Goal: Task Accomplishment & Management: Manage account settings

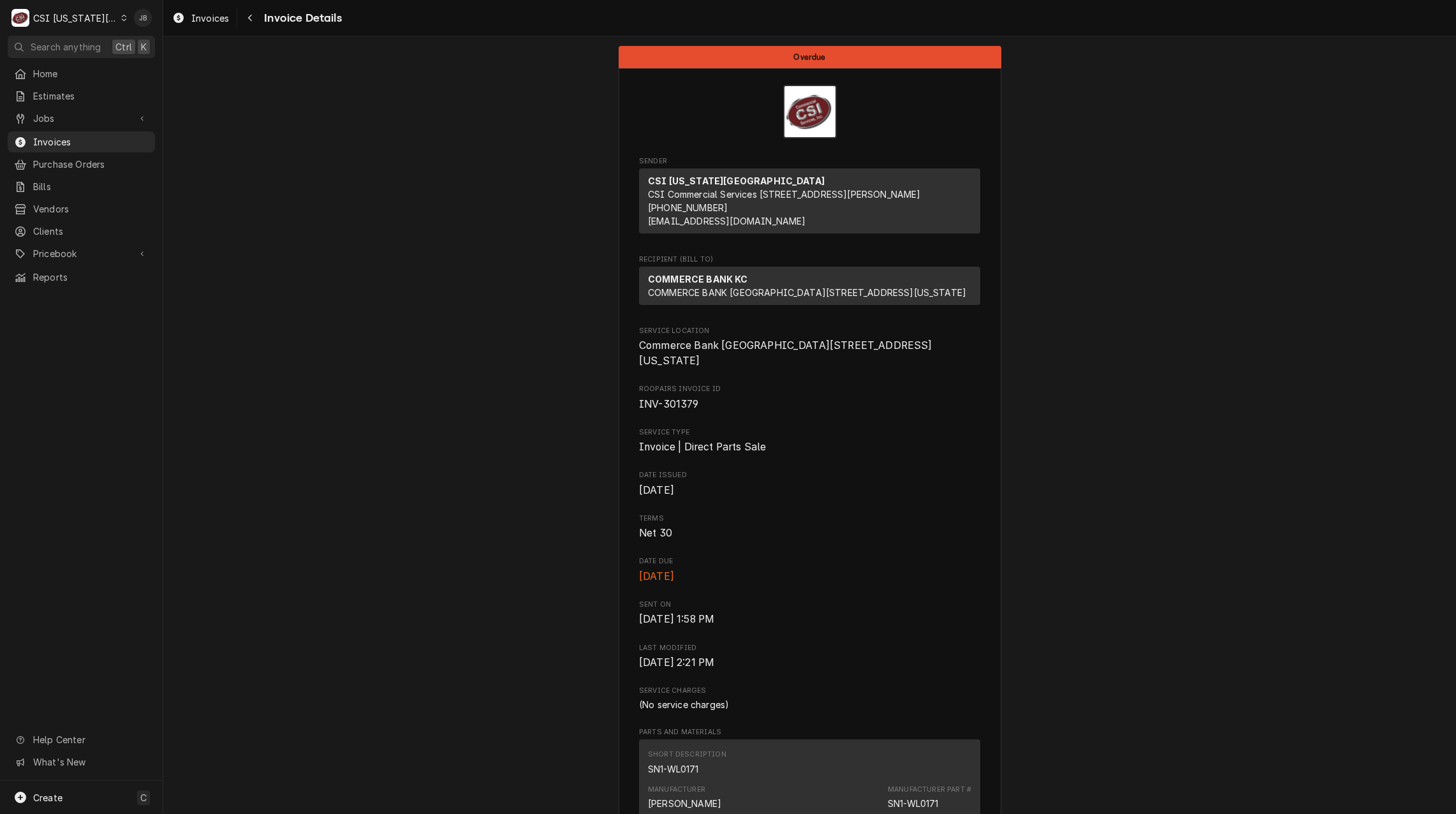
scroll to position [192, 0]
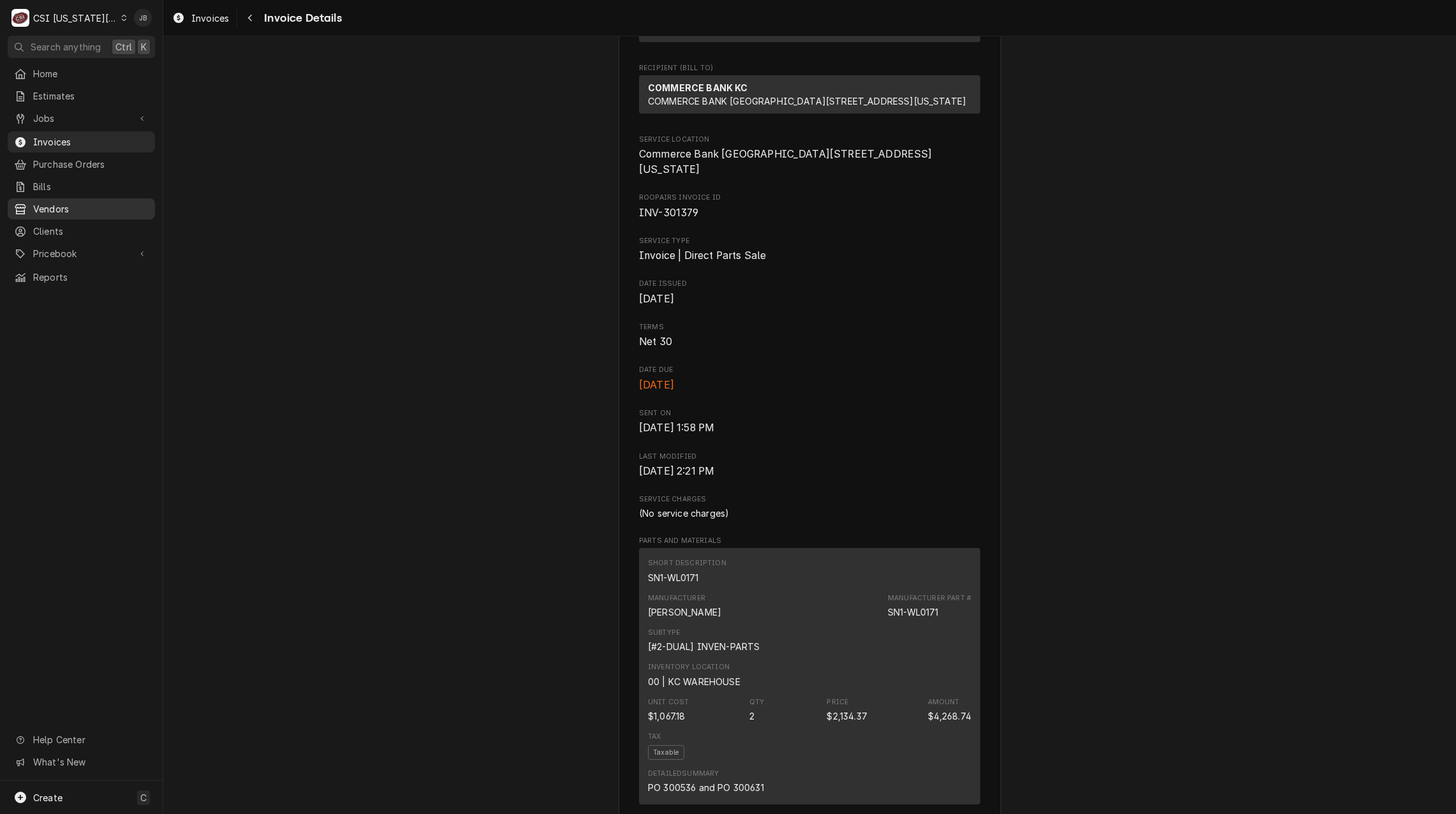
click at [40, 208] on span "Vendors" at bounding box center [91, 209] width 116 height 13
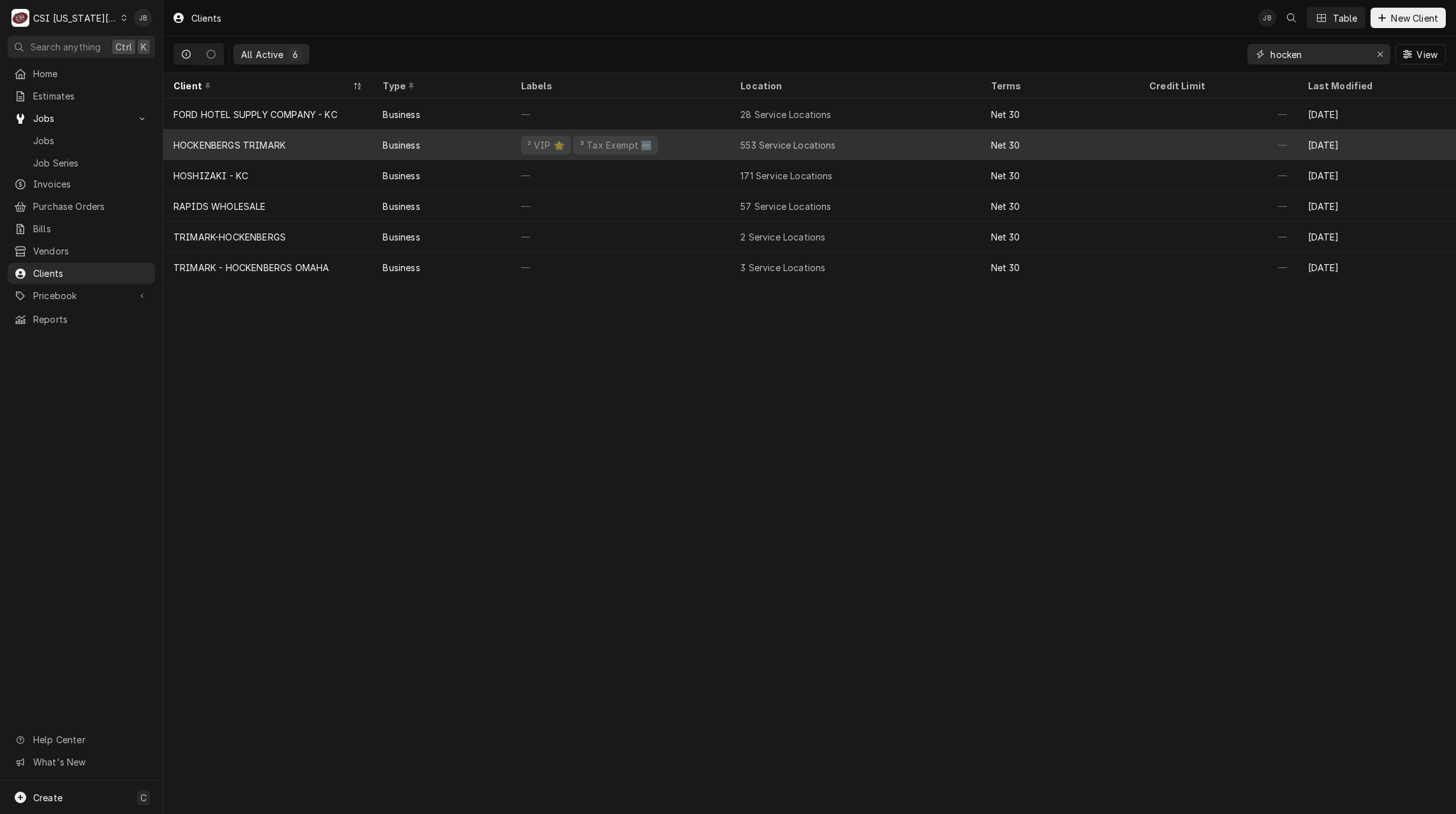
type input "hocken"
click at [339, 141] on div "HOCKENBERGS TRIMARK" at bounding box center [268, 145] width 209 height 30
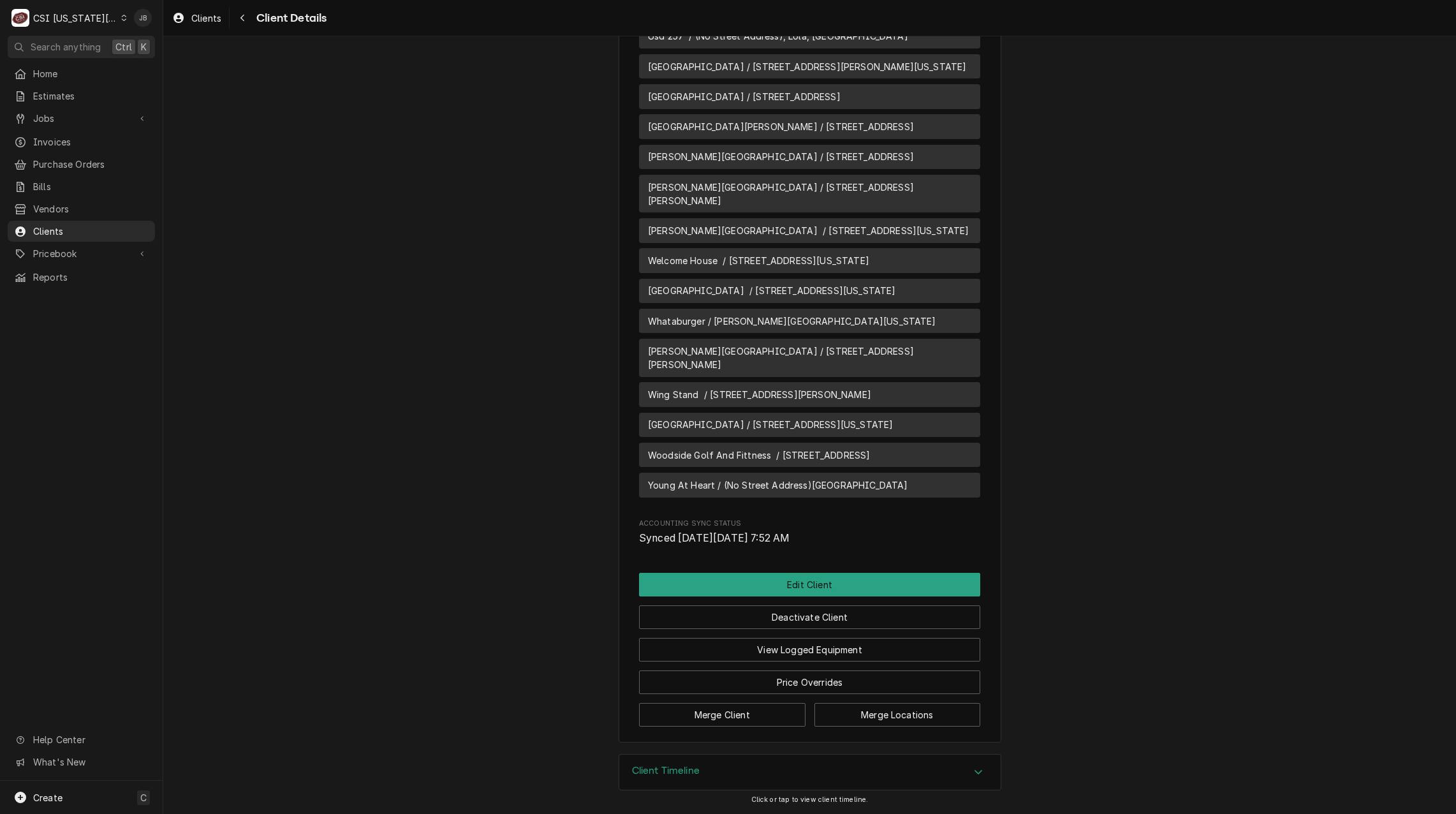
scroll to position [19173, 0]
click at [896, 714] on button "Merge Locations" at bounding box center [898, 715] width 166 height 24
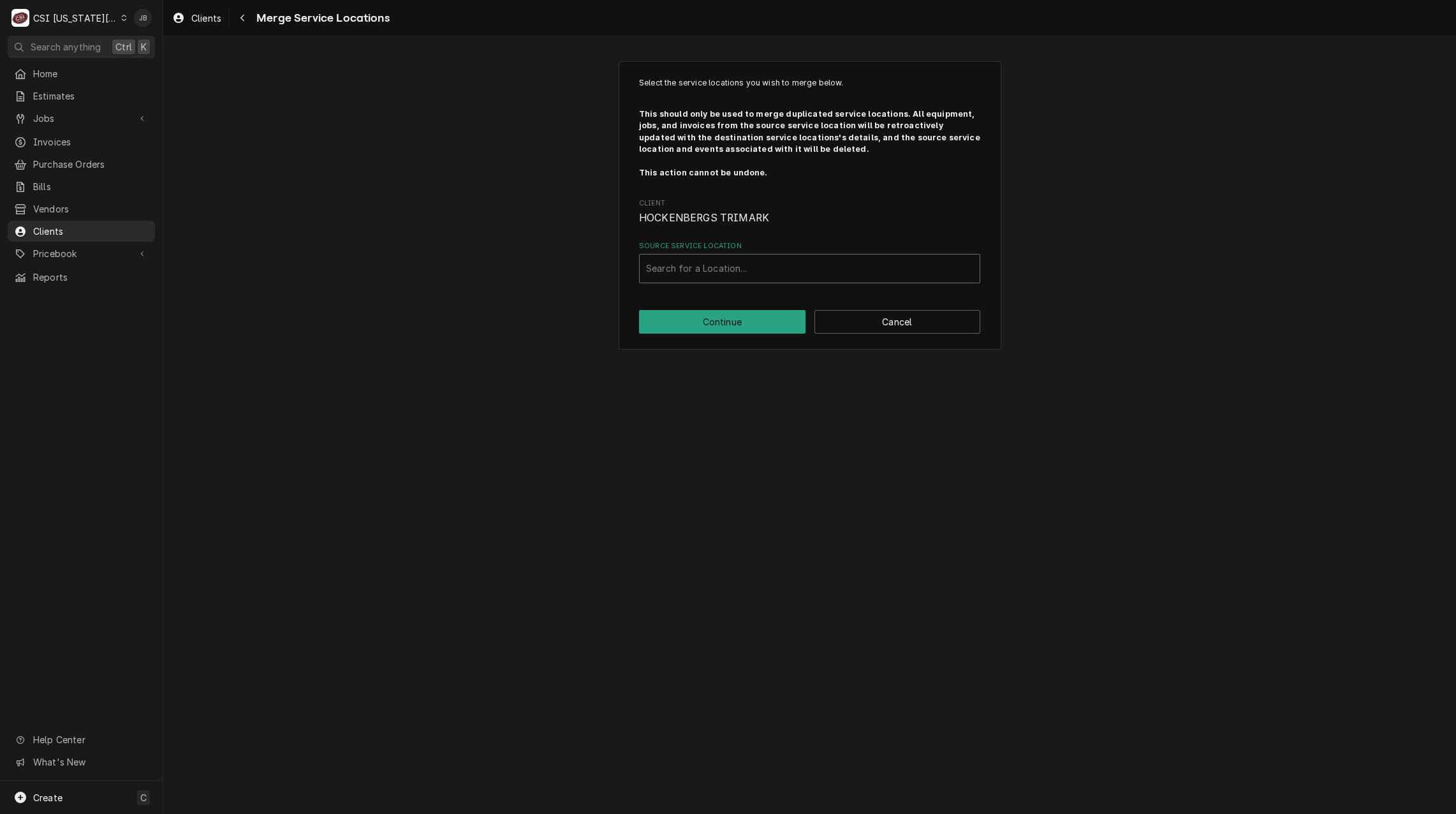
click at [679, 273] on div "Source Service Location" at bounding box center [809, 268] width 327 height 23
click at [577, 247] on div "Select the service locations you wish to merge below. This should only be used …" at bounding box center [809, 205] width 1293 height 311
click at [910, 323] on button "Cancel" at bounding box center [898, 322] width 166 height 24
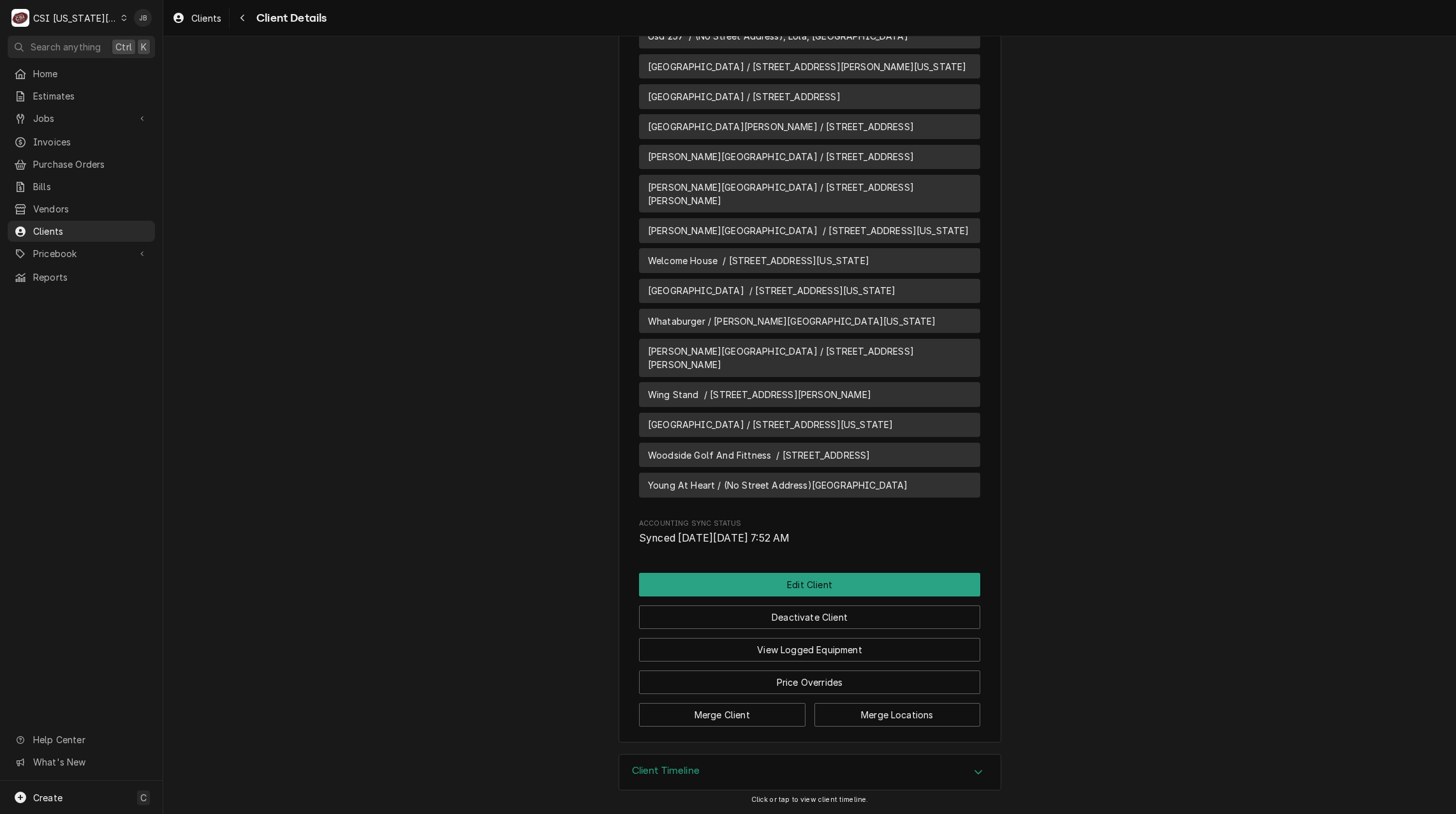
scroll to position [19173, 0]
click at [797, 584] on button "Edit Client" at bounding box center [809, 585] width 341 height 24
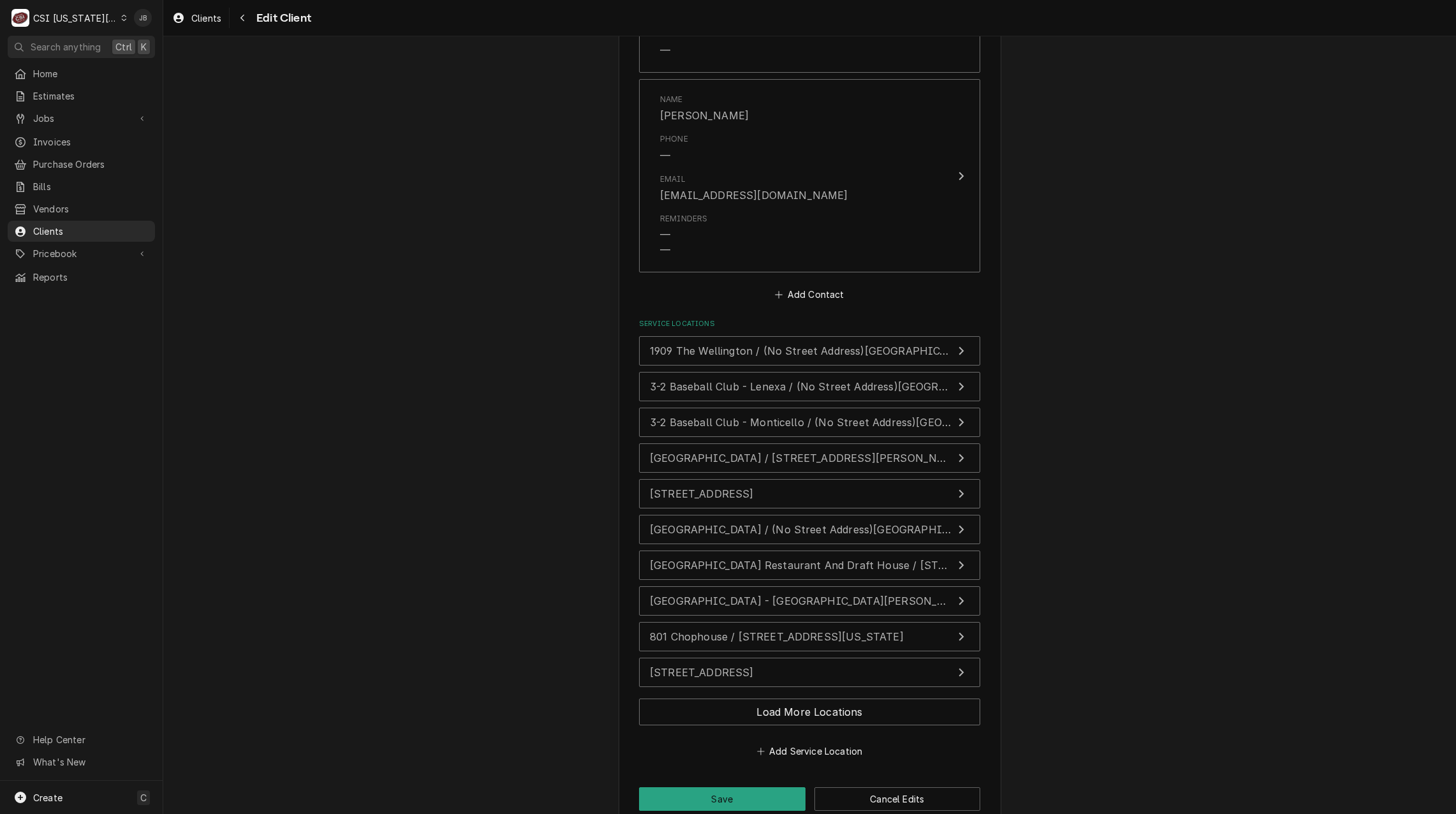
scroll to position [1828, 0]
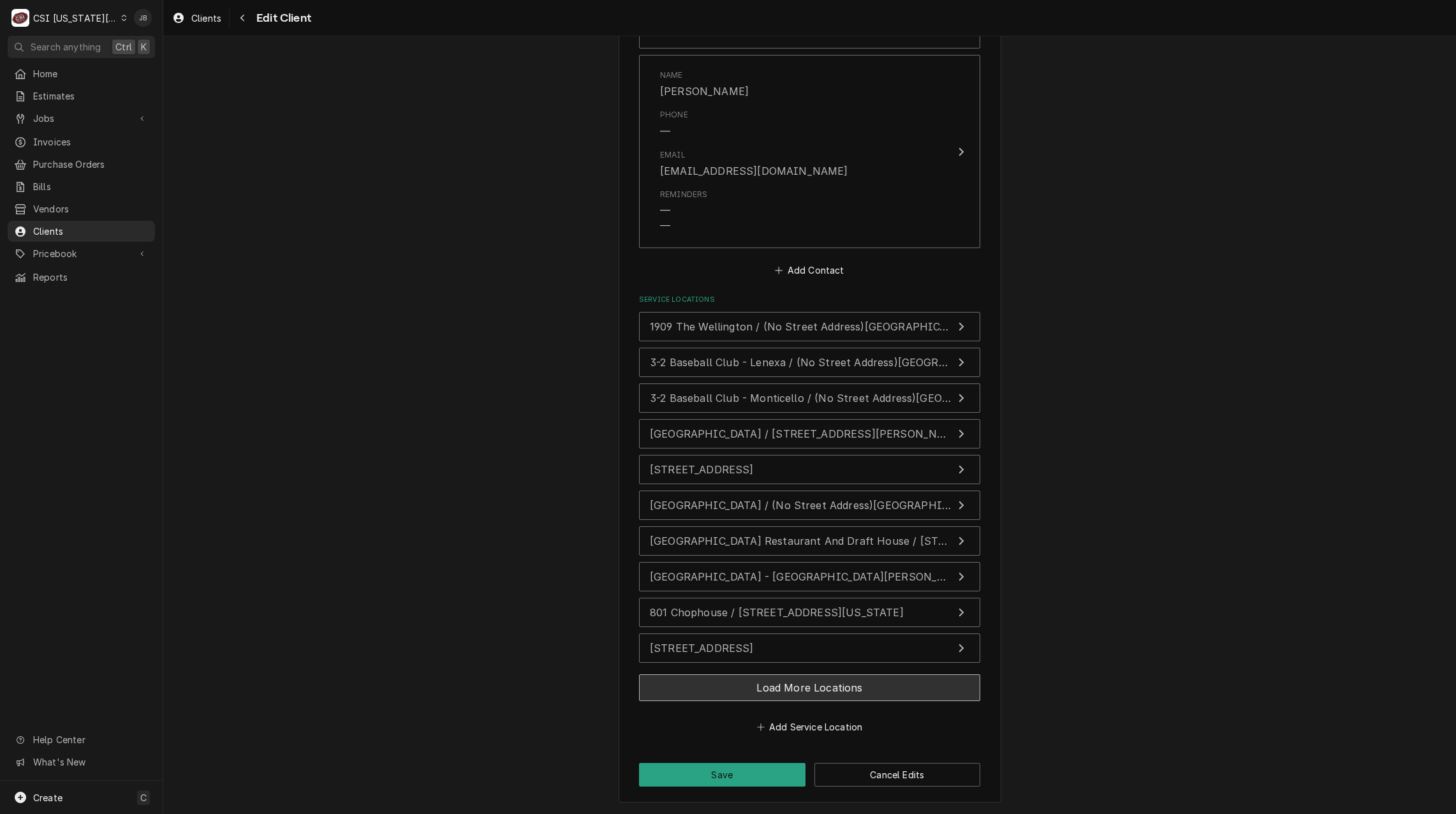
click at [856, 694] on button "Load More Locations" at bounding box center [809, 687] width 341 height 27
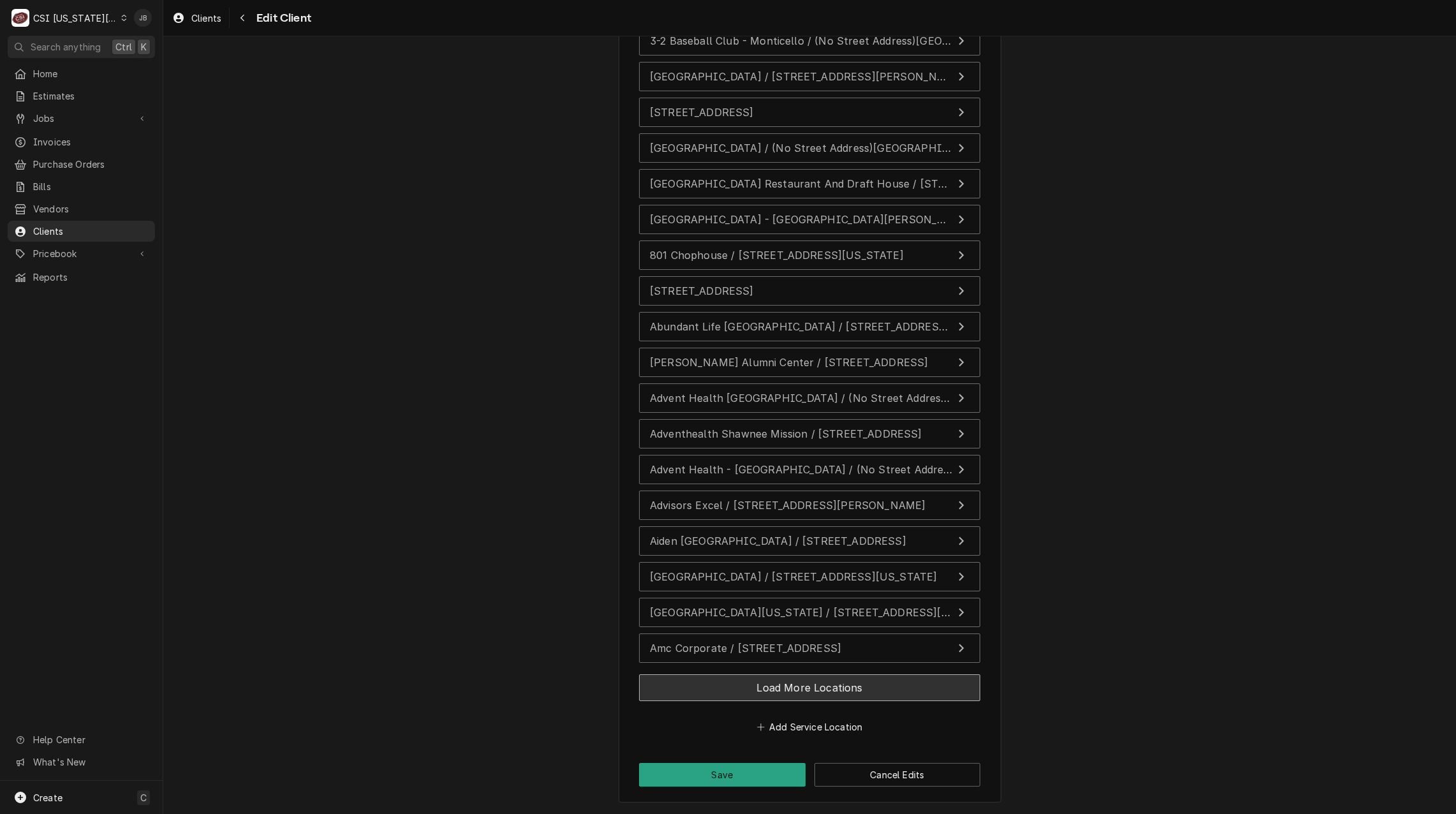
click at [810, 685] on button "Load More Locations" at bounding box center [809, 687] width 341 height 27
click at [783, 686] on button "Load More Locations" at bounding box center [809, 687] width 341 height 27
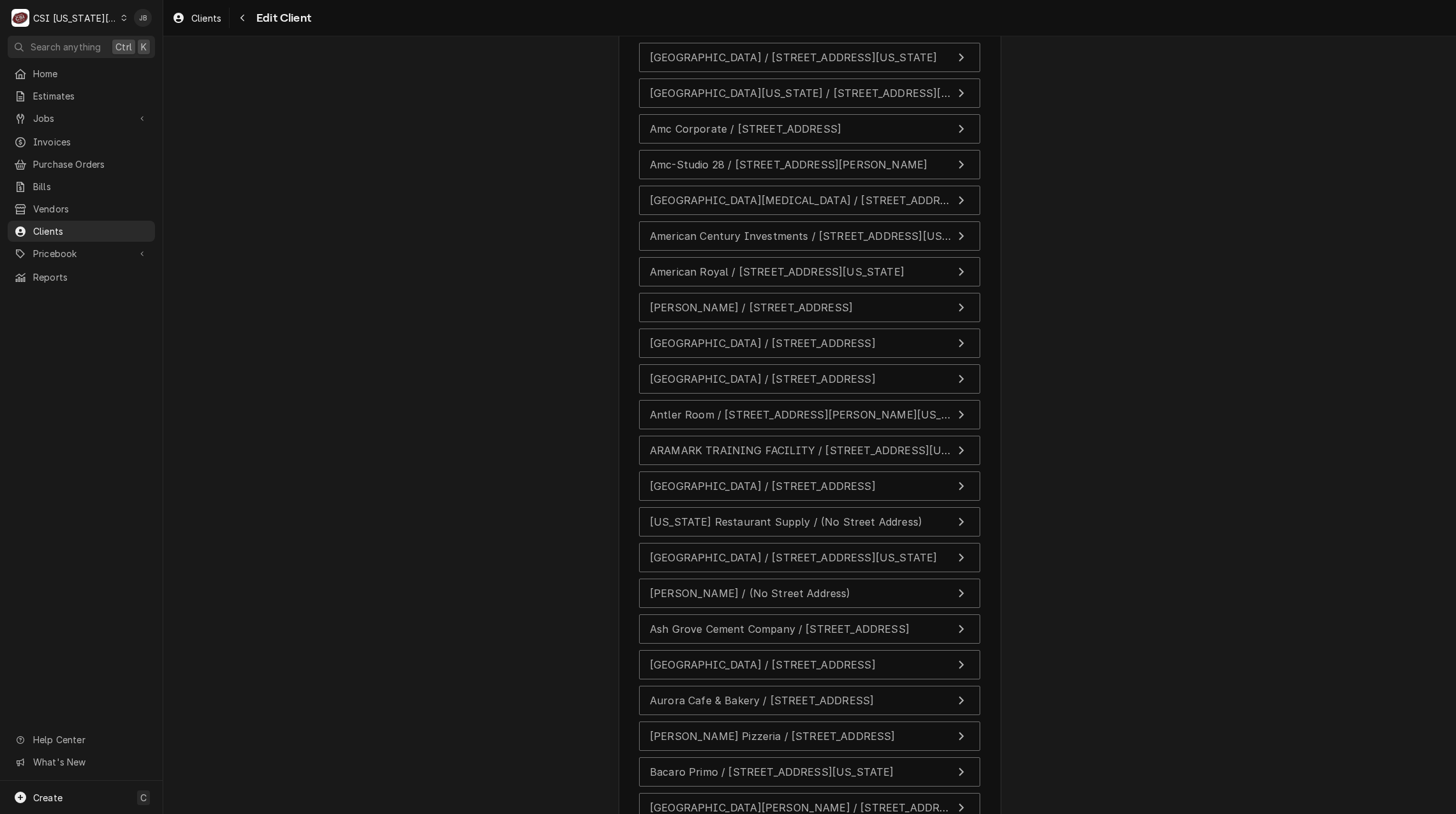
scroll to position [2899, 0]
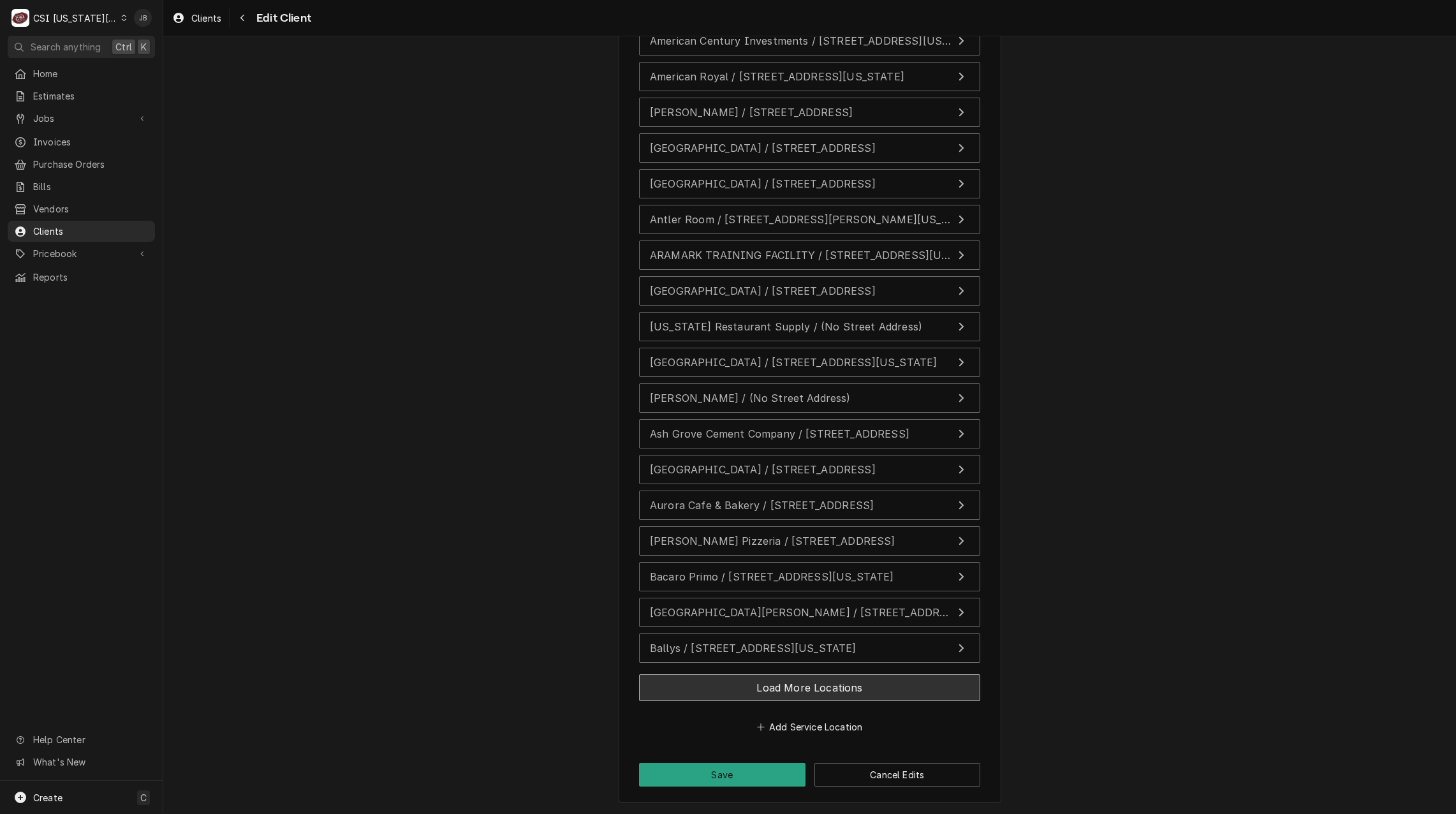
click at [756, 680] on button "Load More Locations" at bounding box center [809, 687] width 341 height 27
click at [722, 685] on button "Load More Locations" at bounding box center [809, 687] width 341 height 27
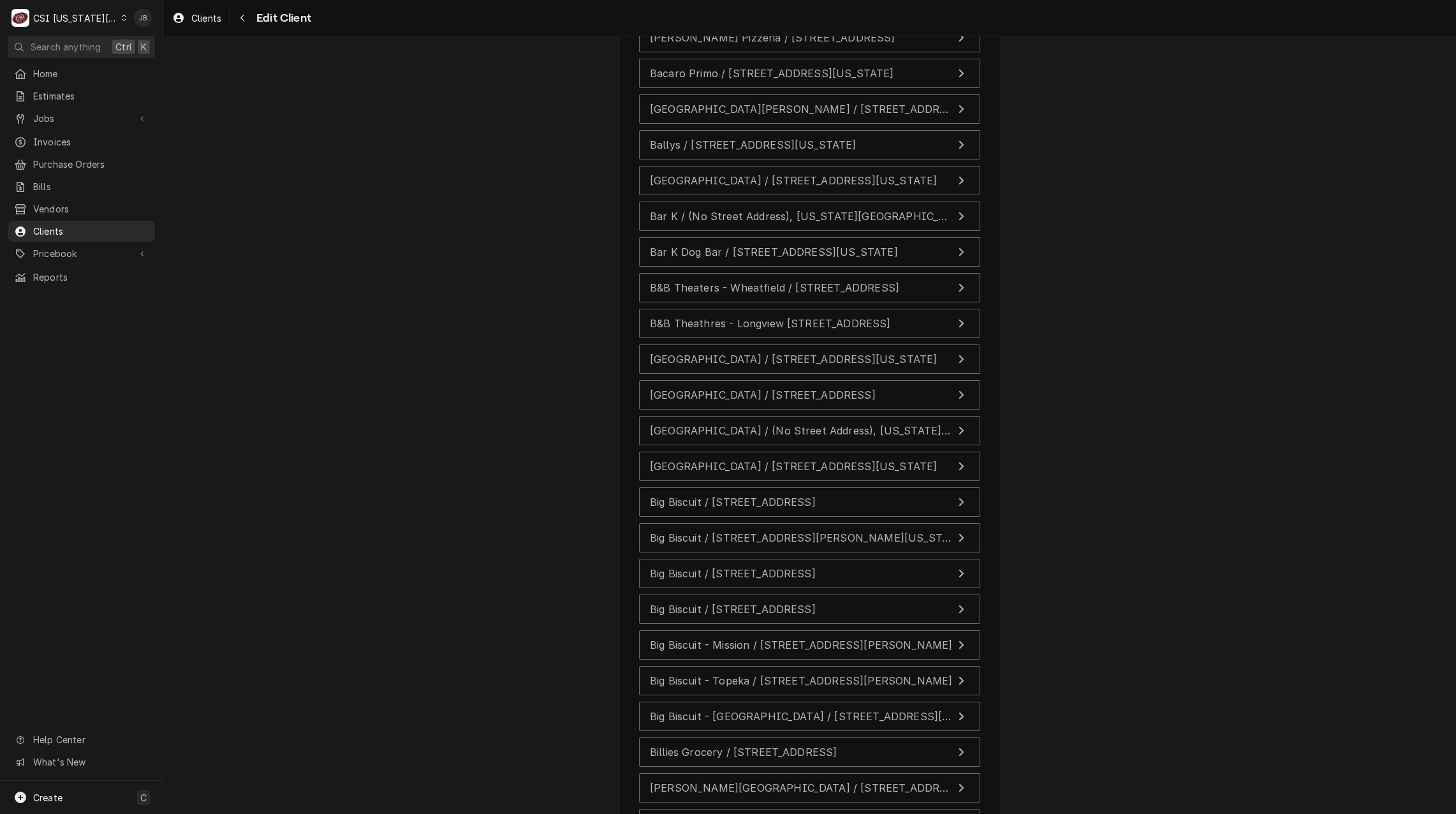
scroll to position [3613, 0]
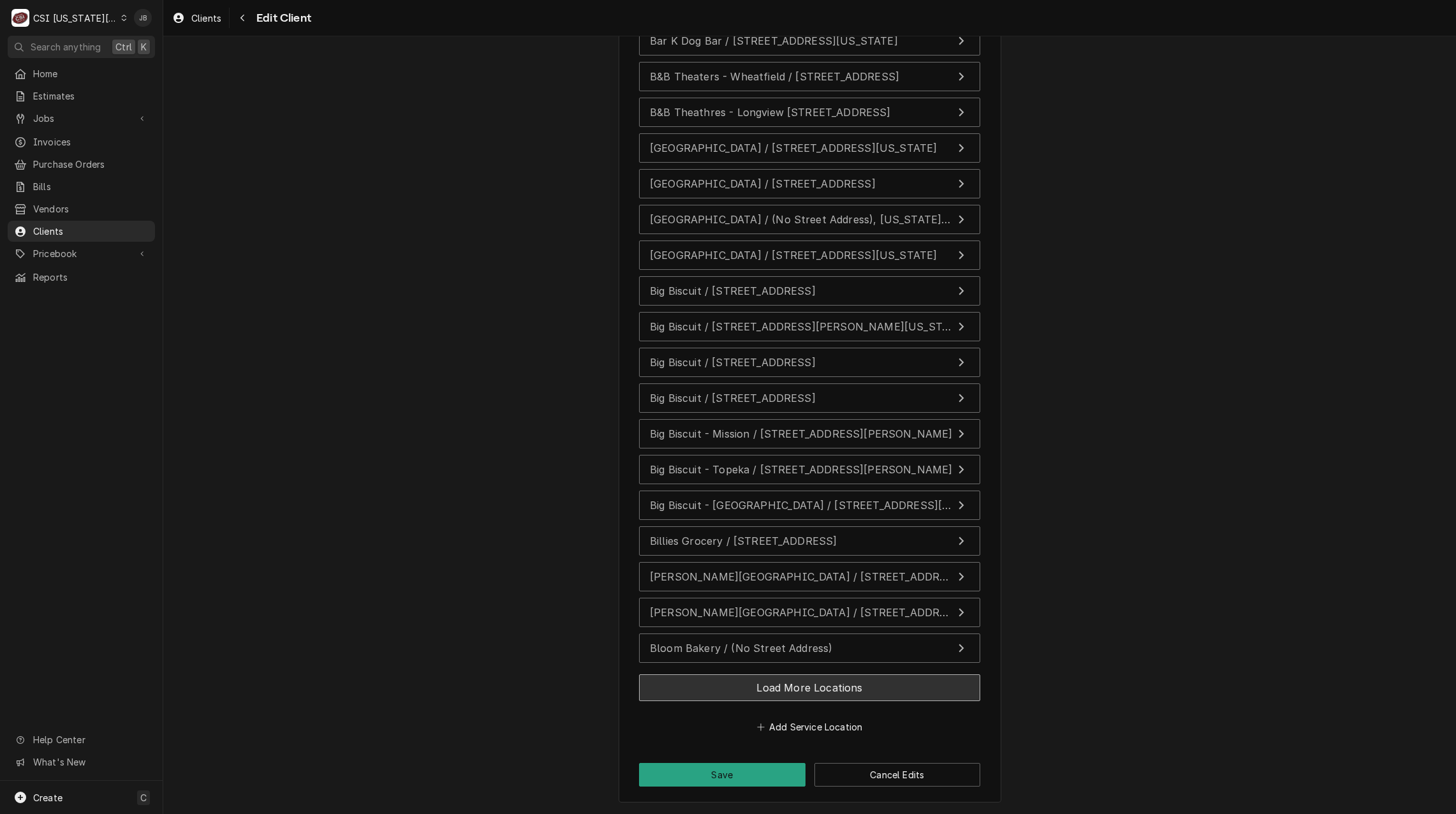
click at [793, 682] on button "Load More Locations" at bounding box center [809, 687] width 341 height 27
click at [763, 684] on button "Load More Locations" at bounding box center [809, 687] width 341 height 27
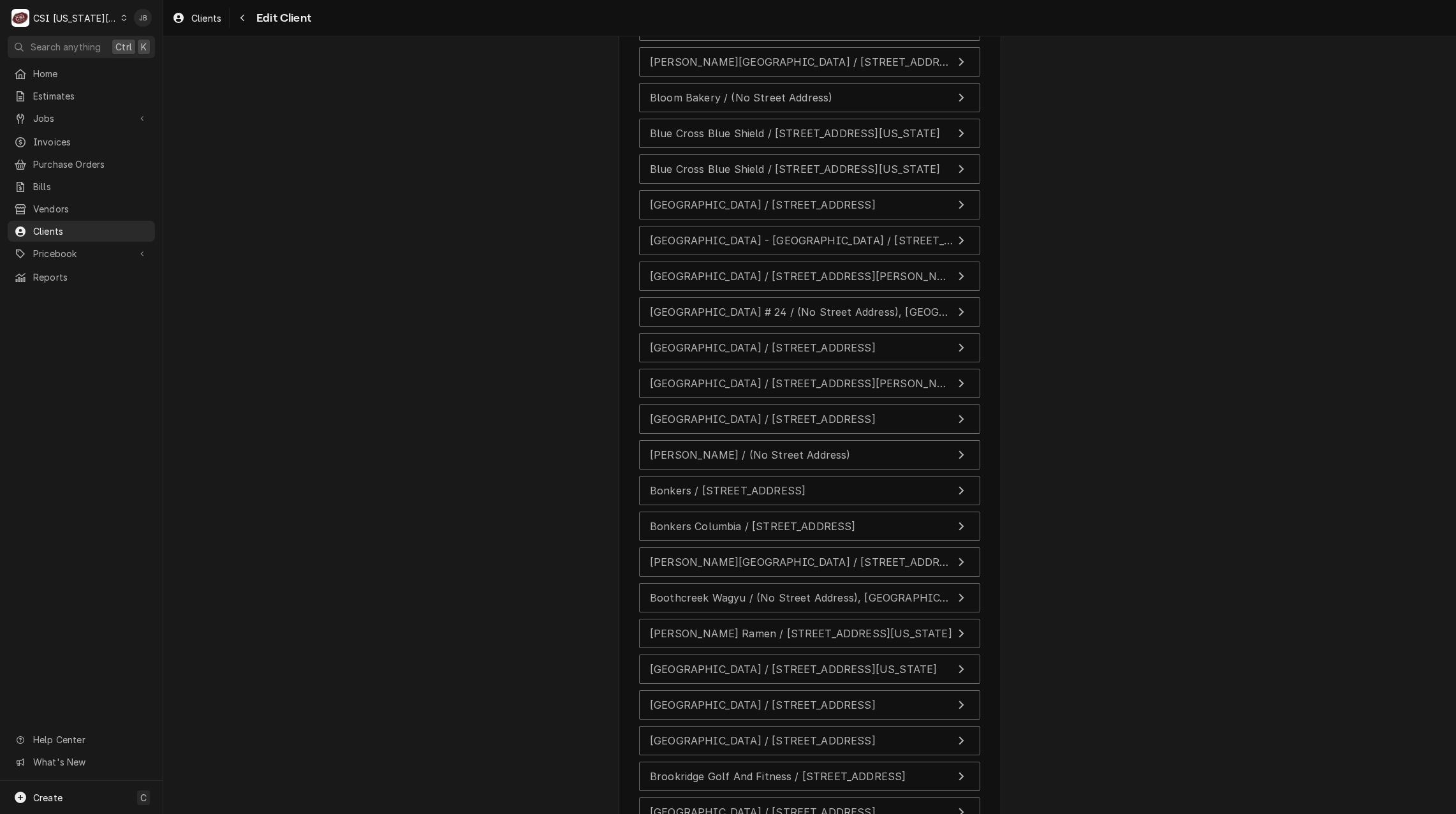
scroll to position [4328, 0]
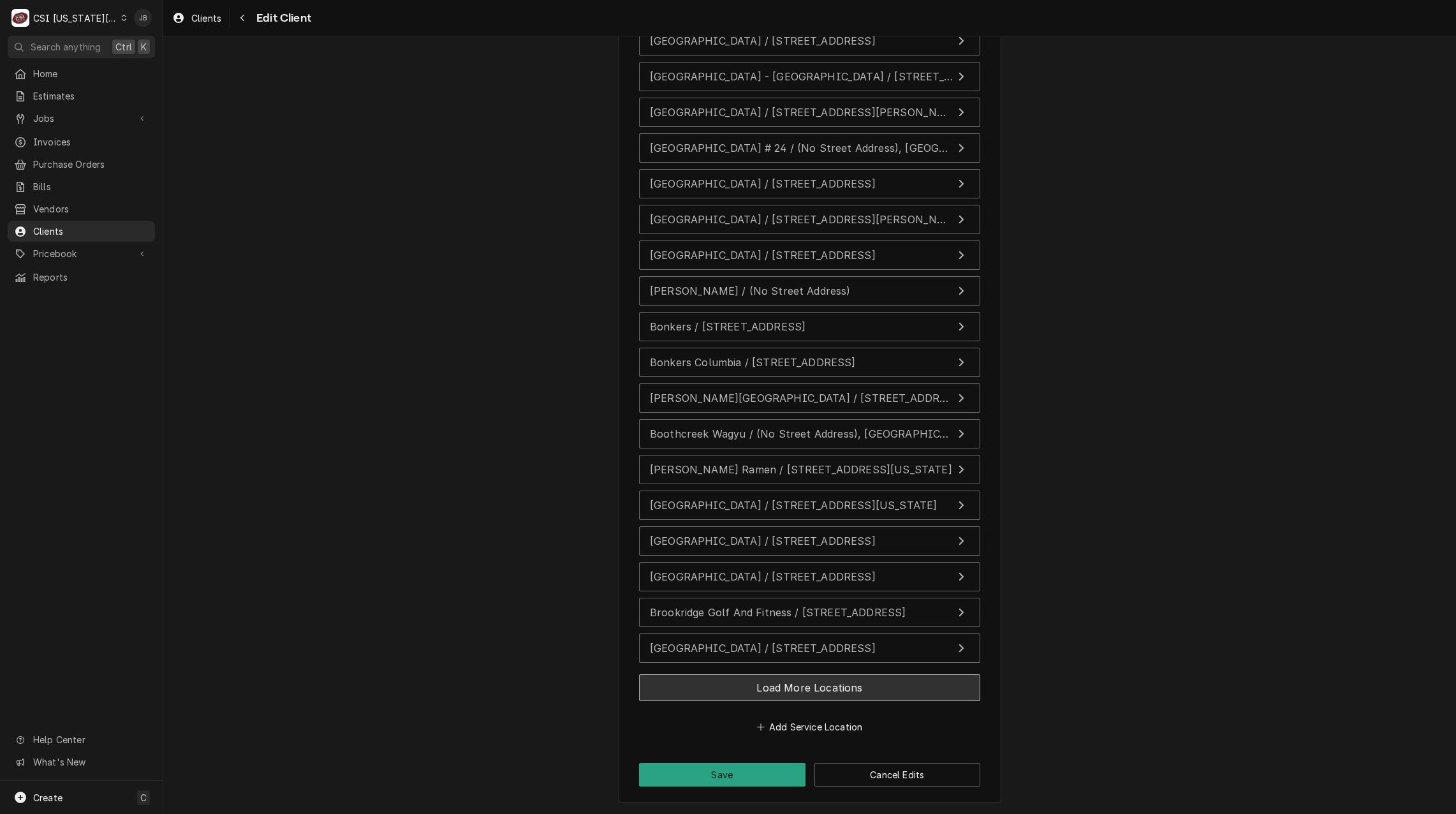
click at [700, 698] on button "Load More Locations" at bounding box center [809, 687] width 341 height 27
click at [689, 699] on button "Load More Locations" at bounding box center [809, 687] width 341 height 27
click at [703, 680] on button "Load More Locations" at bounding box center [809, 687] width 341 height 27
click at [702, 691] on button "Load More Locations" at bounding box center [809, 687] width 341 height 27
click at [678, 678] on button "Load More Locations" at bounding box center [809, 687] width 341 height 27
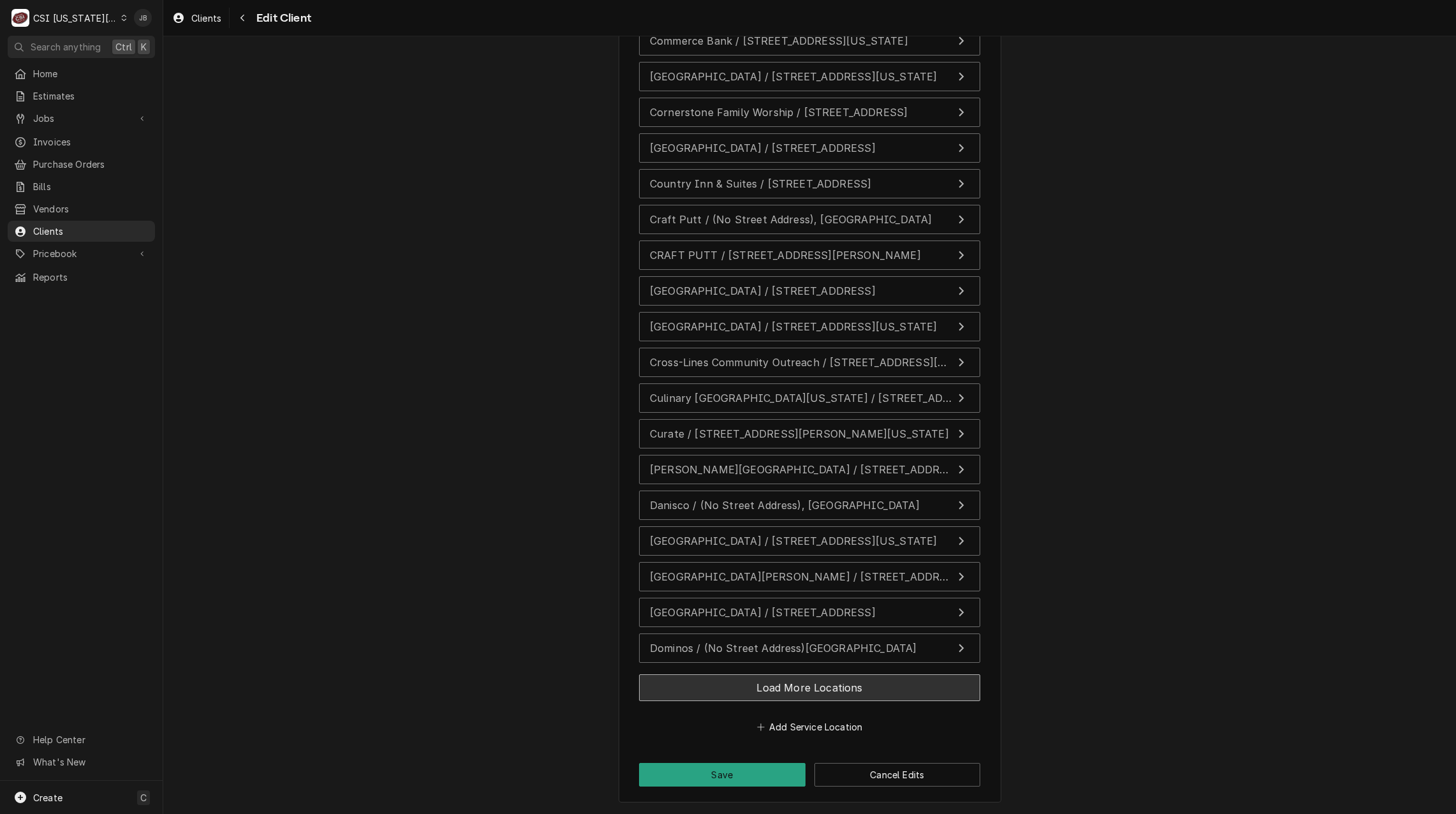
click at [671, 683] on button "Load More Locations" at bounding box center [809, 687] width 341 height 27
click at [672, 690] on button "Load More Locations" at bounding box center [809, 687] width 341 height 27
click at [665, 695] on button "Load More Locations" at bounding box center [809, 687] width 341 height 27
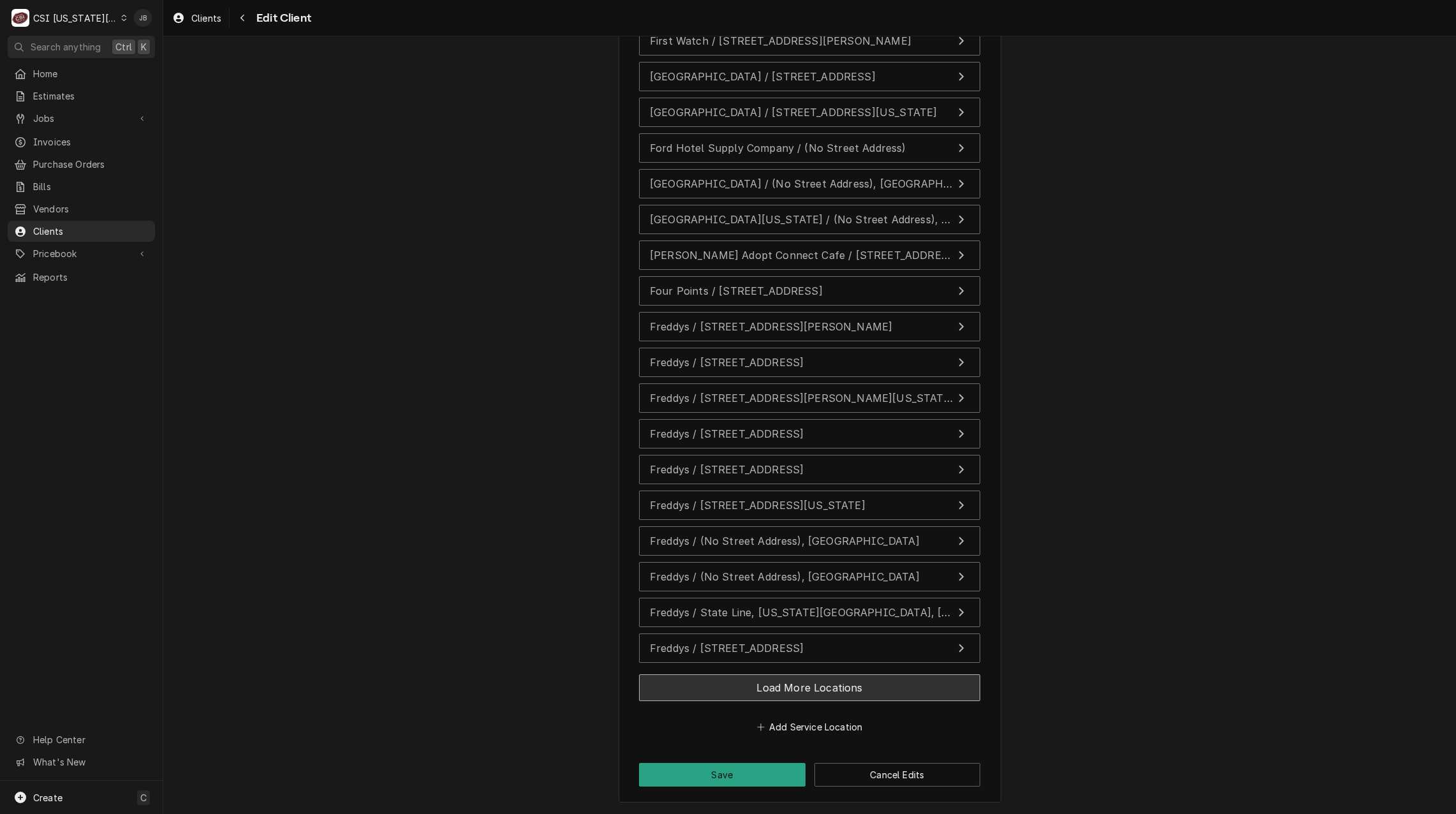
click at [661, 685] on button "Load More Locations" at bounding box center [809, 687] width 341 height 27
click at [688, 694] on button "Load More Locations" at bounding box center [809, 687] width 341 height 27
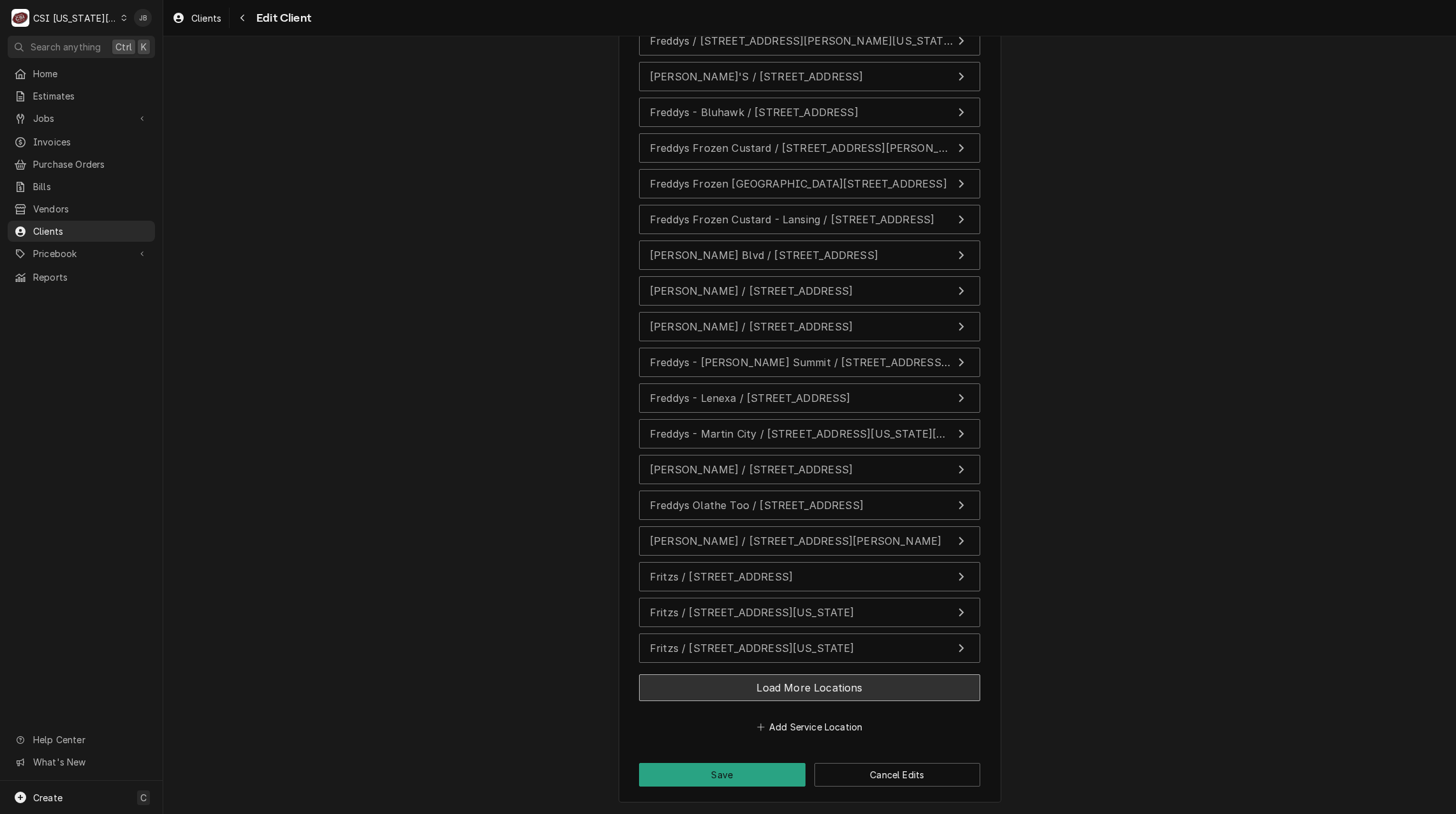
click at [661, 683] on button "Load More Locations" at bounding box center [809, 687] width 341 height 27
click at [675, 688] on button "Load More Locations" at bounding box center [809, 687] width 341 height 27
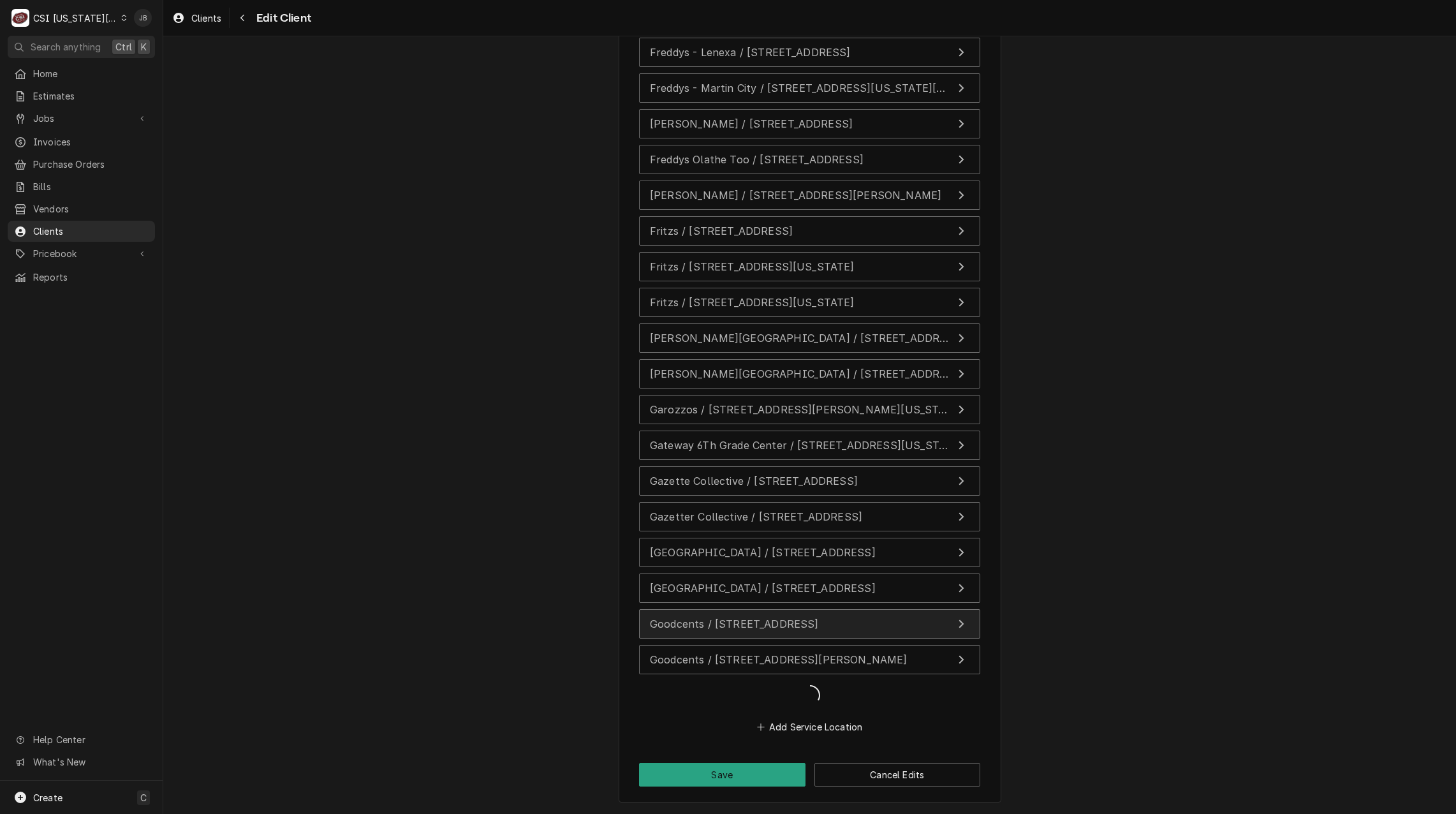
scroll to position [8256, 0]
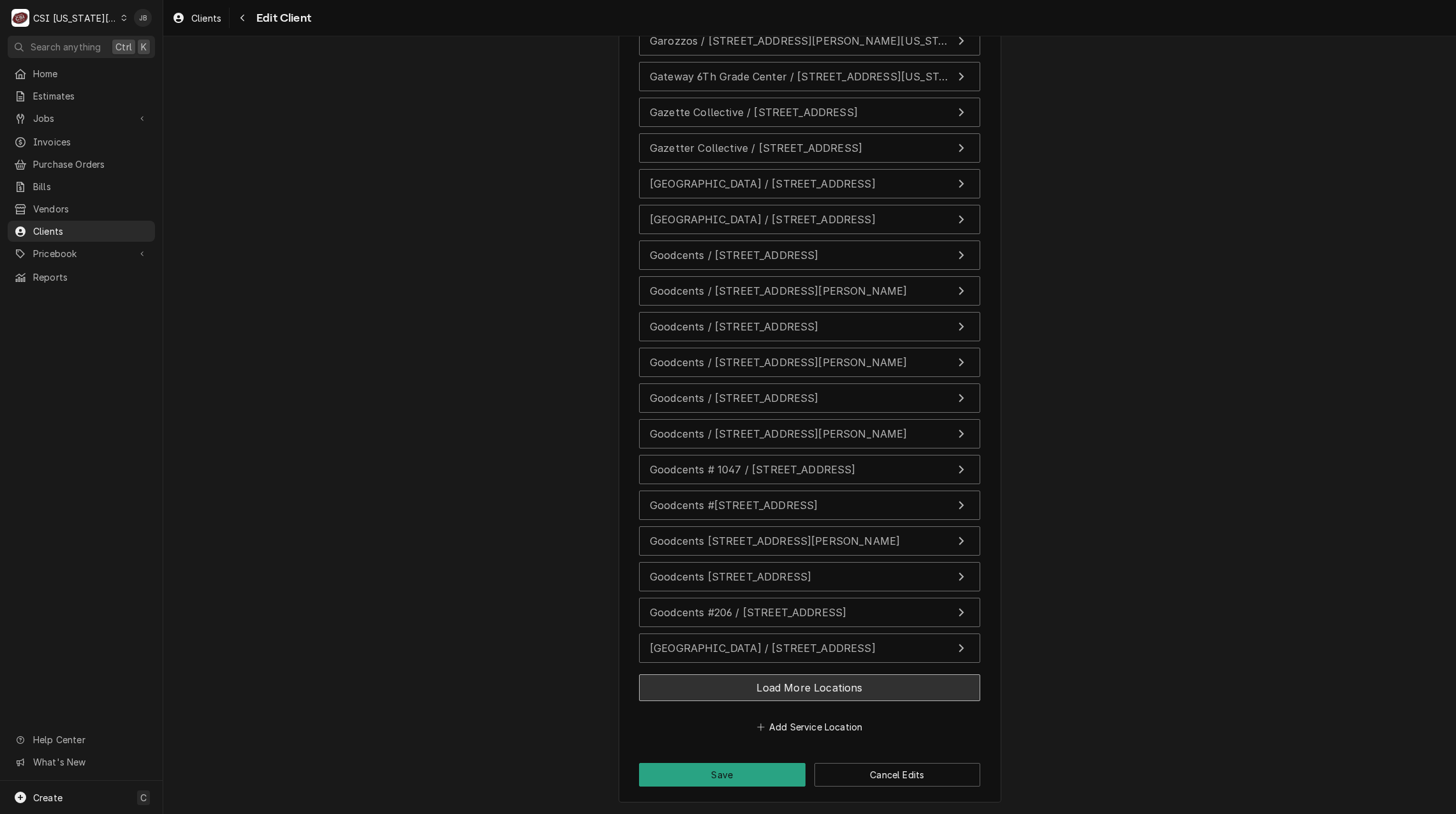
click at [678, 683] on button "Load More Locations" at bounding box center [809, 687] width 341 height 27
click at [671, 686] on button "Load More Locations" at bounding box center [809, 687] width 341 height 27
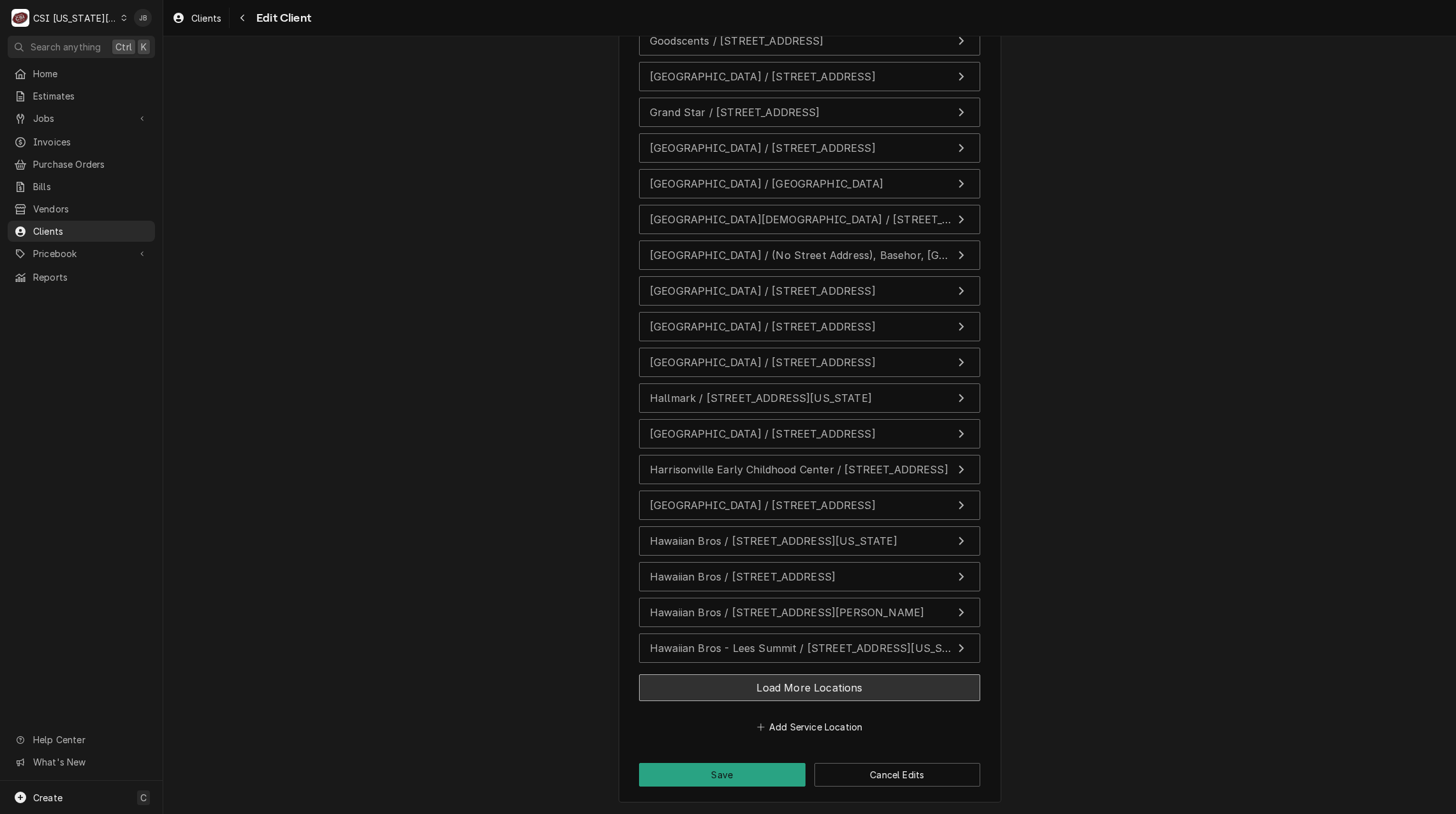
click at [699, 690] on button "Load More Locations" at bounding box center [809, 687] width 341 height 27
click at [668, 681] on button "Load More Locations" at bounding box center [809, 687] width 341 height 27
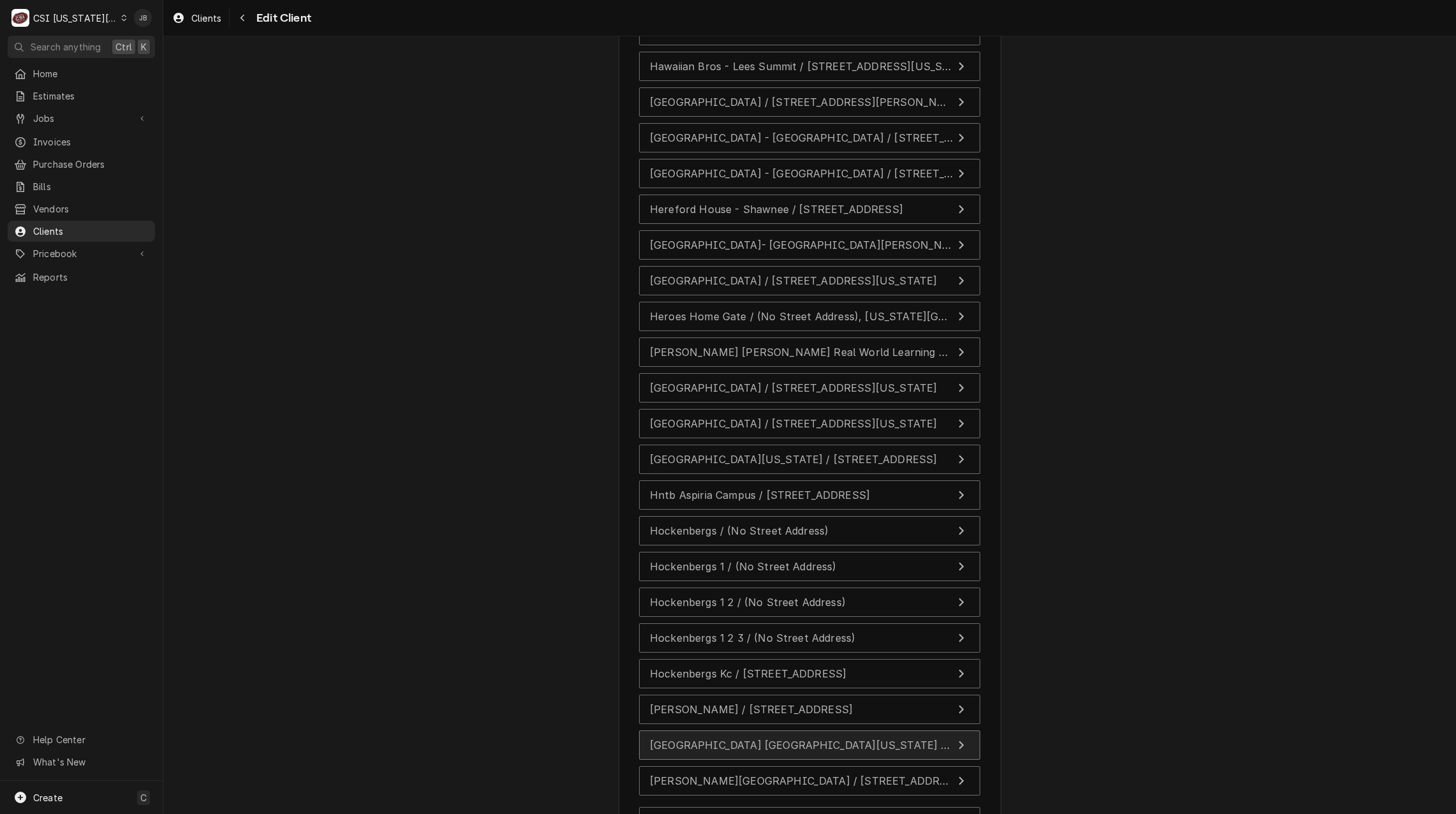
scroll to position [10042, 0]
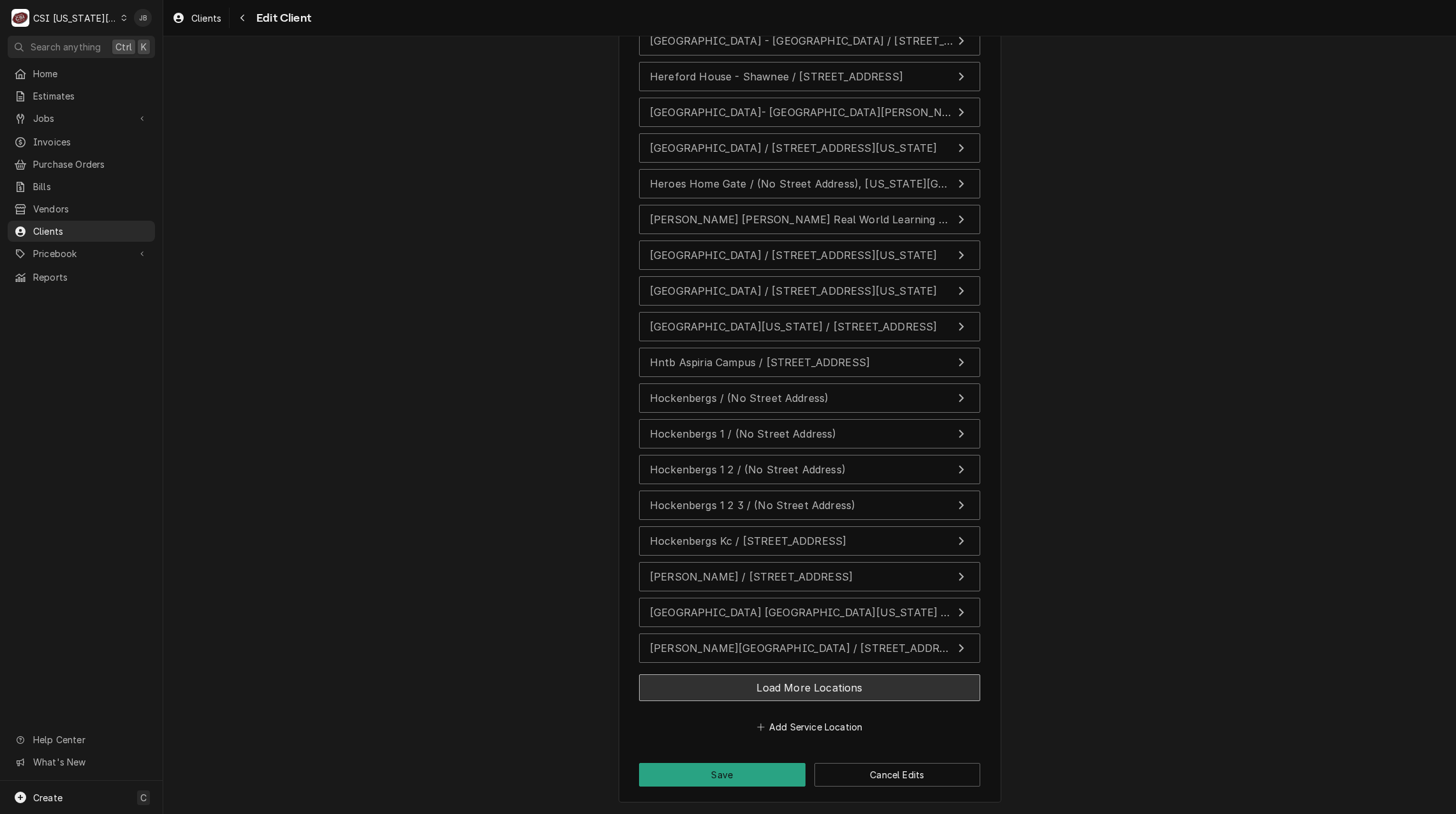
click at [686, 687] on button "Load More Locations" at bounding box center [809, 687] width 341 height 27
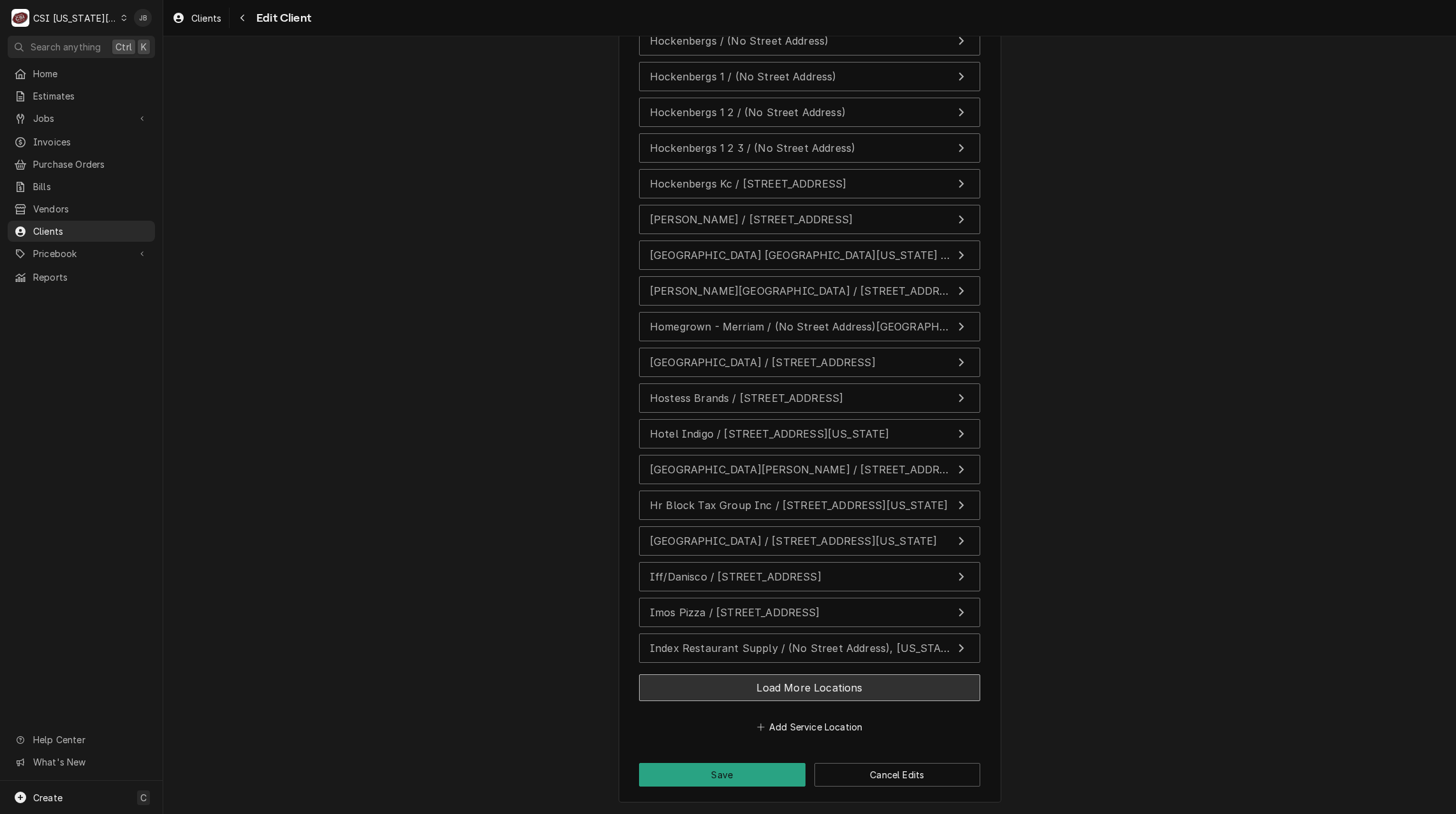
click at [708, 688] on button "Load More Locations" at bounding box center [809, 687] width 341 height 27
click at [687, 684] on button "Load More Locations" at bounding box center [809, 687] width 341 height 27
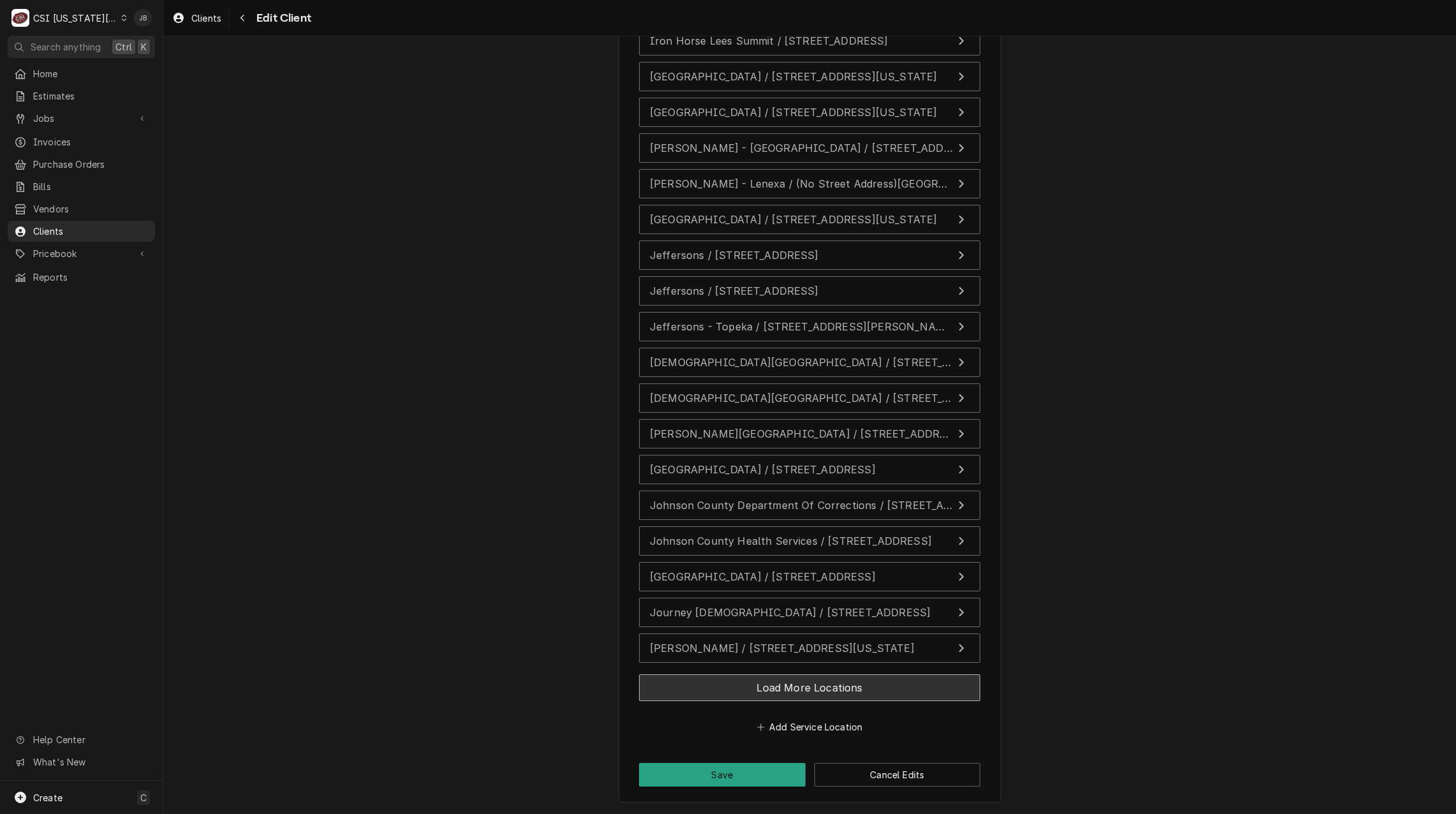
click at [675, 683] on button "Load More Locations" at bounding box center [809, 687] width 341 height 27
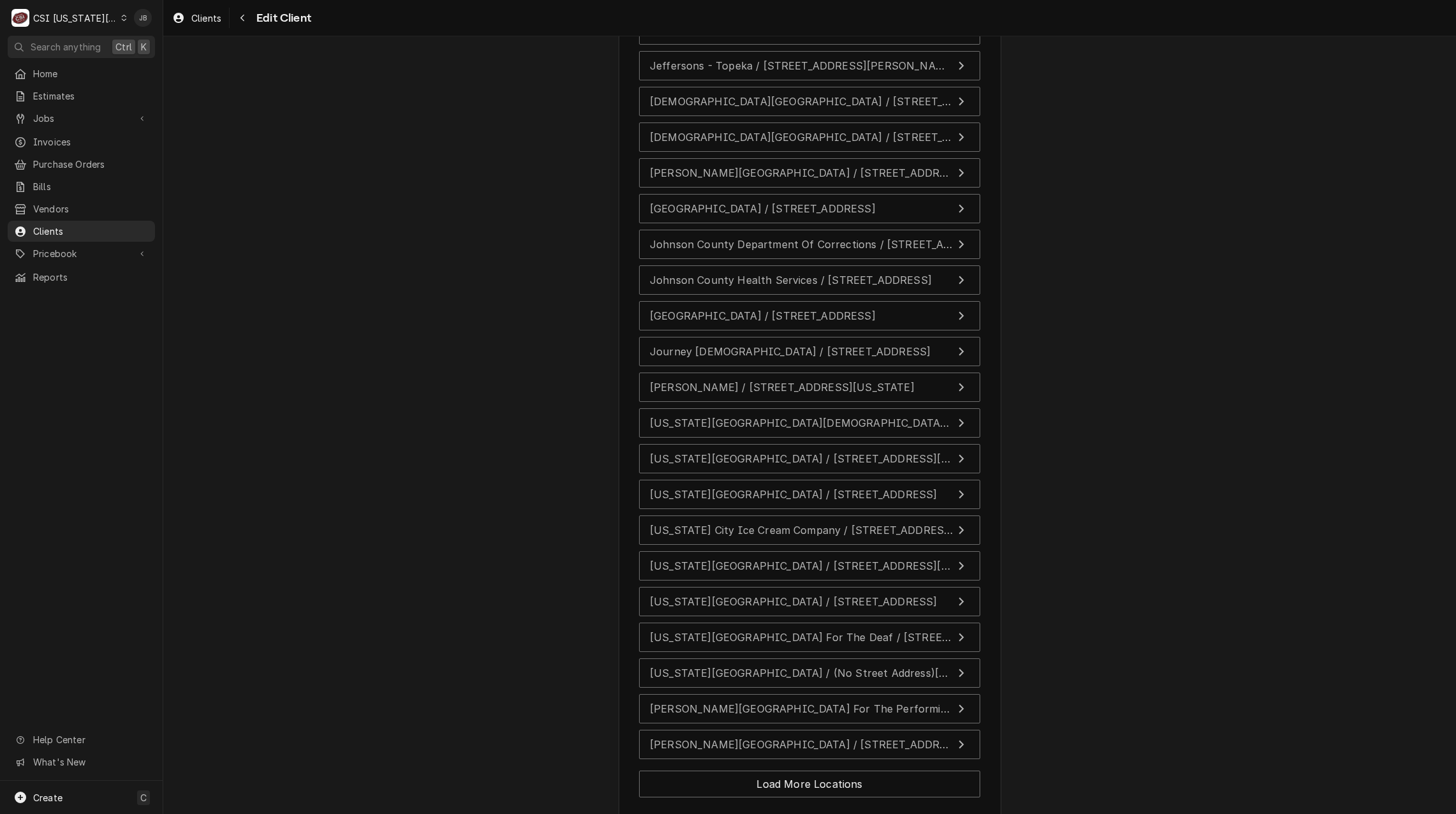
scroll to position [11471, 0]
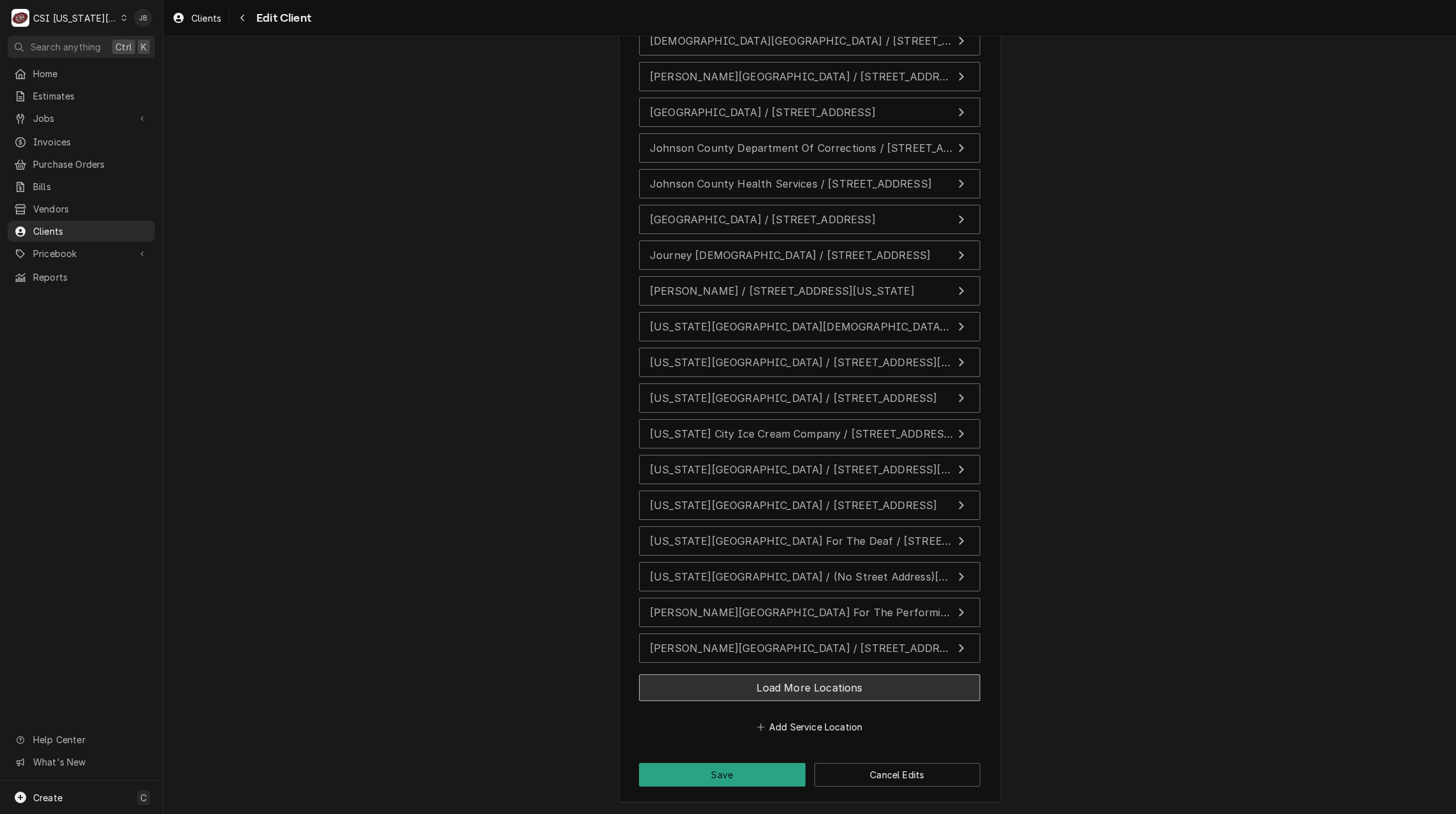
click at [721, 685] on button "Load More Locations" at bounding box center [809, 687] width 341 height 27
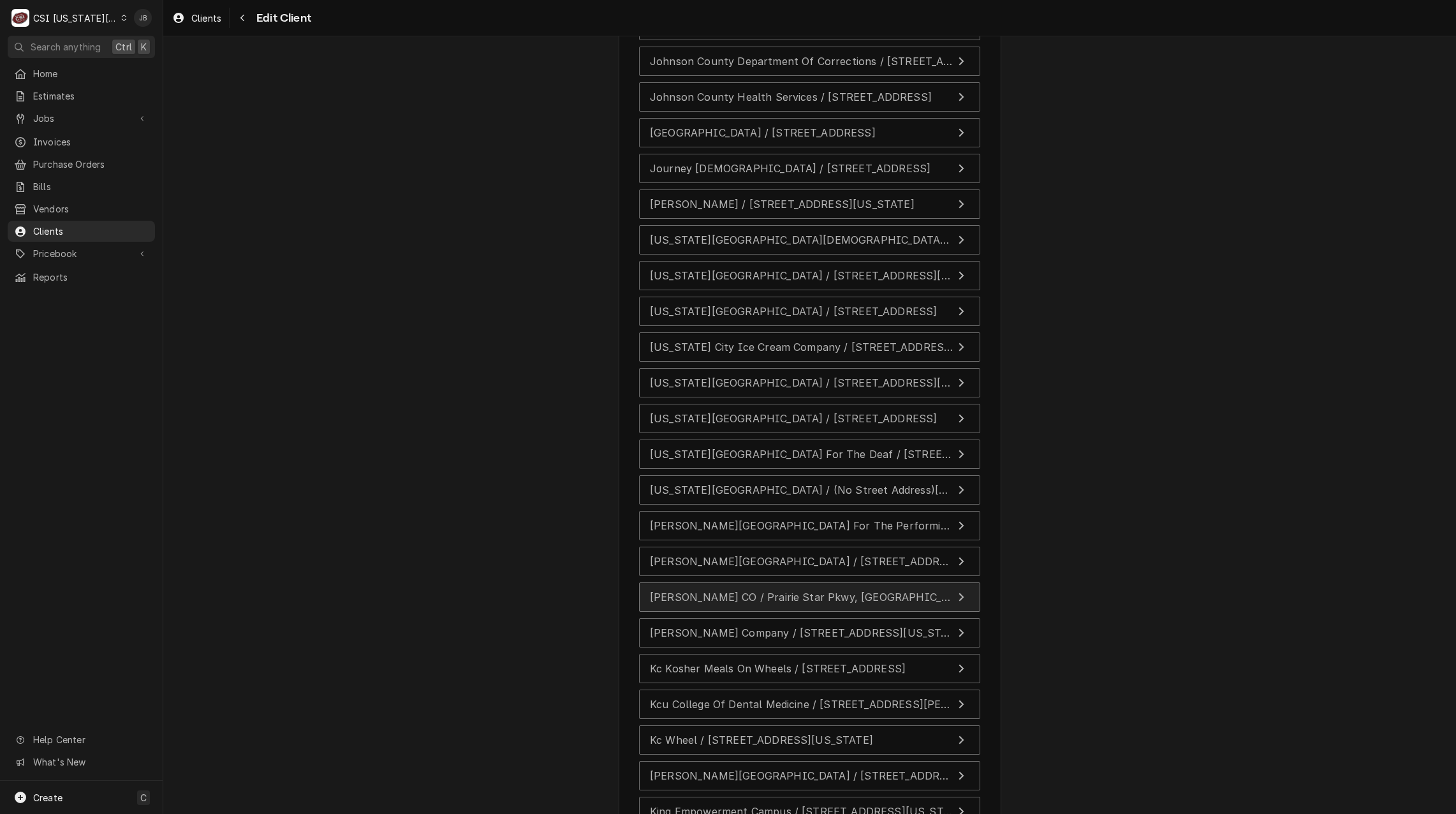
scroll to position [11662, 0]
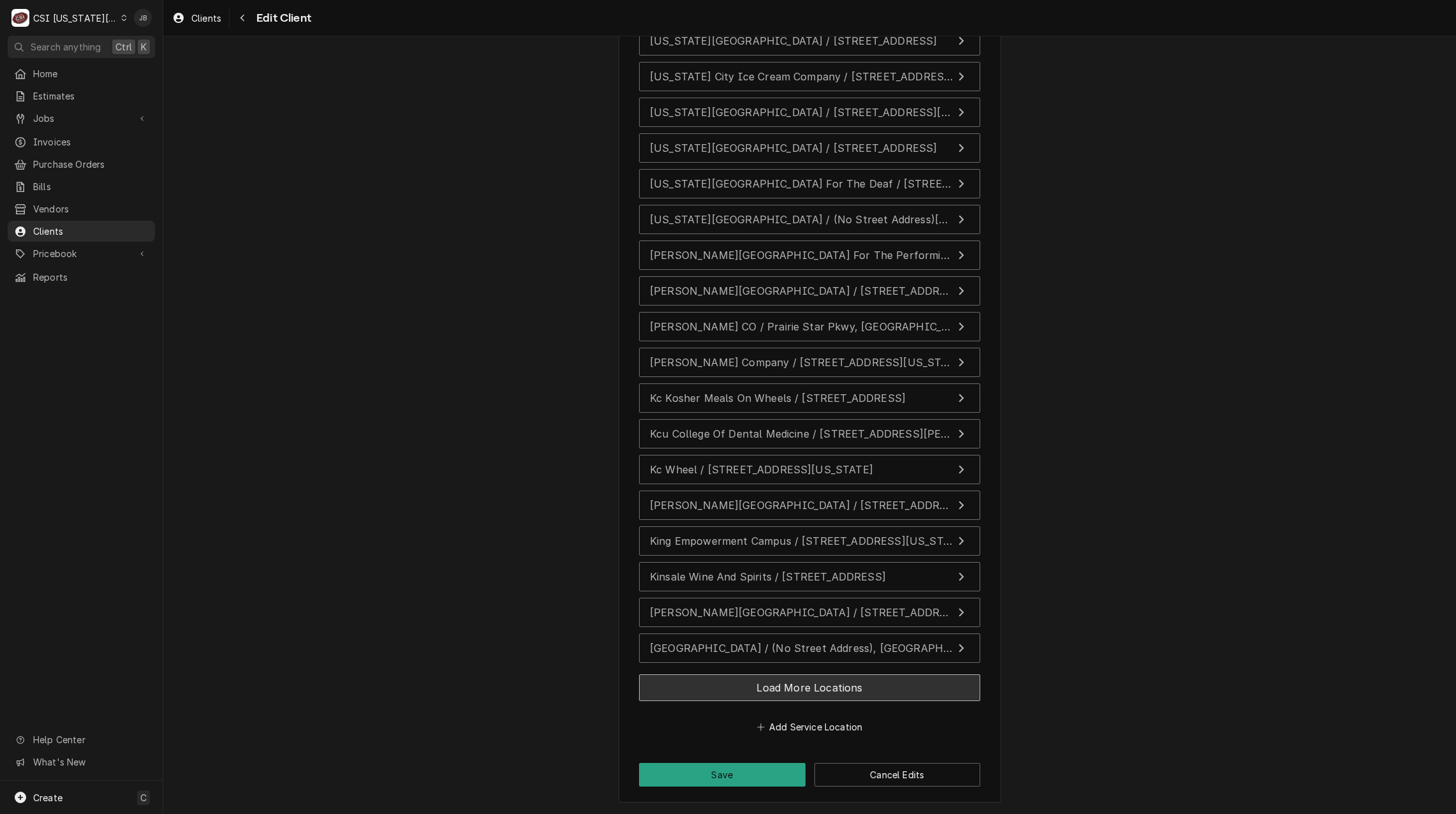
click at [715, 697] on button "Load More Locations" at bounding box center [809, 687] width 341 height 27
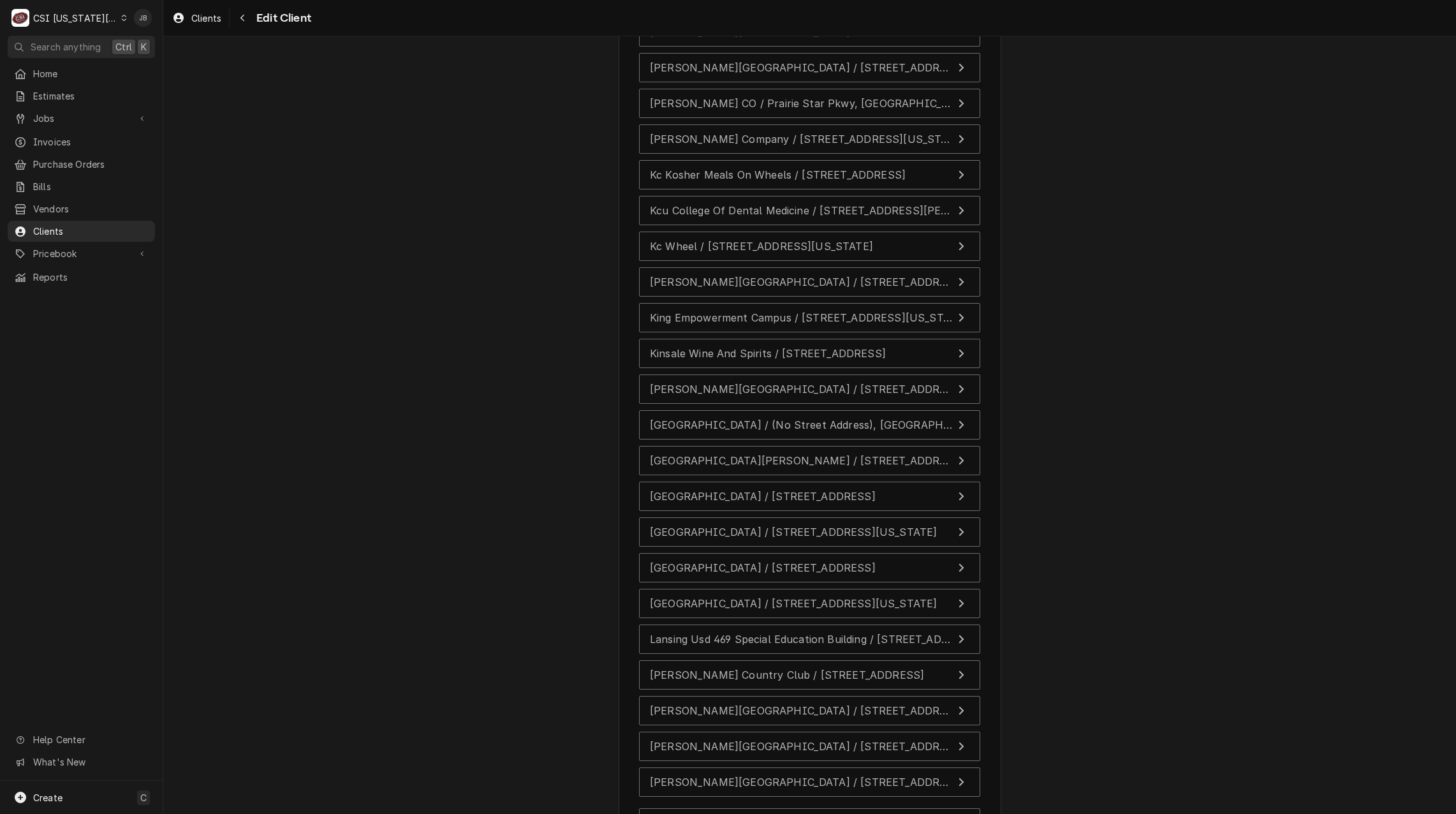
scroll to position [12083, 0]
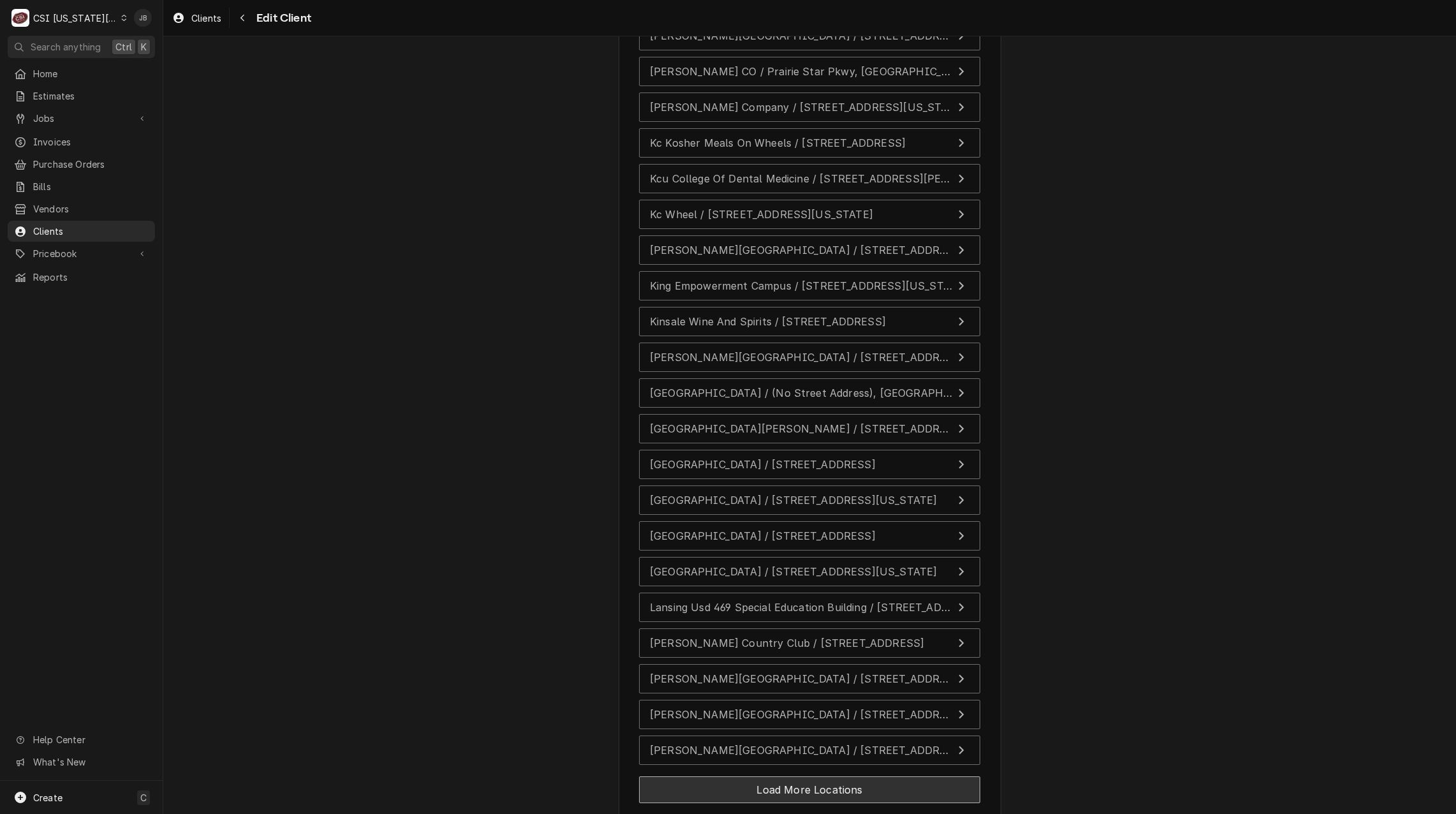
click at [688, 791] on button "Load More Locations" at bounding box center [809, 790] width 341 height 27
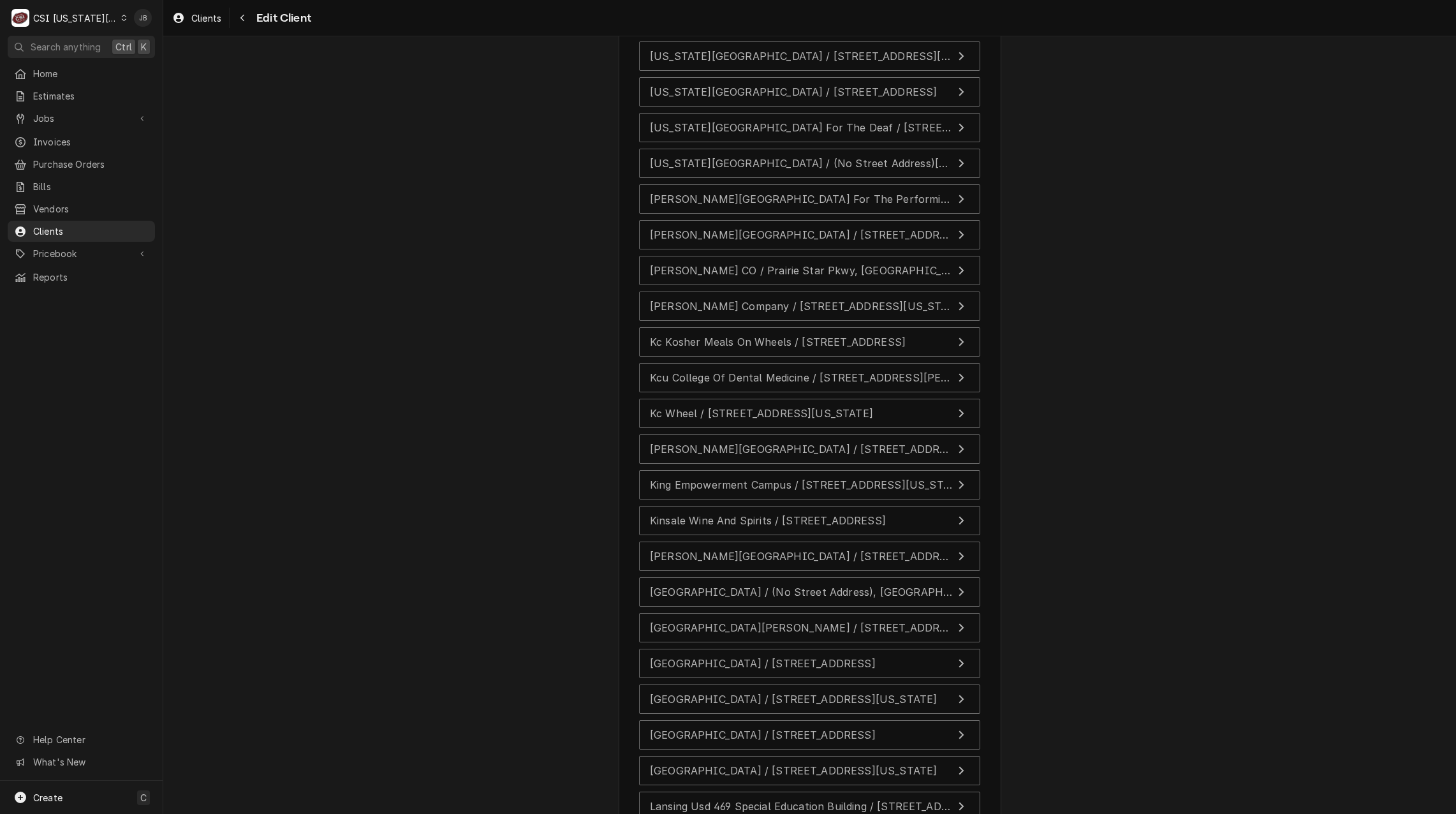
scroll to position [11892, 0]
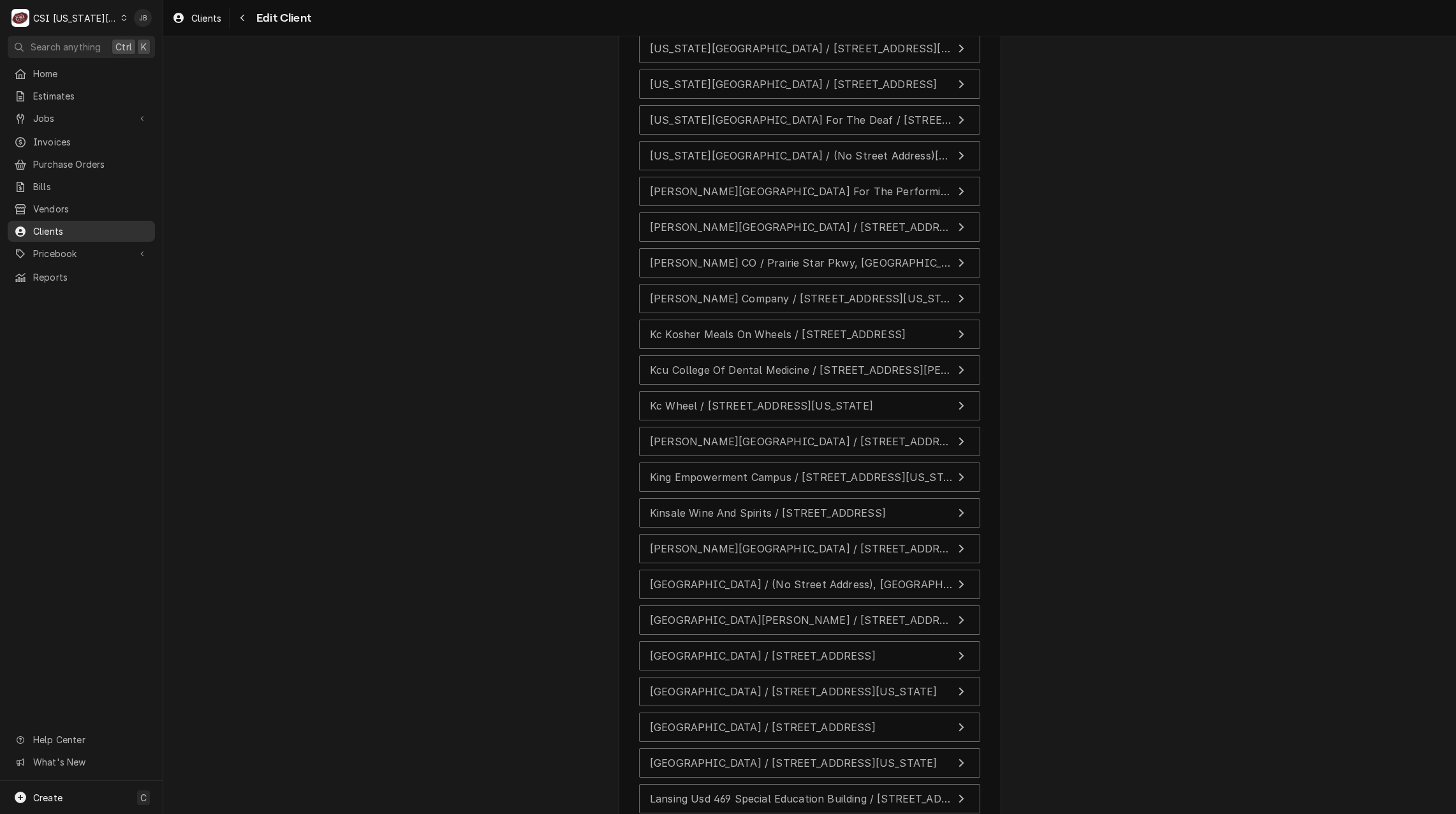
click at [79, 226] on span "Clients" at bounding box center [91, 231] width 116 height 13
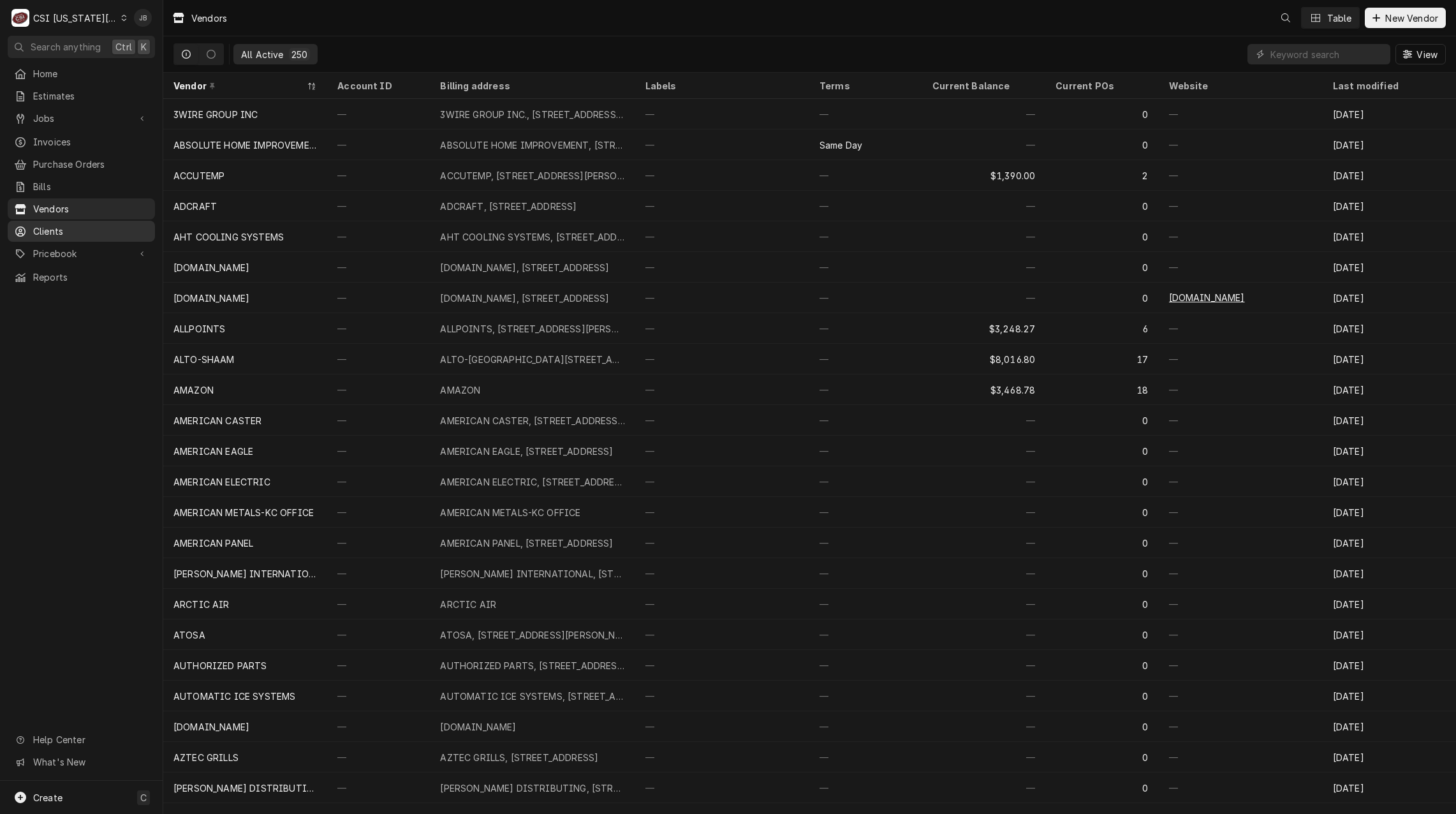
click at [71, 225] on span "Clients" at bounding box center [91, 231] width 116 height 13
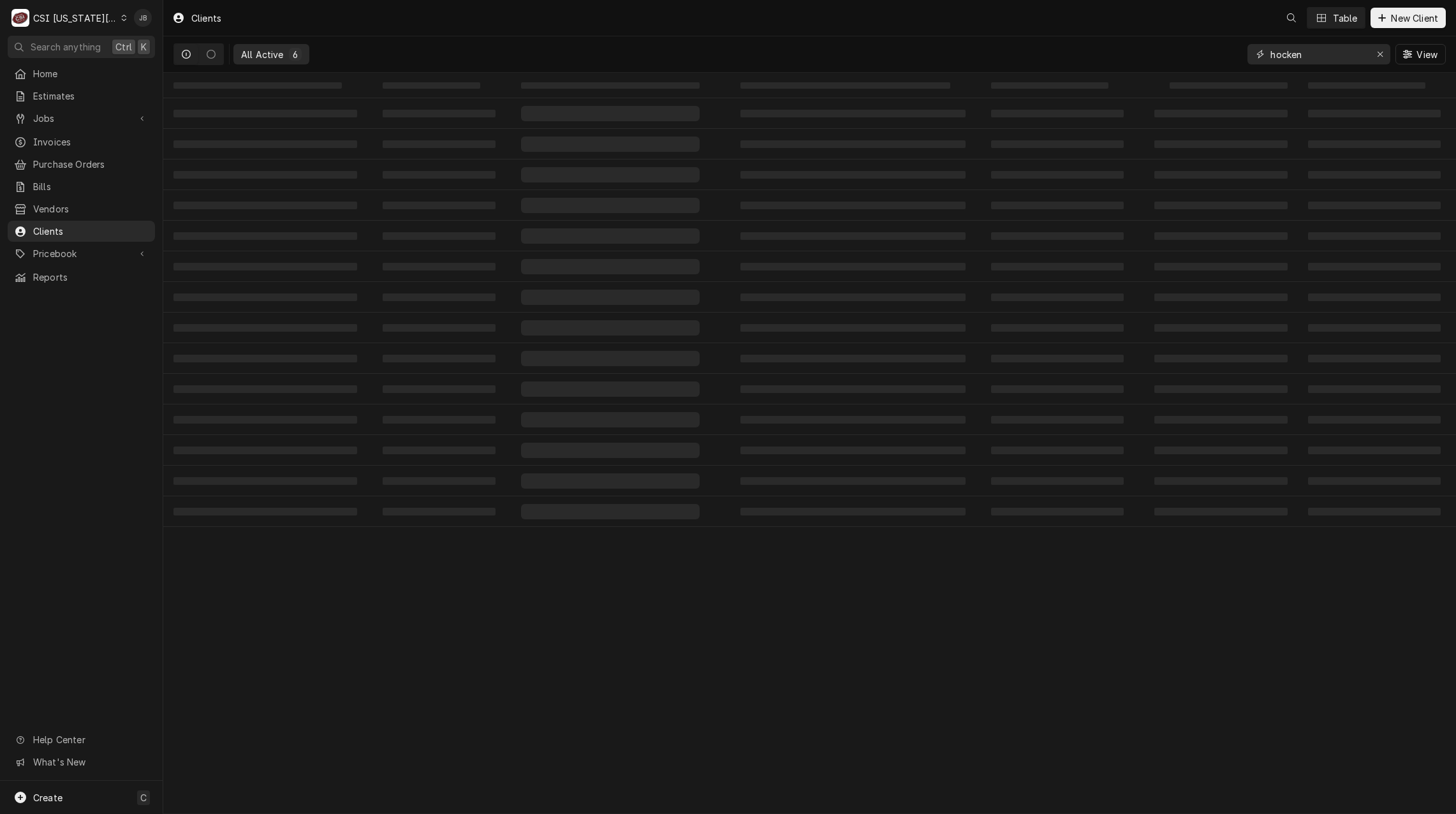
drag, startPoint x: 1324, startPoint y: 56, endPoint x: 1109, endPoint y: 53, distance: 215.0
click at [1173, 56] on div "All Active 6 hocken View" at bounding box center [810, 54] width 1272 height 36
type input "k"
type input "u"
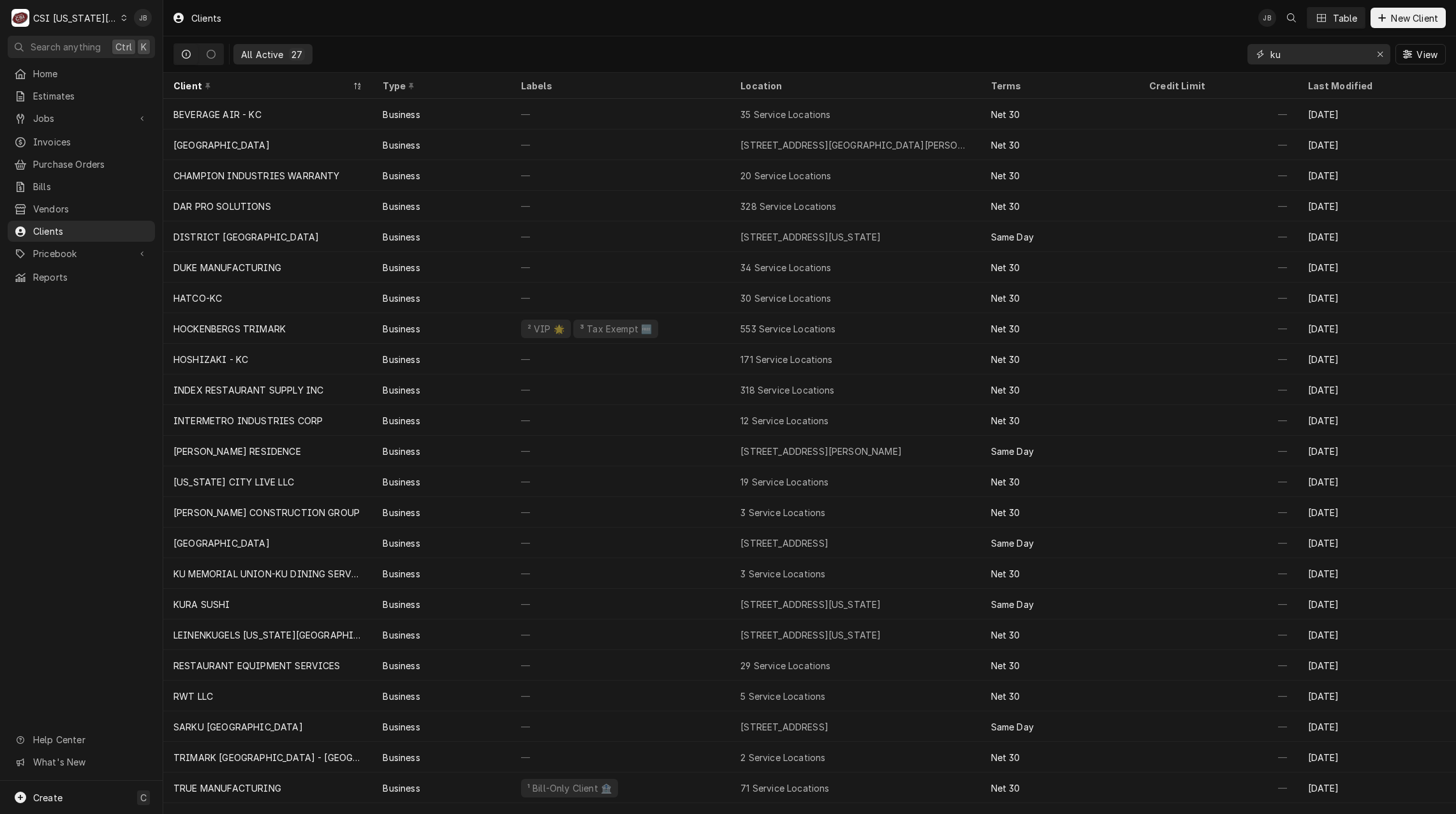
drag, startPoint x: 1315, startPoint y: 55, endPoint x: 1193, endPoint y: 54, distance: 122.0
click at [1213, 54] on div "All Active 27 ku View" at bounding box center [810, 54] width 1272 height 36
type input "ku"
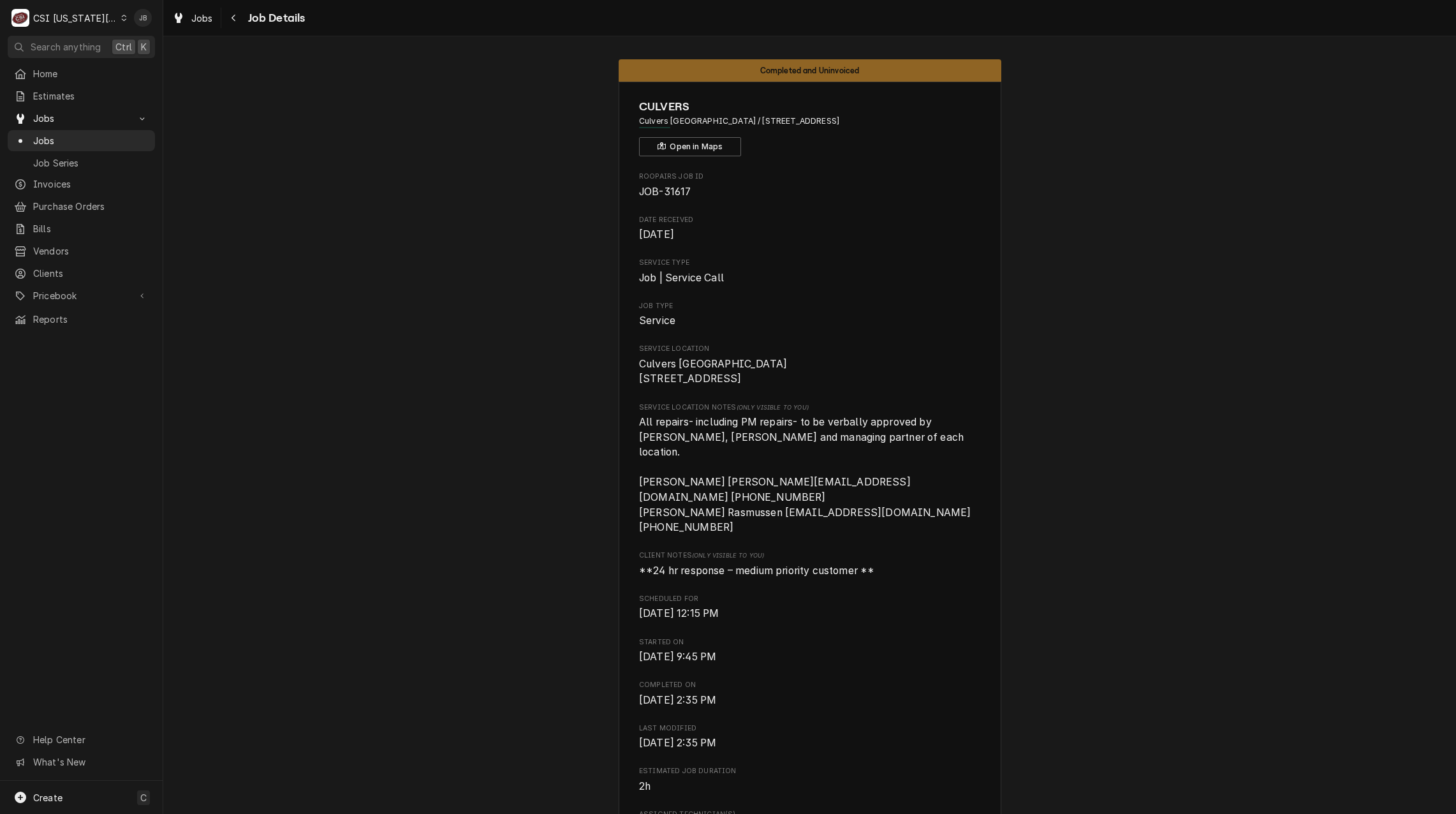
scroll to position [0, 141]
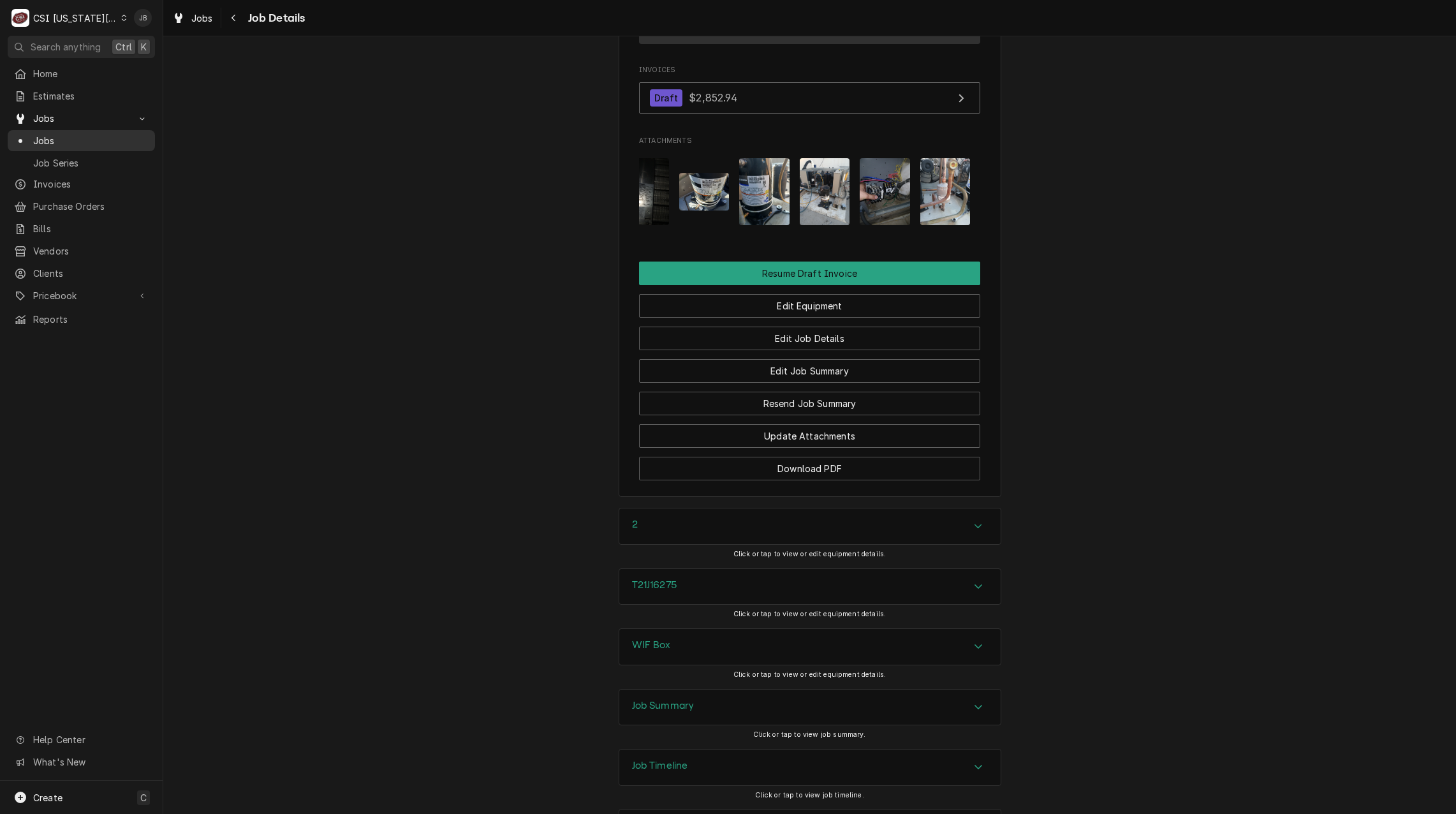
click at [59, 142] on span "Jobs" at bounding box center [91, 141] width 116 height 13
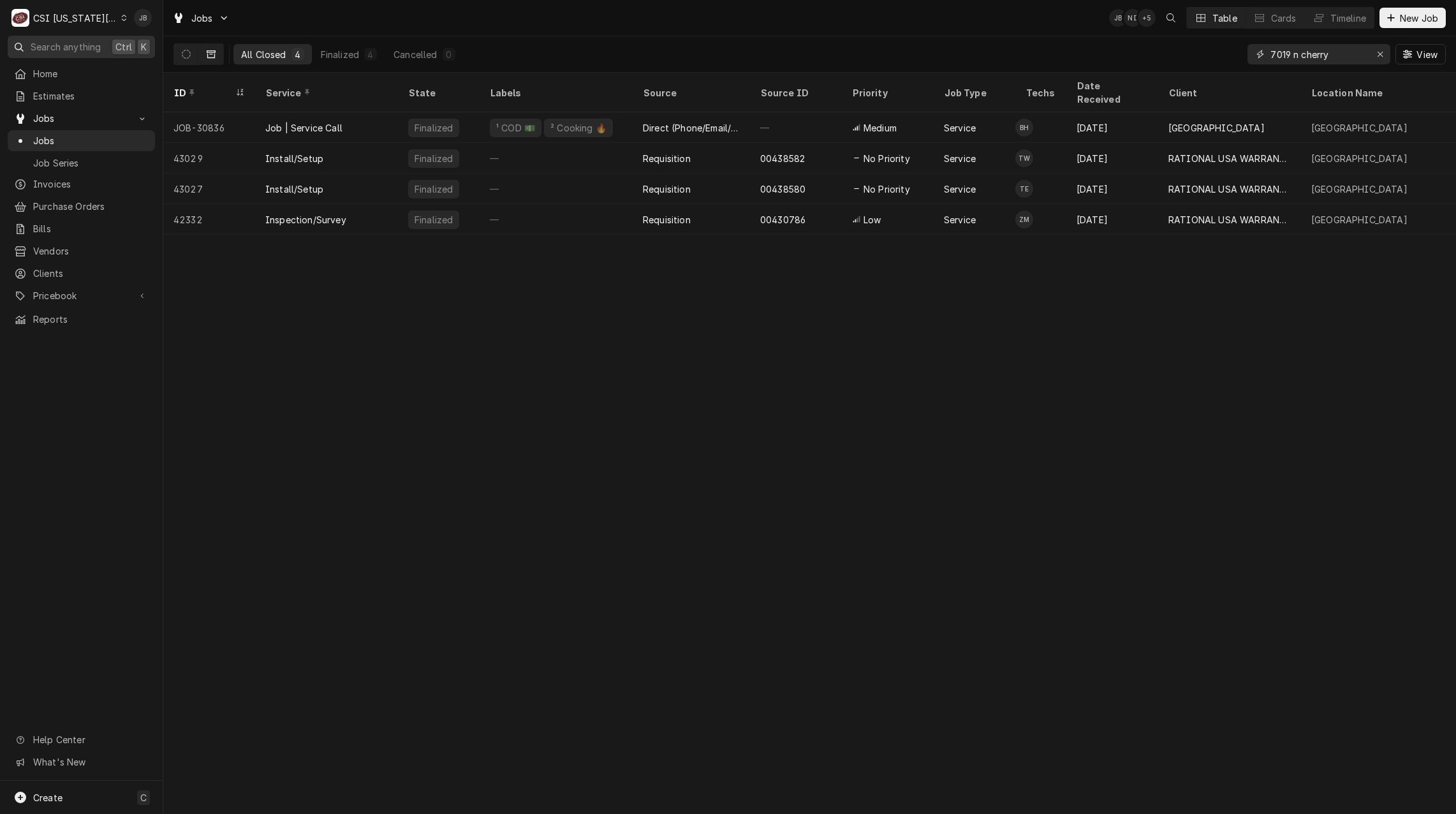
drag, startPoint x: 1352, startPoint y: 57, endPoint x: 54, endPoint y: 48, distance: 1298.0
click at [782, 42] on div "All Closed 4 Finalized 4 Cancelled 0 7019 n cherry View" at bounding box center [810, 54] width 1272 height 36
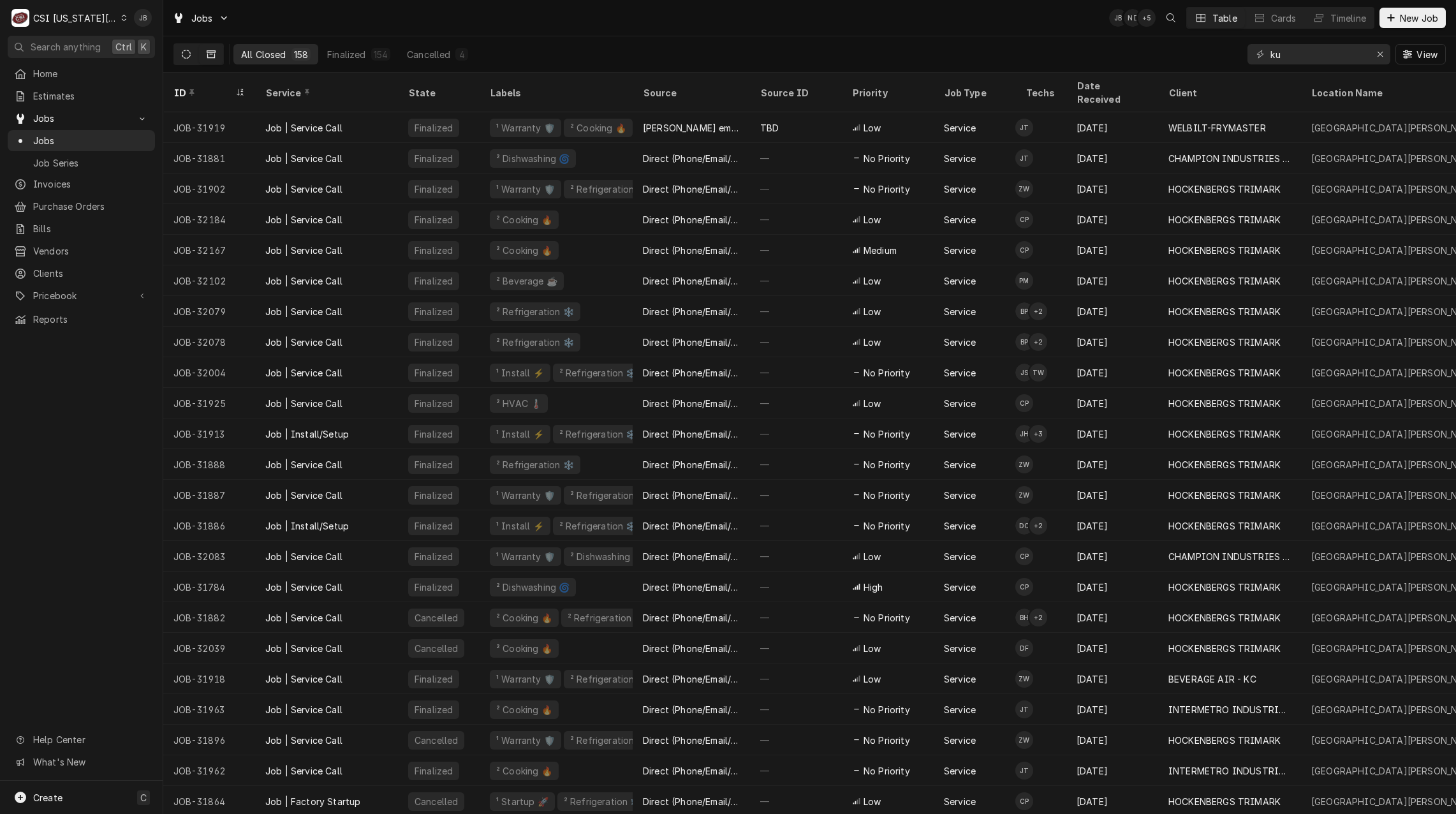
click at [183, 52] on icon "Dynamic Content Wrapper" at bounding box center [186, 54] width 9 height 9
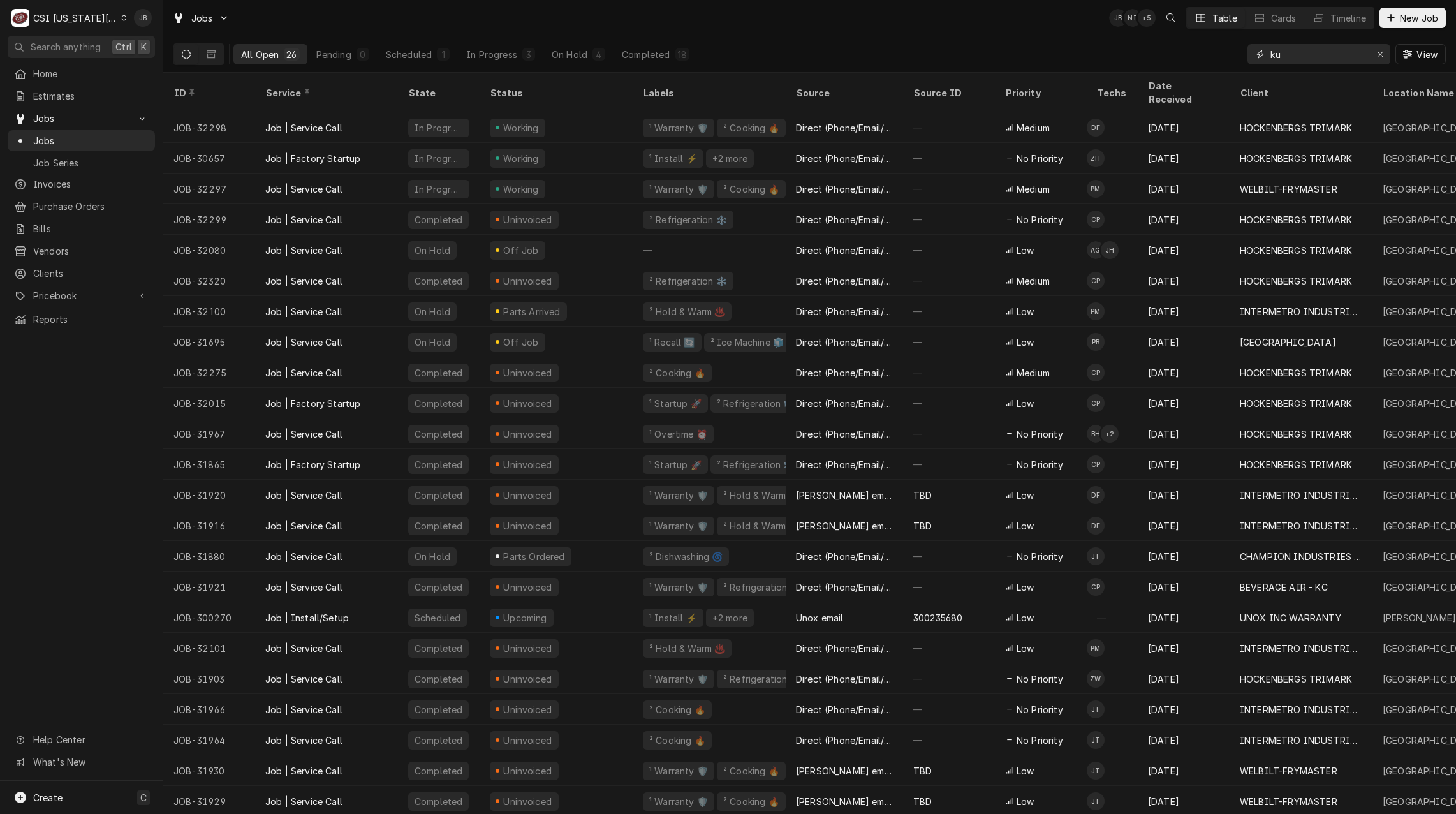
drag, startPoint x: 1295, startPoint y: 51, endPoint x: 1038, endPoint y: 64, distance: 257.3
click at [1058, 63] on div "All Open 26 Pending 0 Scheduled 1 In Progress 3 On Hold 4 Completed 18 ku View" at bounding box center [810, 54] width 1272 height 36
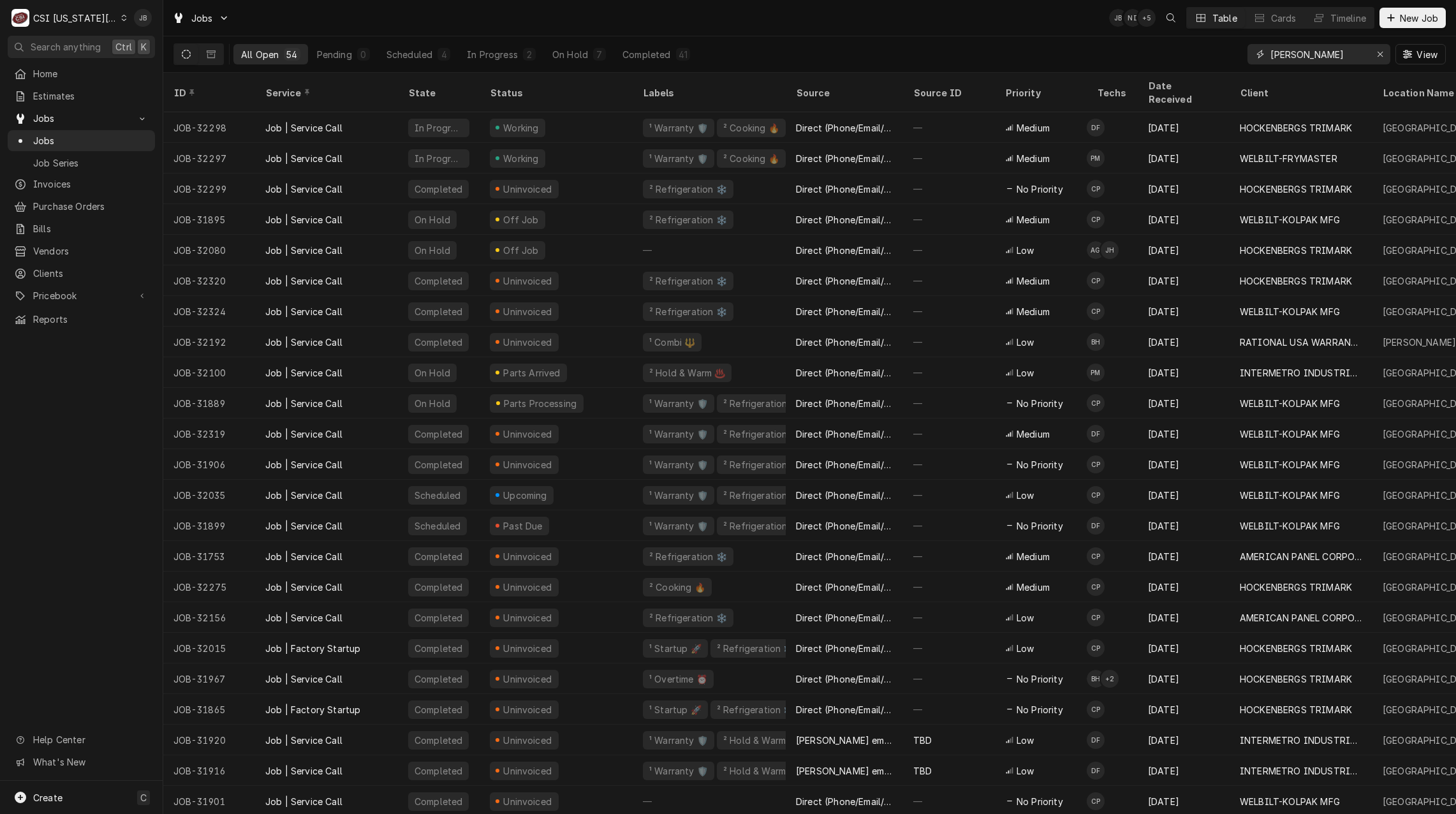
type input "david booth"
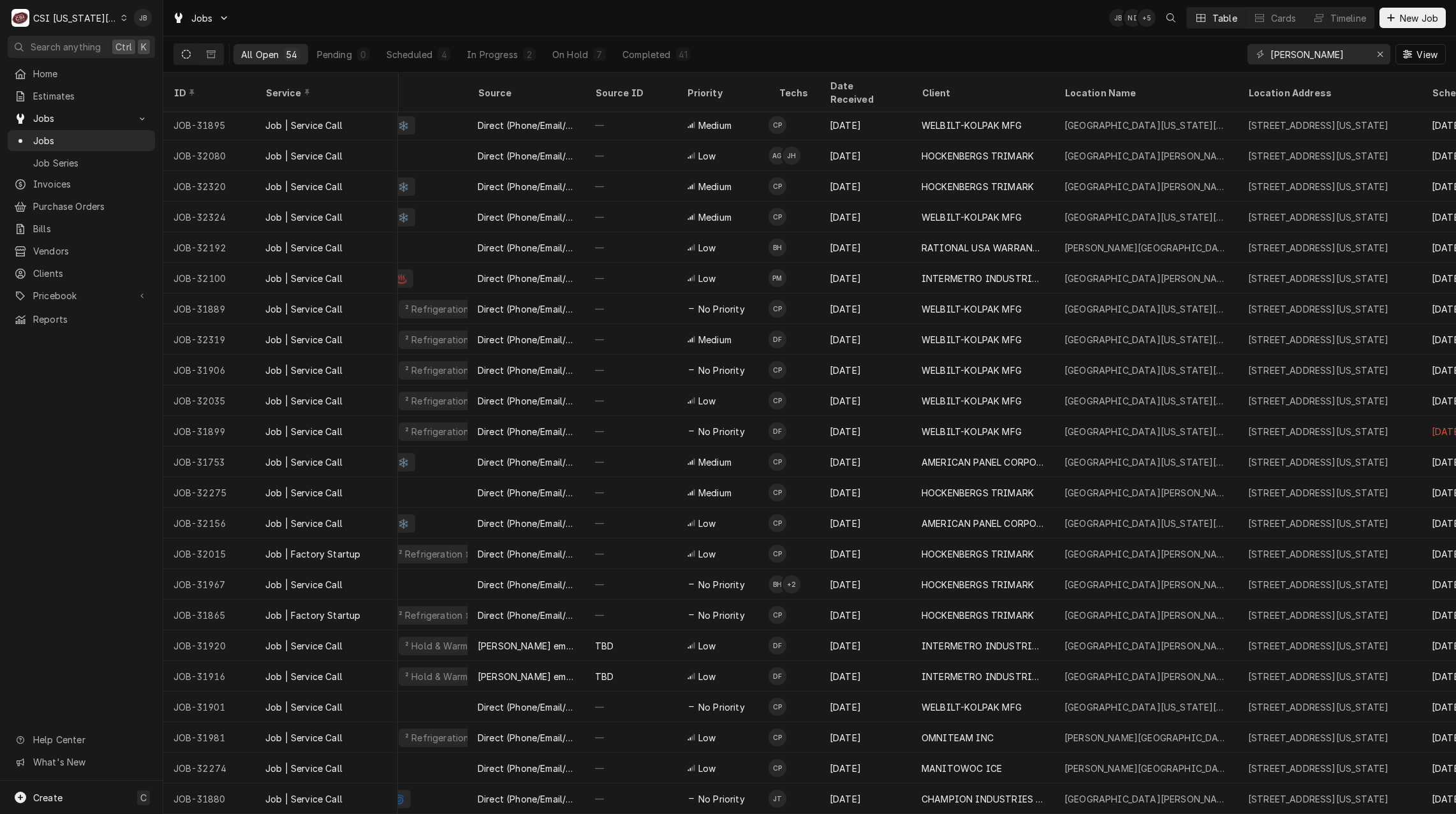
scroll to position [0, 318]
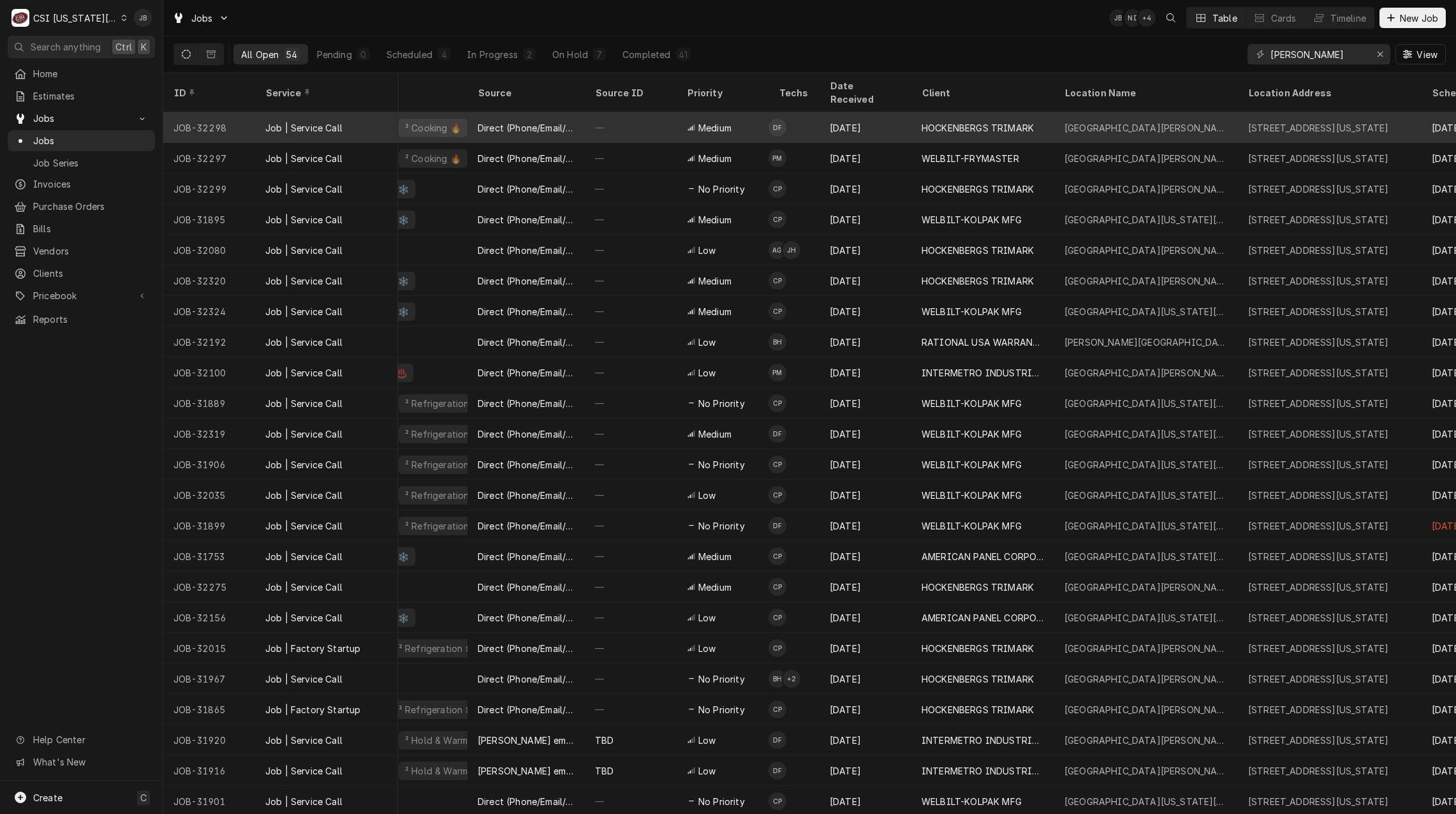
click at [1164, 121] on div "KU David Booth Memorial Stadium" at bounding box center [1146, 128] width 163 height 13
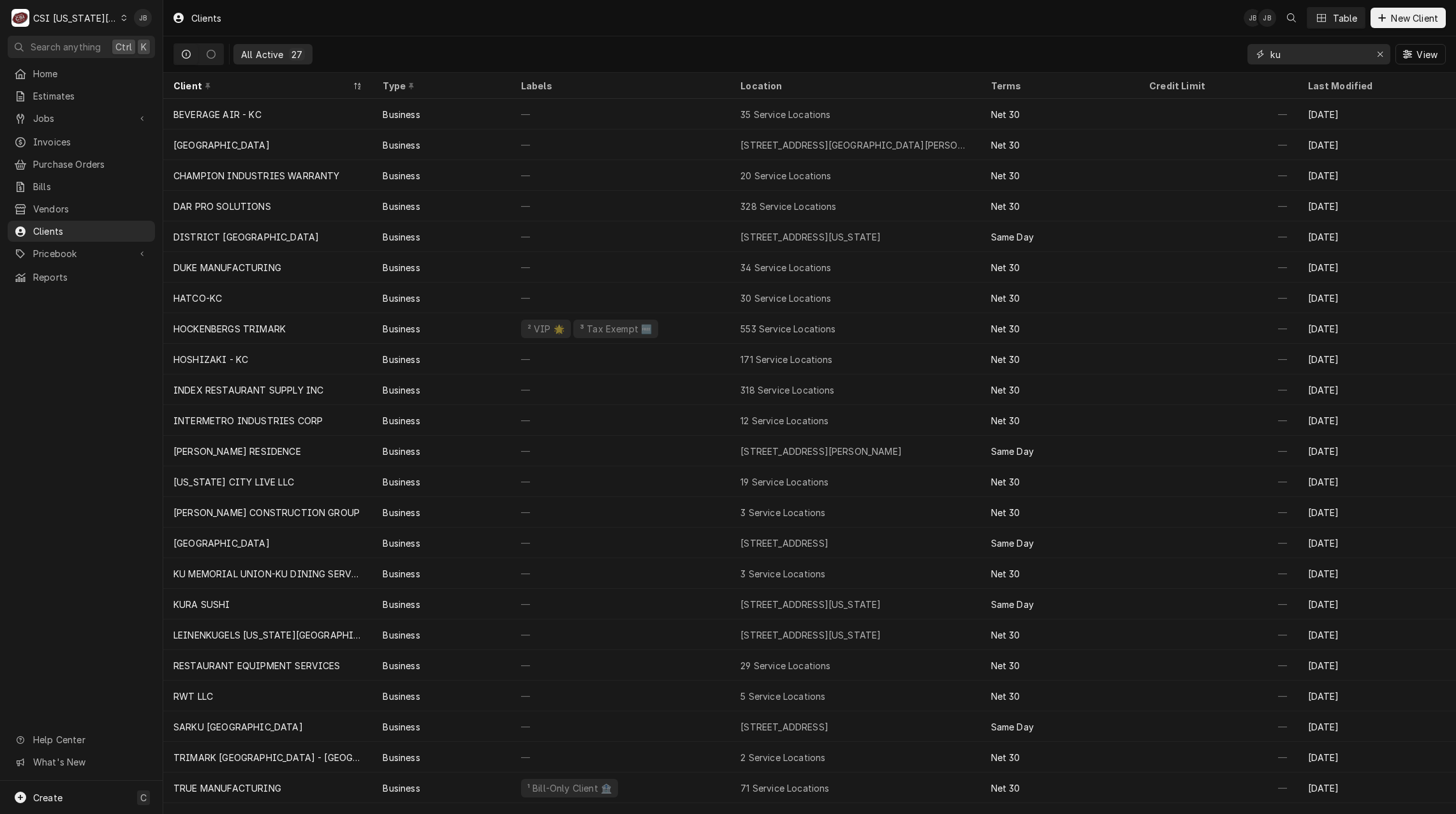
drag, startPoint x: 1317, startPoint y: 60, endPoint x: 340, endPoint y: 53, distance: 977.0
click at [924, 60] on div "All Active 27 ku View" at bounding box center [810, 54] width 1272 height 36
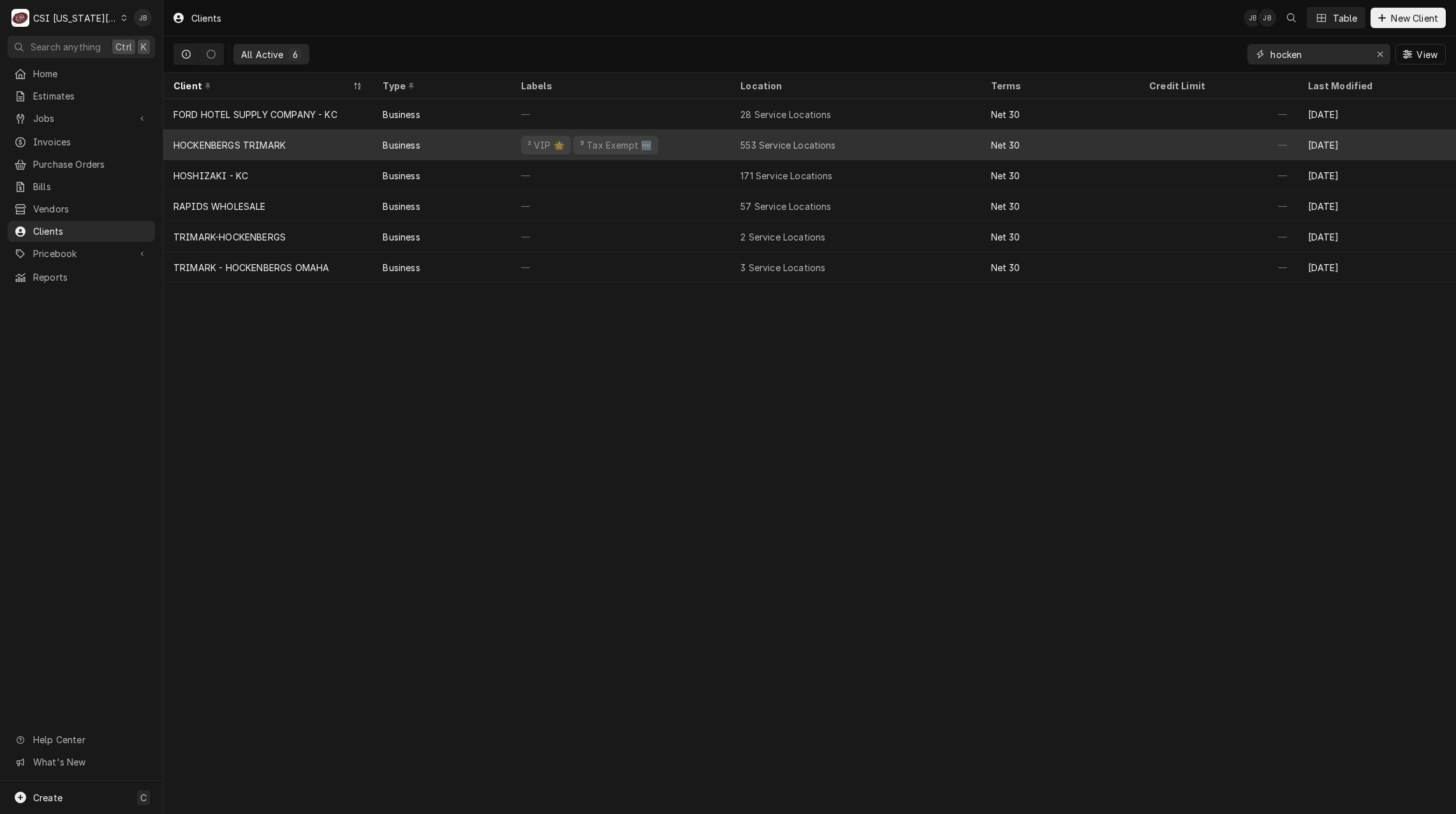
type input "hocken"
click at [340, 138] on div "HOCKENBERGS TRIMARK" at bounding box center [268, 145] width 209 height 30
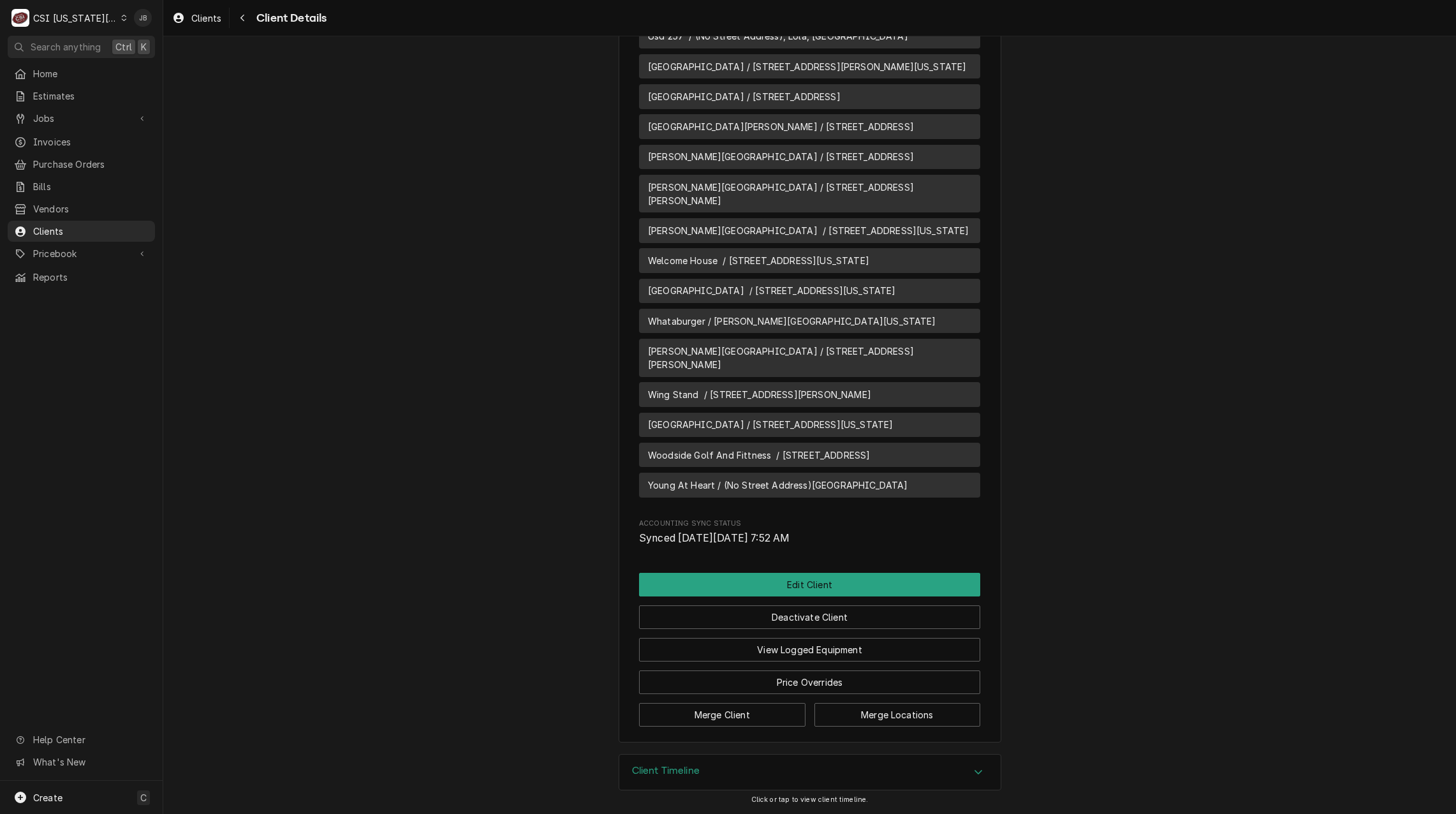
scroll to position [19173, 0]
click at [886, 720] on button "Merge Locations" at bounding box center [898, 715] width 166 height 24
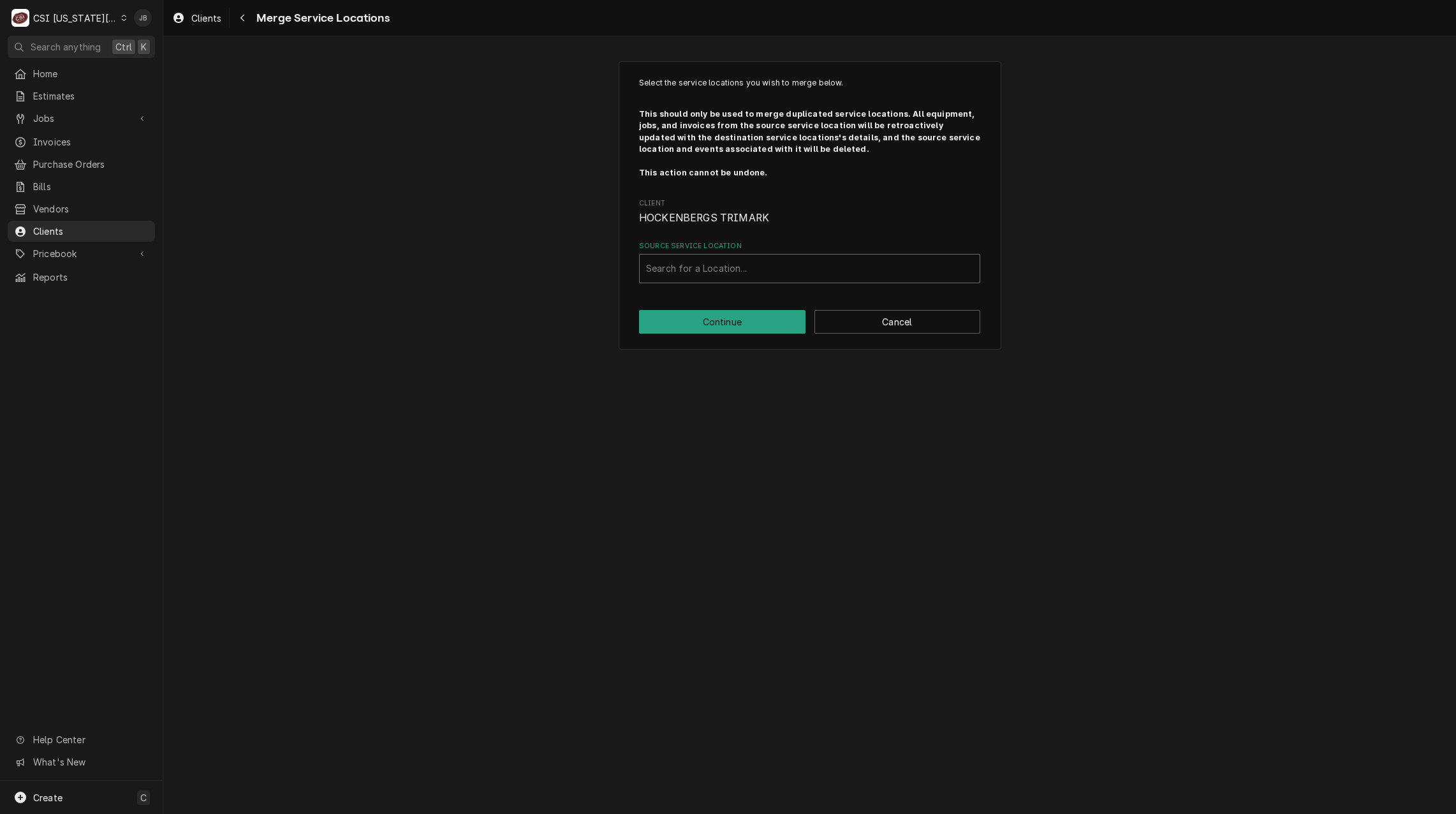
click at [684, 273] on div "Source Service Location" at bounding box center [809, 268] width 327 height 23
type input "1101"
click at [698, 317] on div "[GEOGRAPHIC_DATA][PERSON_NAME] / [STREET_ADDRESS][US_STATE]" at bounding box center [809, 315] width 340 height 20
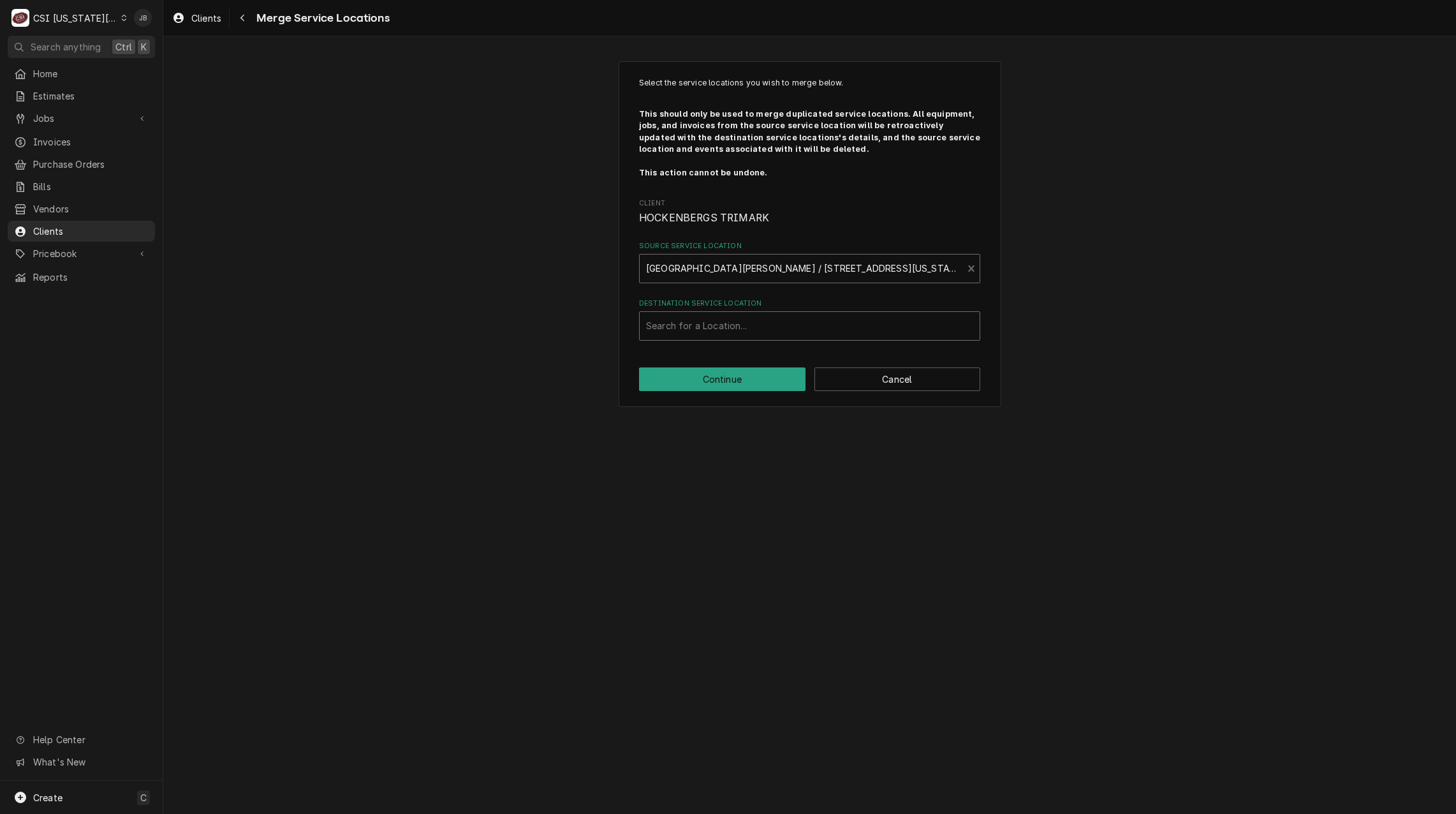
click at [675, 326] on div "Destination Service Location" at bounding box center [809, 326] width 327 height 23
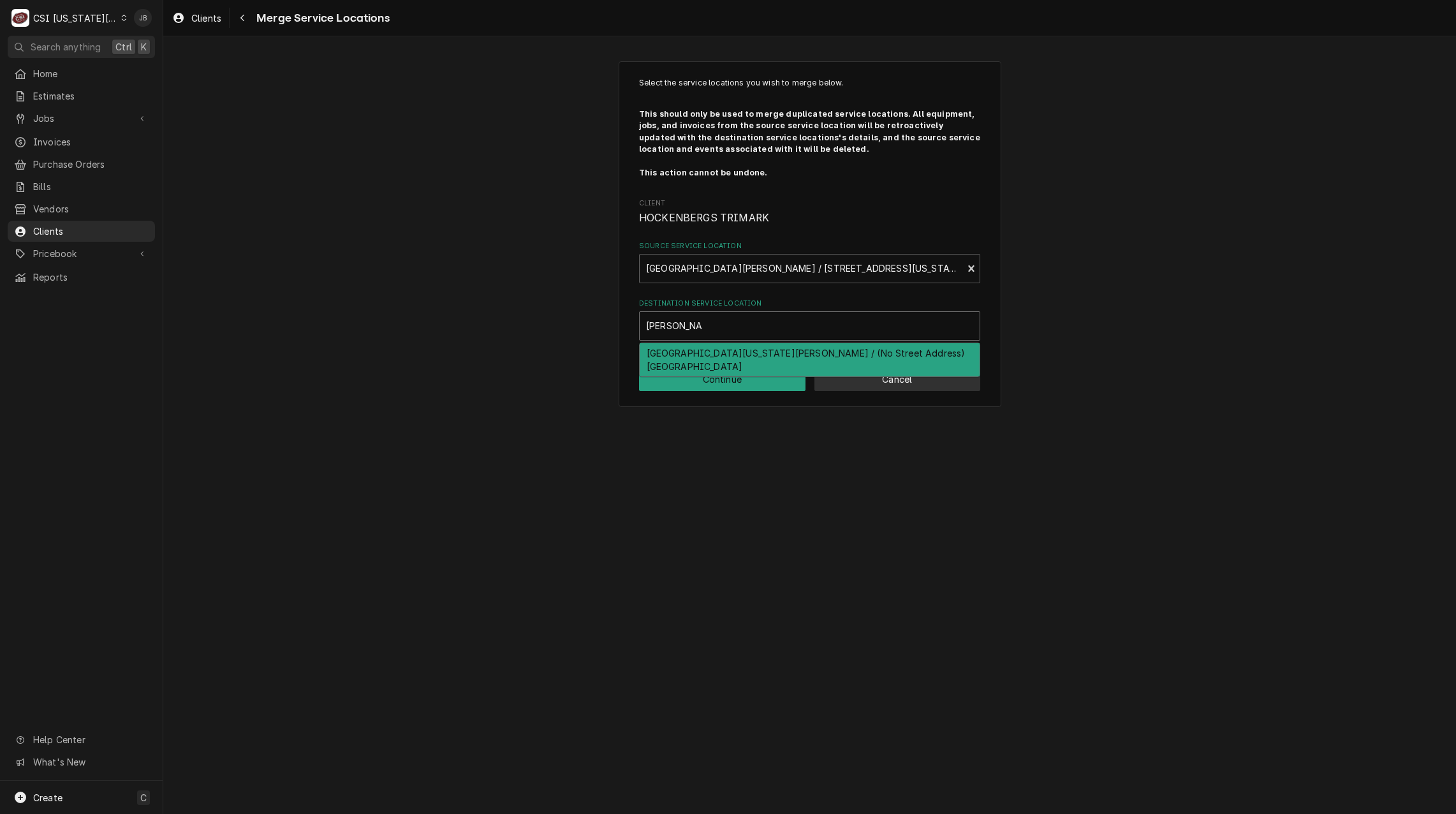
type input "david booth"
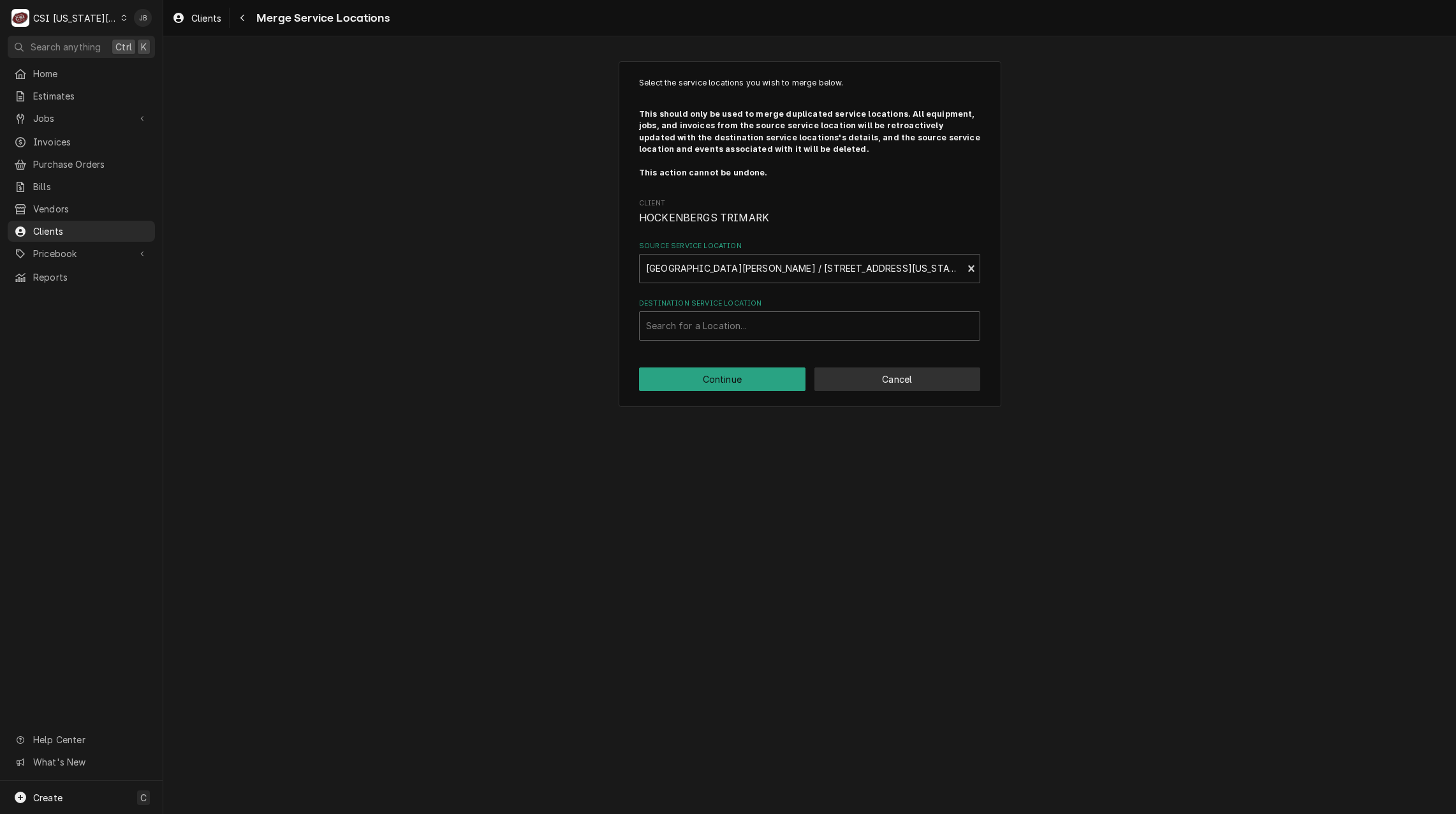
click at [884, 386] on button "Cancel" at bounding box center [898, 379] width 166 height 24
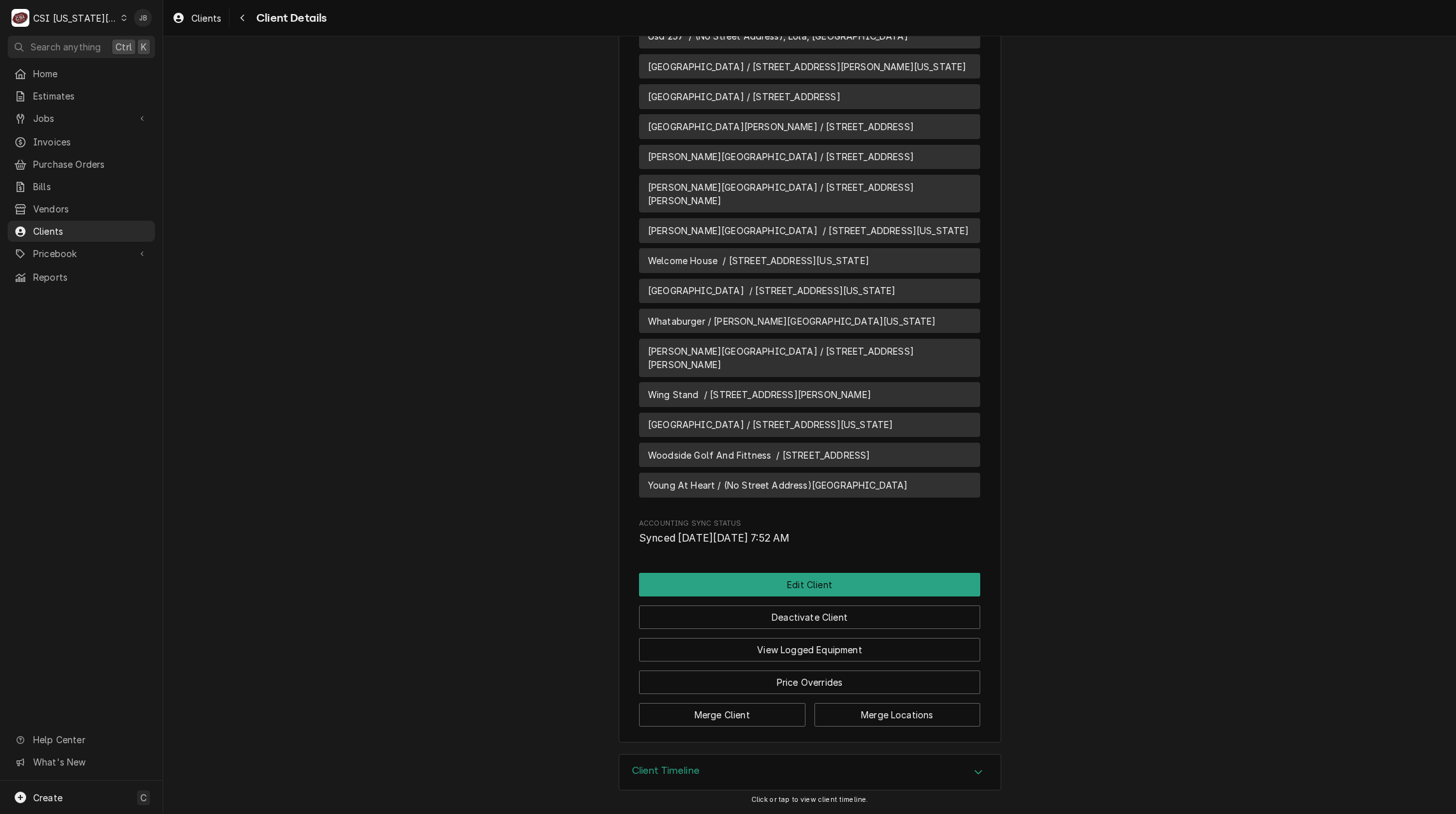
scroll to position [19173, 0]
click at [840, 591] on button "Edit Client" at bounding box center [809, 585] width 341 height 24
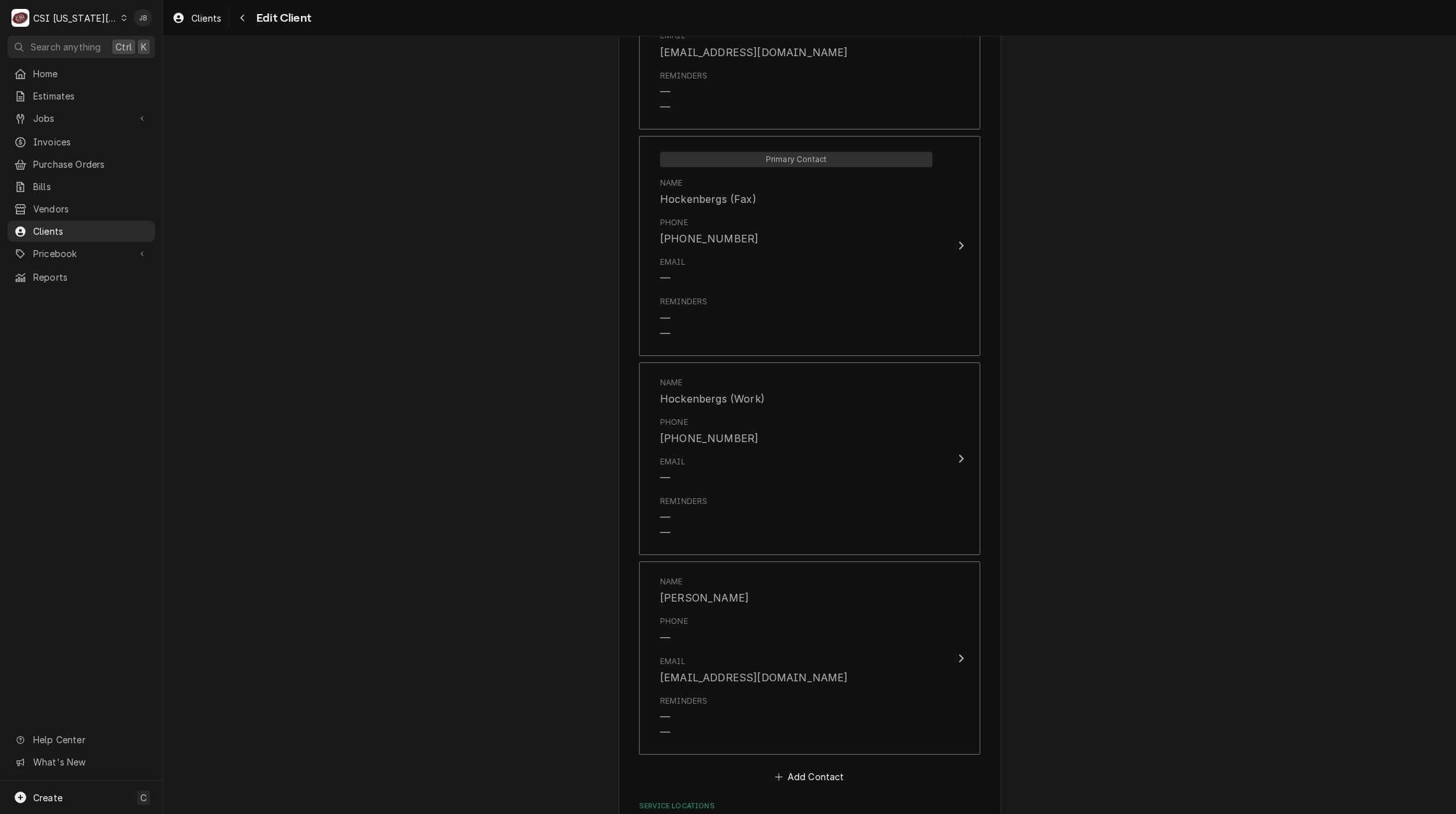
scroll to position [1828, 0]
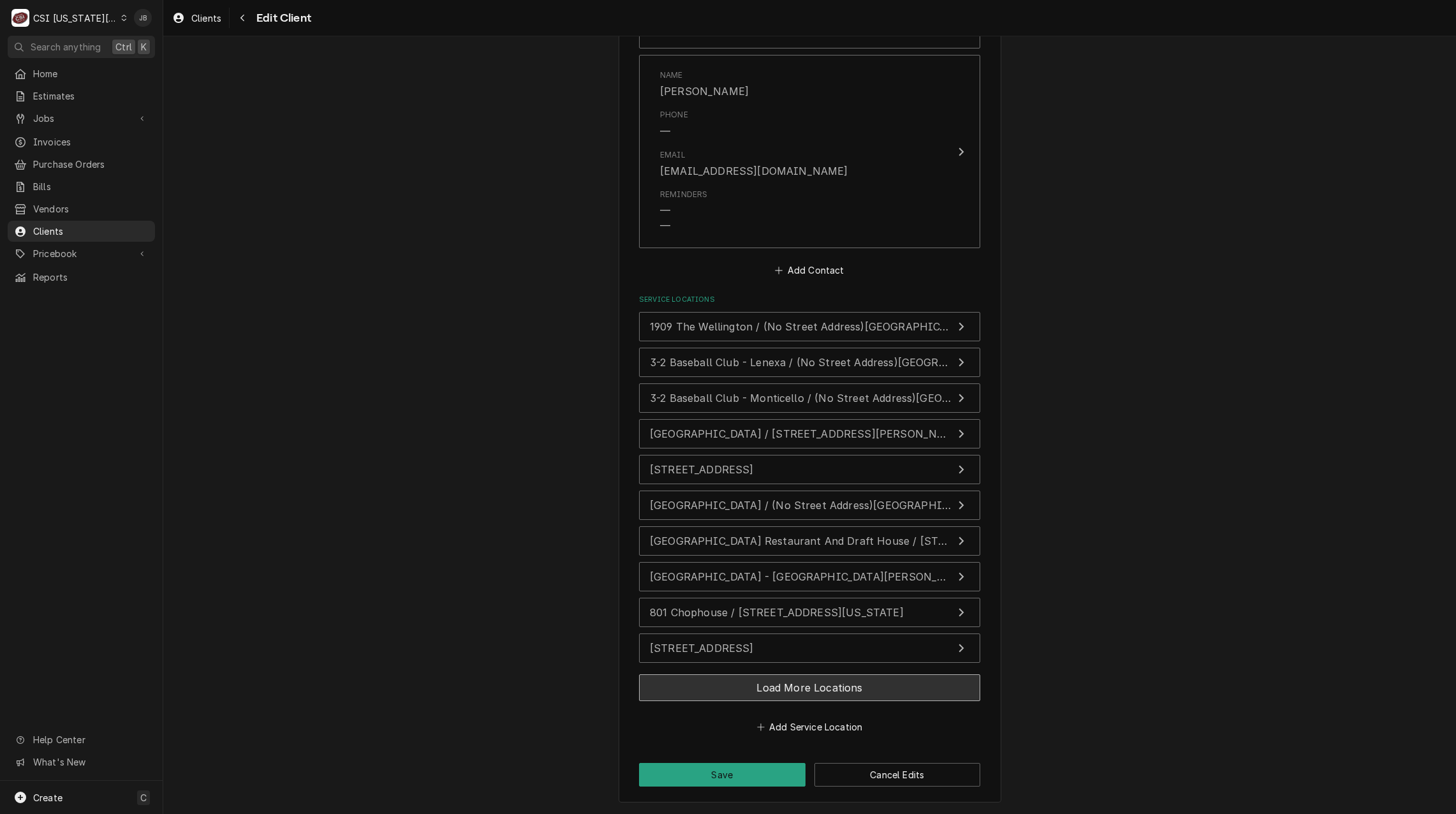
click at [828, 691] on button "Load More Locations" at bounding box center [809, 687] width 341 height 27
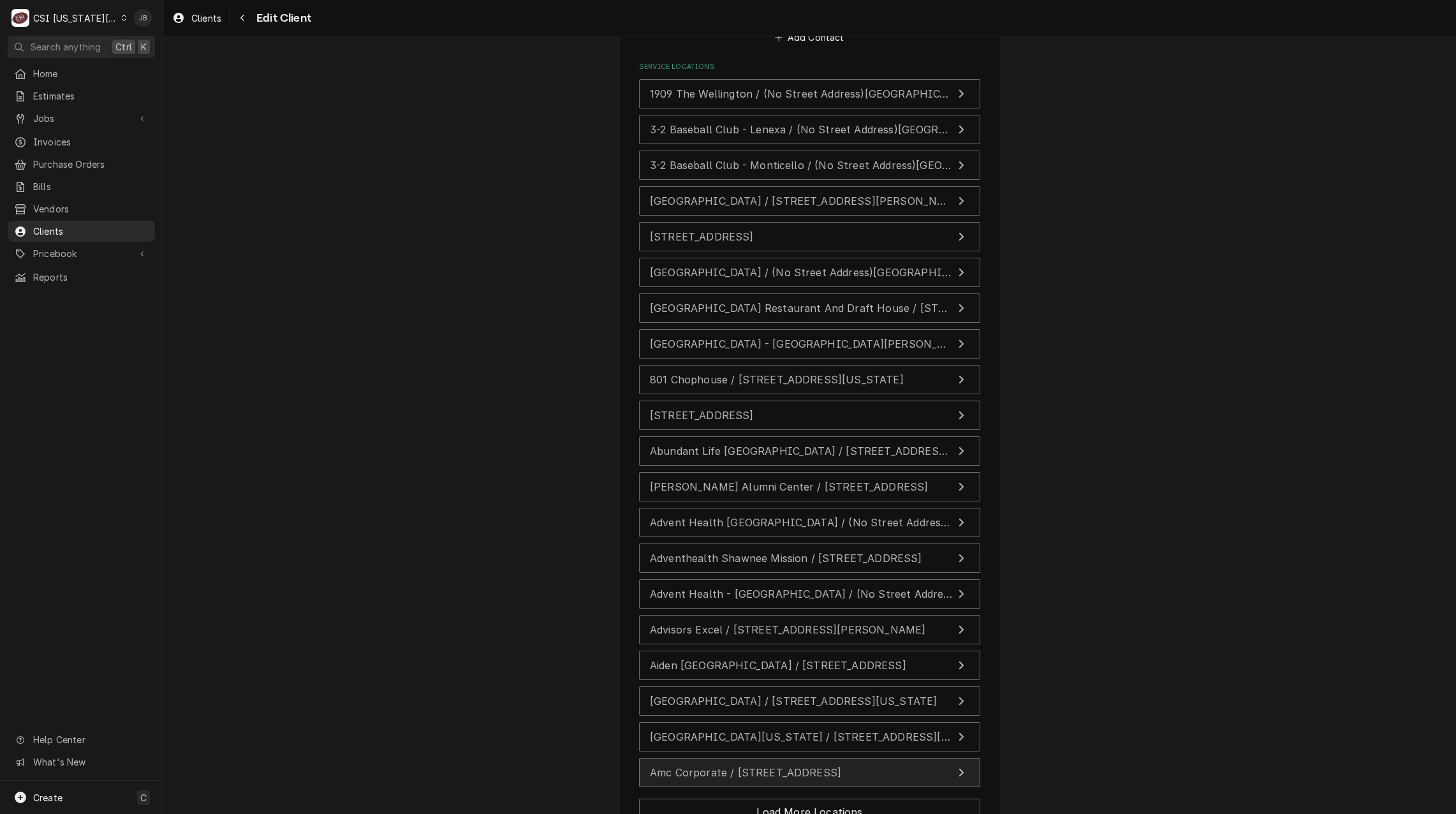
scroll to position [2184, 0]
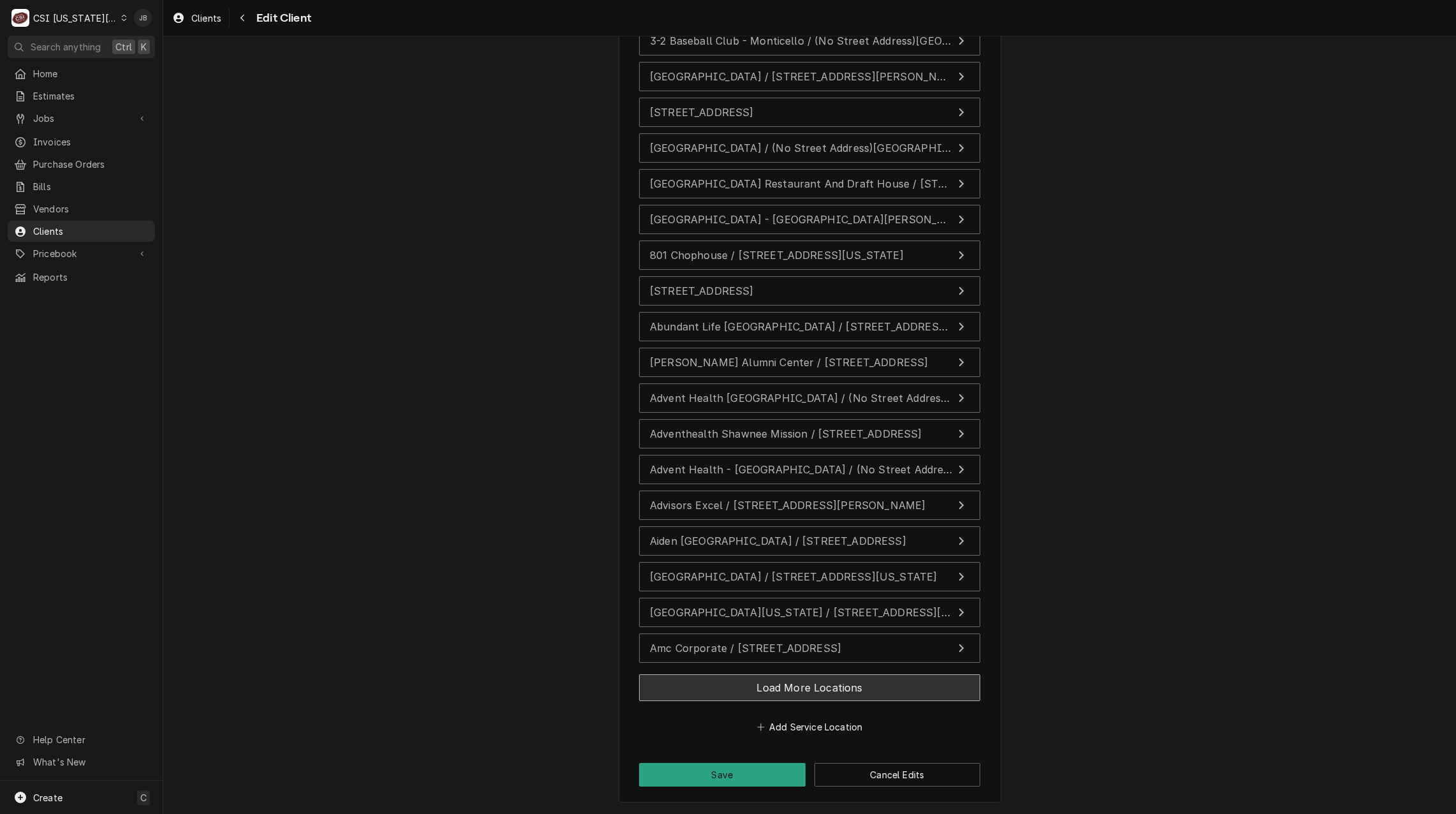
click at [791, 678] on button "Load More Locations" at bounding box center [809, 687] width 341 height 27
click at [782, 689] on button "Load More Locations" at bounding box center [809, 687] width 341 height 27
click at [855, 684] on button "Load More Locations" at bounding box center [809, 687] width 341 height 27
click at [765, 682] on button "Load More Locations" at bounding box center [809, 687] width 341 height 27
click at [763, 686] on button "Load More Locations" at bounding box center [809, 687] width 341 height 27
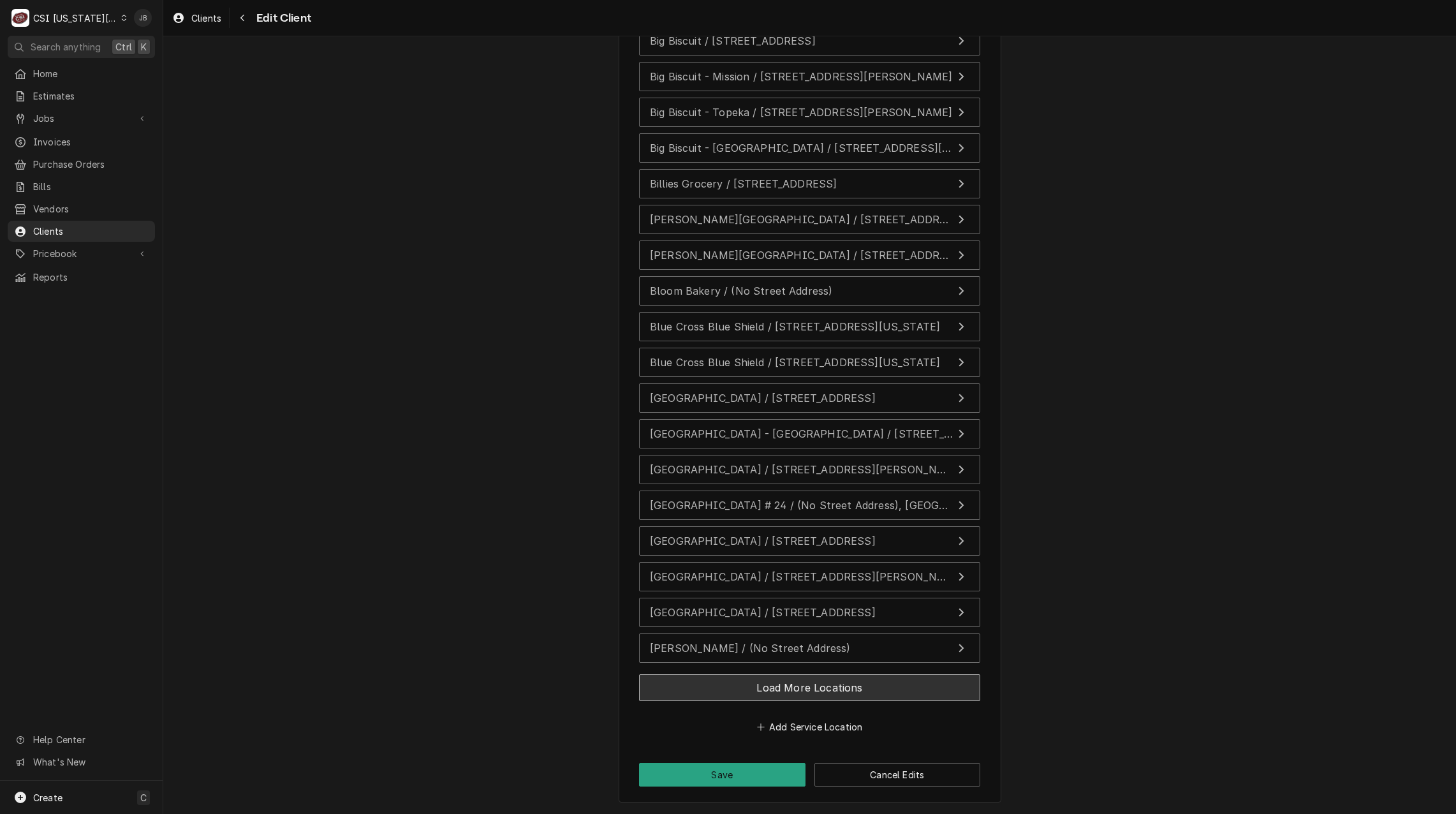
click at [781, 690] on button "Load More Locations" at bounding box center [809, 687] width 341 height 27
click at [785, 684] on button "Load More Locations" at bounding box center [809, 687] width 341 height 27
click at [782, 686] on button "Load More Locations" at bounding box center [809, 687] width 341 height 27
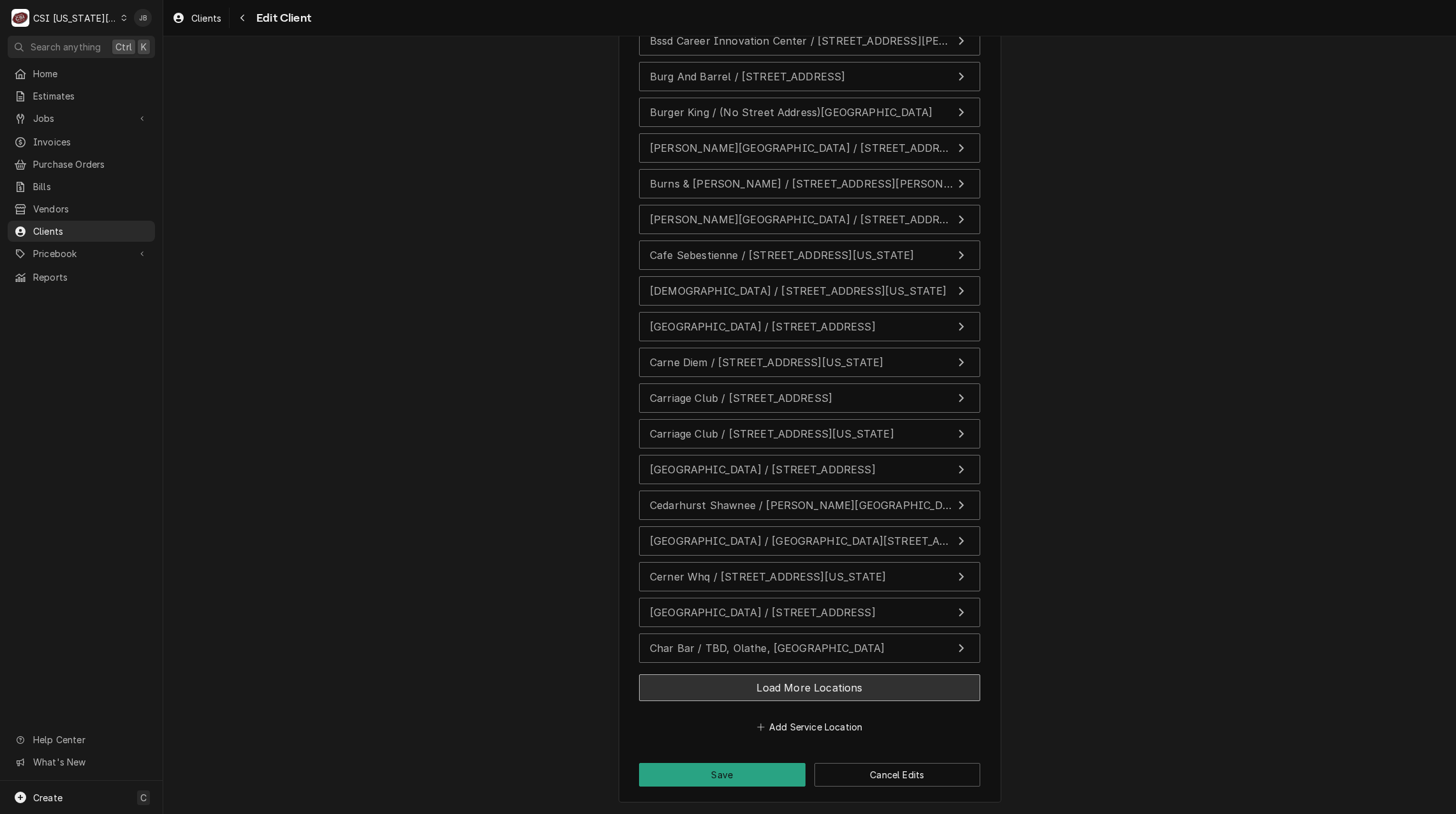
click at [853, 677] on button "Load More Locations" at bounding box center [809, 687] width 341 height 27
click at [861, 684] on button "Load More Locations" at bounding box center [809, 687] width 341 height 27
click at [809, 683] on button "Load More Locations" at bounding box center [809, 687] width 341 height 27
click at [797, 682] on button "Load More Locations" at bounding box center [809, 687] width 341 height 27
click at [797, 698] on button "Load More Locations" at bounding box center [809, 687] width 341 height 27
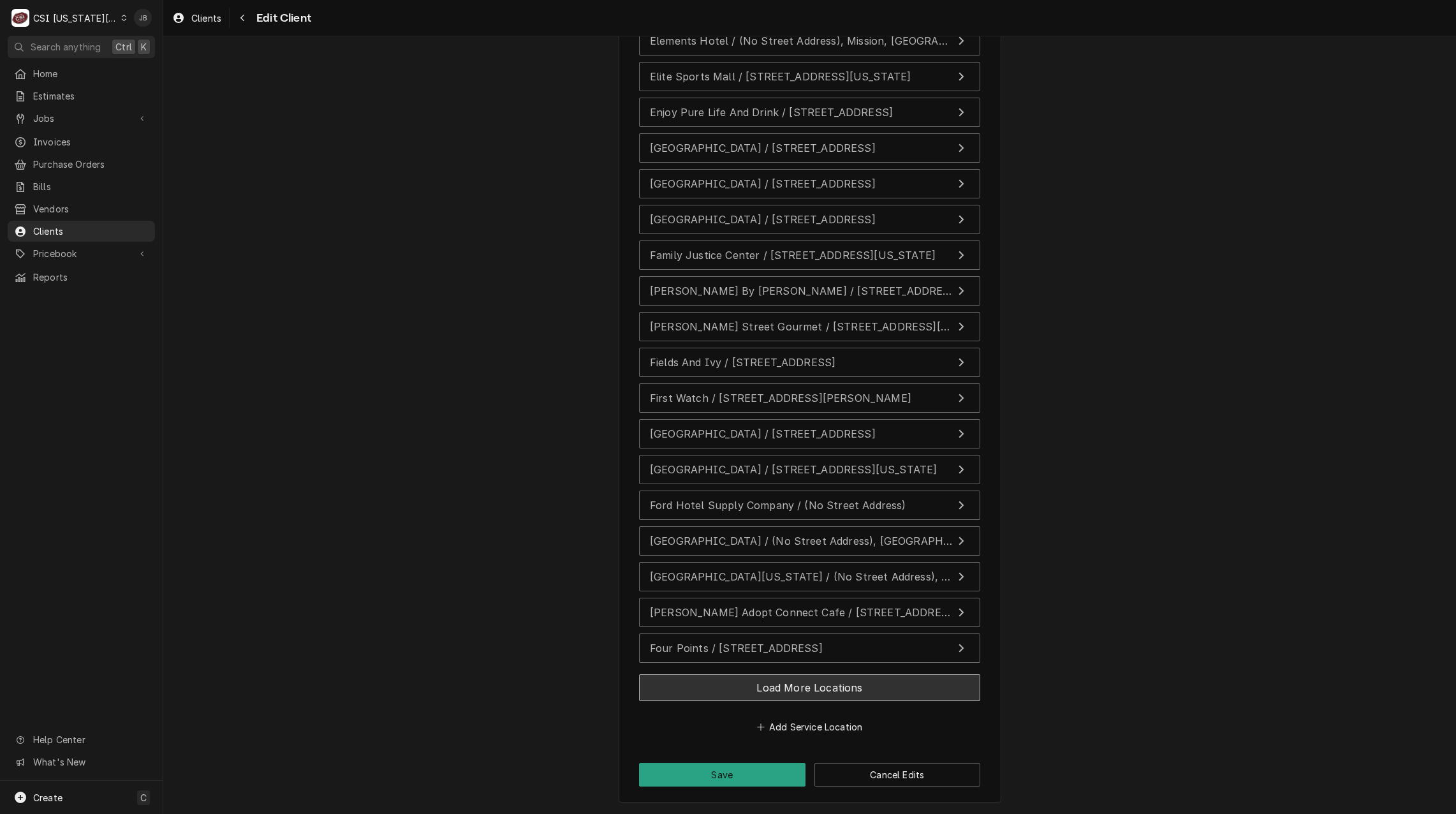
click at [789, 700] on button "Load More Locations" at bounding box center [809, 687] width 341 height 27
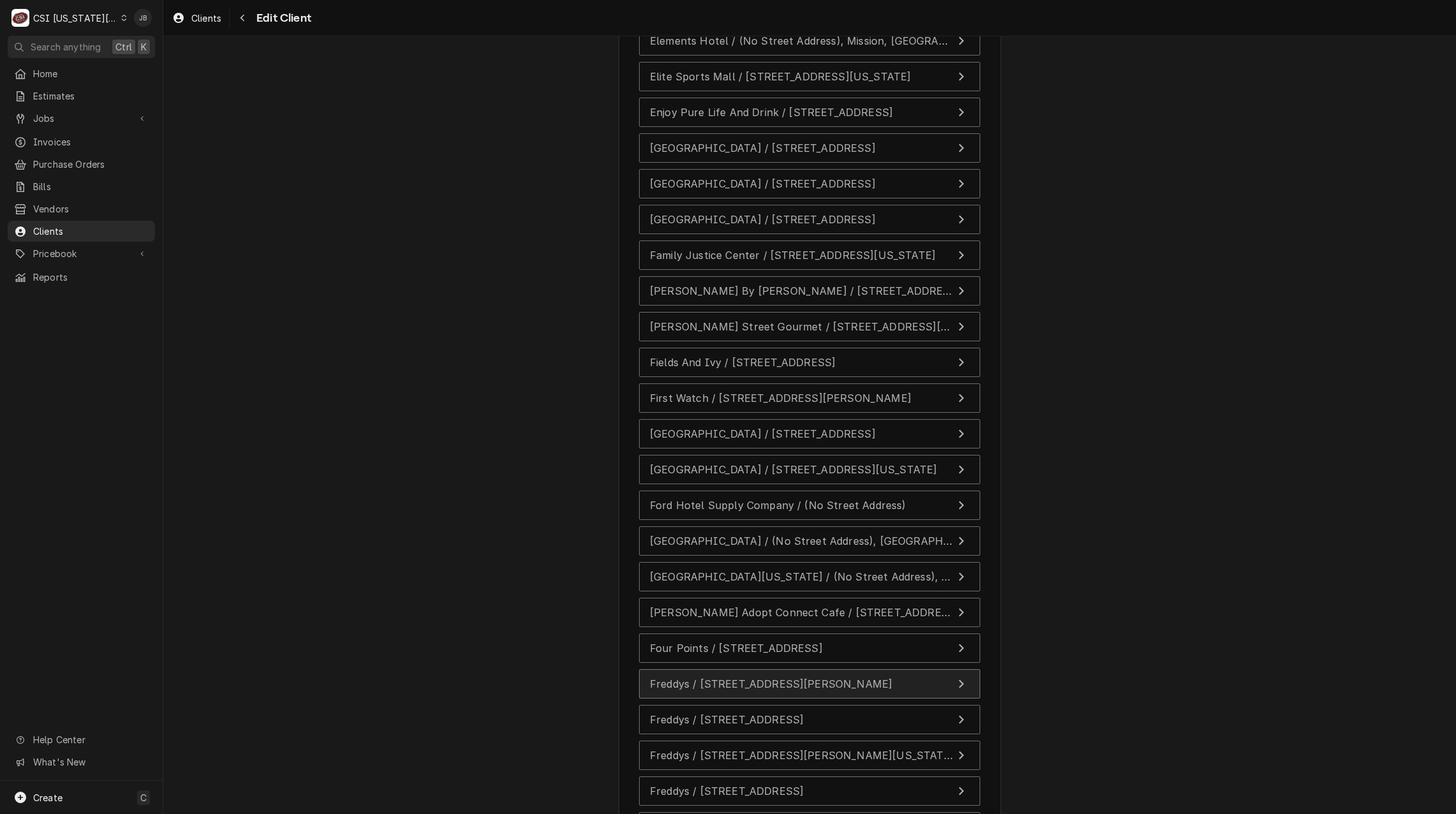
scroll to position [7185, 0]
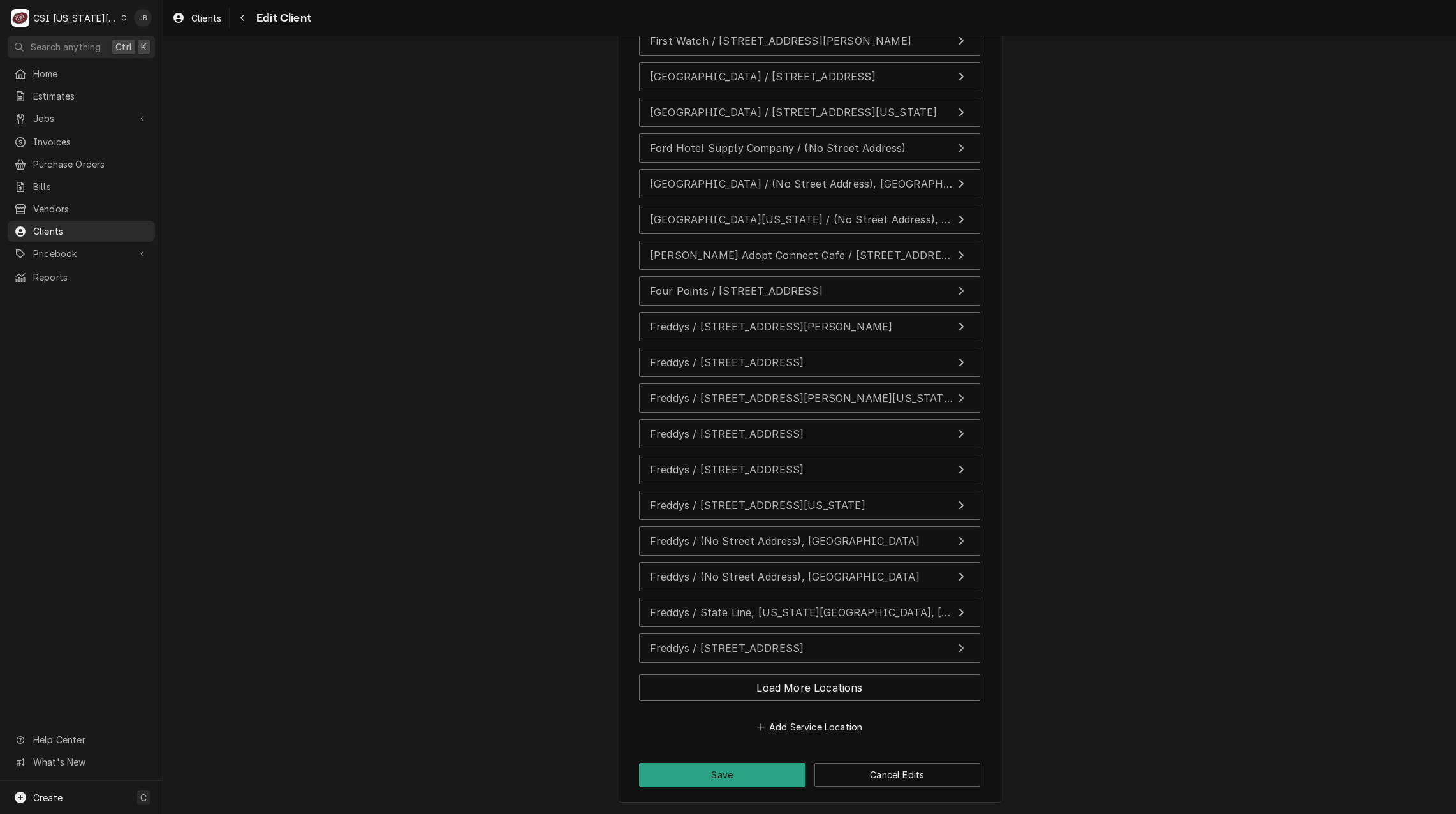
click at [785, 706] on div "Load More Locations" at bounding box center [809, 690] width 341 height 42
click at [796, 690] on button "Load More Locations" at bounding box center [809, 687] width 341 height 27
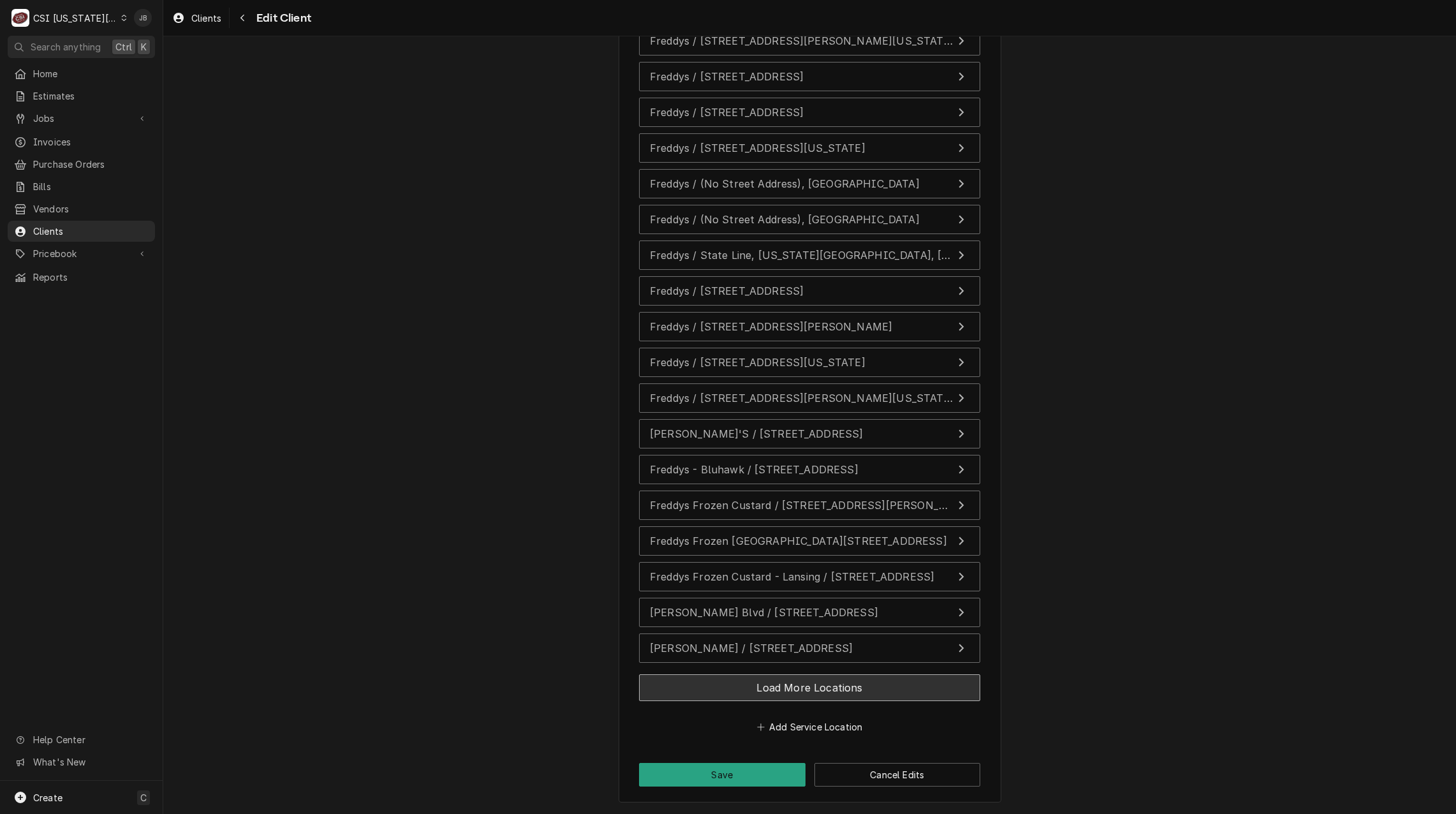
click at [799, 689] on button "Load More Locations" at bounding box center [809, 687] width 341 height 27
click at [865, 691] on button "Load More Locations" at bounding box center [809, 687] width 341 height 27
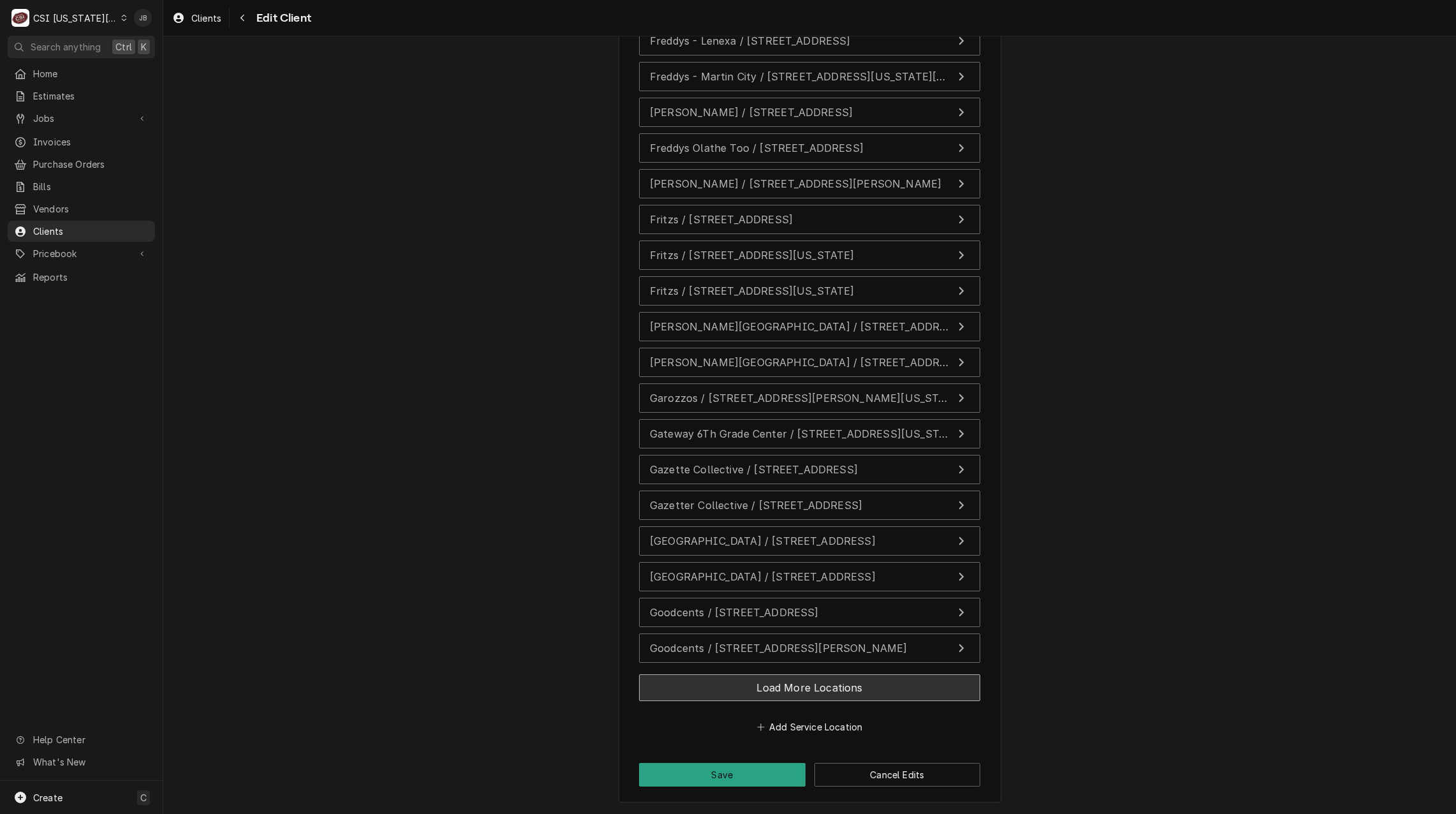
click at [875, 689] on button "Load More Locations" at bounding box center [809, 687] width 341 height 27
click at [877, 688] on button "Load More Locations" at bounding box center [809, 687] width 341 height 27
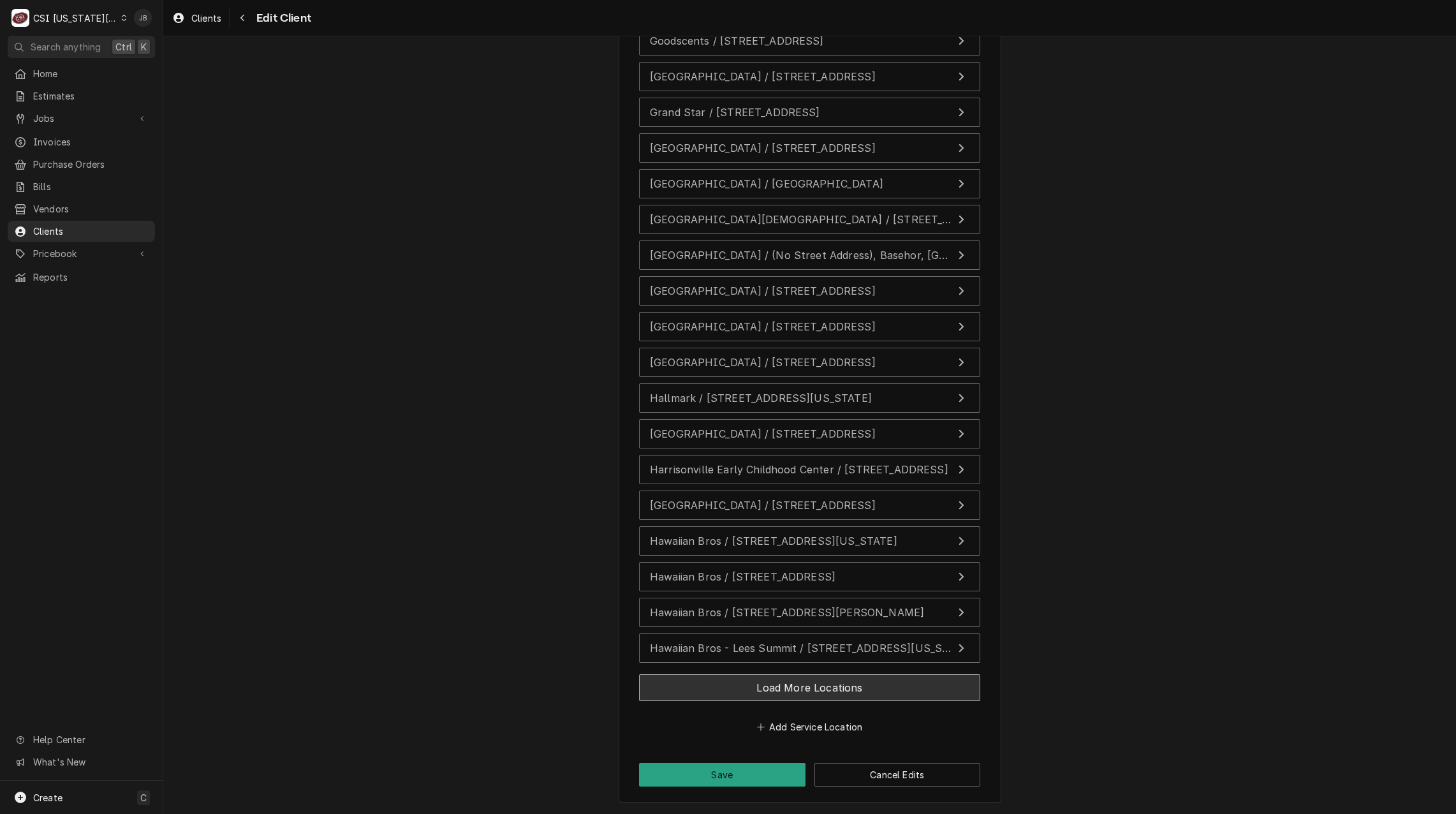
click at [877, 687] on button "Load More Locations" at bounding box center [809, 687] width 341 height 27
click at [877, 686] on button "Load More Locations" at bounding box center [809, 687] width 341 height 27
click at [877, 686] on button "Load More Locations" at bounding box center [809, 687] width 341 height 27
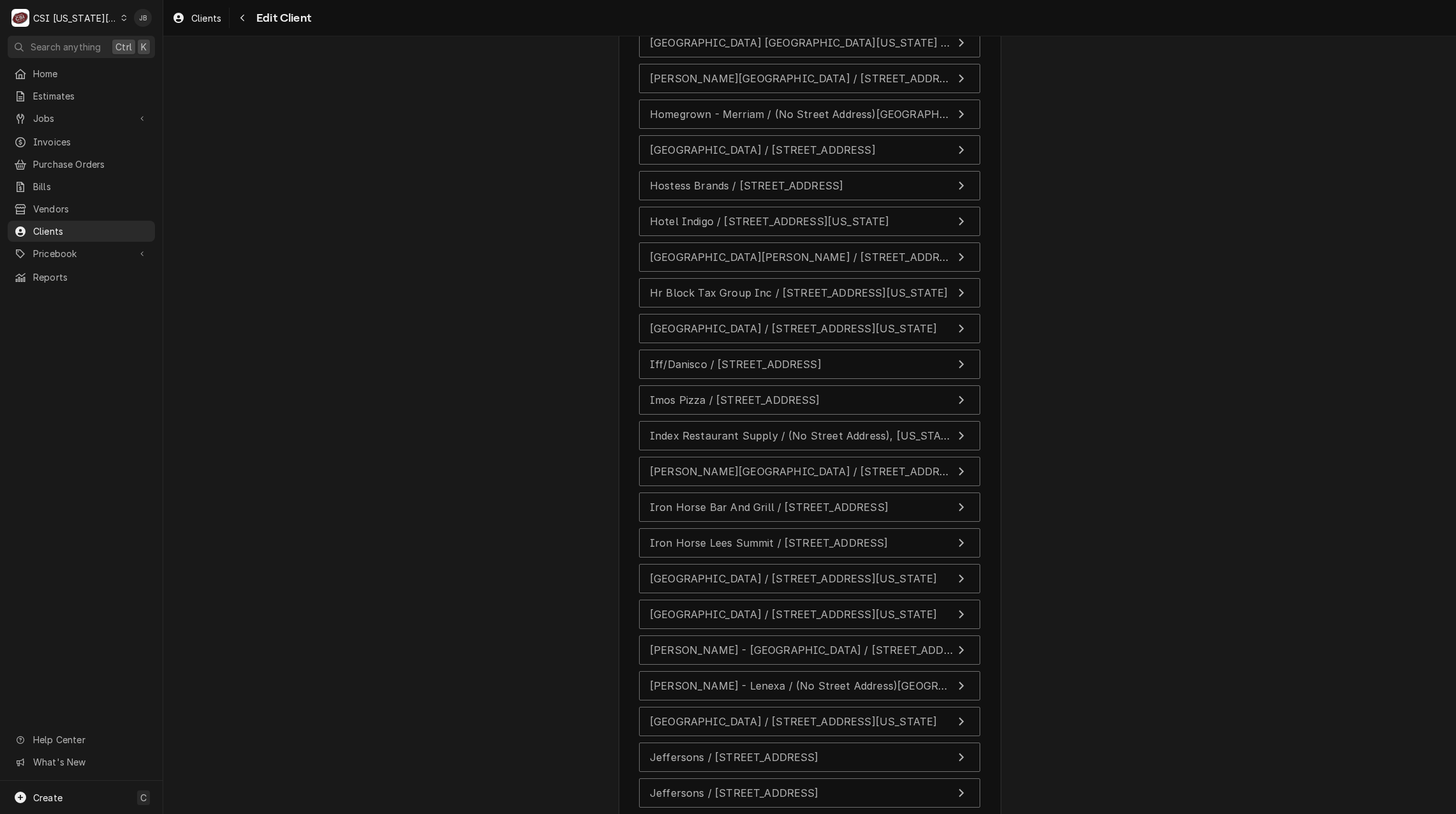
scroll to position [10756, 0]
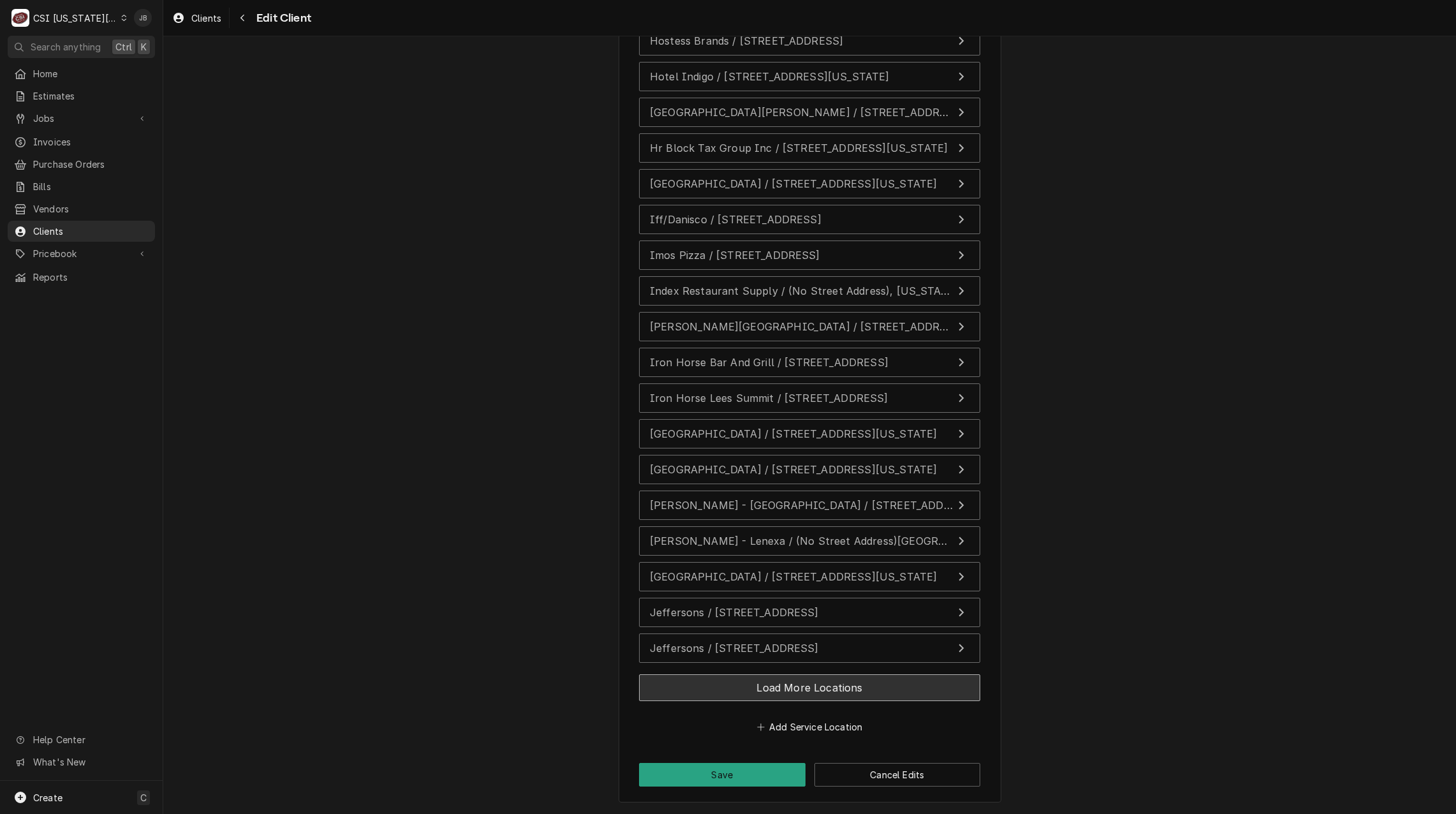
click at [877, 688] on button "Load More Locations" at bounding box center [809, 687] width 341 height 27
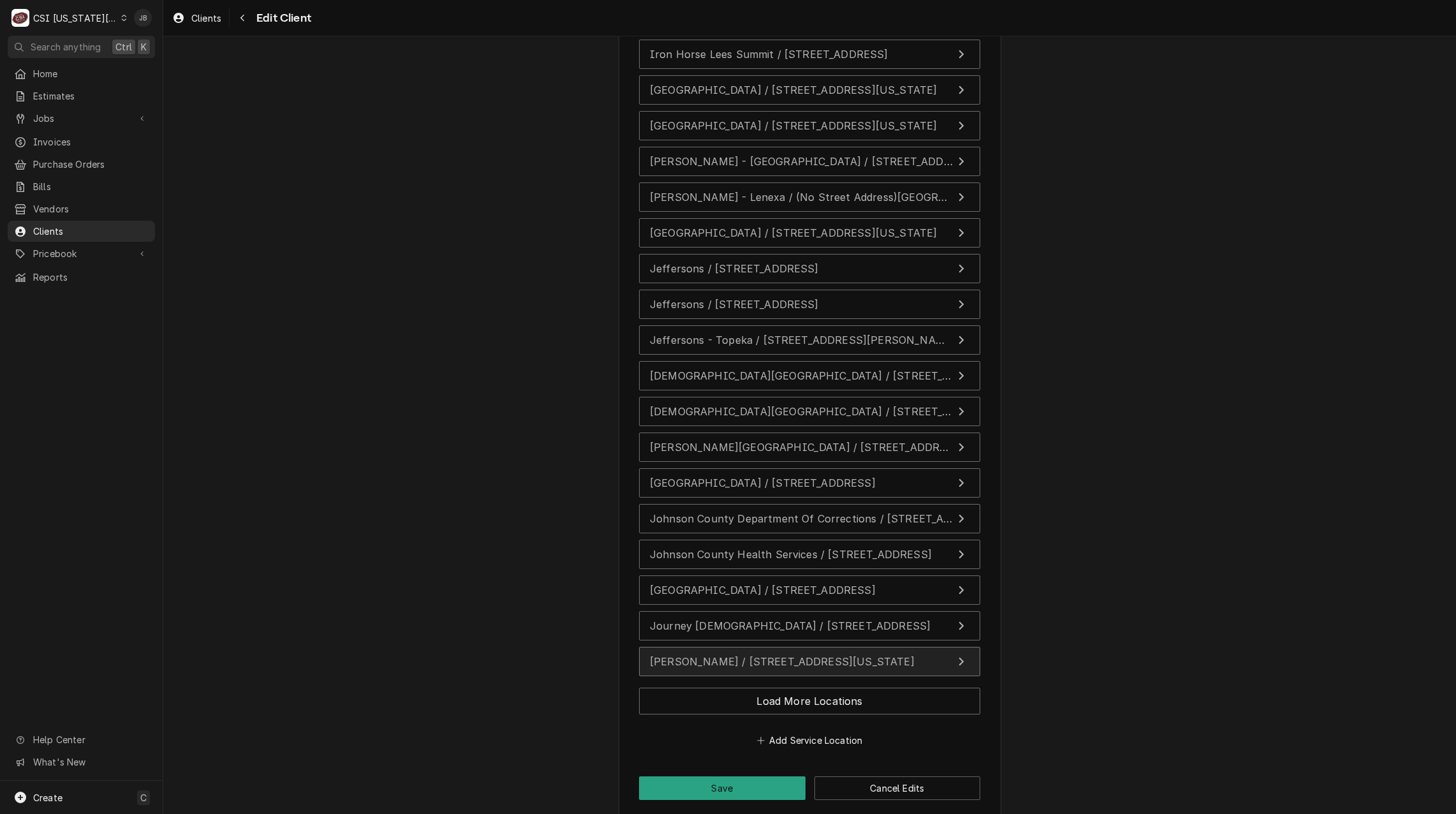
scroll to position [11114, 0]
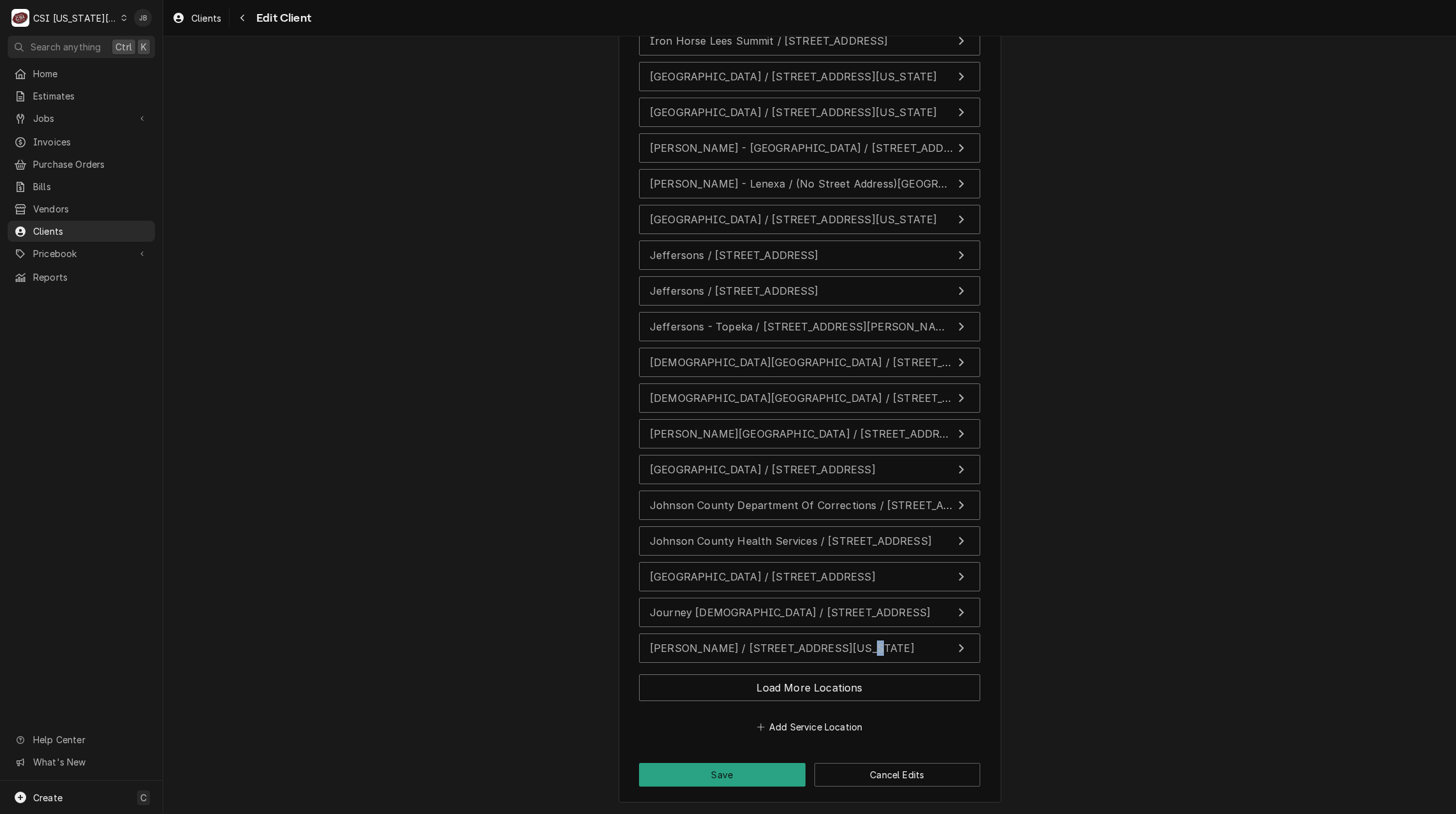
drag, startPoint x: 832, startPoint y: 665, endPoint x: 775, endPoint y: 686, distance: 60.7
click at [775, 686] on button "Load More Locations" at bounding box center [809, 687] width 341 height 27
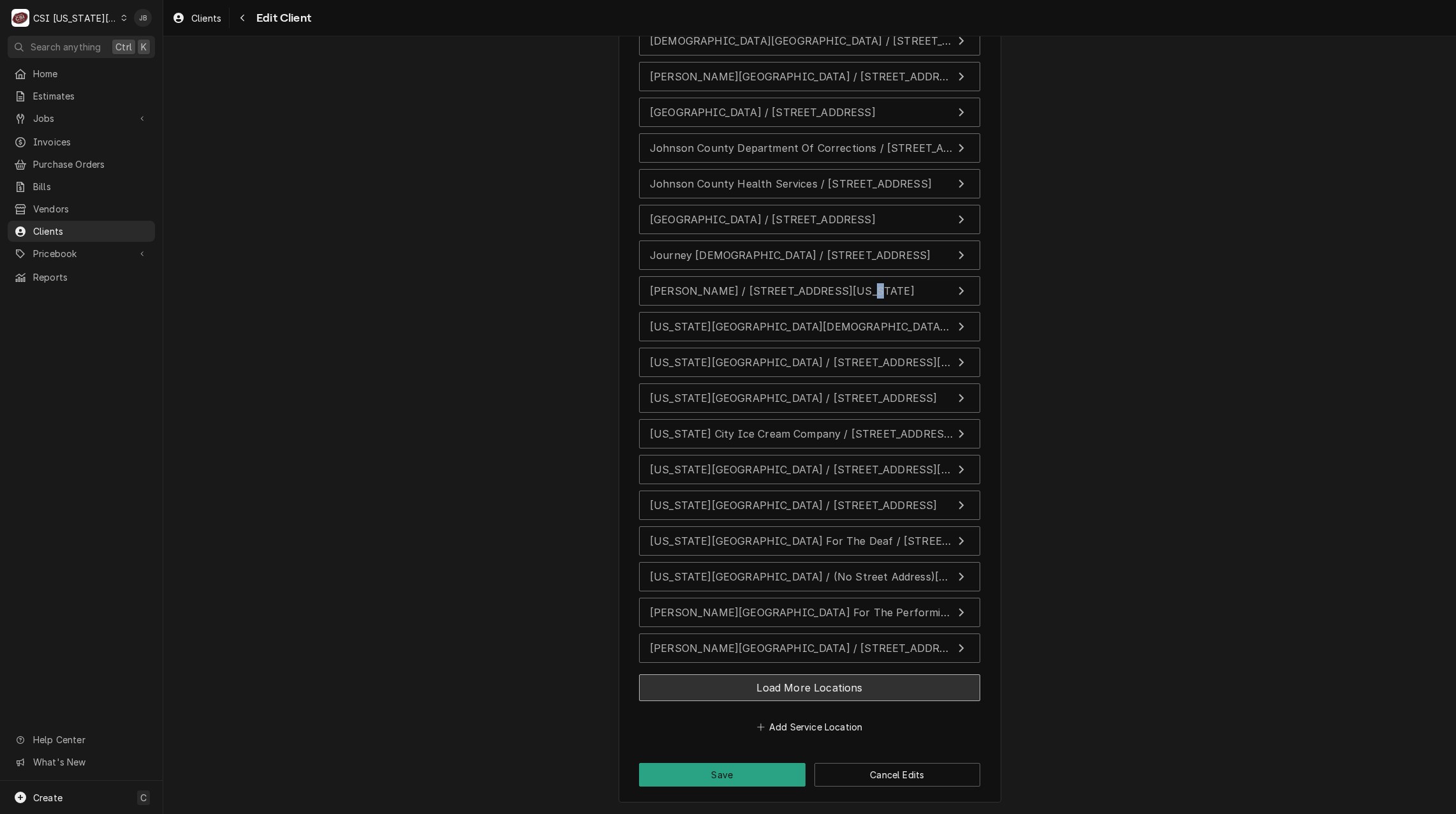
click at [860, 692] on button "Load More Locations" at bounding box center [809, 687] width 341 height 27
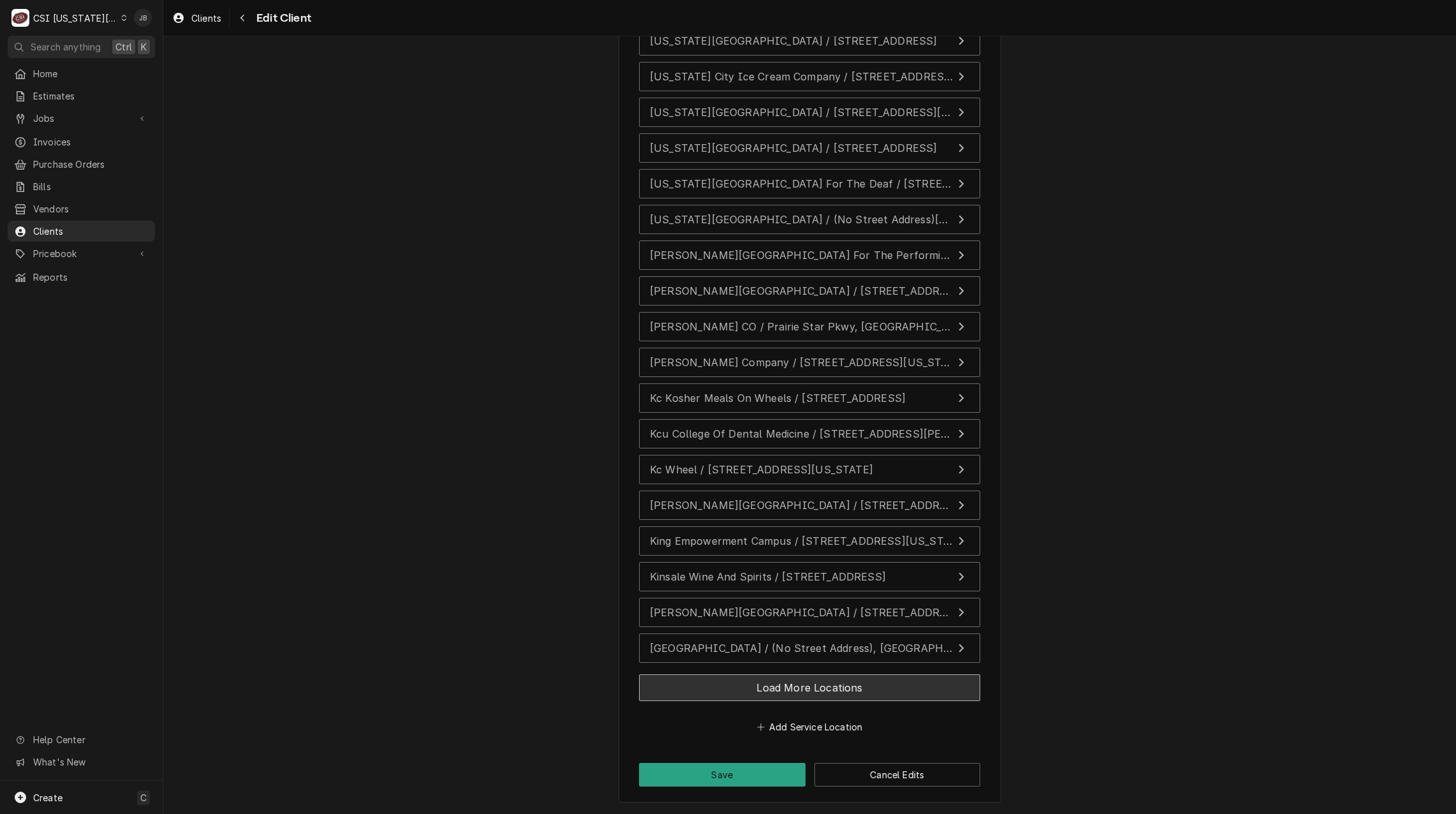
click at [834, 693] on button "Load More Locations" at bounding box center [809, 687] width 341 height 27
click at [887, 686] on button "Load More Locations" at bounding box center [809, 687] width 341 height 27
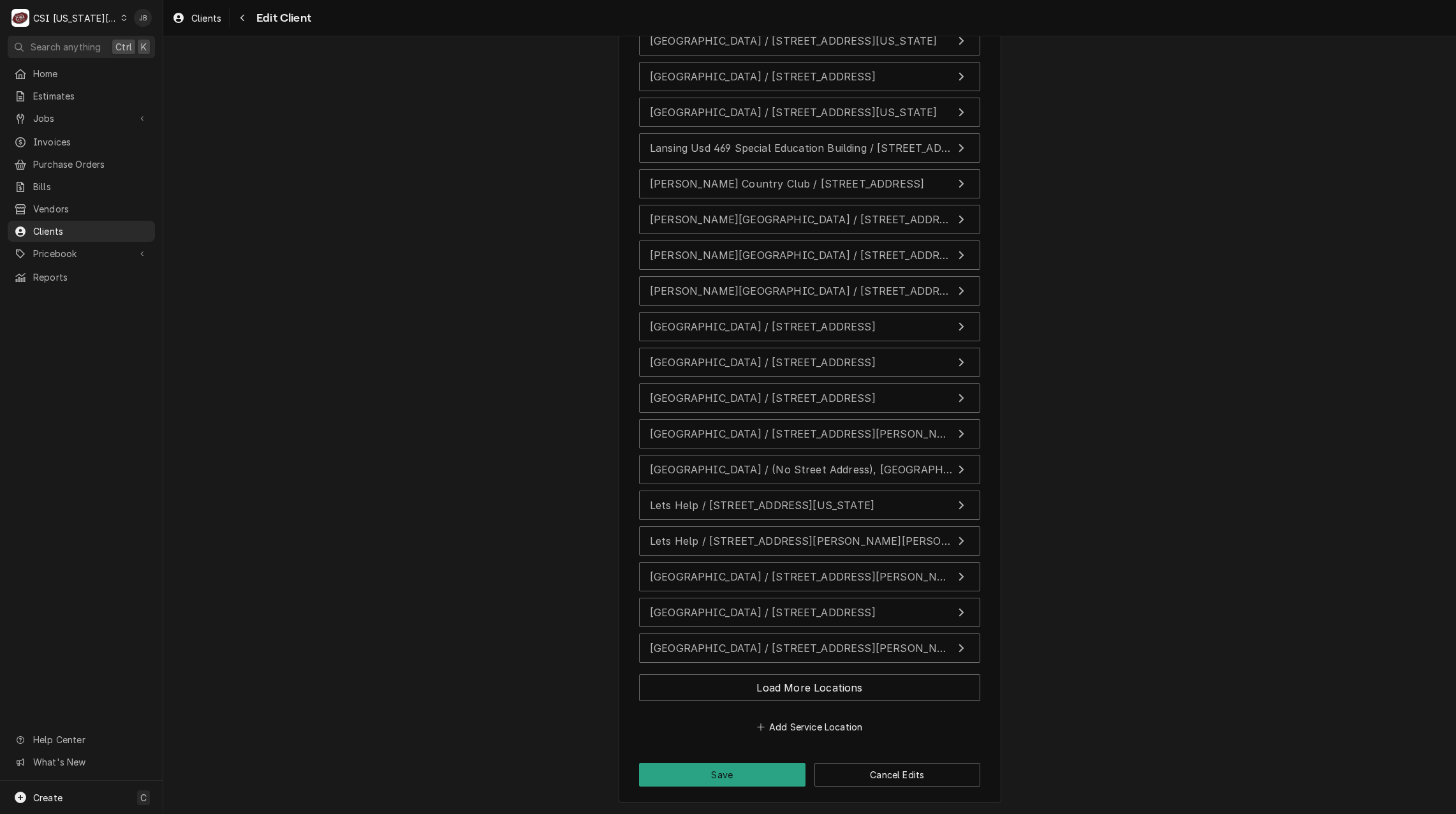
click at [875, 703] on div "Load More Locations" at bounding box center [809, 690] width 341 height 42
click at [883, 691] on button "Load More Locations" at bounding box center [809, 687] width 341 height 27
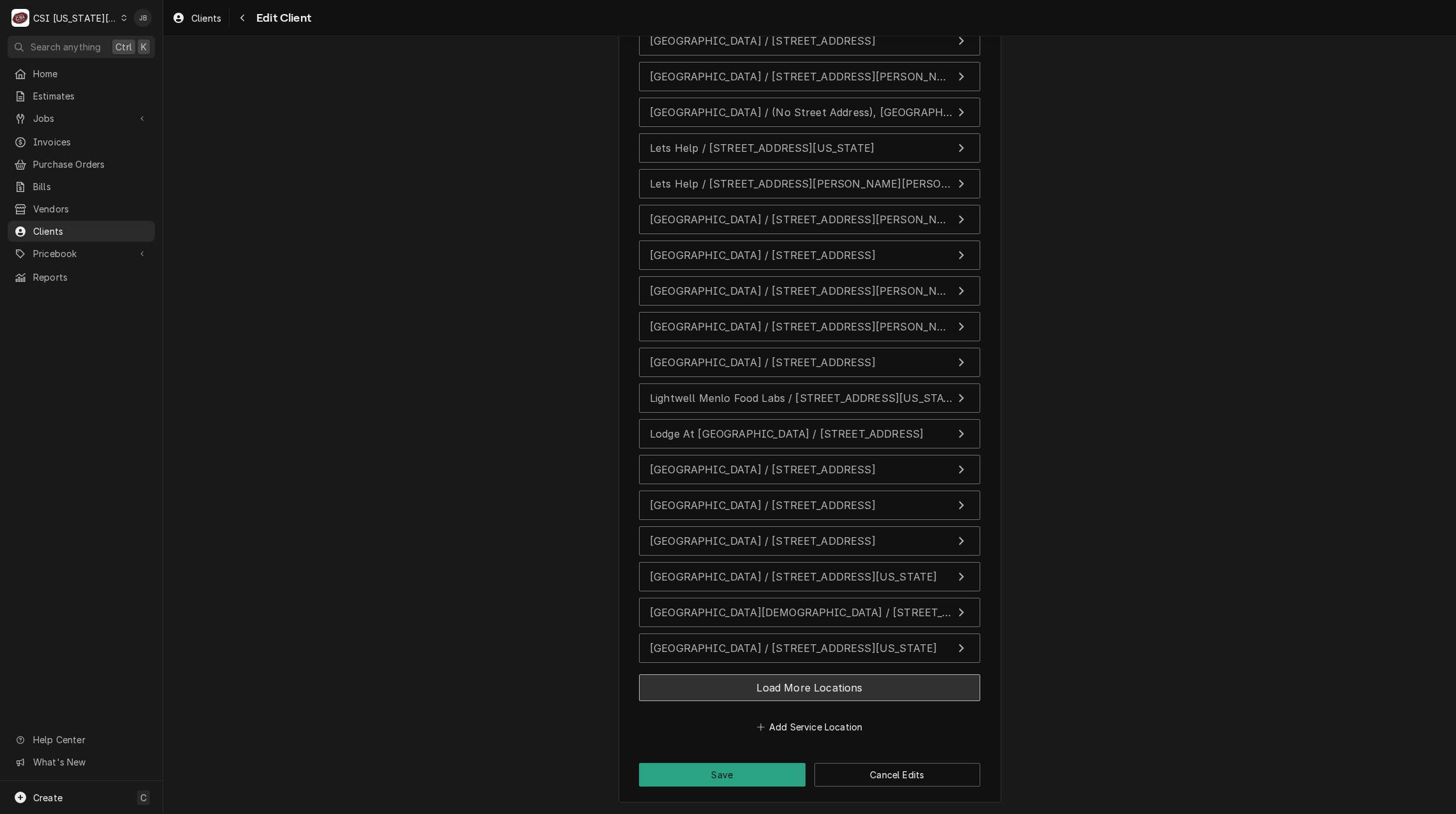
click at [906, 685] on button "Load More Locations" at bounding box center [809, 687] width 341 height 27
click at [917, 689] on button "Load More Locations" at bounding box center [809, 687] width 341 height 27
click at [906, 689] on button "Load More Locations" at bounding box center [809, 687] width 341 height 27
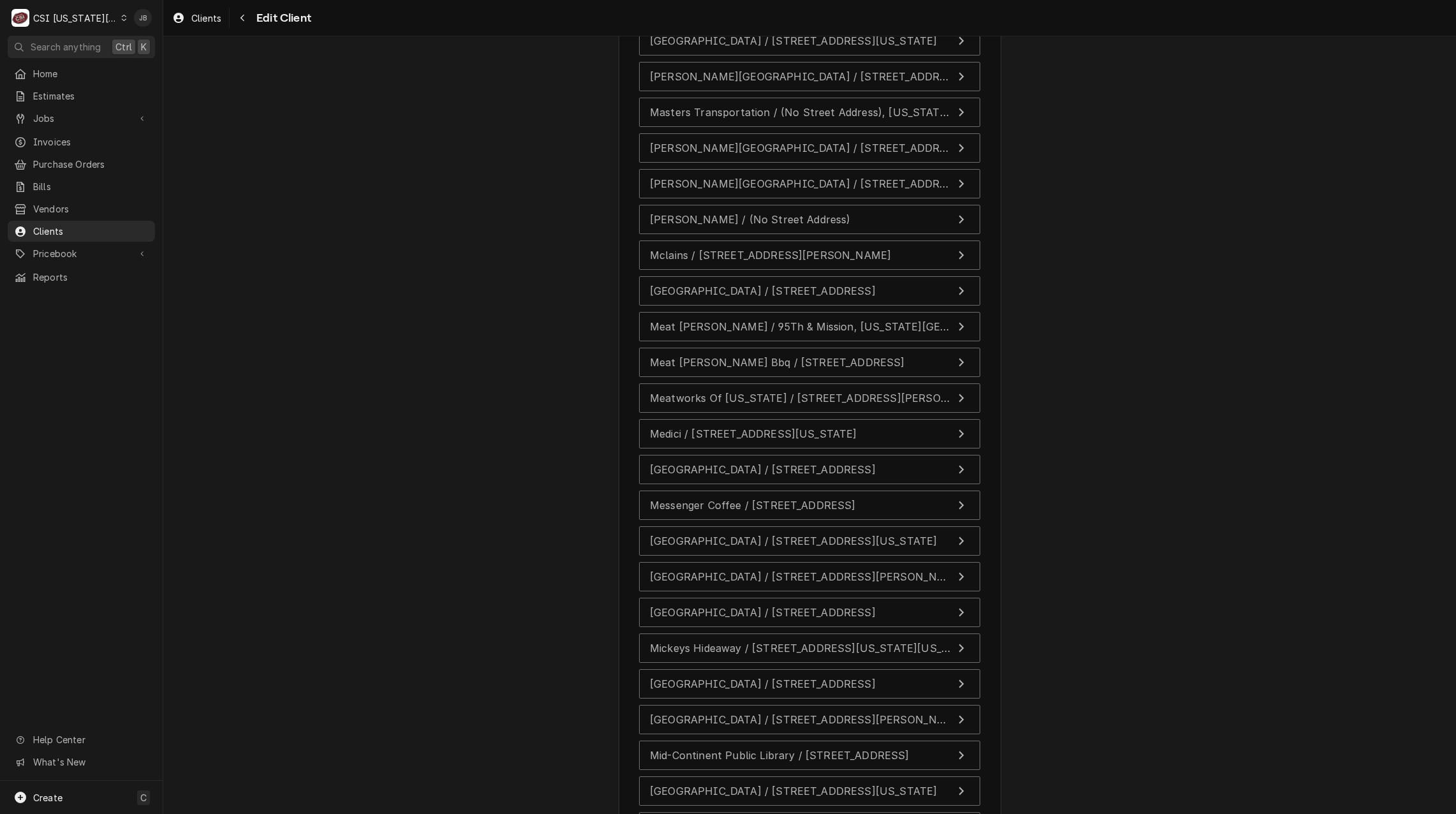
scroll to position [13971, 0]
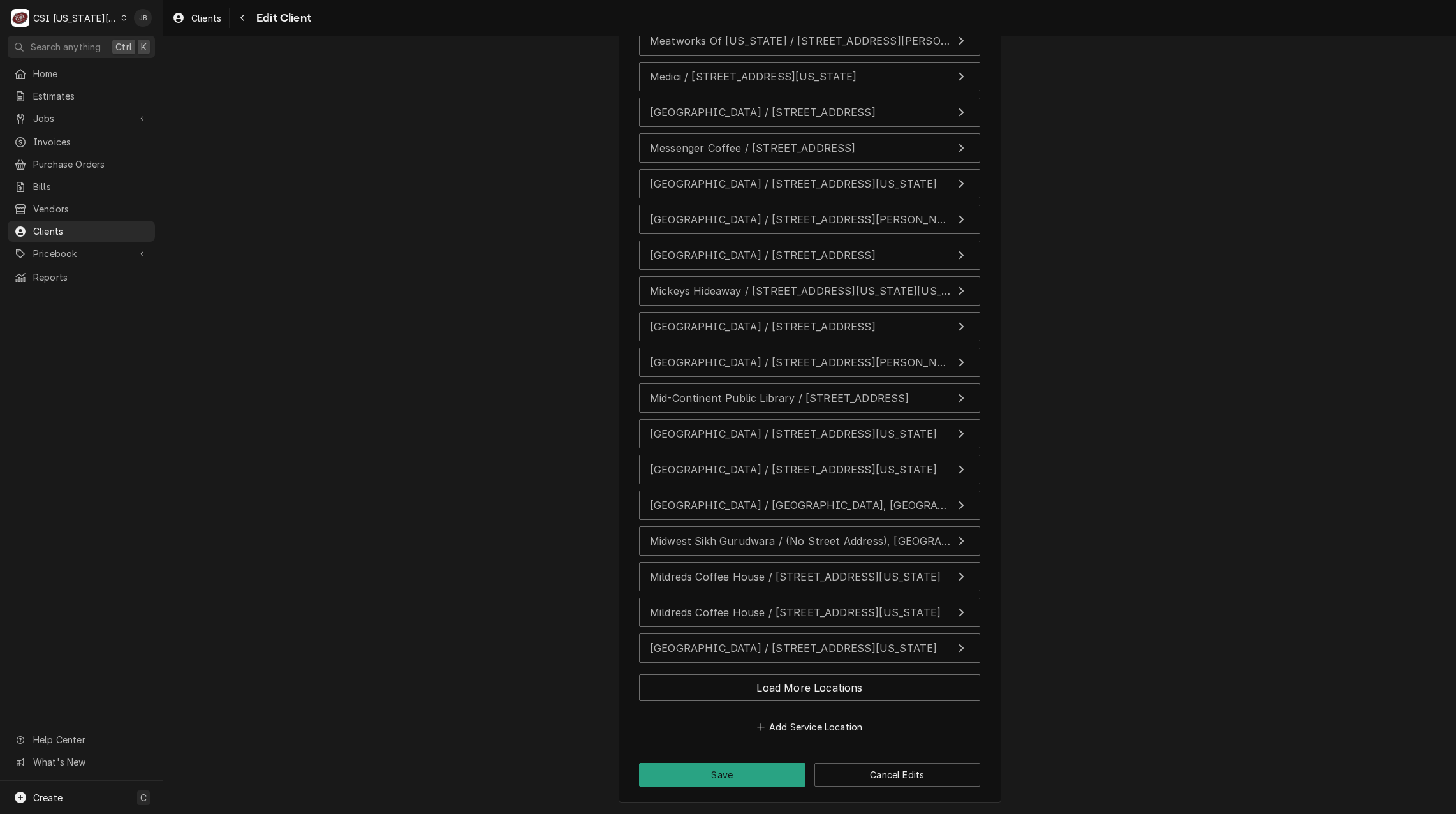
click at [892, 702] on div "Load More Locations" at bounding box center [809, 690] width 341 height 42
click at [924, 690] on button "Load More Locations" at bounding box center [809, 687] width 341 height 27
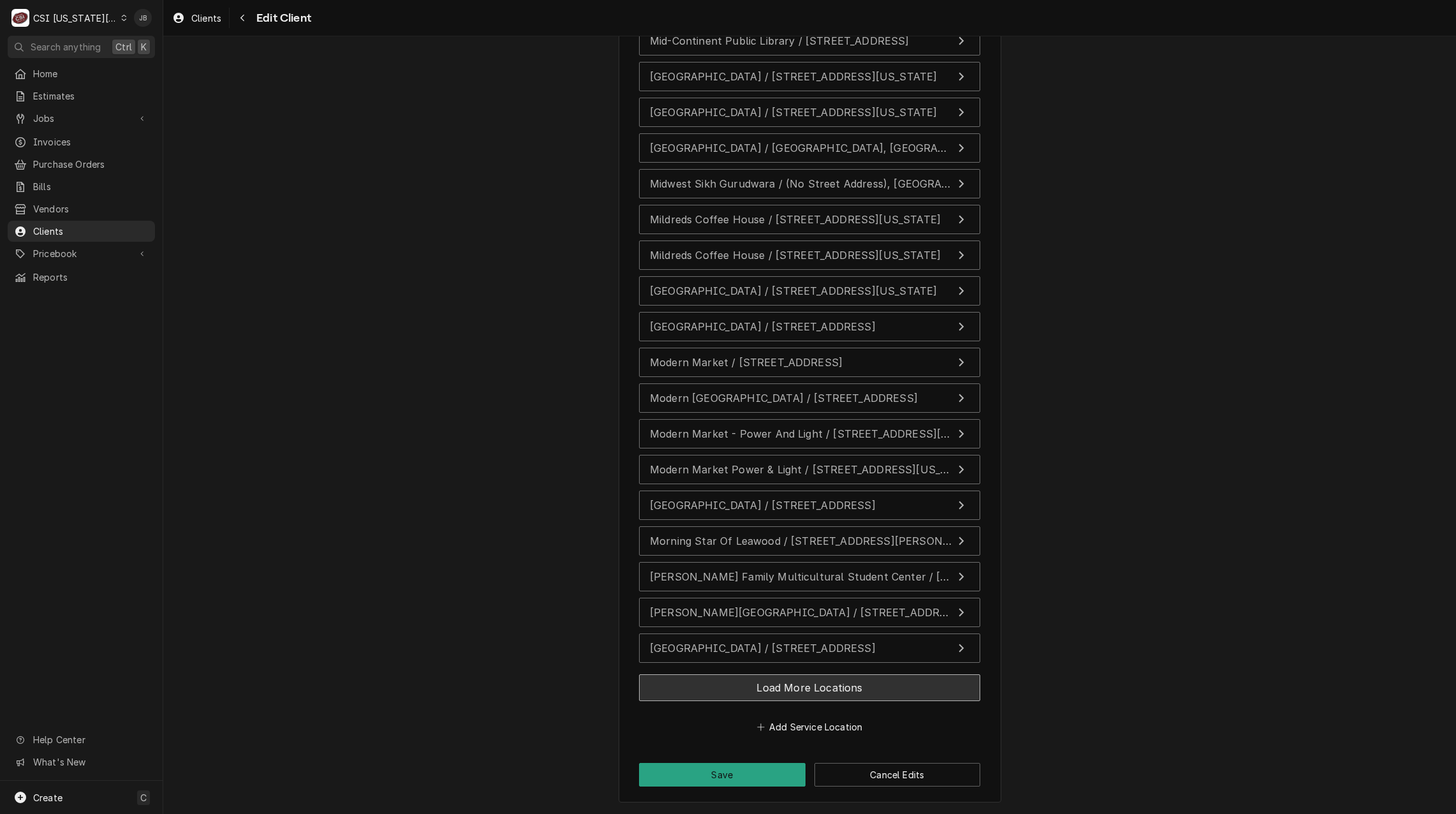
click at [922, 690] on button "Load More Locations" at bounding box center [809, 687] width 341 height 27
click at [917, 675] on button "Load More Locations" at bounding box center [809, 687] width 341 height 27
click at [906, 686] on button "Load More Locations" at bounding box center [809, 687] width 341 height 27
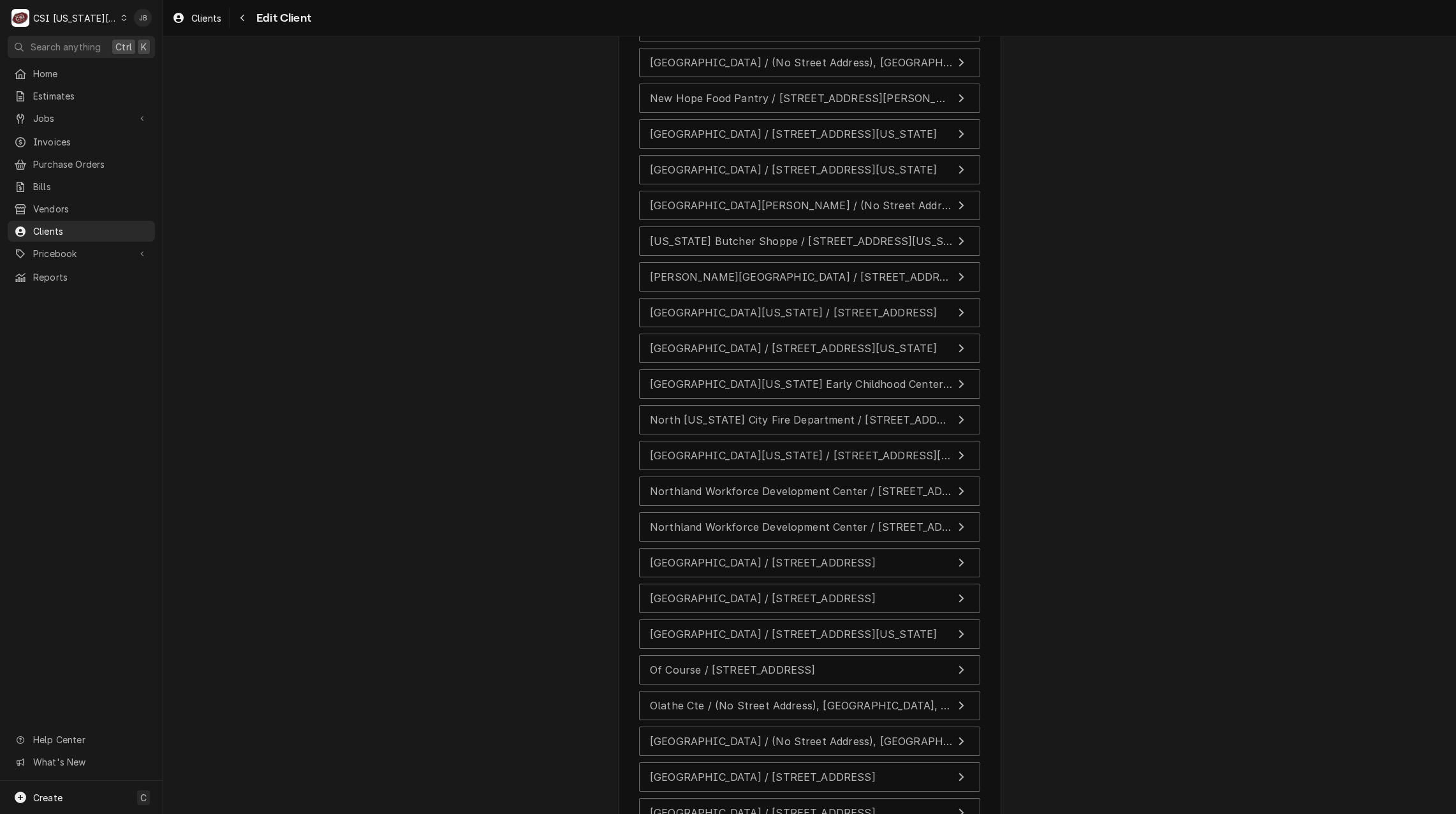
scroll to position [15400, 0]
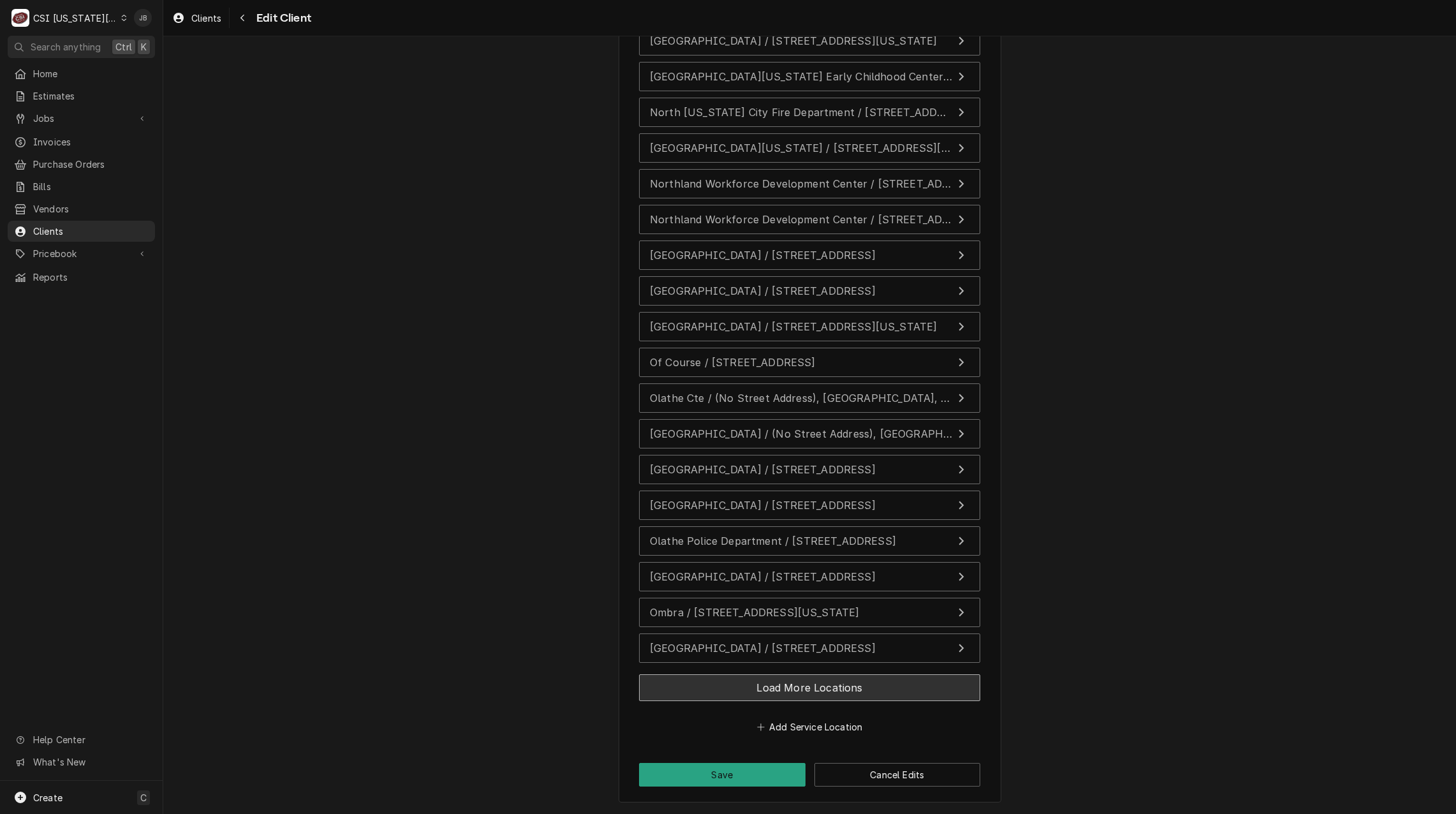
click at [924, 695] on button "Load More Locations" at bounding box center [809, 687] width 341 height 27
click at [951, 692] on button "Load More Locations" at bounding box center [809, 687] width 341 height 27
click at [920, 678] on button "Load More Locations" at bounding box center [809, 687] width 341 height 27
click at [939, 690] on button "Load More Locations" at bounding box center [809, 687] width 341 height 27
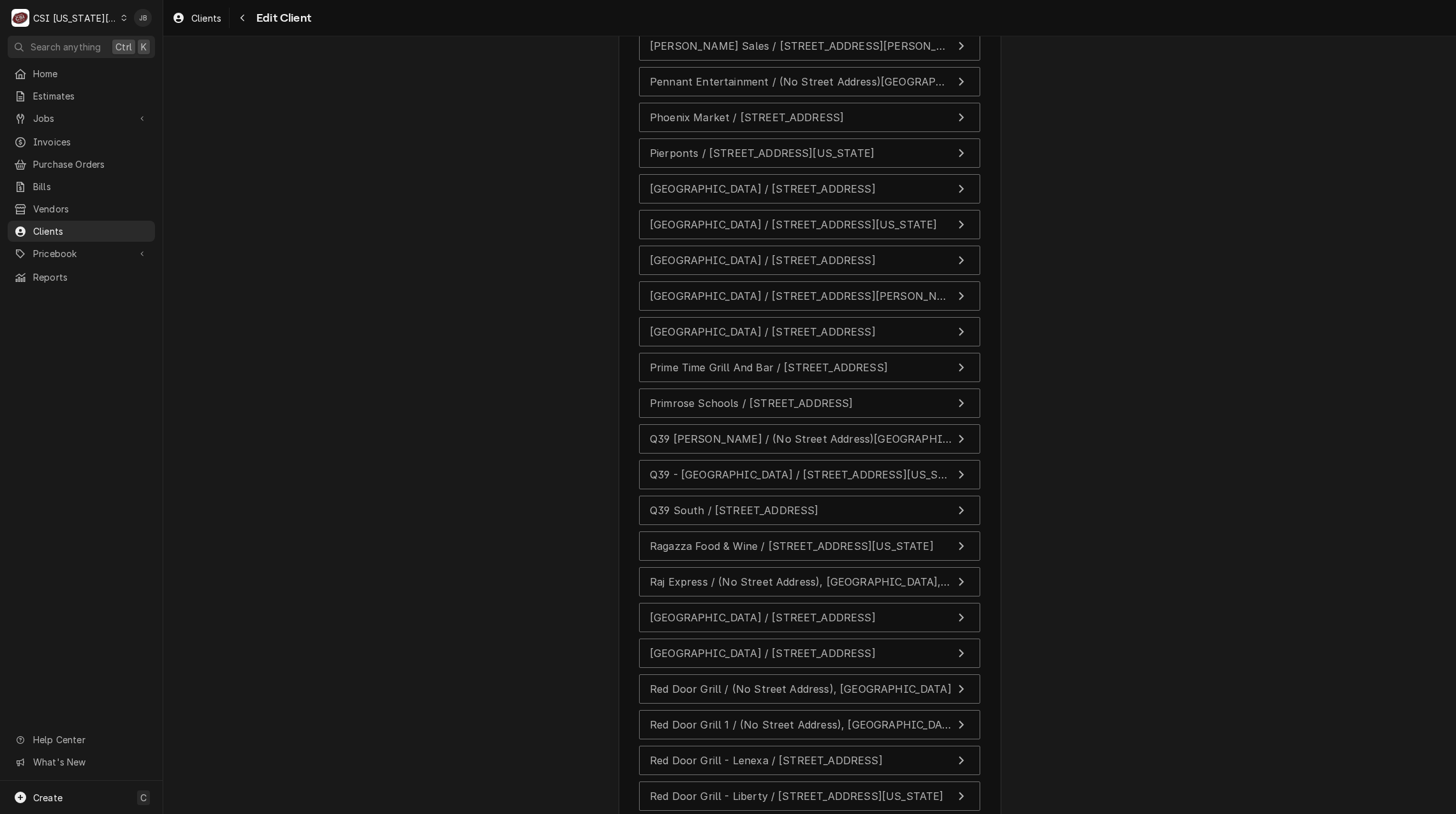
scroll to position [16828, 0]
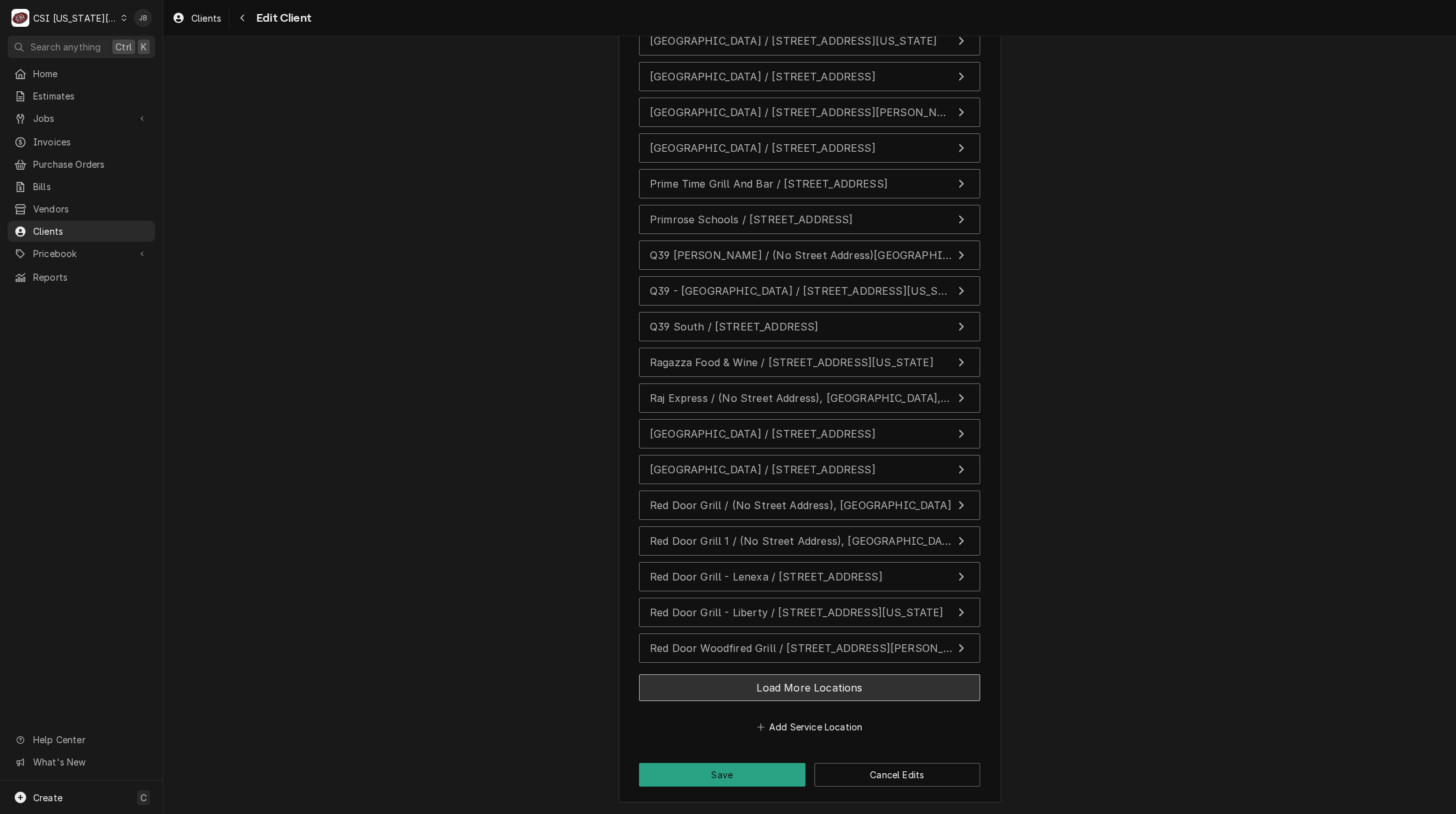
click at [904, 683] on button "Load More Locations" at bounding box center [809, 687] width 341 height 27
click at [937, 692] on button "Load More Locations" at bounding box center [809, 687] width 341 height 27
click at [934, 681] on button "Load More Locations" at bounding box center [809, 687] width 341 height 27
click at [931, 682] on button "Load More Locations" at bounding box center [809, 687] width 341 height 27
click at [956, 690] on button "Load More Locations" at bounding box center [809, 687] width 341 height 27
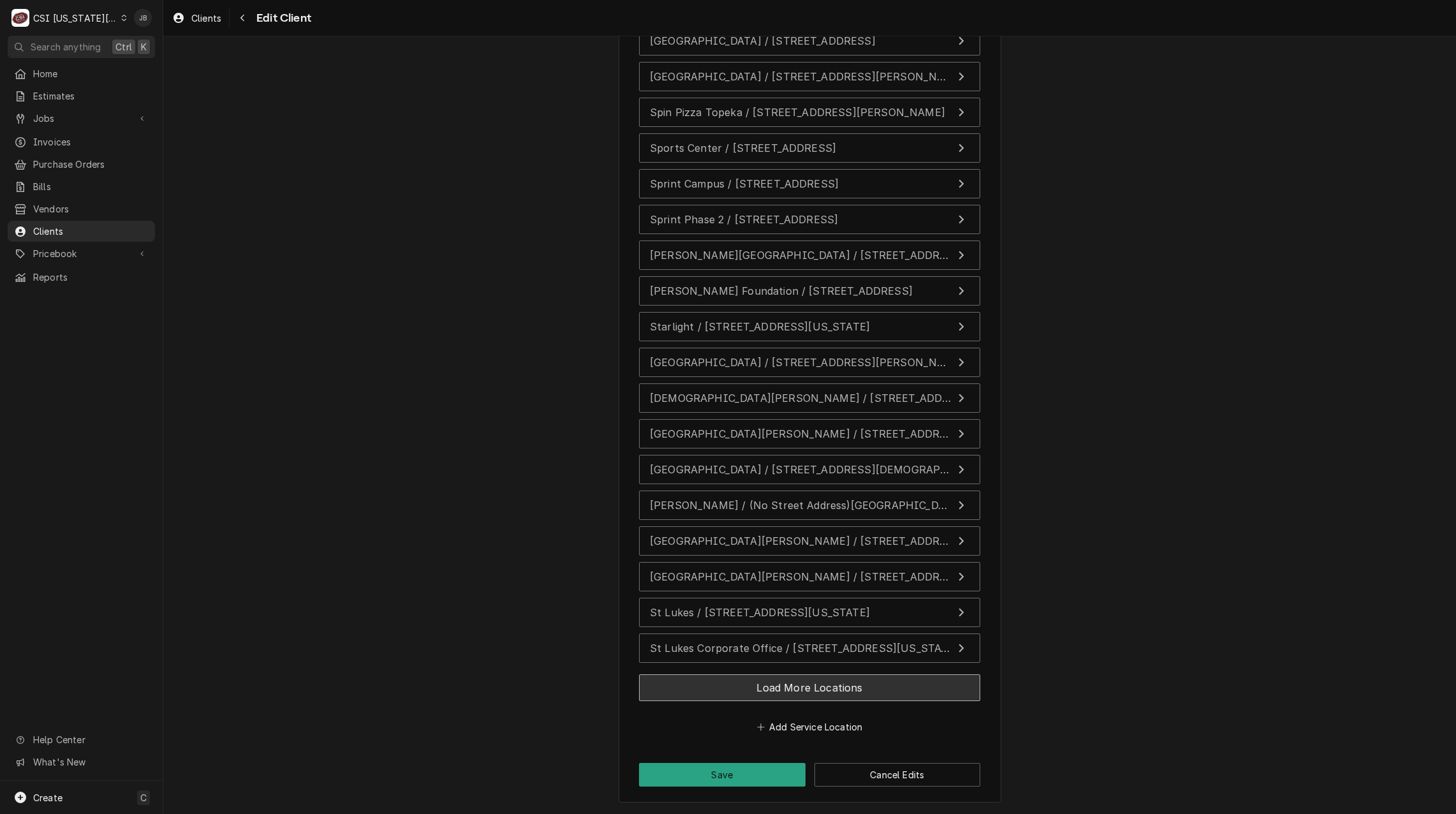
click at [880, 681] on button "Load More Locations" at bounding box center [809, 687] width 341 height 27
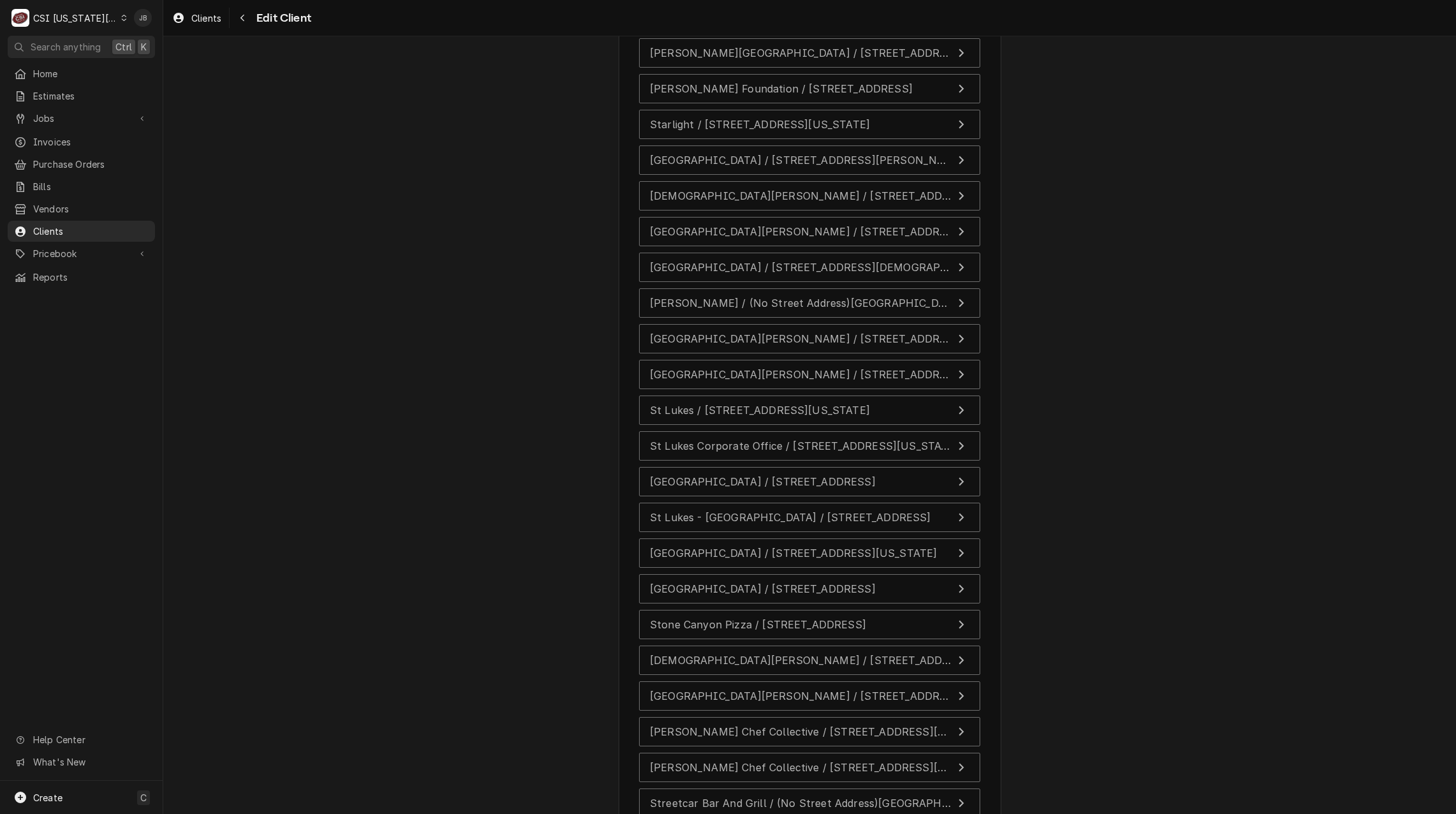
scroll to position [18971, 0]
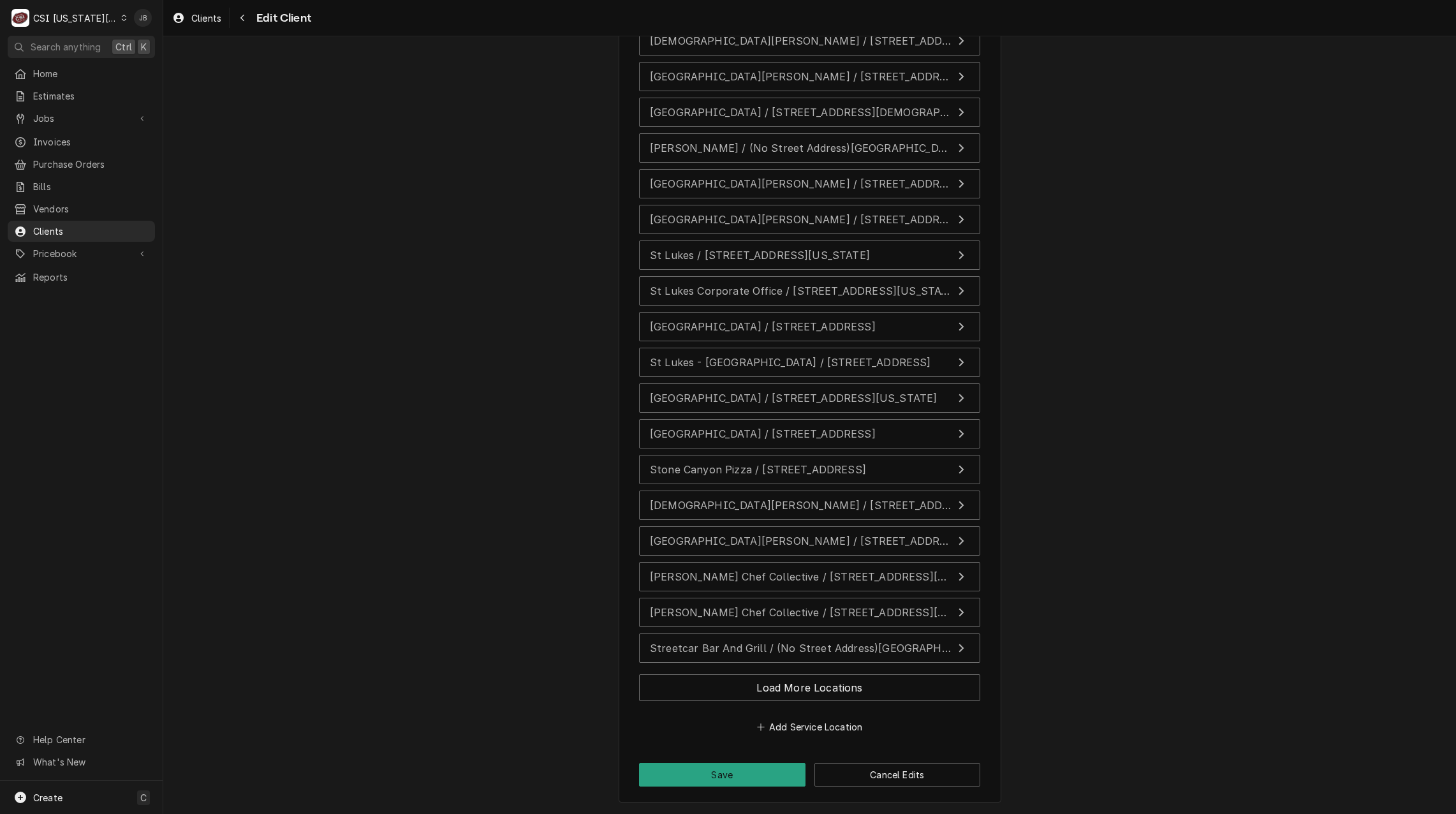
click at [882, 671] on div "Load More Locations" at bounding box center [809, 690] width 341 height 42
click at [876, 679] on button "Load More Locations" at bounding box center [809, 687] width 341 height 27
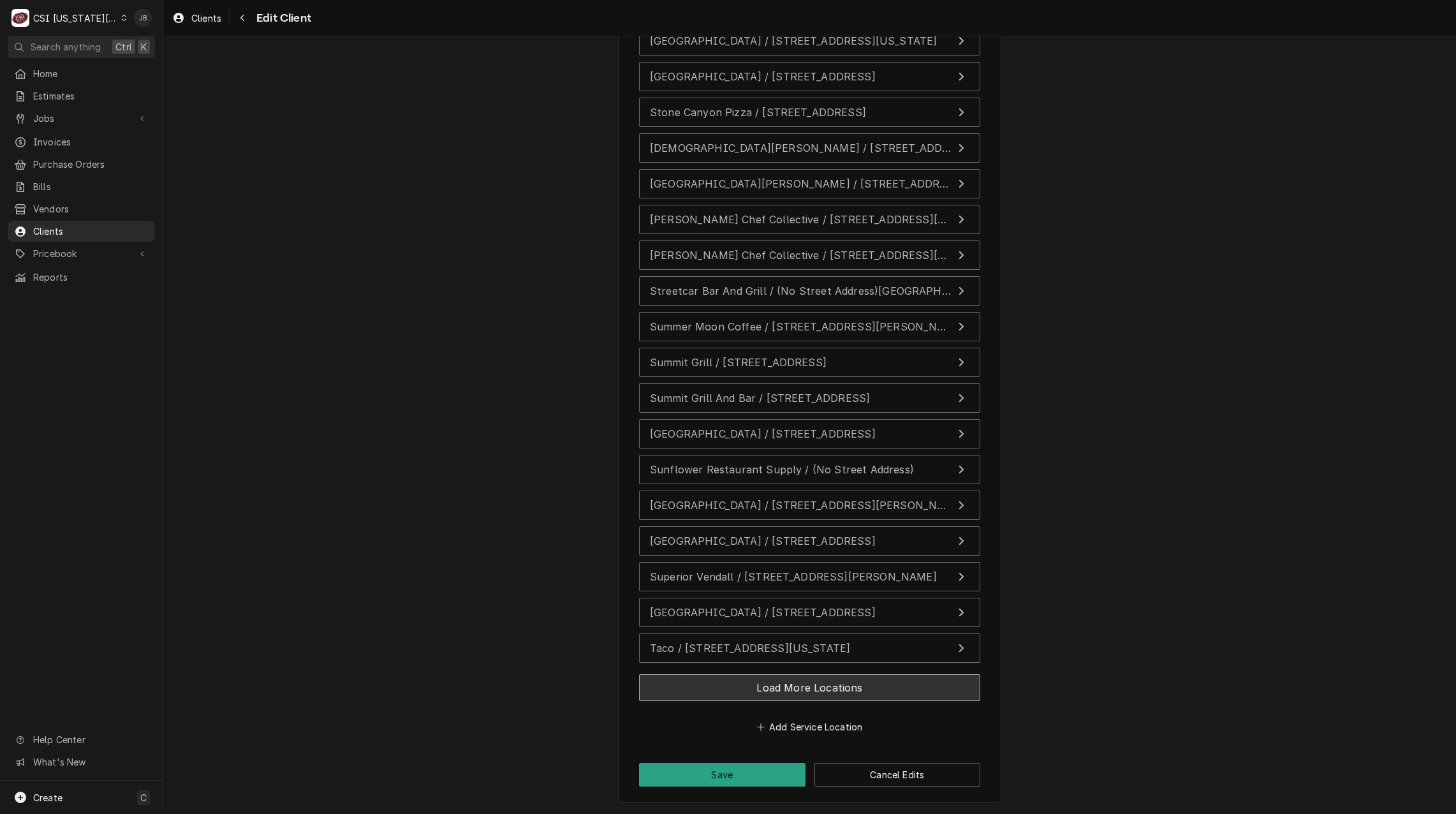
click at [904, 679] on button "Load More Locations" at bounding box center [809, 687] width 341 height 27
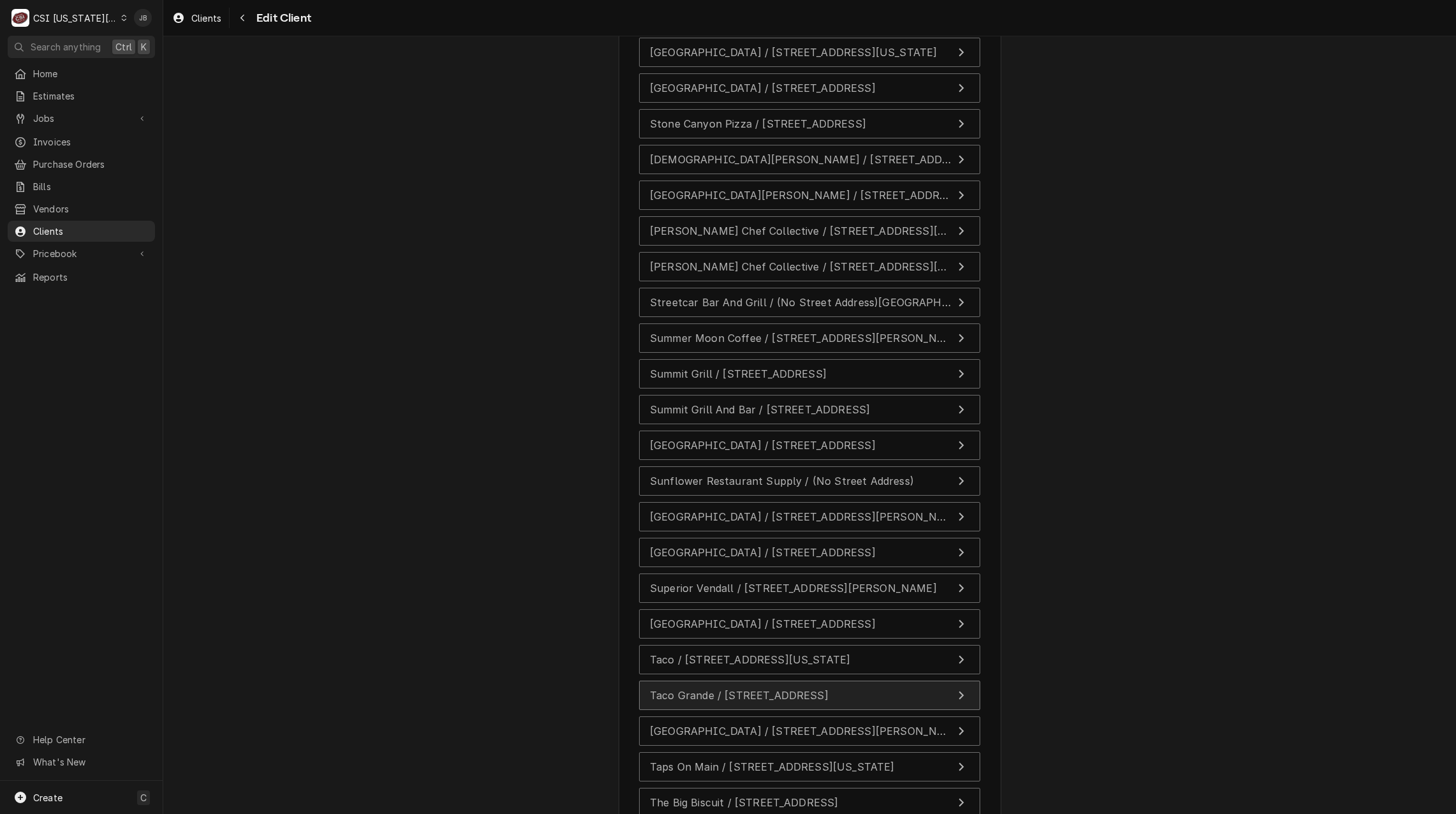
scroll to position [19329, 0]
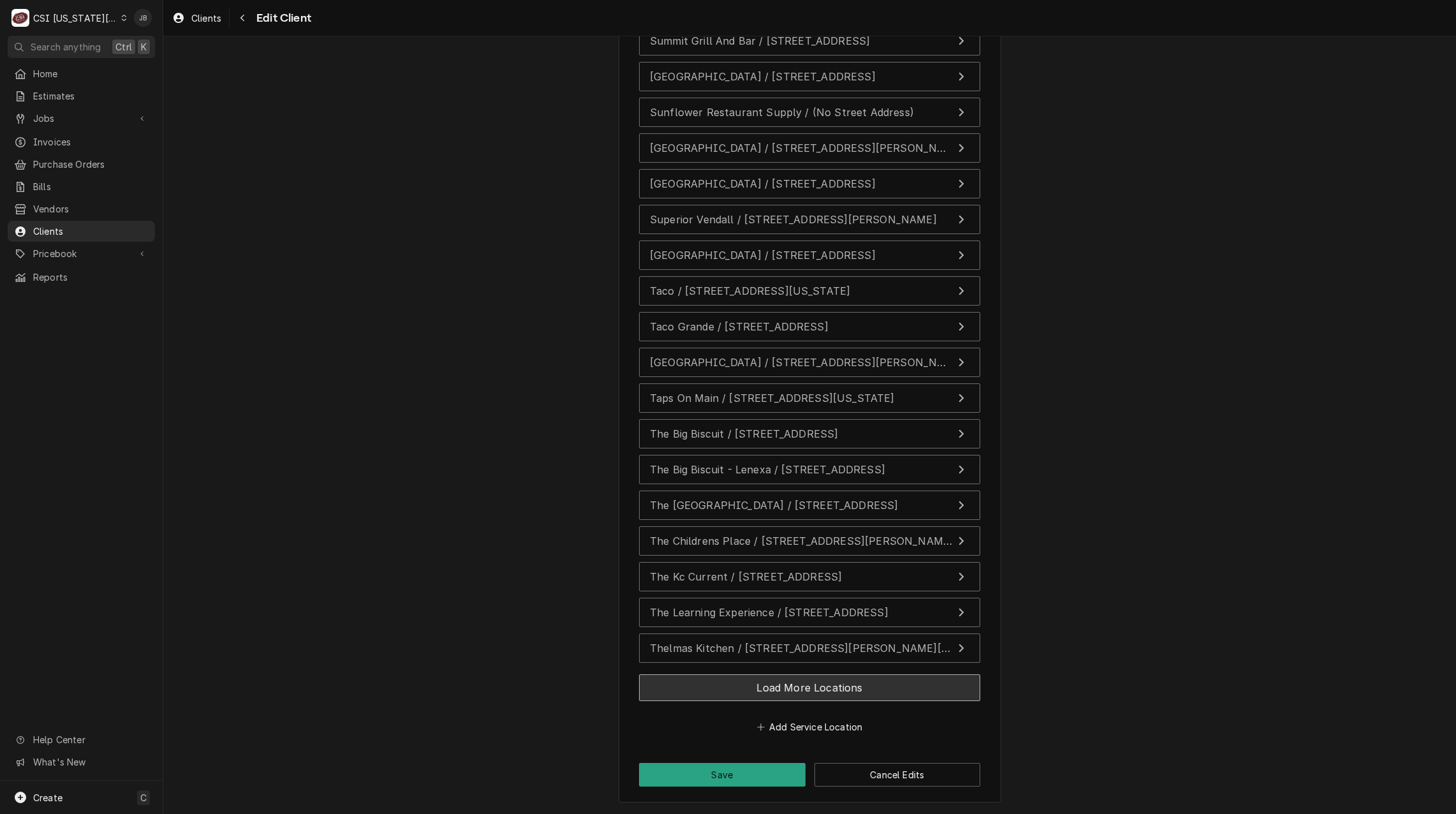
click at [891, 677] on button "Load More Locations" at bounding box center [809, 687] width 341 height 27
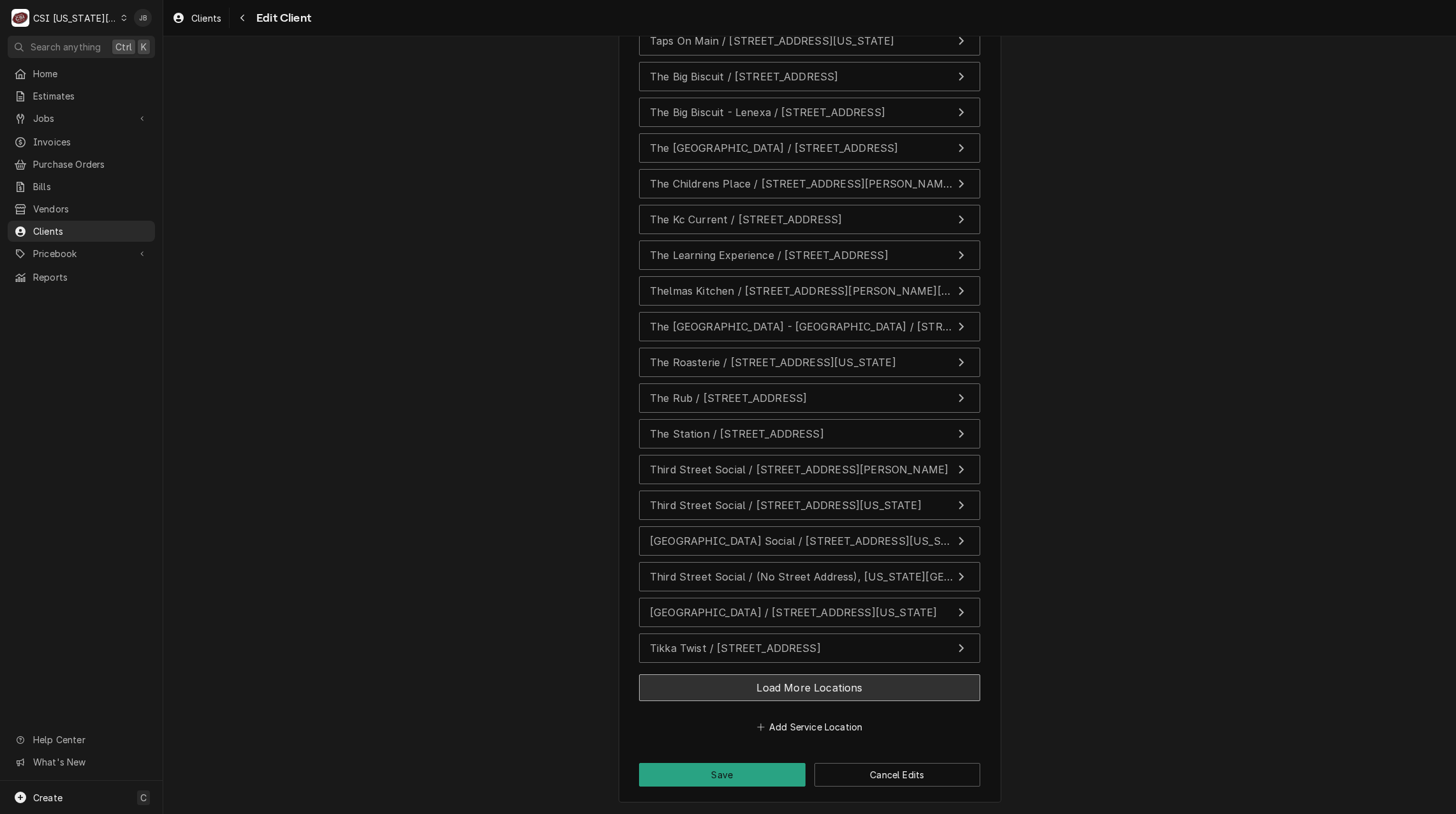
click at [899, 677] on button "Load More Locations" at bounding box center [809, 687] width 341 height 27
click at [879, 675] on button "Load More Locations" at bounding box center [809, 687] width 341 height 27
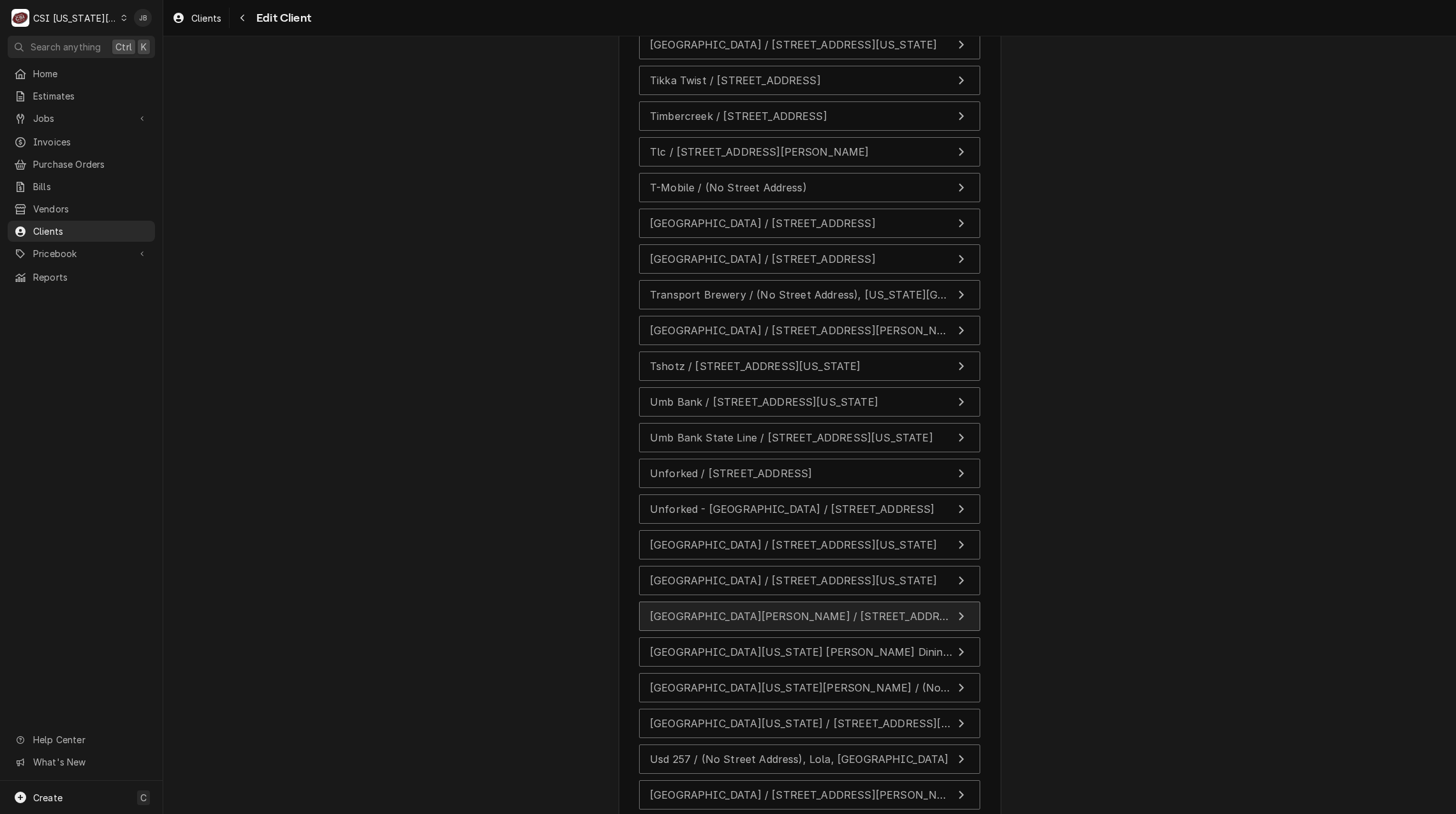
scroll to position [20757, 0]
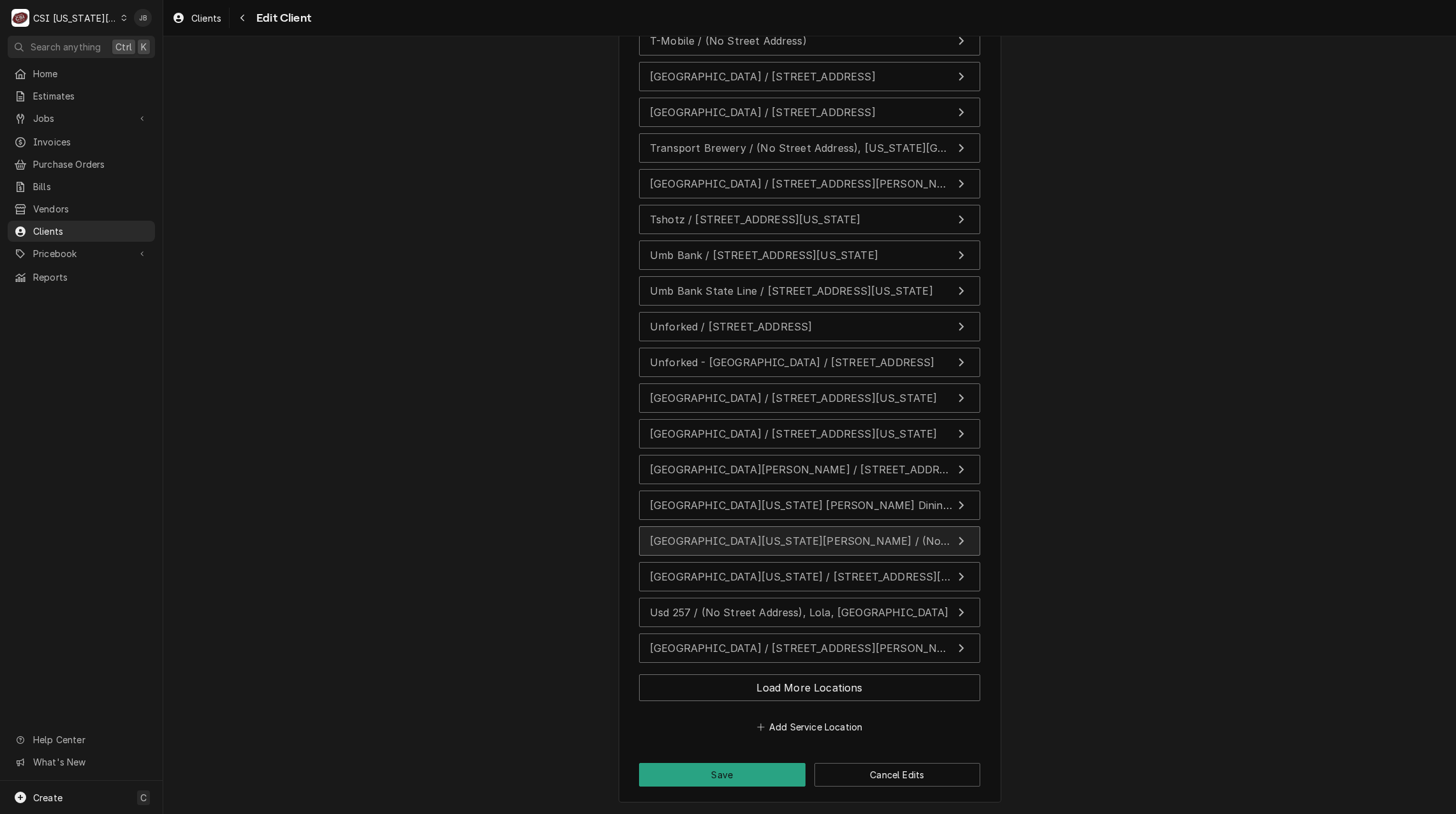
click at [887, 538] on span "University Of Kansas David Booth Memorial Stadium / (No Street Address), Lawren…" at bounding box center [892, 540] width 486 height 13
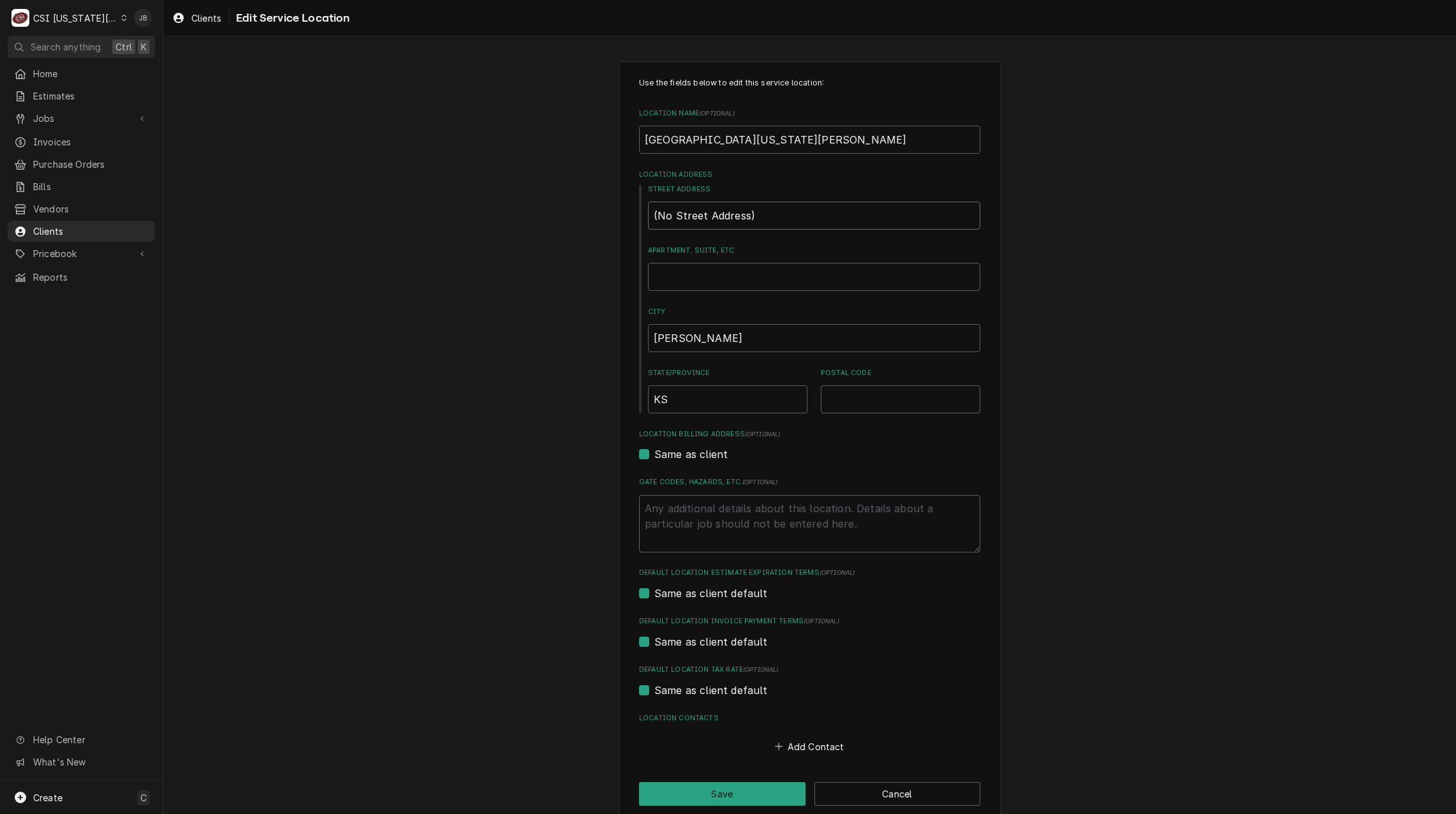
click at [784, 211] on input "(No Street Address)" at bounding box center [814, 215] width 332 height 28
drag, startPoint x: 784, startPoint y: 211, endPoint x: 557, endPoint y: 219, distance: 227.1
click at [564, 217] on div "Use the fields below to edit this service location: Location Name ( optional ) …" at bounding box center [809, 441] width 1293 height 783
type textarea "x"
type input "1"
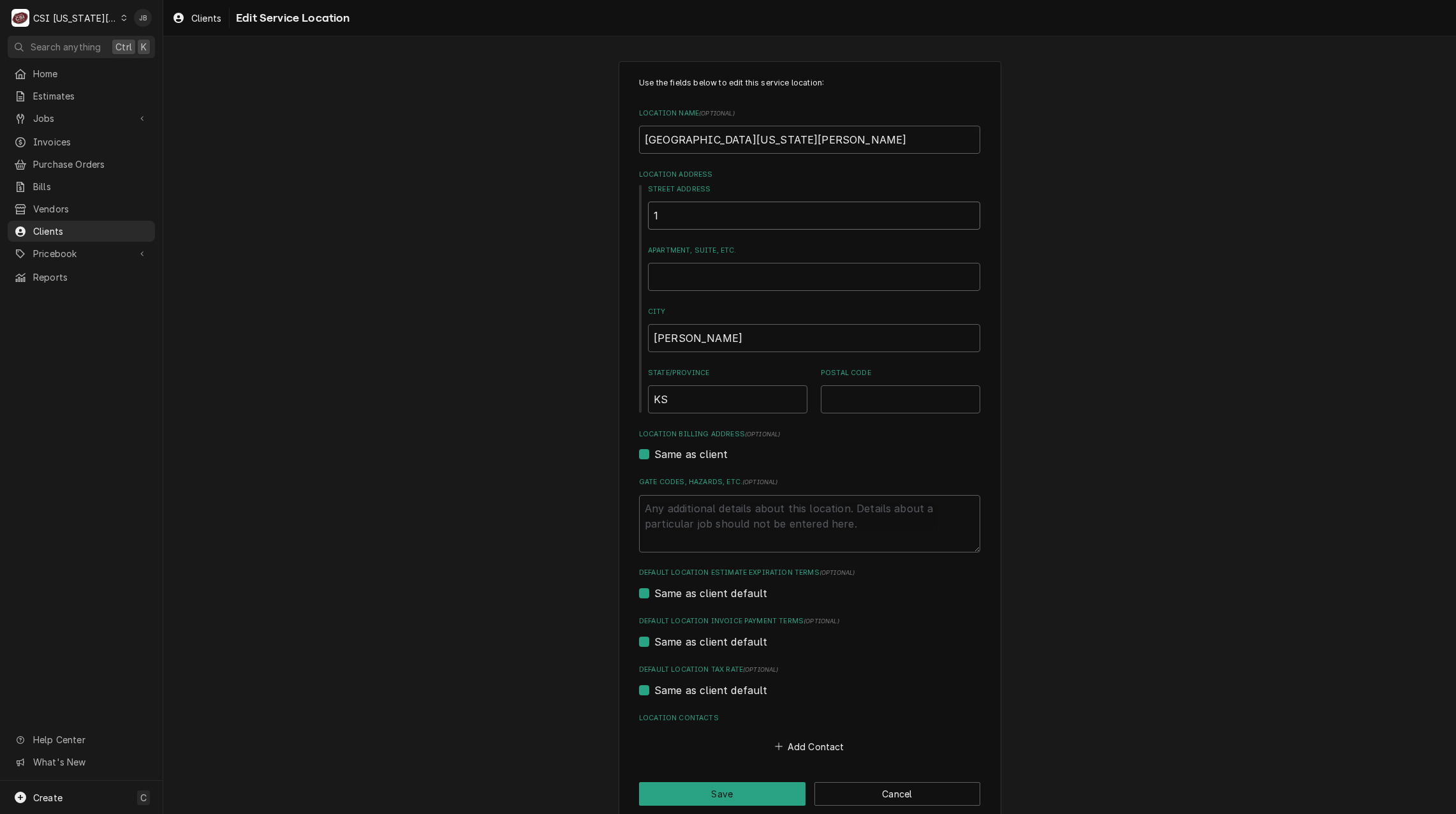
type textarea "x"
type input "11"
type textarea "x"
type input "110"
type textarea "x"
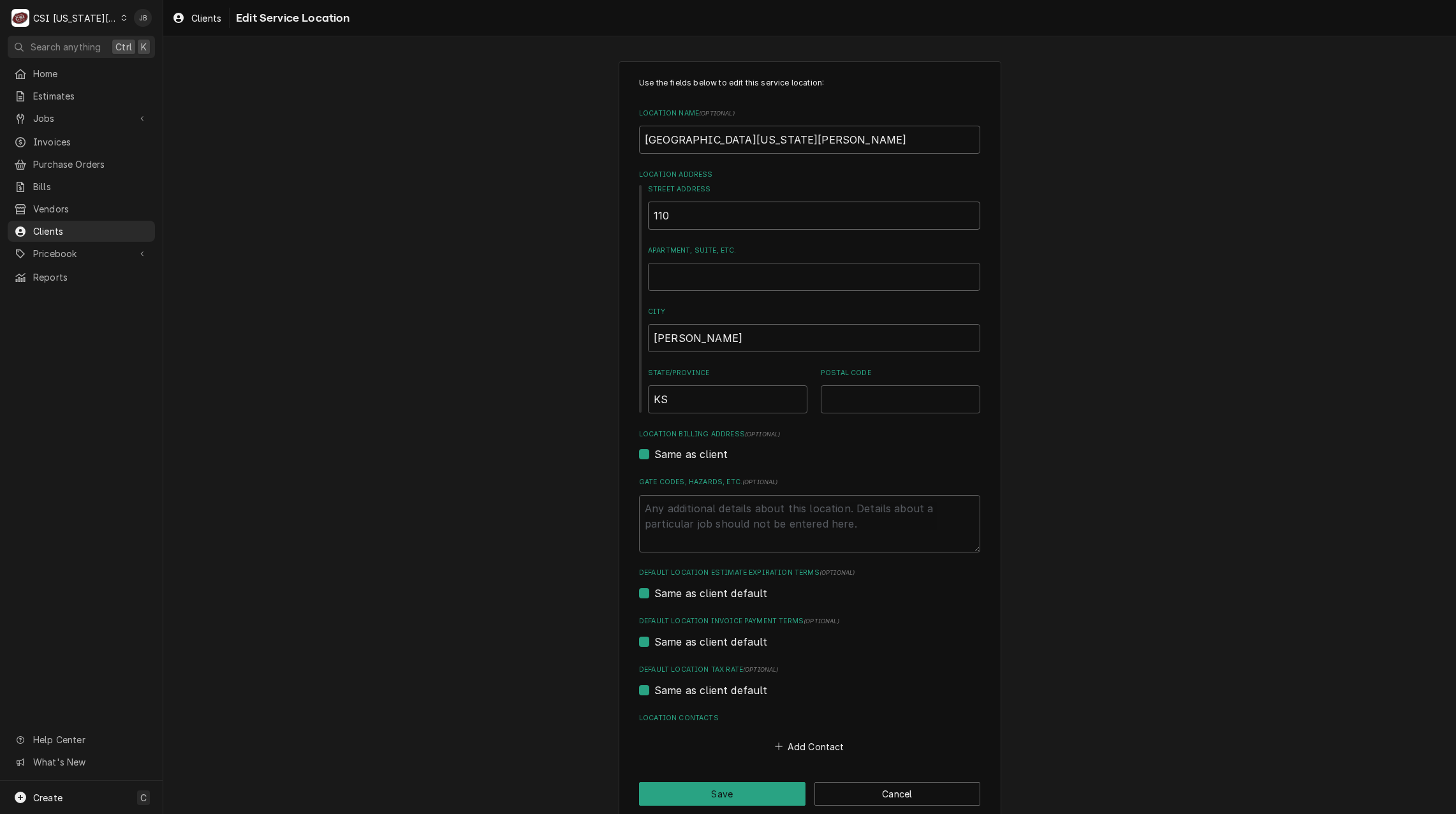
type input "1101"
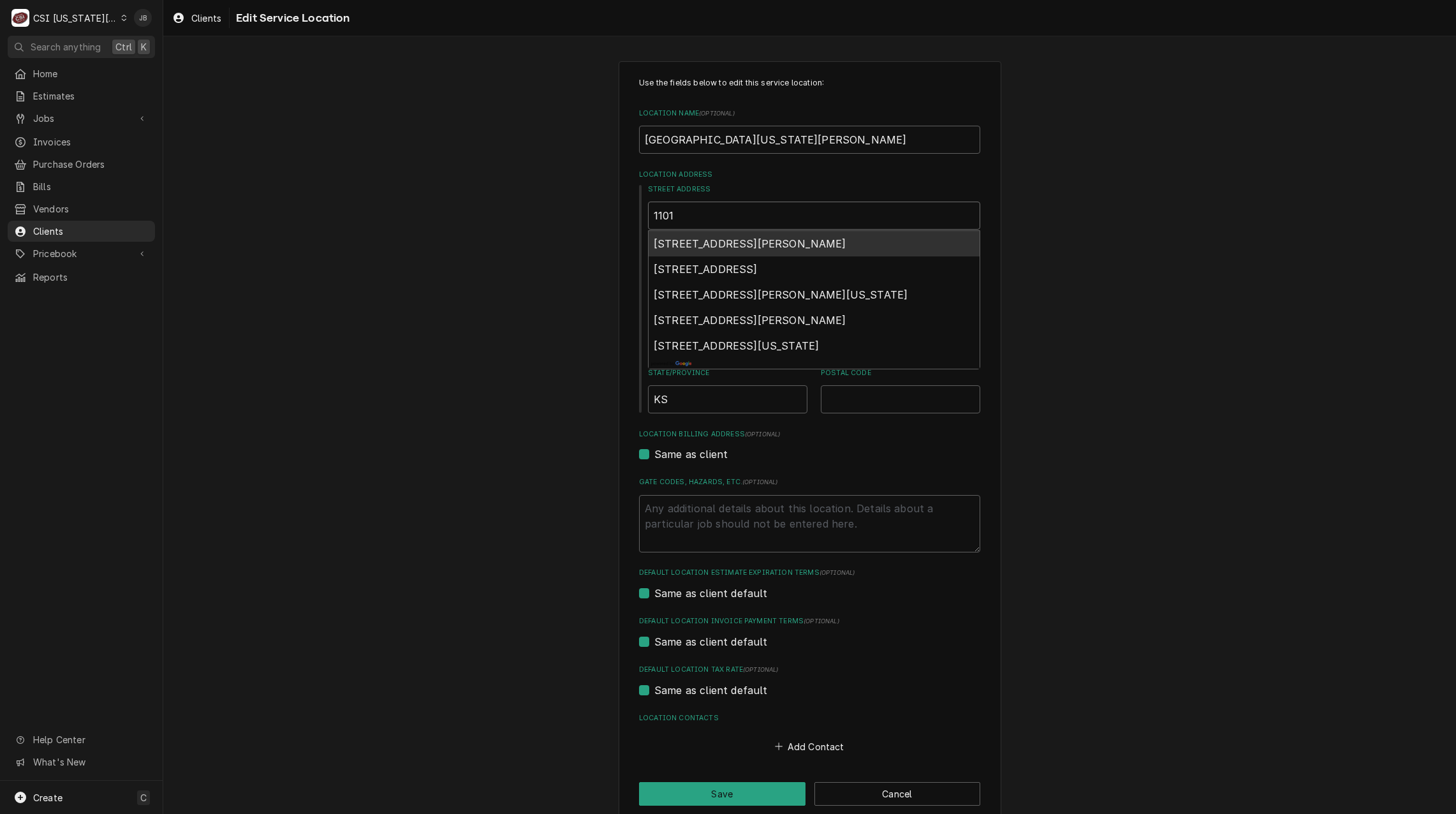
type textarea "x"
type input "1101"
type textarea "x"
type input "1101 m"
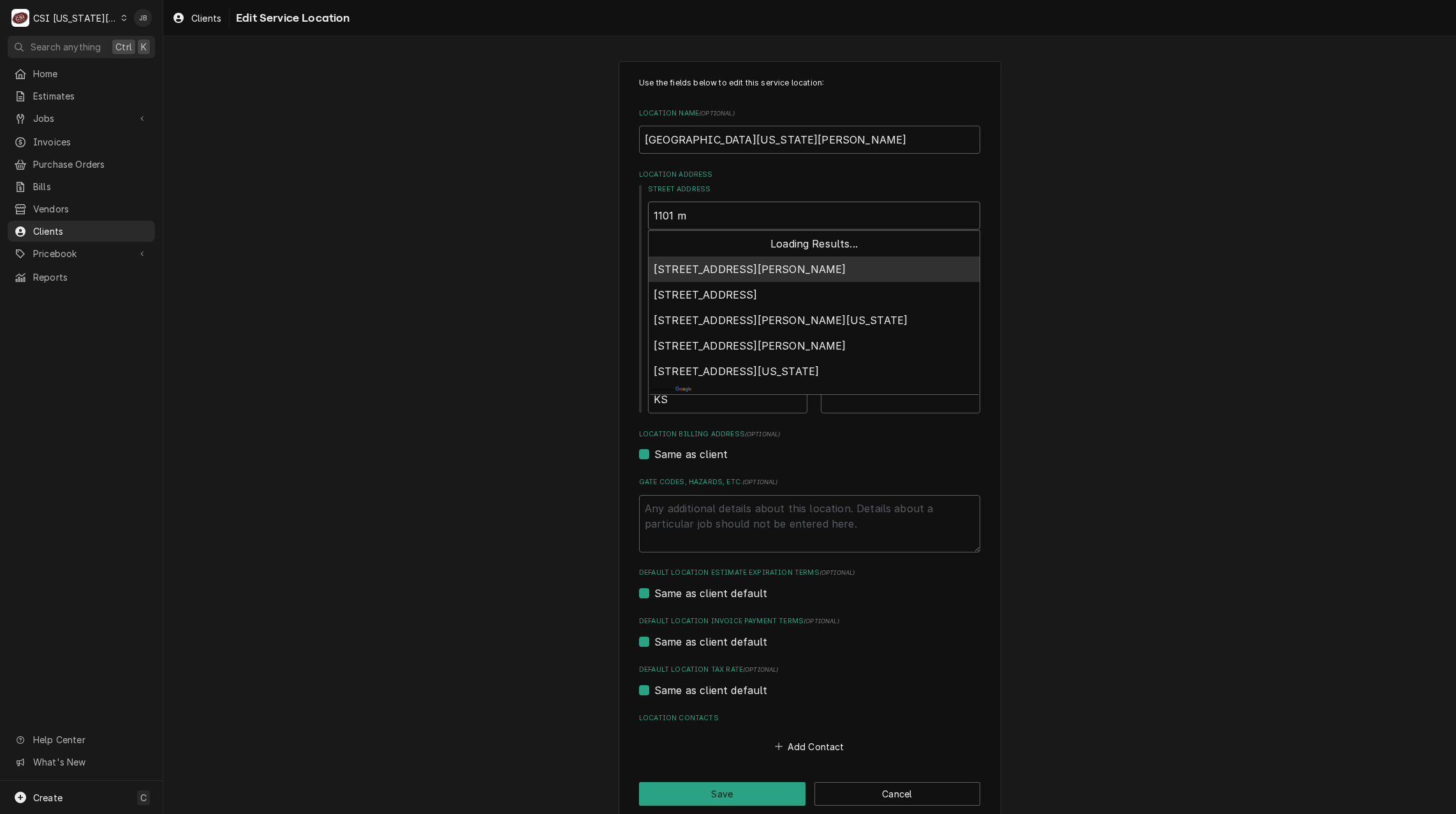
type textarea "x"
type input "1101 mi"
type textarea "x"
type input "1101 mis"
type textarea "x"
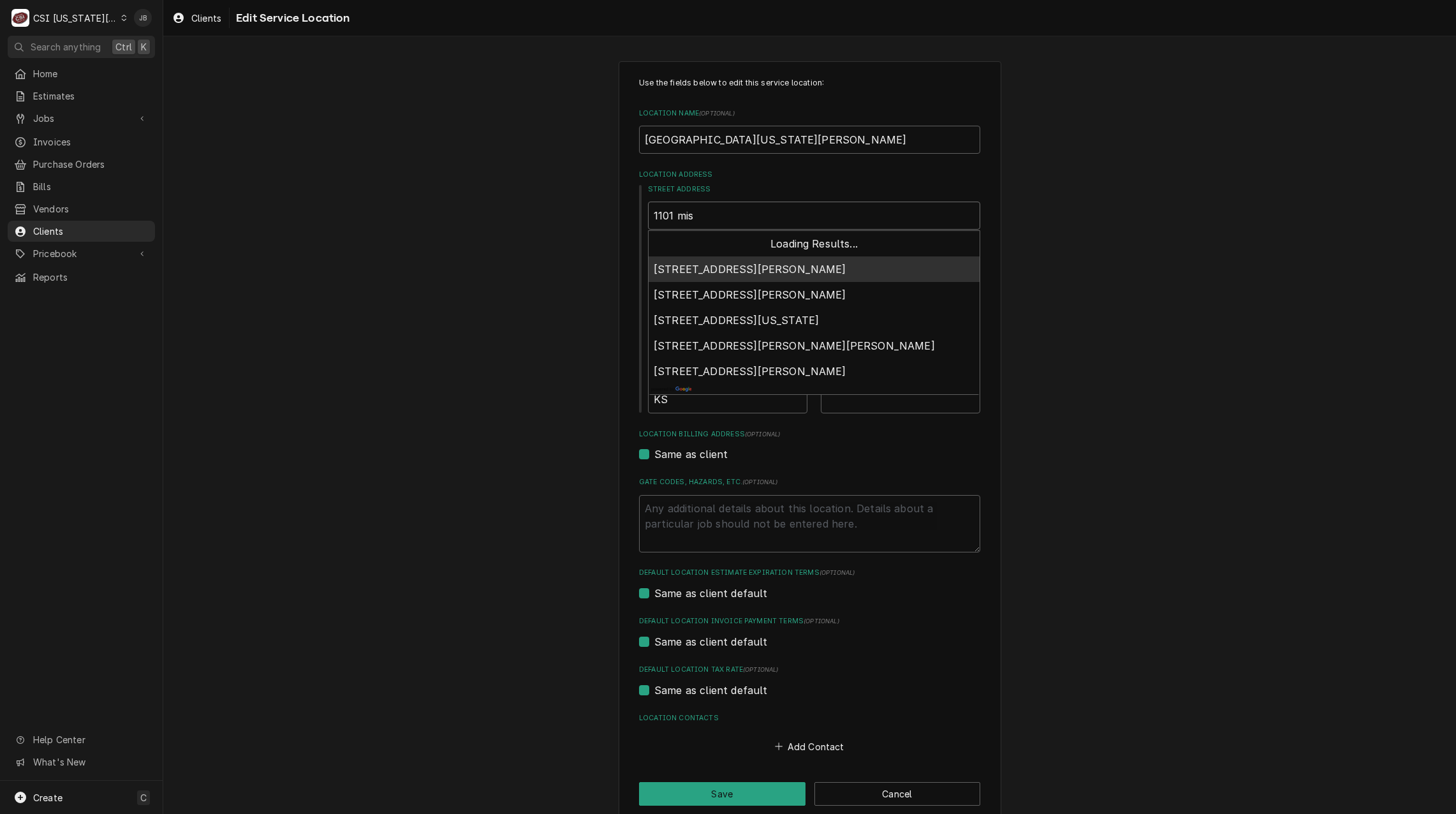
type input "1101 miss"
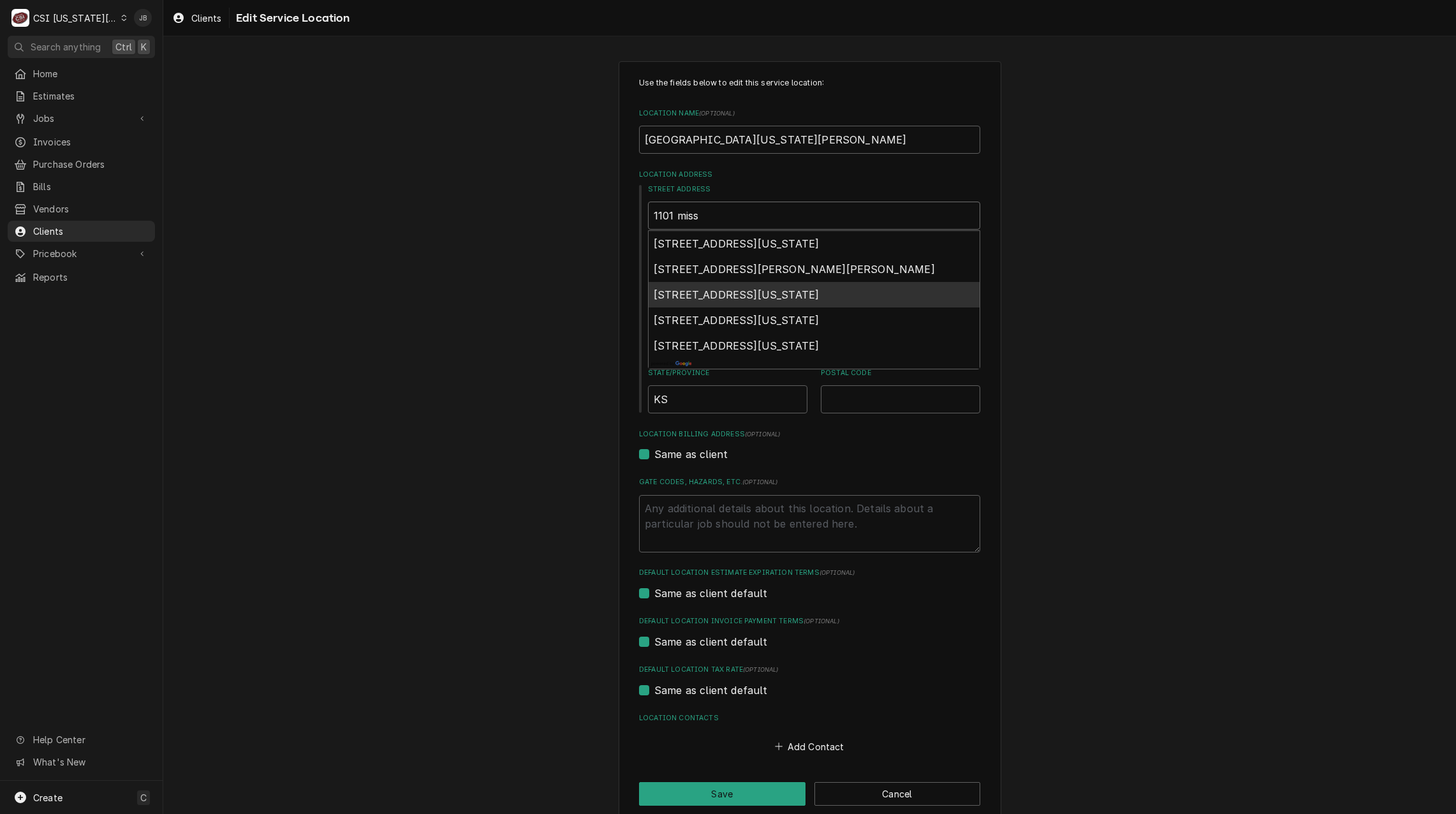
click at [705, 295] on span "1101 Mississippi Street, Lawrence, KS, USA" at bounding box center [736, 294] width 165 height 13
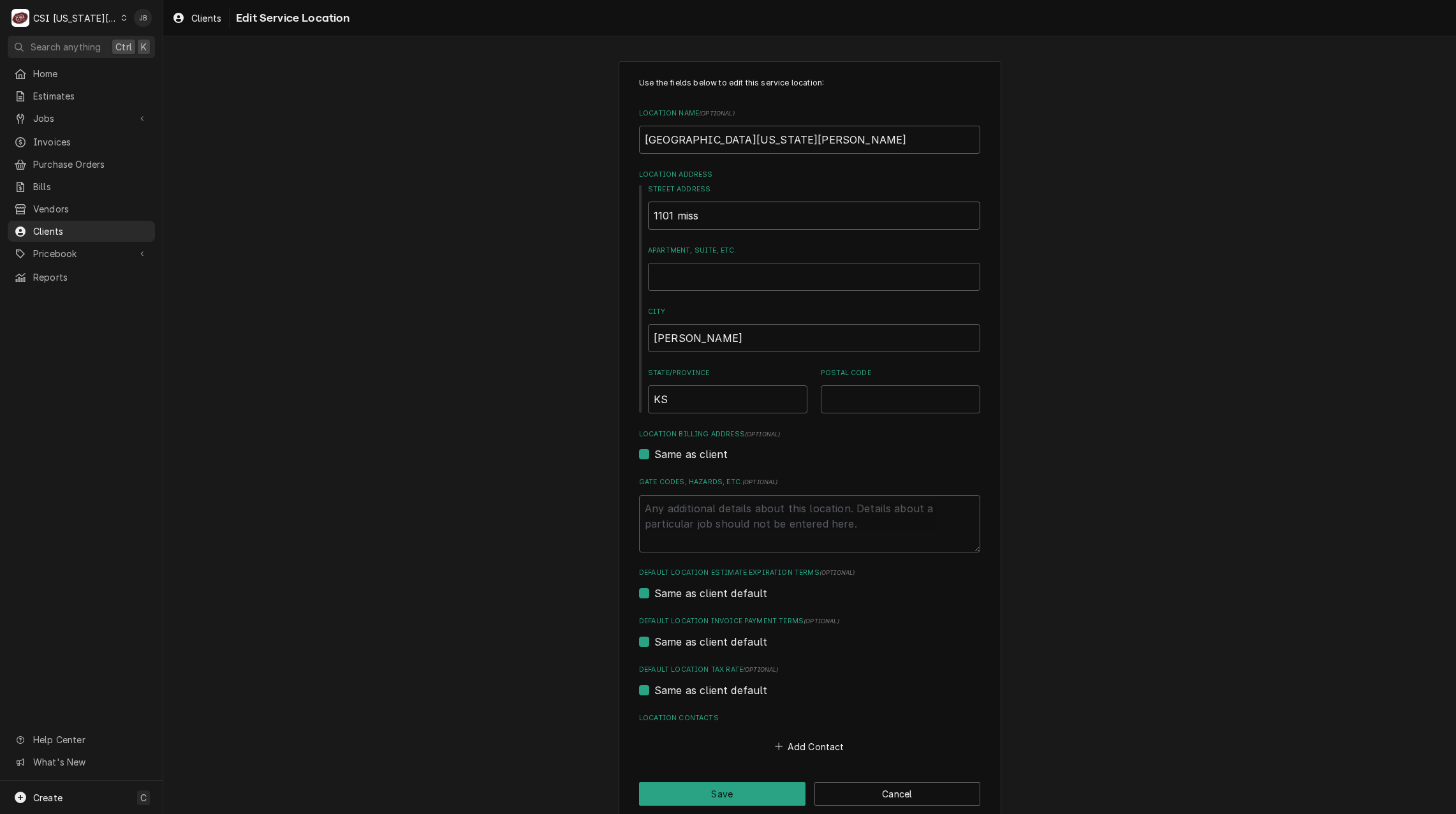
type textarea "x"
type input "1101 Mississippi St"
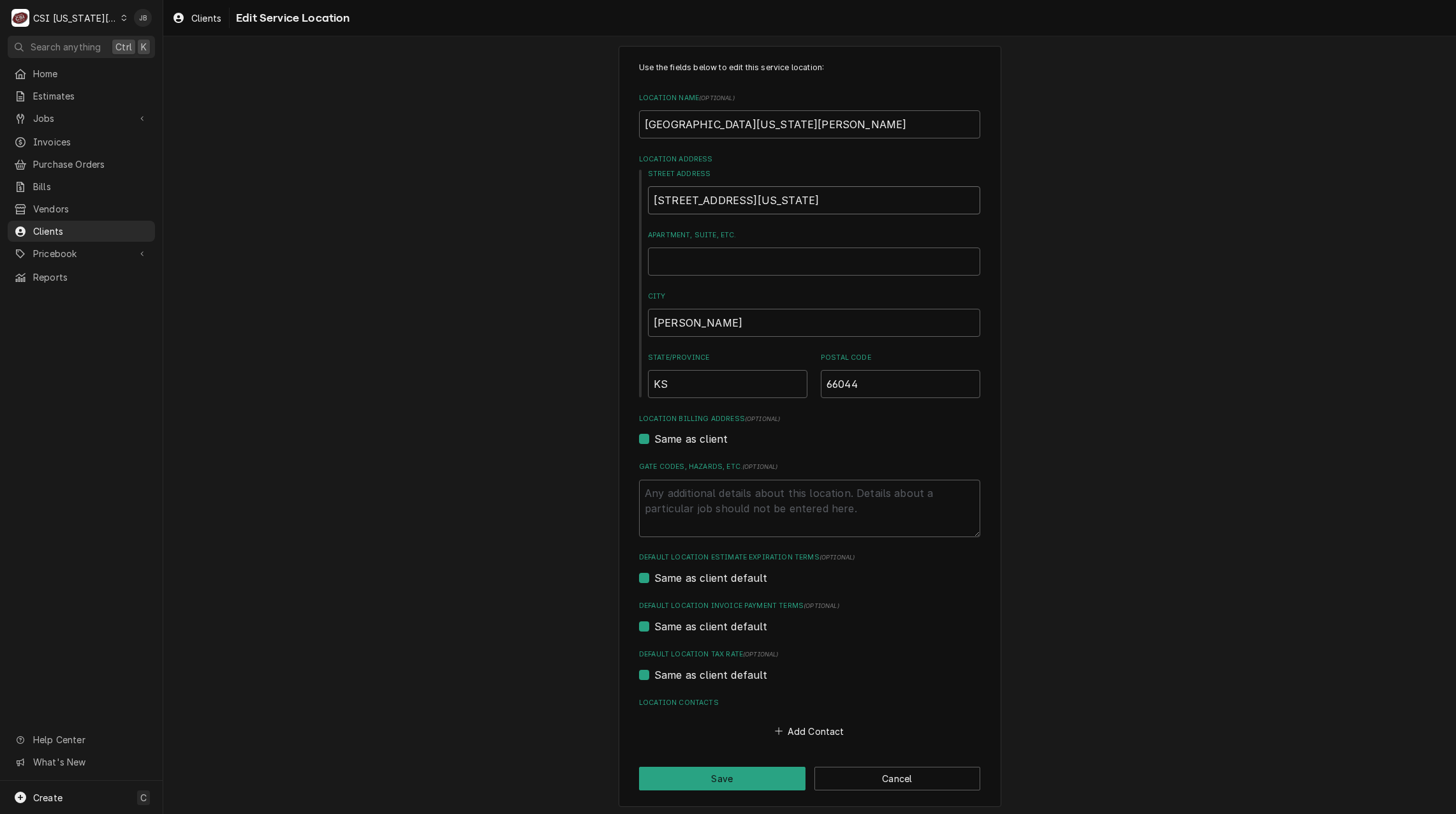
scroll to position [19, 0]
click at [719, 770] on button "Save" at bounding box center [722, 775] width 166 height 24
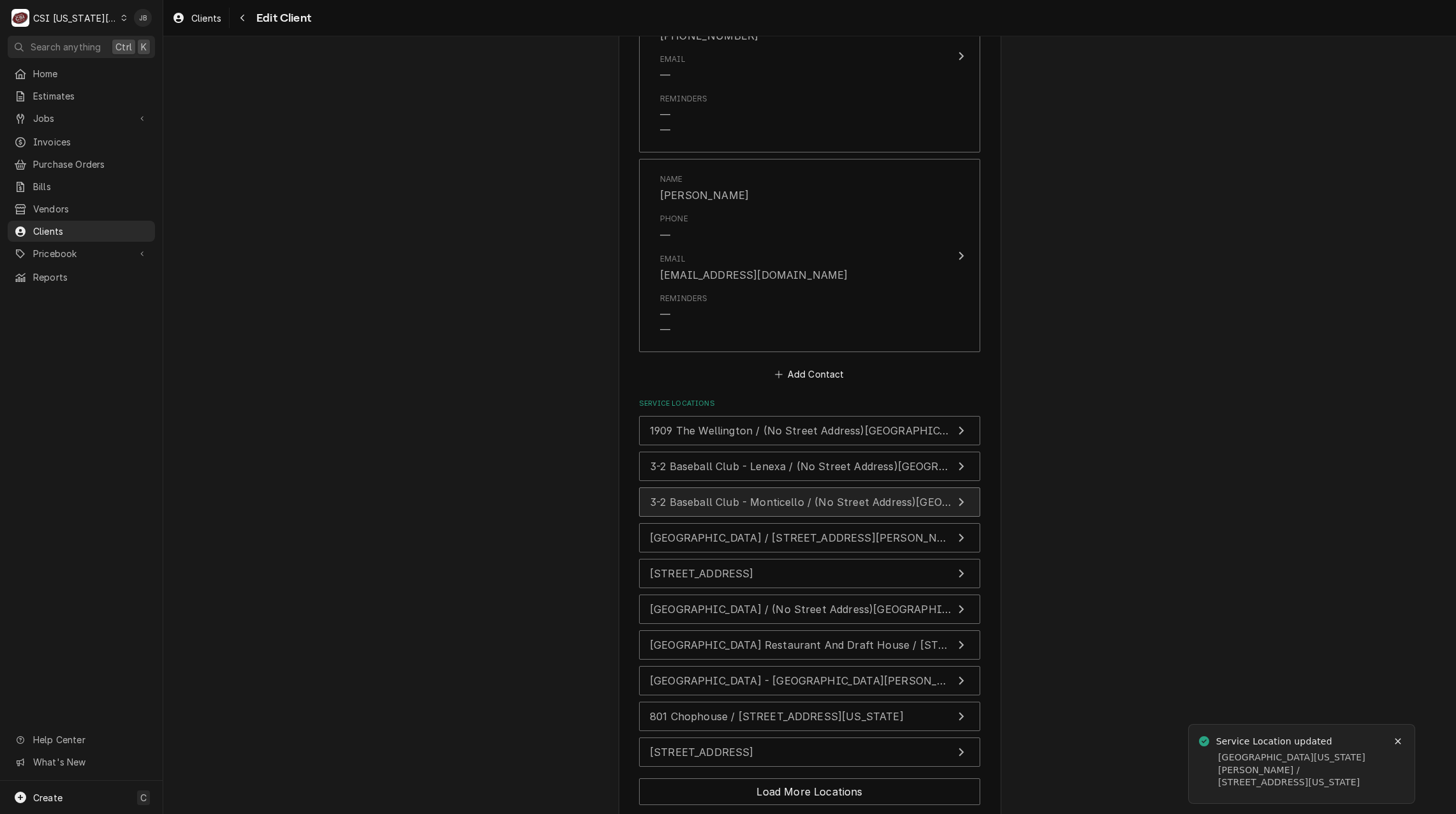
scroll to position [1828, 0]
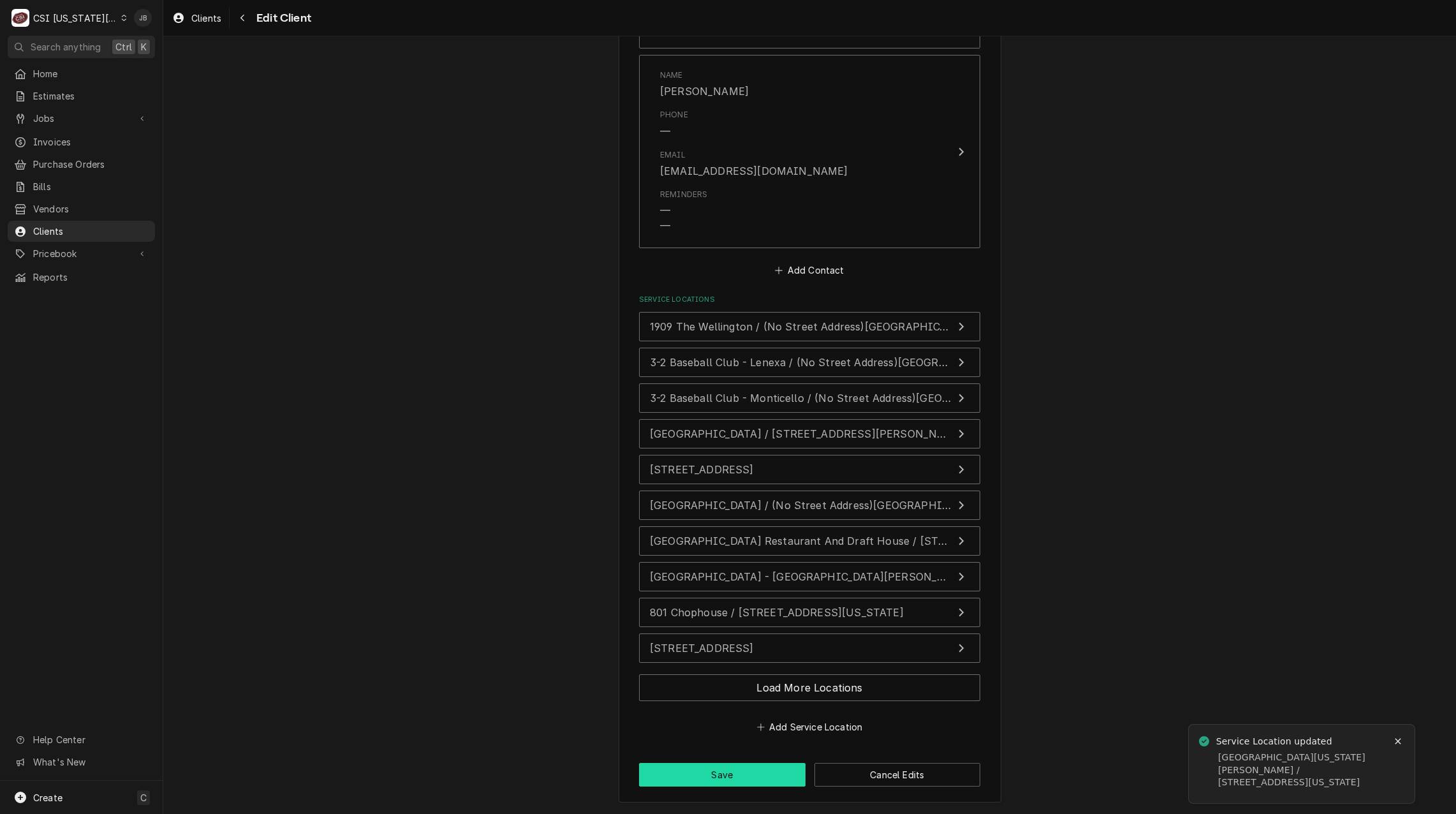
click at [736, 774] on button "Save" at bounding box center [722, 775] width 166 height 24
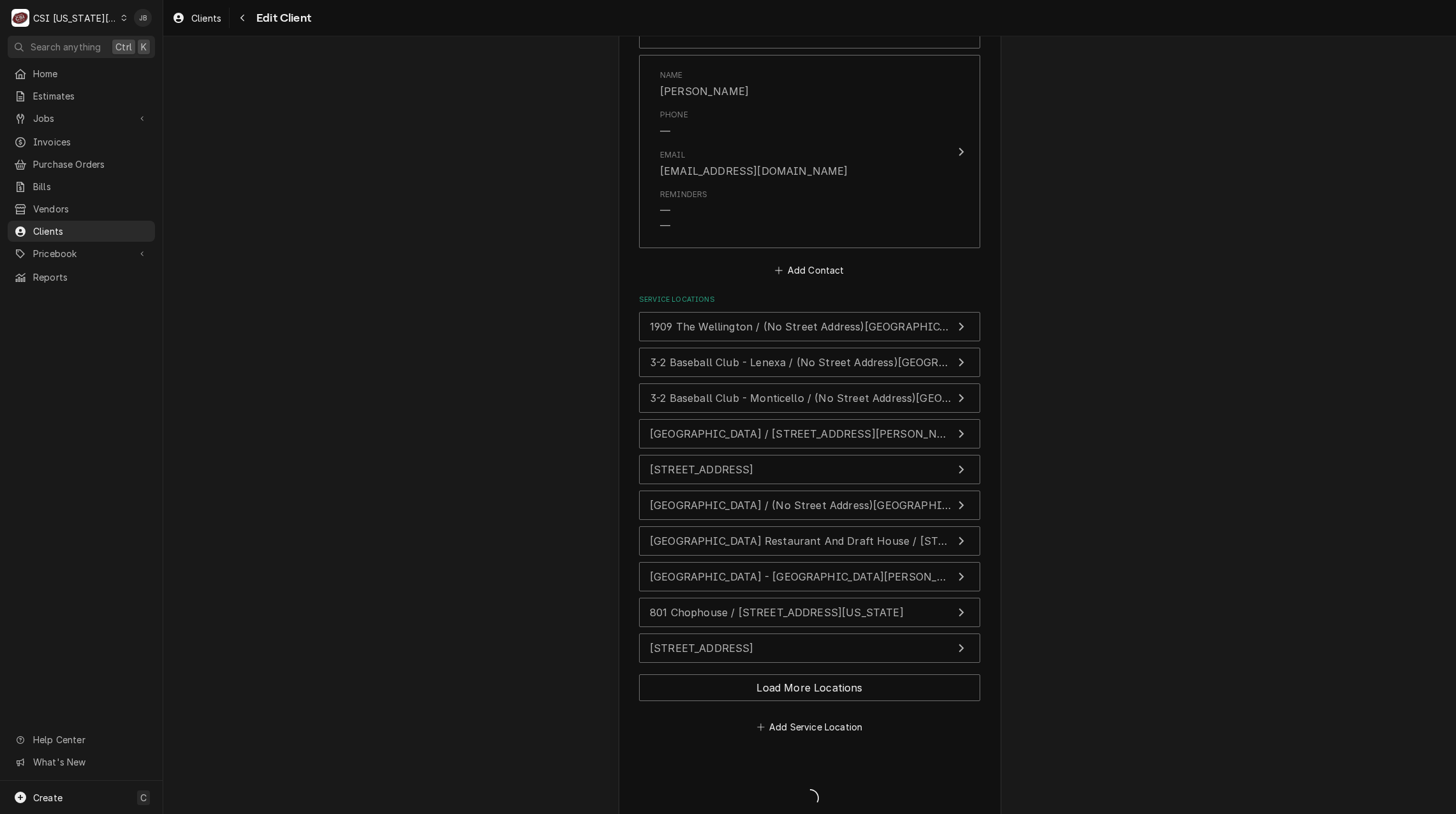
type textarea "x"
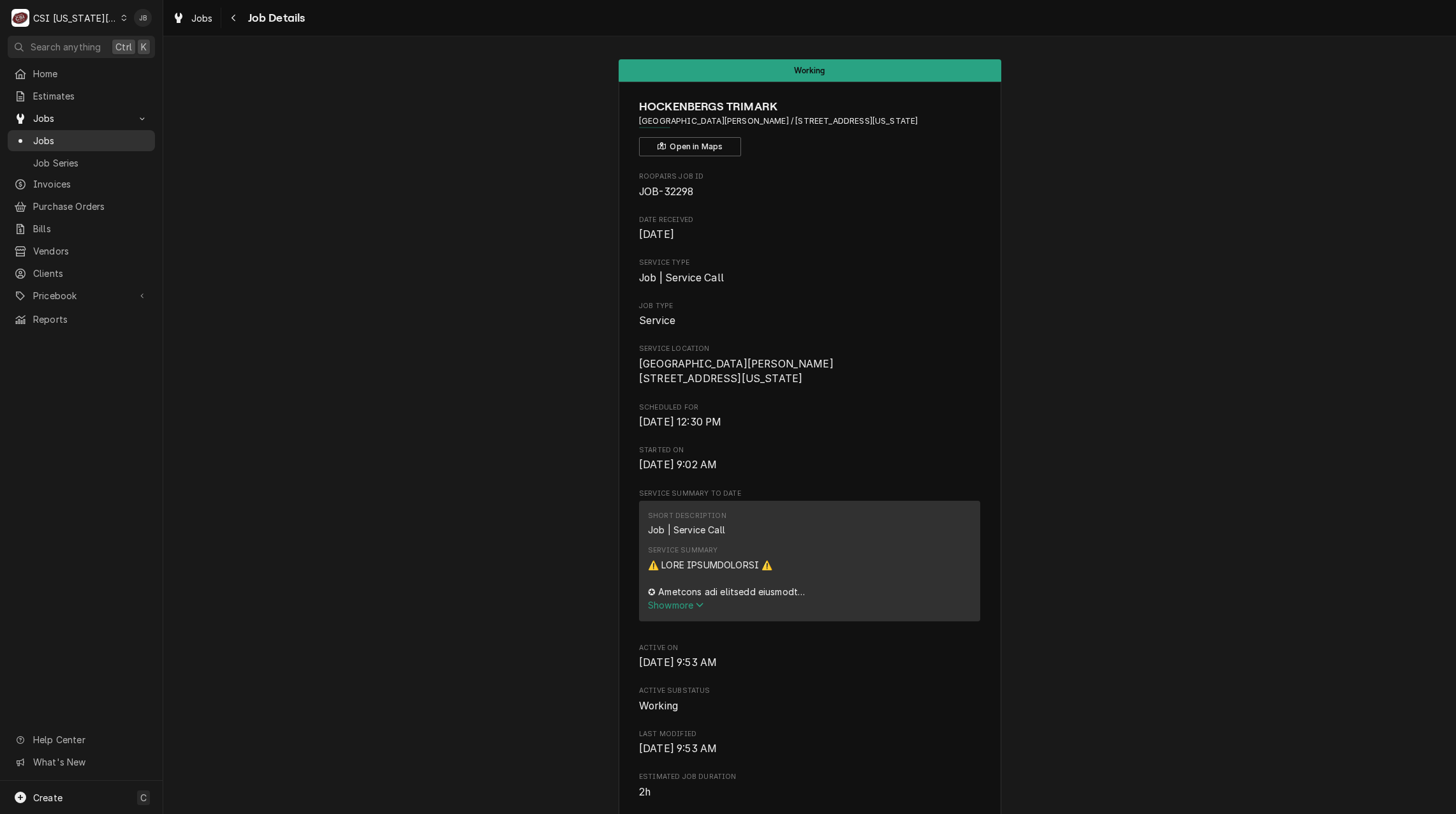
click at [70, 135] on span "Jobs" at bounding box center [91, 141] width 116 height 13
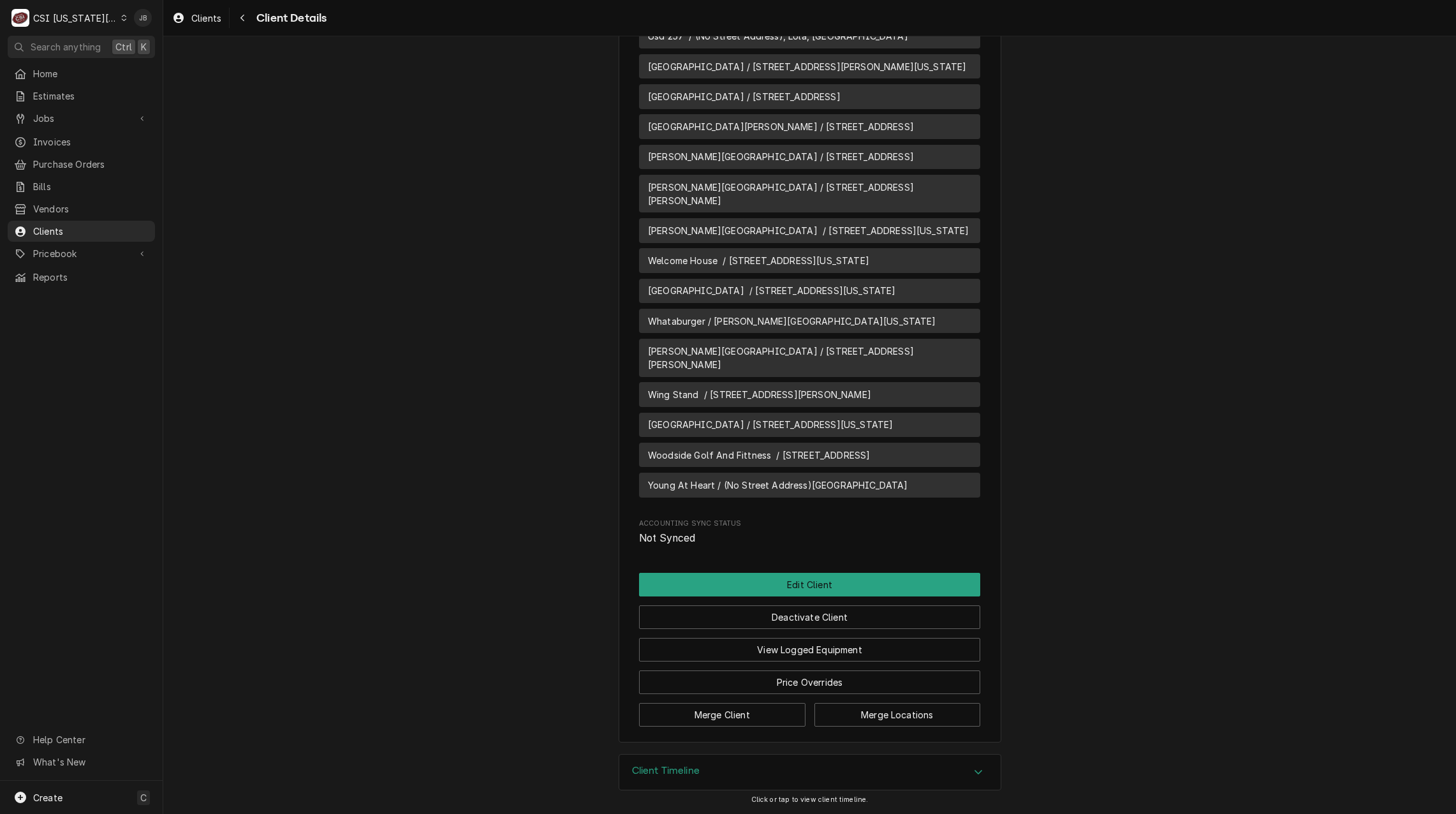
scroll to position [19173, 0]
click at [895, 716] on button "Merge Locations" at bounding box center [898, 715] width 166 height 24
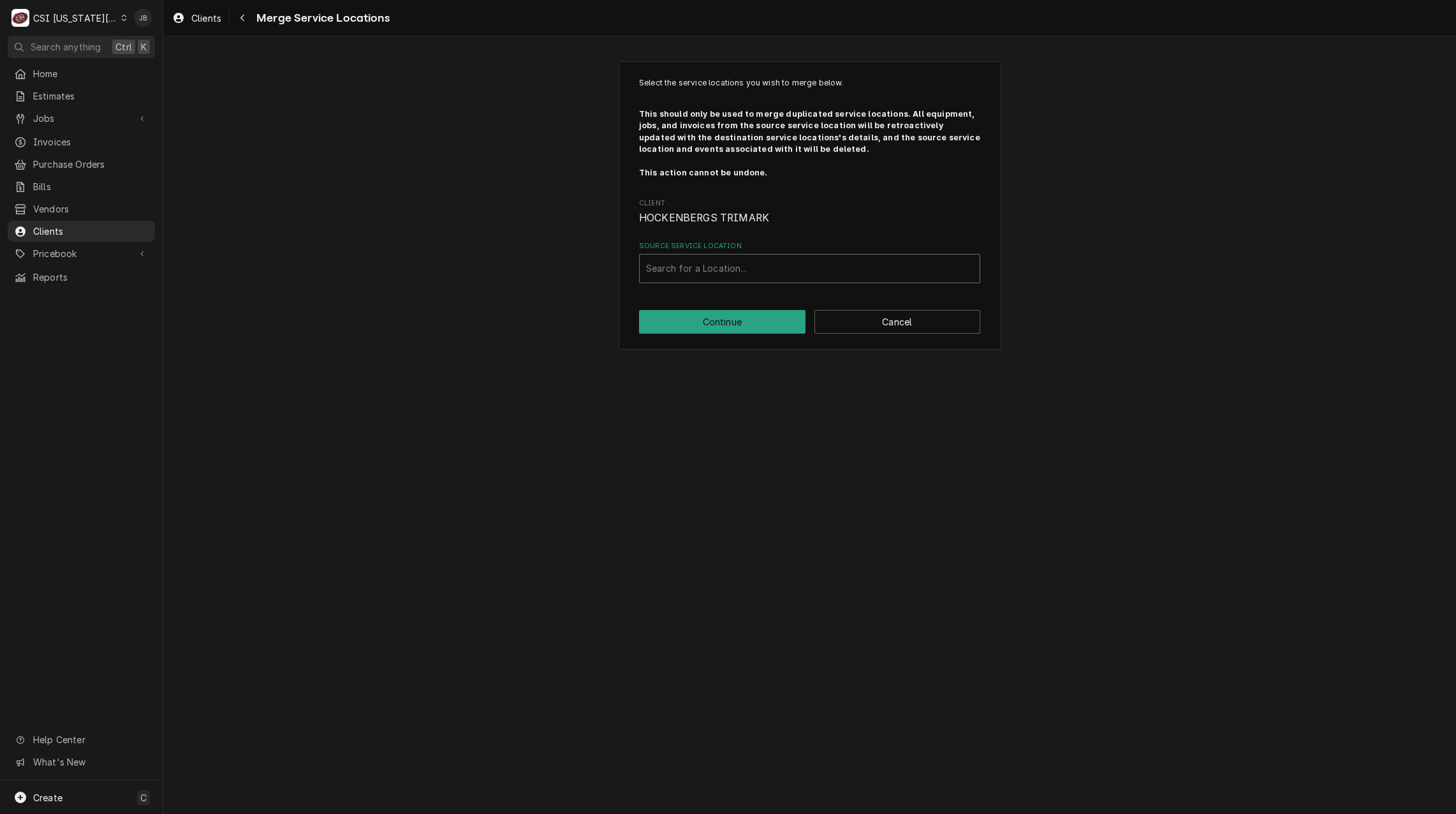
click at [682, 264] on div "Source Service Location" at bounding box center [809, 268] width 327 height 23
type input "1101"
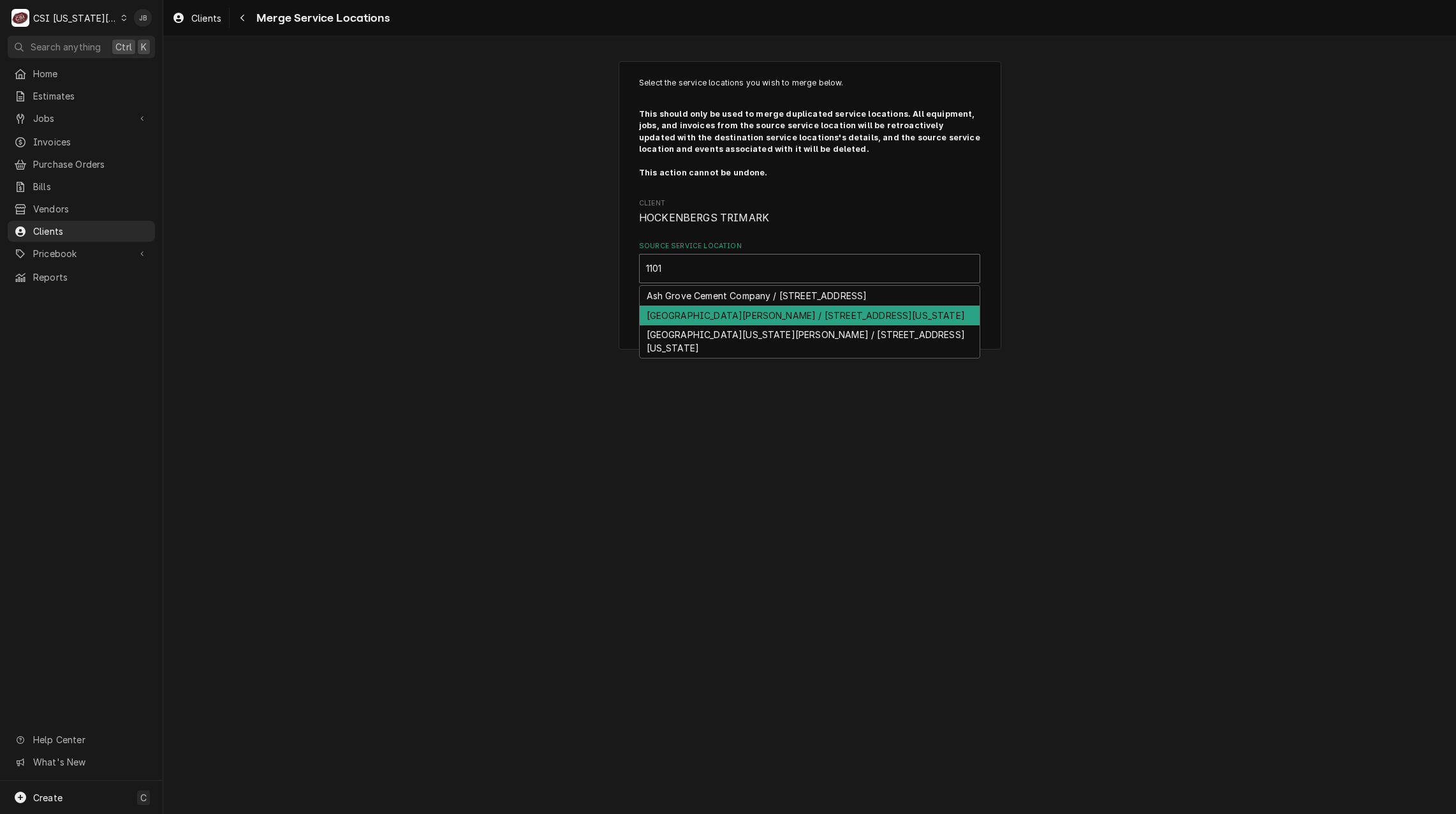
click at [725, 325] on div "[GEOGRAPHIC_DATA][PERSON_NAME] / [STREET_ADDRESS][US_STATE]" at bounding box center [809, 315] width 340 height 20
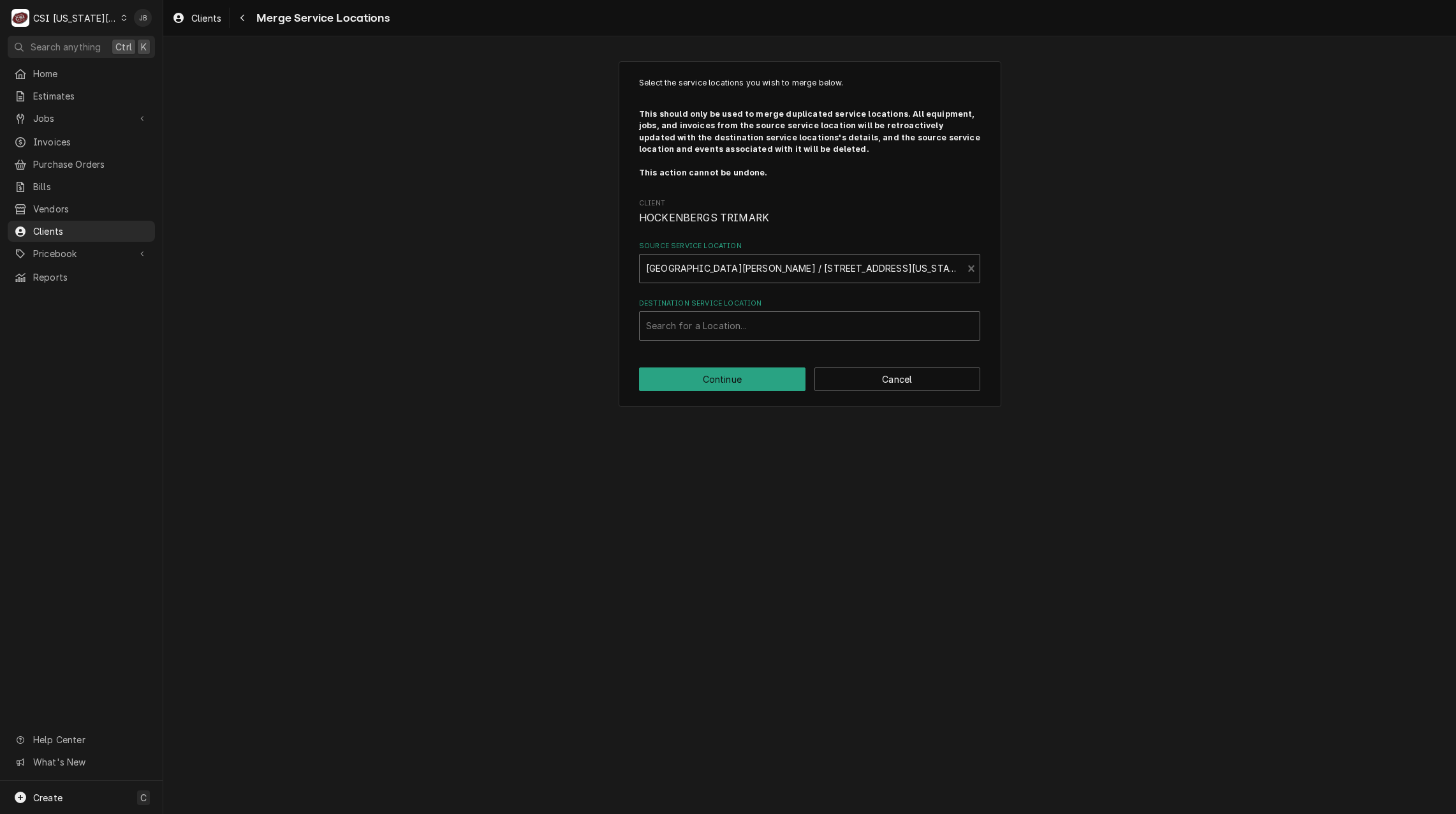
click at [677, 326] on div "Destination Service Location" at bounding box center [809, 326] width 327 height 23
type input "1101"
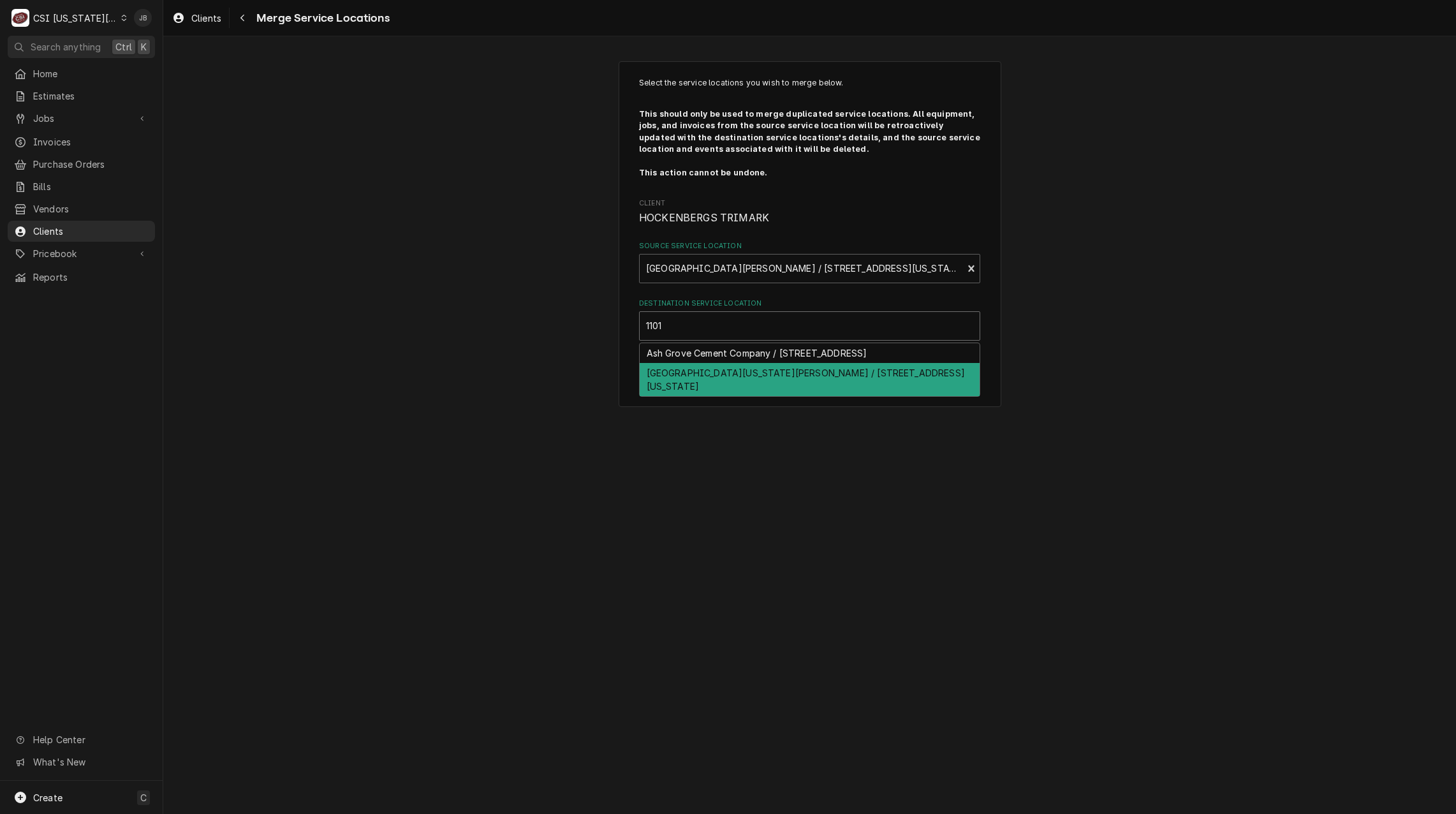
click at [756, 387] on div "[GEOGRAPHIC_DATA][US_STATE][PERSON_NAME] / [STREET_ADDRESS][US_STATE]" at bounding box center [809, 379] width 340 height 33
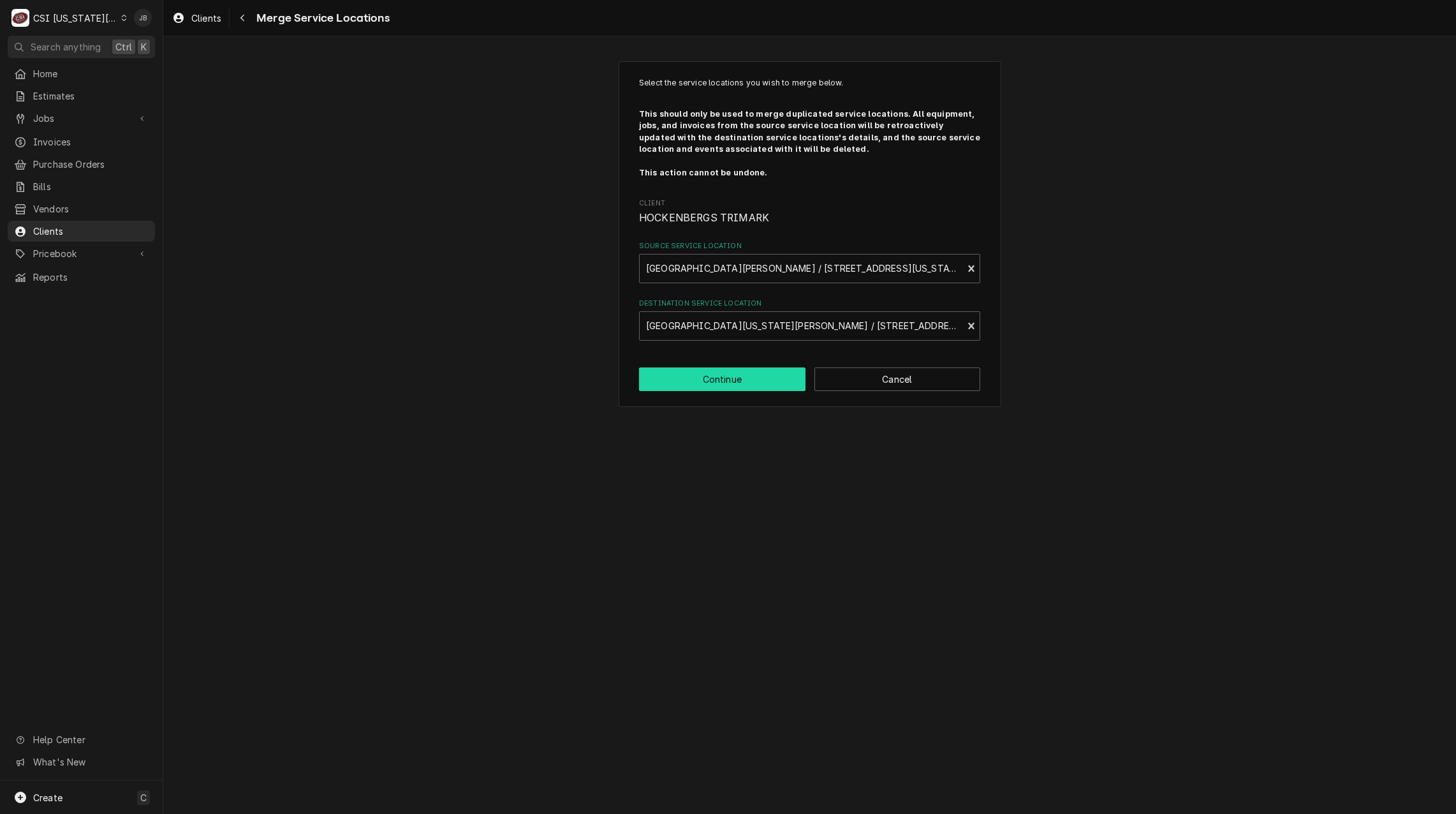
click at [729, 380] on button "Continue" at bounding box center [722, 379] width 166 height 24
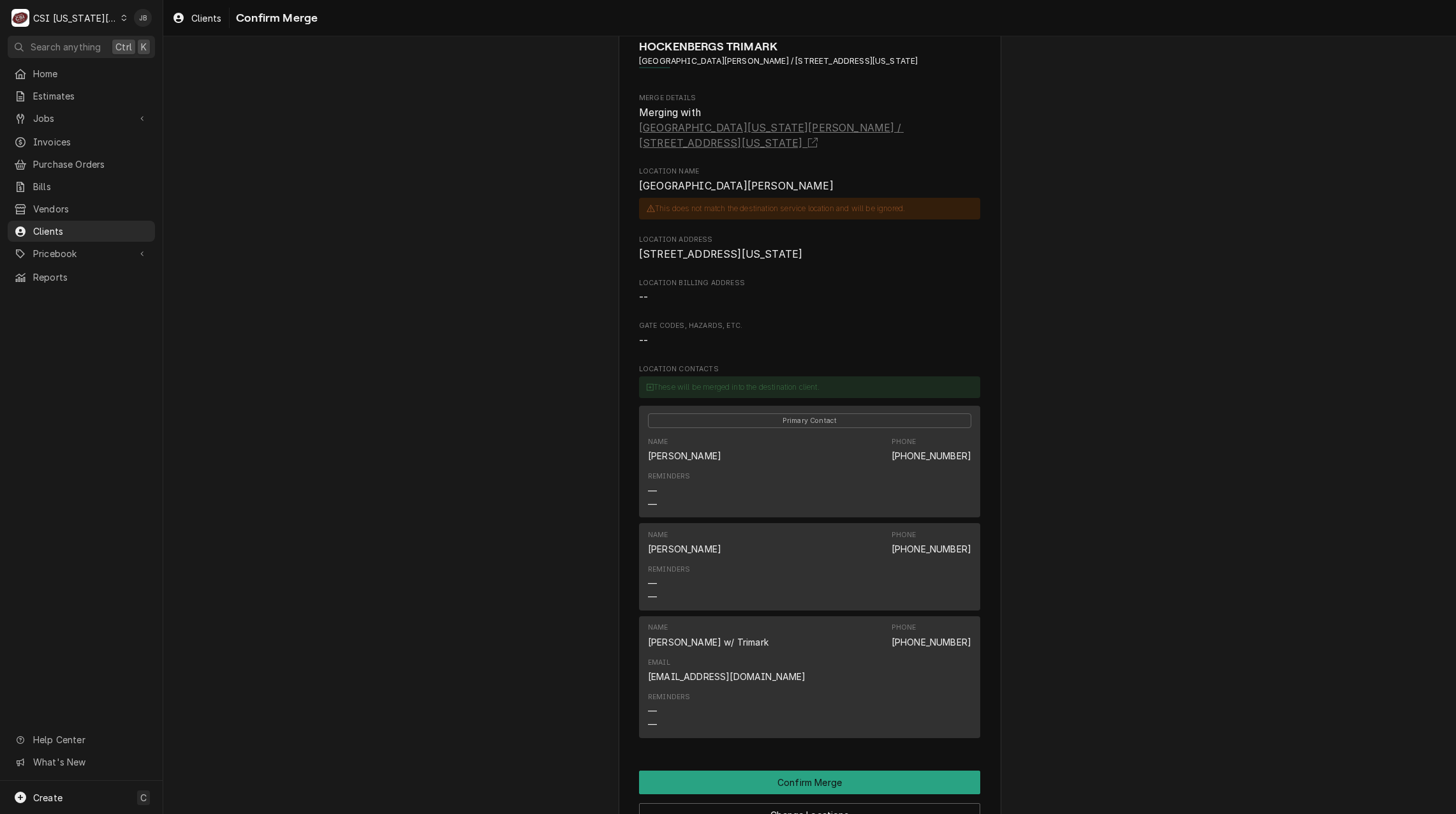
scroll to position [59, 0]
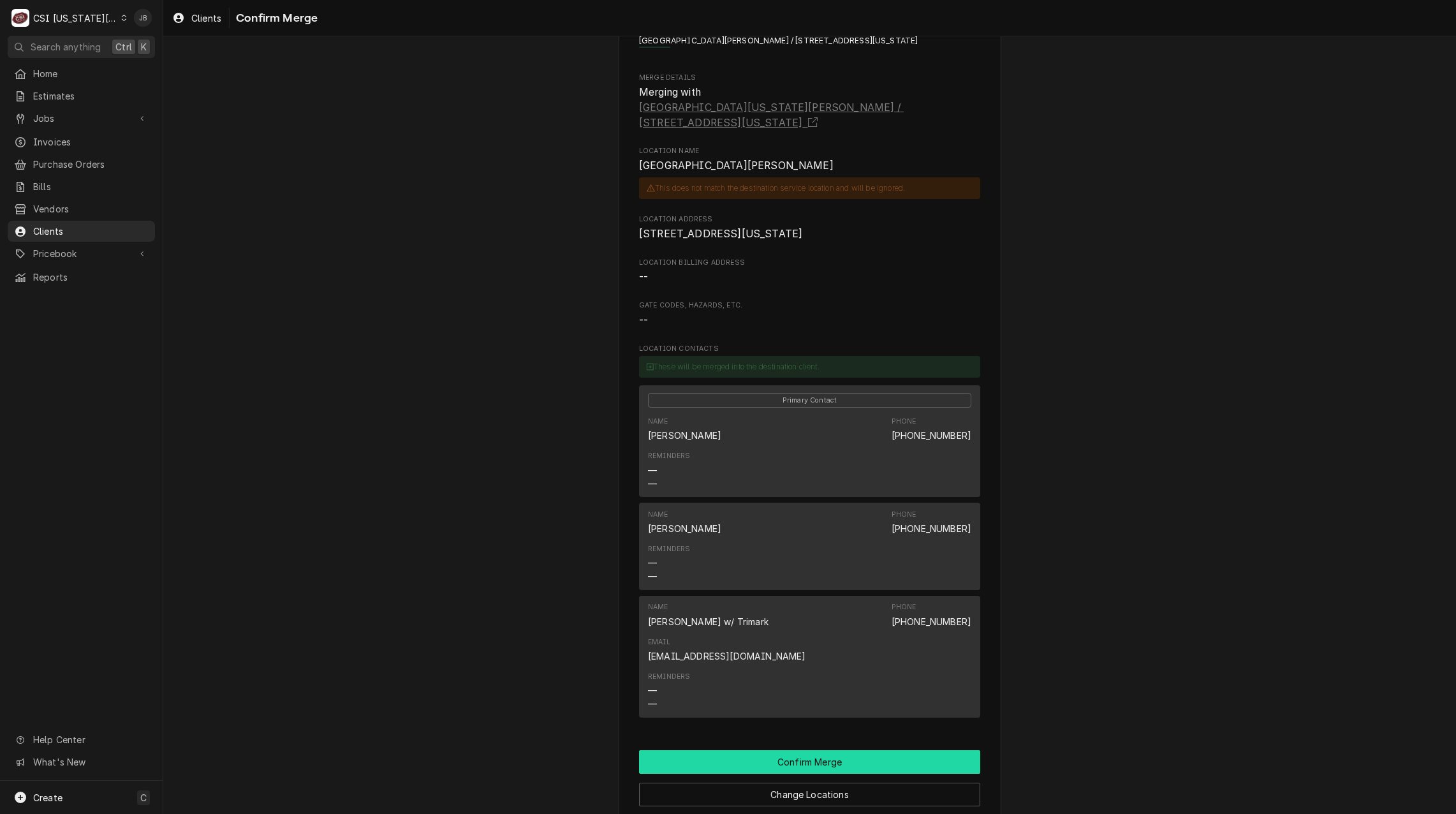
click at [807, 750] on button "Confirm Merge" at bounding box center [809, 762] width 341 height 24
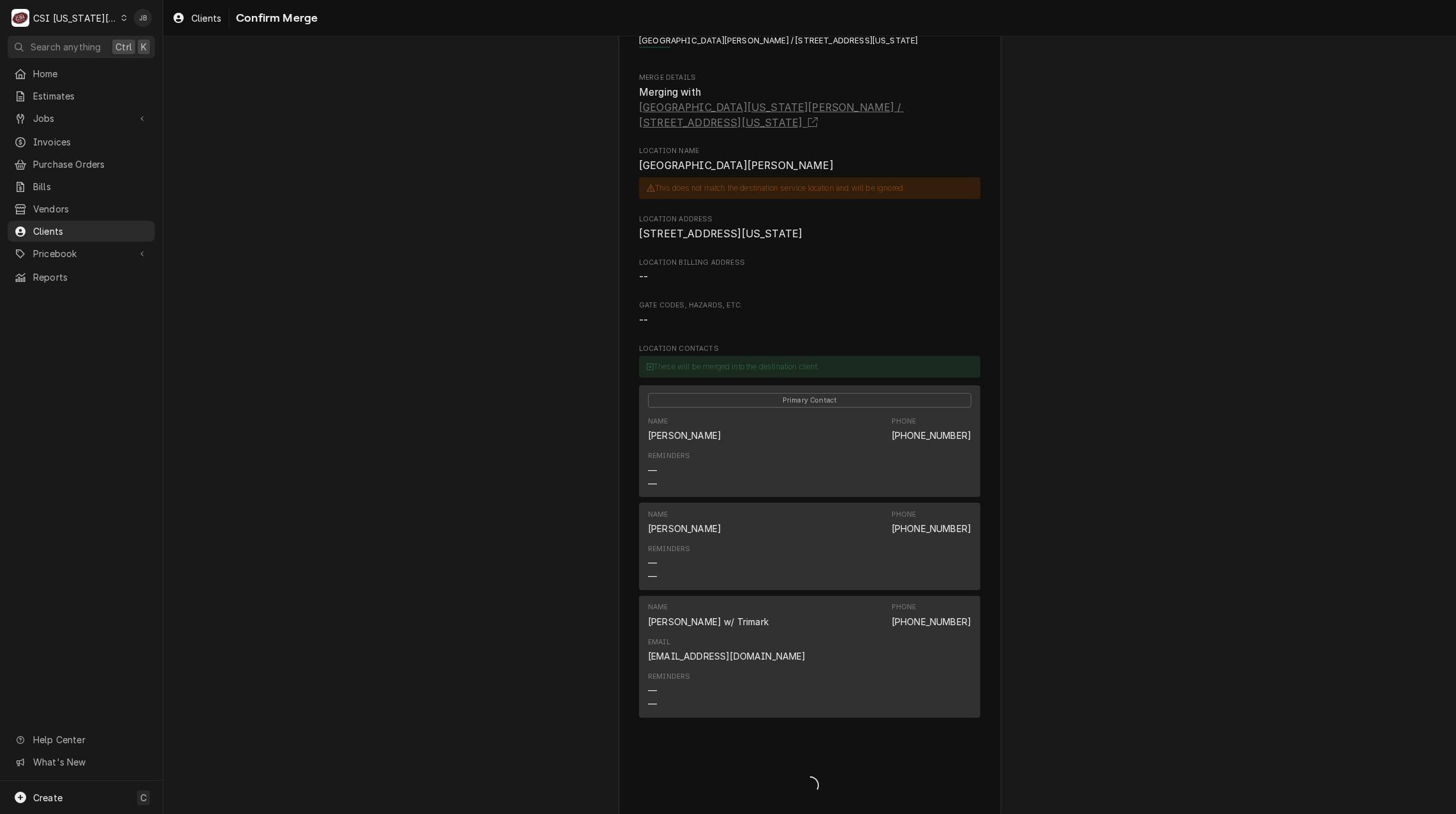
scroll to position [52, 0]
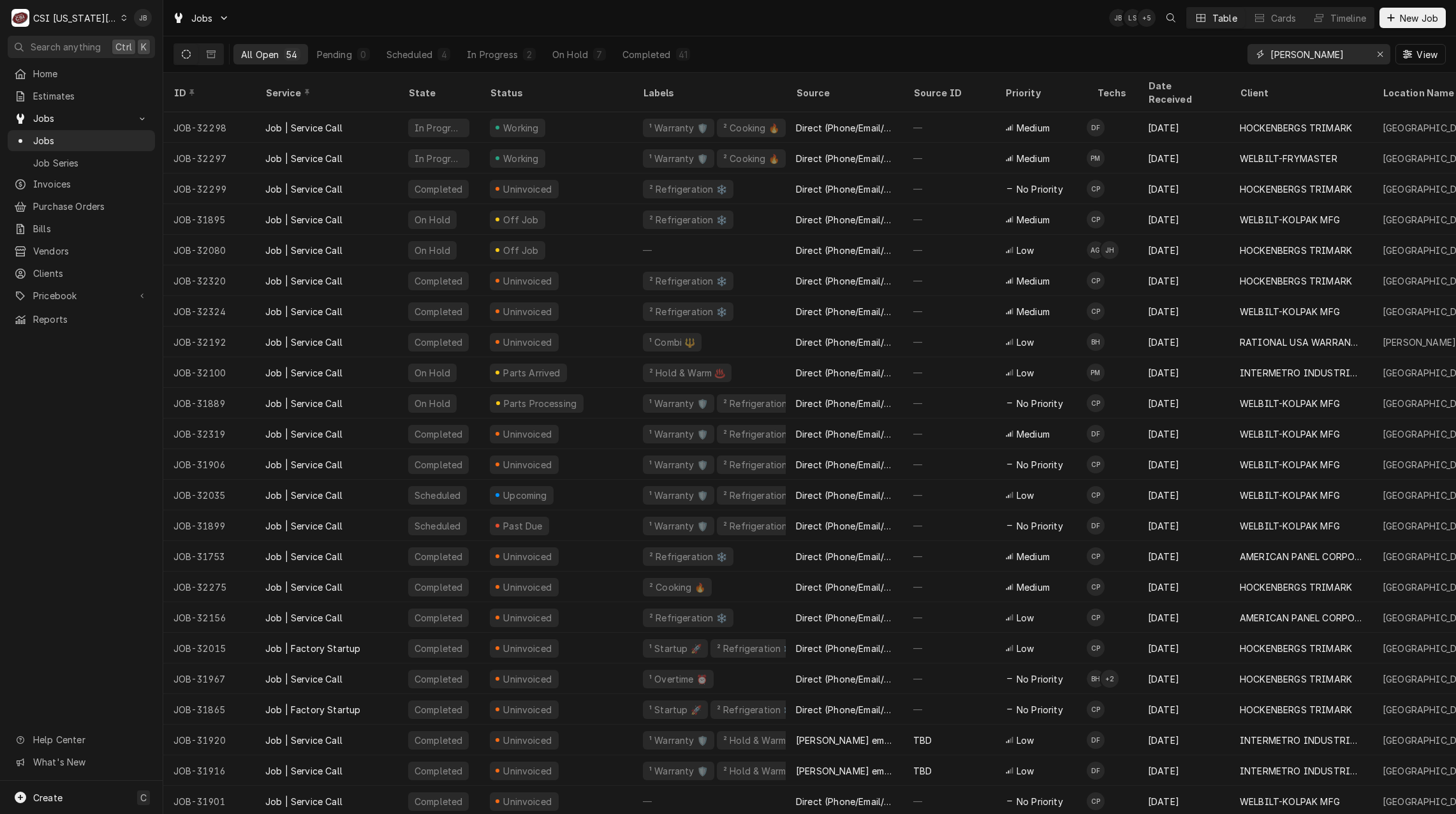
click at [1272, 53] on input "[PERSON_NAME]" at bounding box center [1318, 54] width 96 height 20
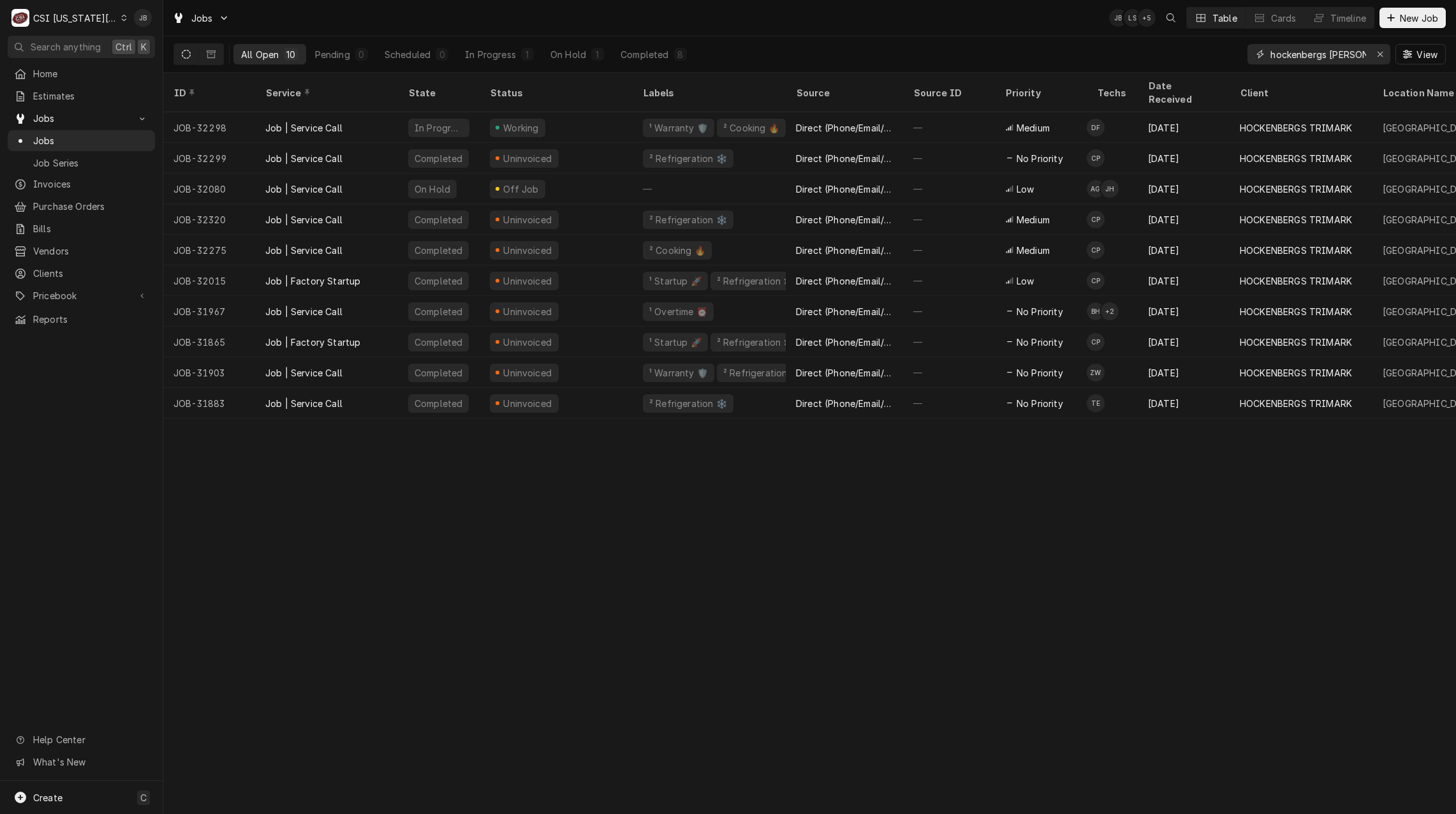
type input "hockenbergs [PERSON_NAME]"
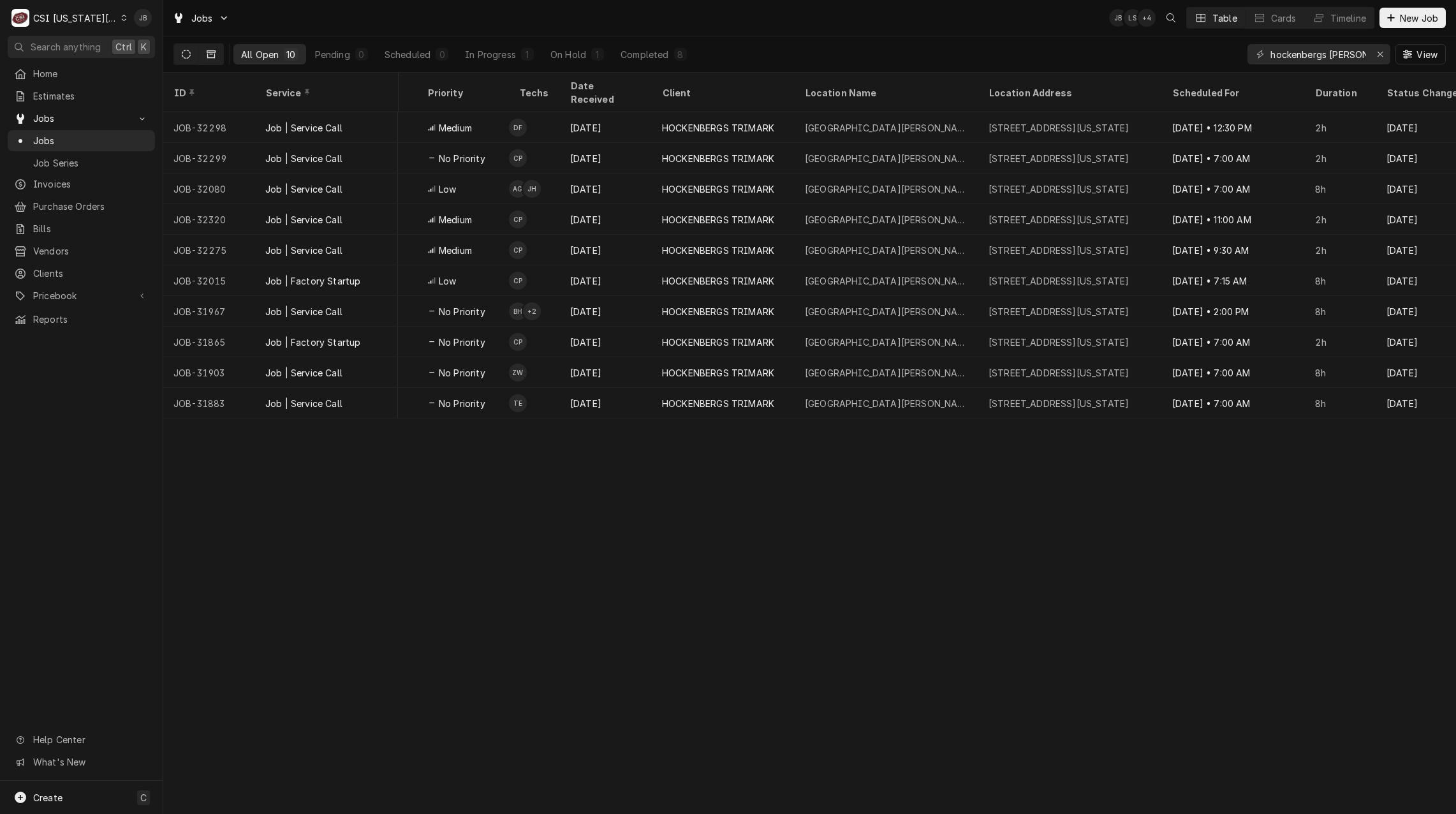
click at [205, 56] on button "Dynamic Content Wrapper" at bounding box center [211, 54] width 24 height 20
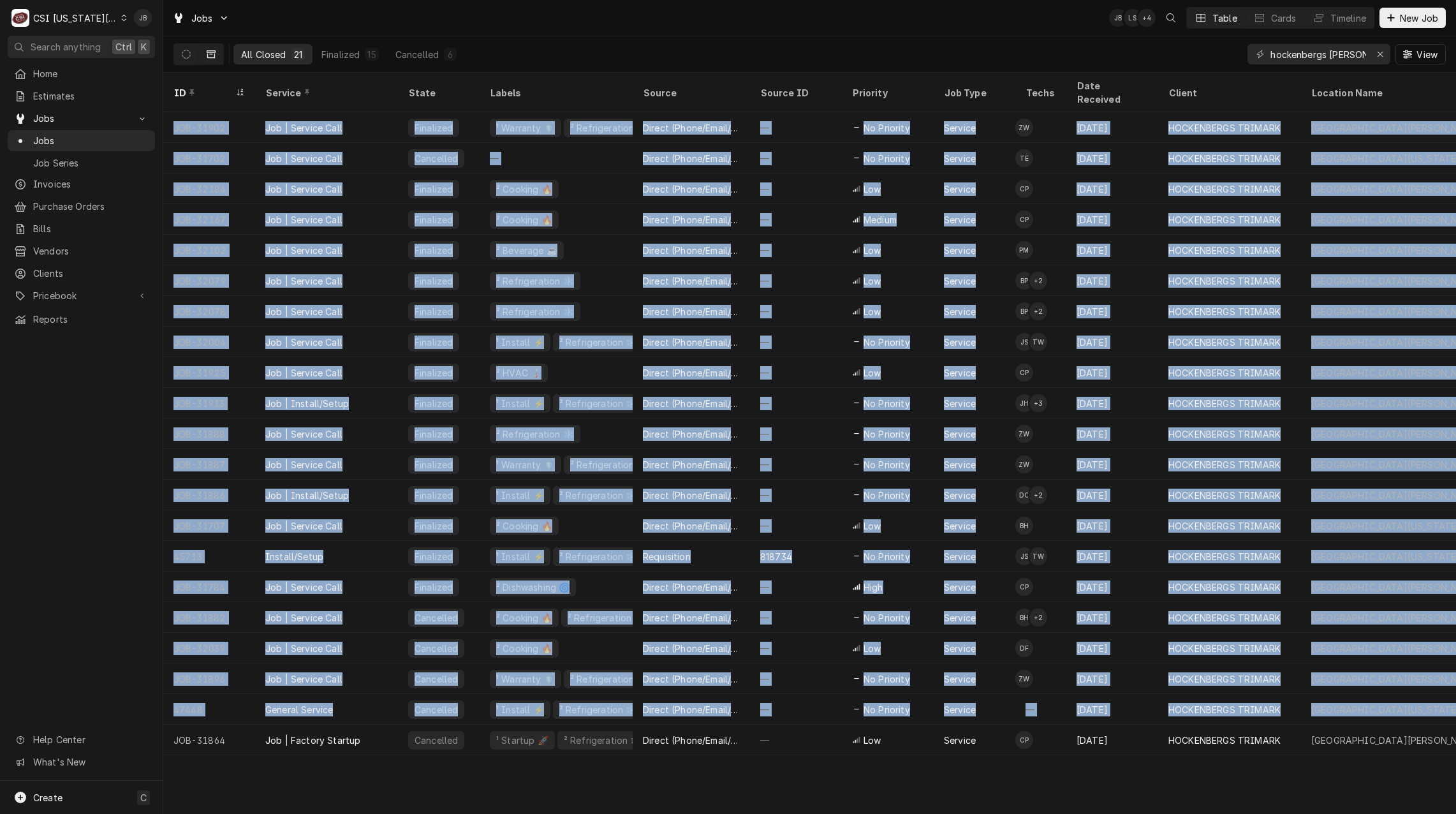
drag, startPoint x: 543, startPoint y: 739, endPoint x: 581, endPoint y: 764, distance: 45.5
click at [581, 764] on div "ID Service State Labels Source Source ID Priority Job Type Techs Date Received …" at bounding box center [809, 443] width 1293 height 741
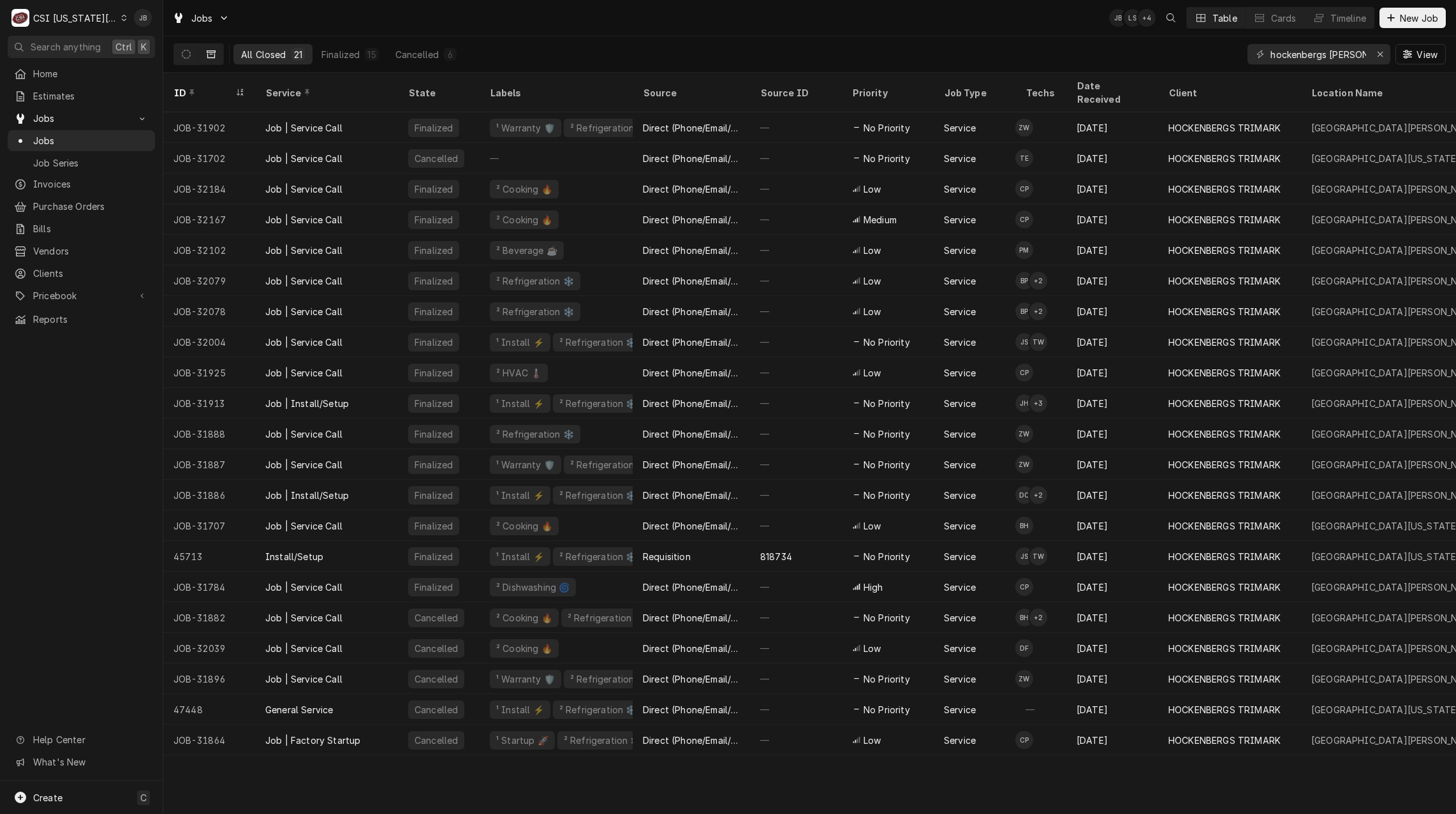
drag, startPoint x: 581, startPoint y: 764, endPoint x: 505, endPoint y: 774, distance: 76.7
click at [505, 774] on div "ID Service State Labels Source Source ID Priority Job Type Techs Date Received …" at bounding box center [809, 443] width 1293 height 741
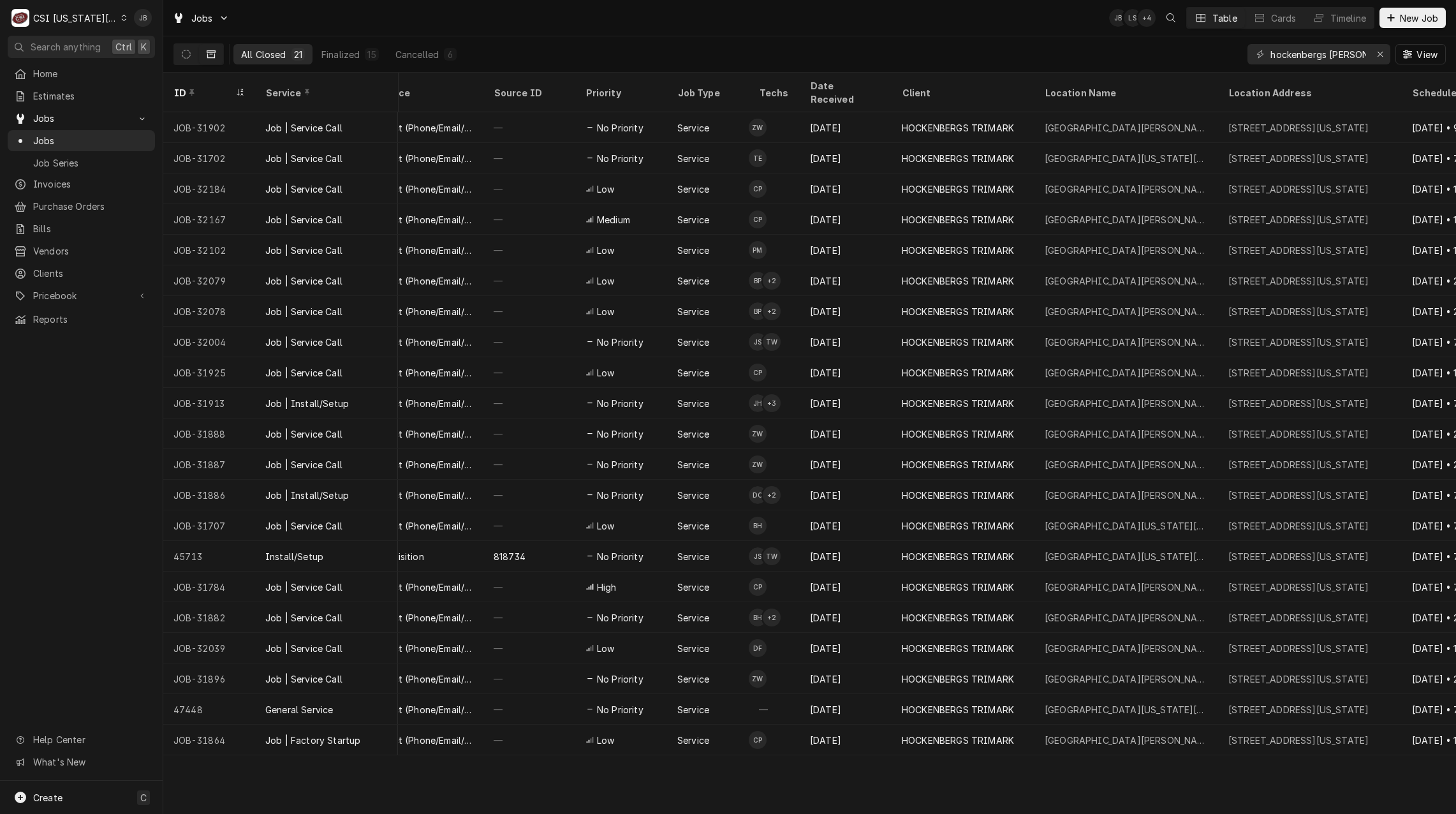
scroll to position [0, 342]
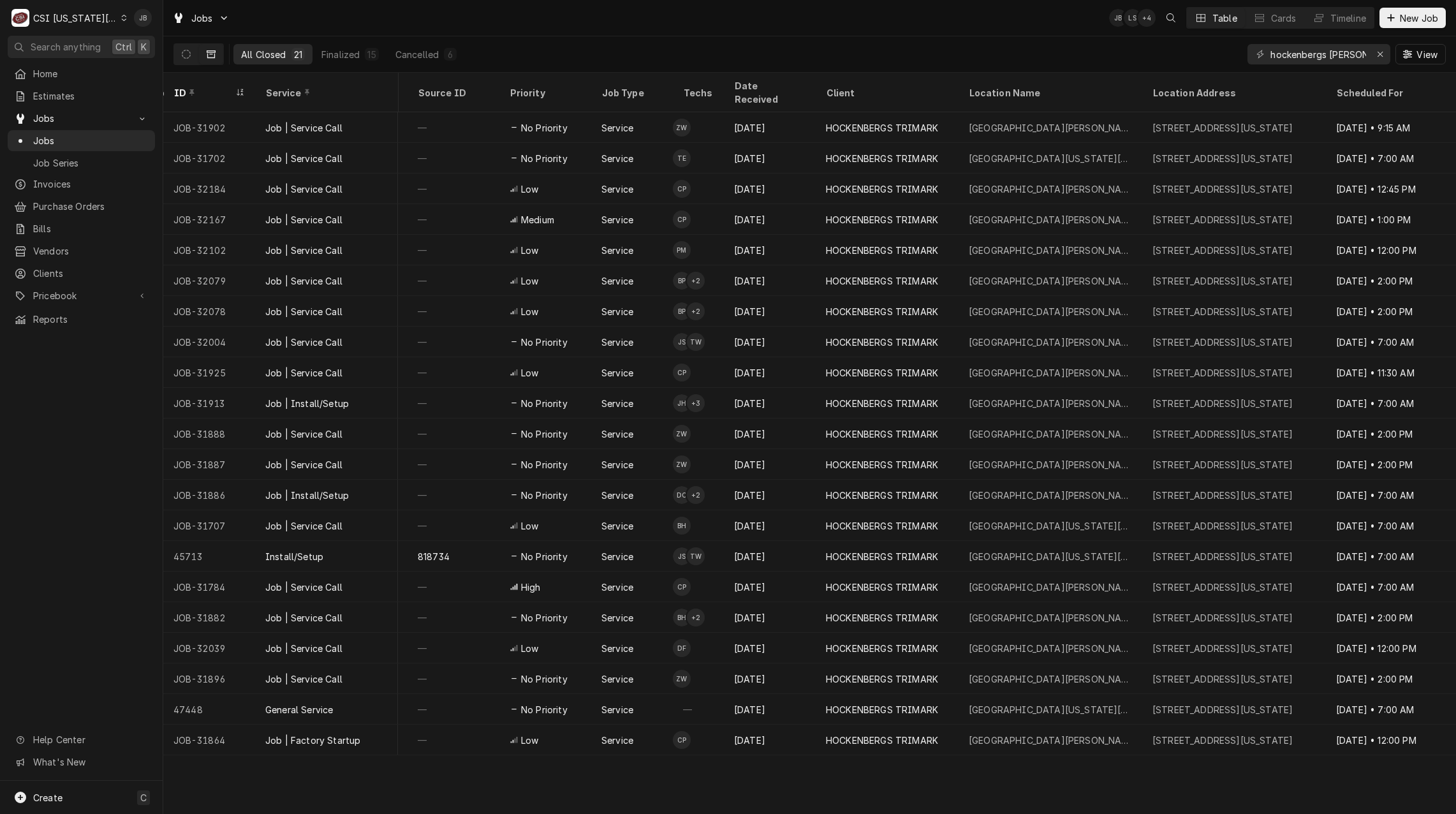
drag, startPoint x: 762, startPoint y: 749, endPoint x: 704, endPoint y: 745, distance: 58.1
click at [687, 749] on div "ID Service State Labels Source Source ID Priority Job Type Techs Date Received …" at bounding box center [809, 443] width 1293 height 741
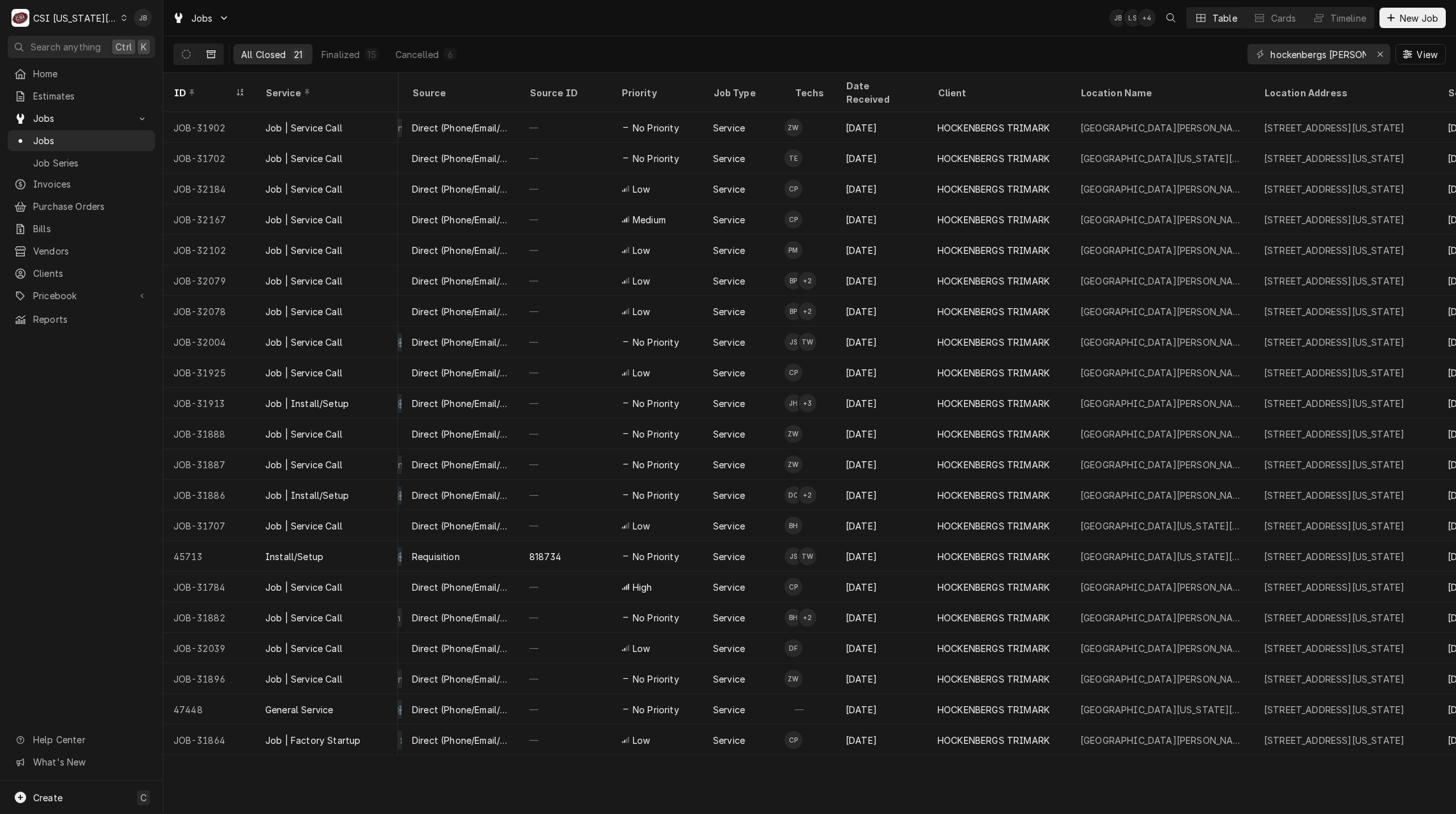
scroll to position [0, 0]
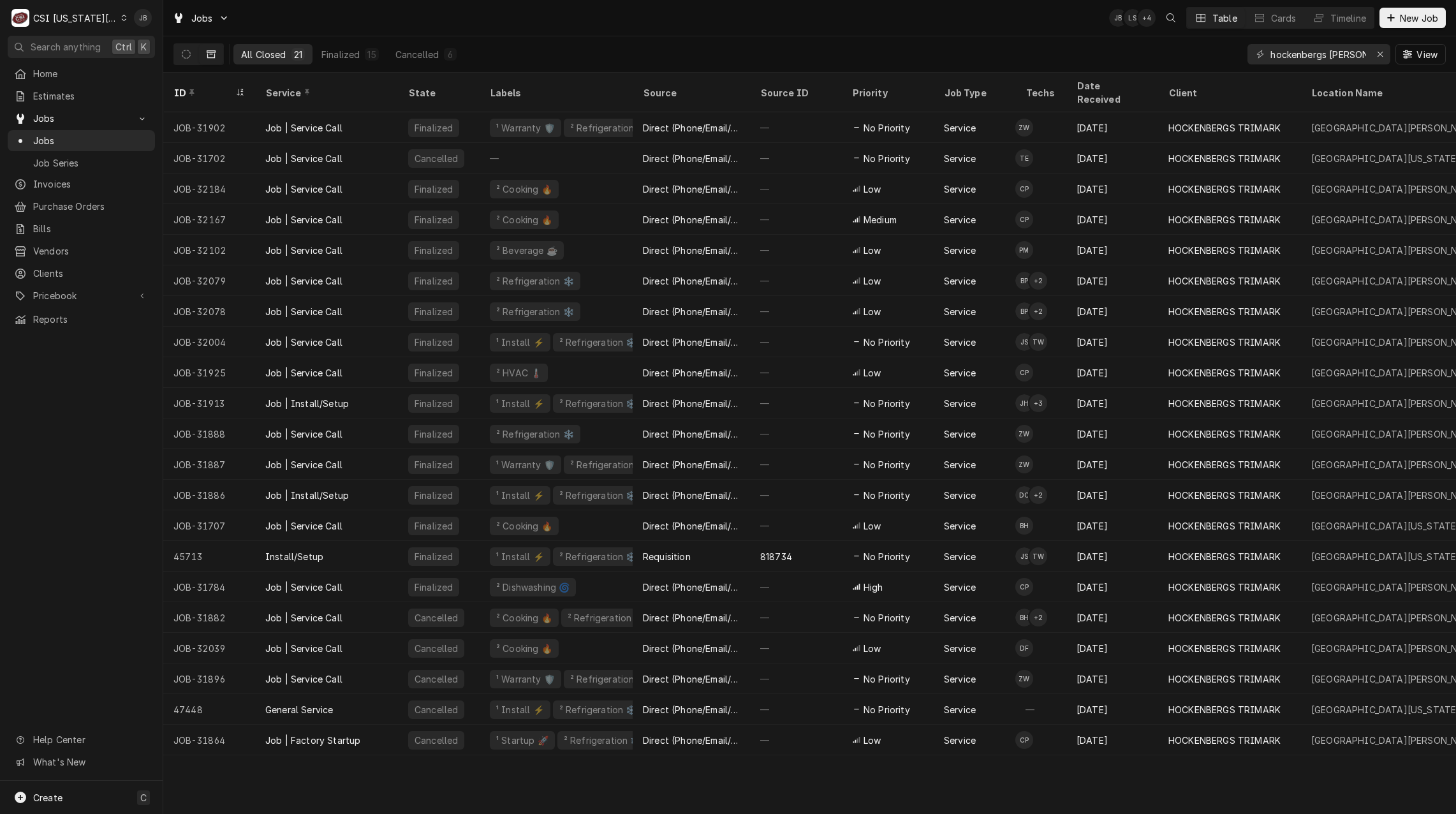
click at [493, 789] on div "ID Service State Labels Source Source ID Priority Job Type Techs Date Received …" at bounding box center [809, 443] width 1293 height 741
click at [188, 52] on icon "Dynamic Content Wrapper" at bounding box center [186, 54] width 9 height 9
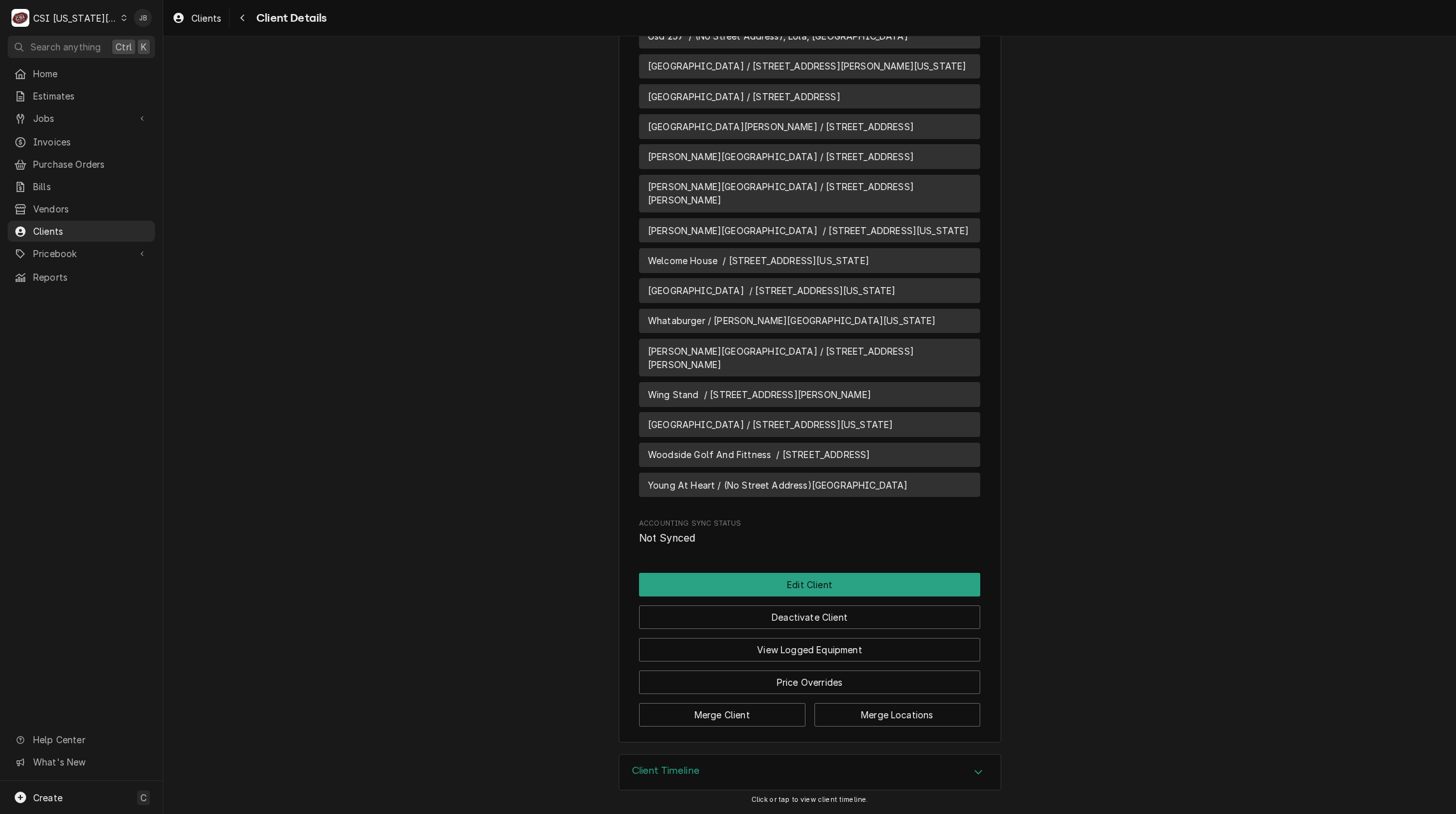
scroll to position [19129, 0]
click at [862, 653] on button "View Logged Equipment" at bounding box center [809, 649] width 341 height 24
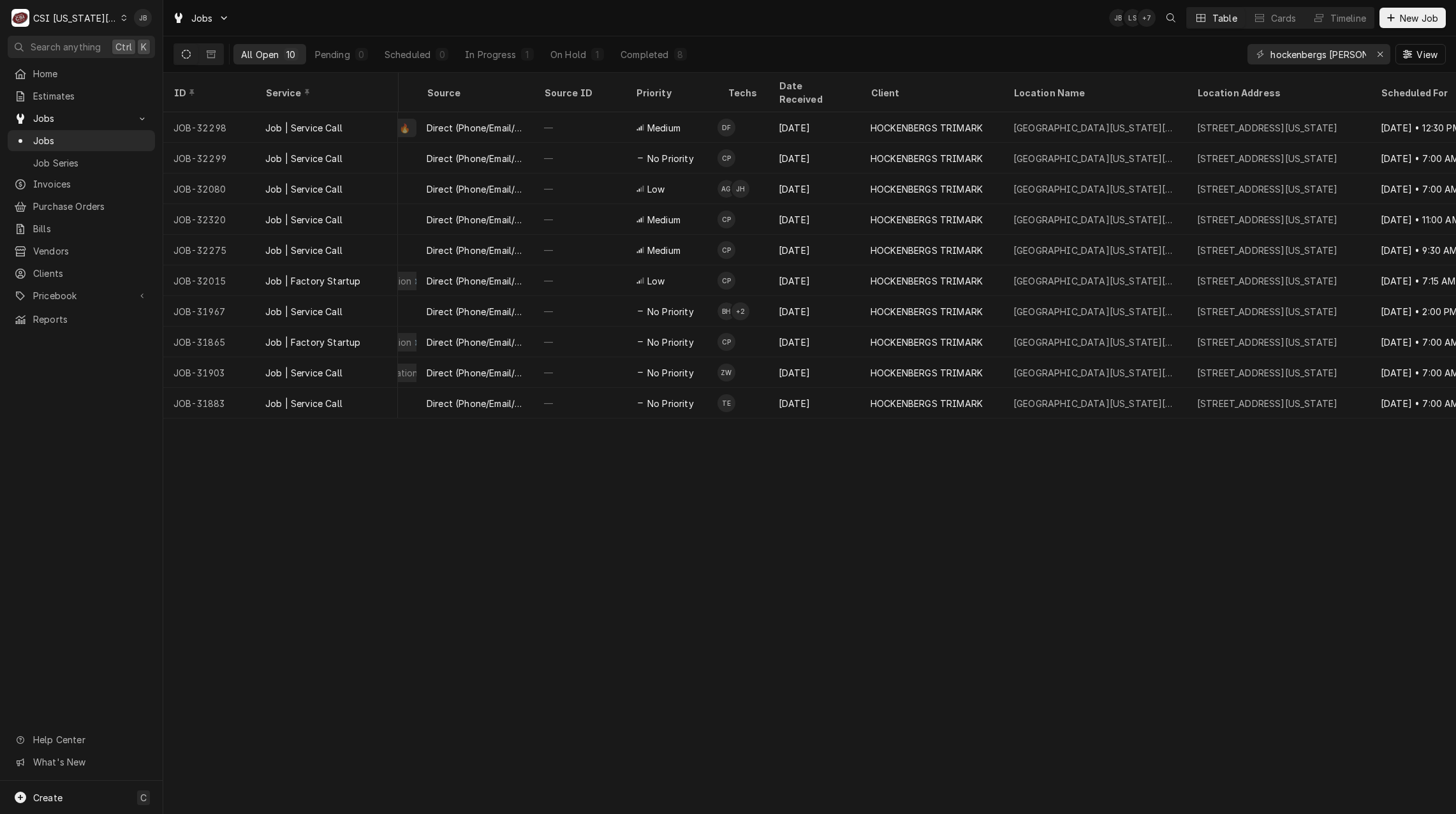
scroll to position [0, 387]
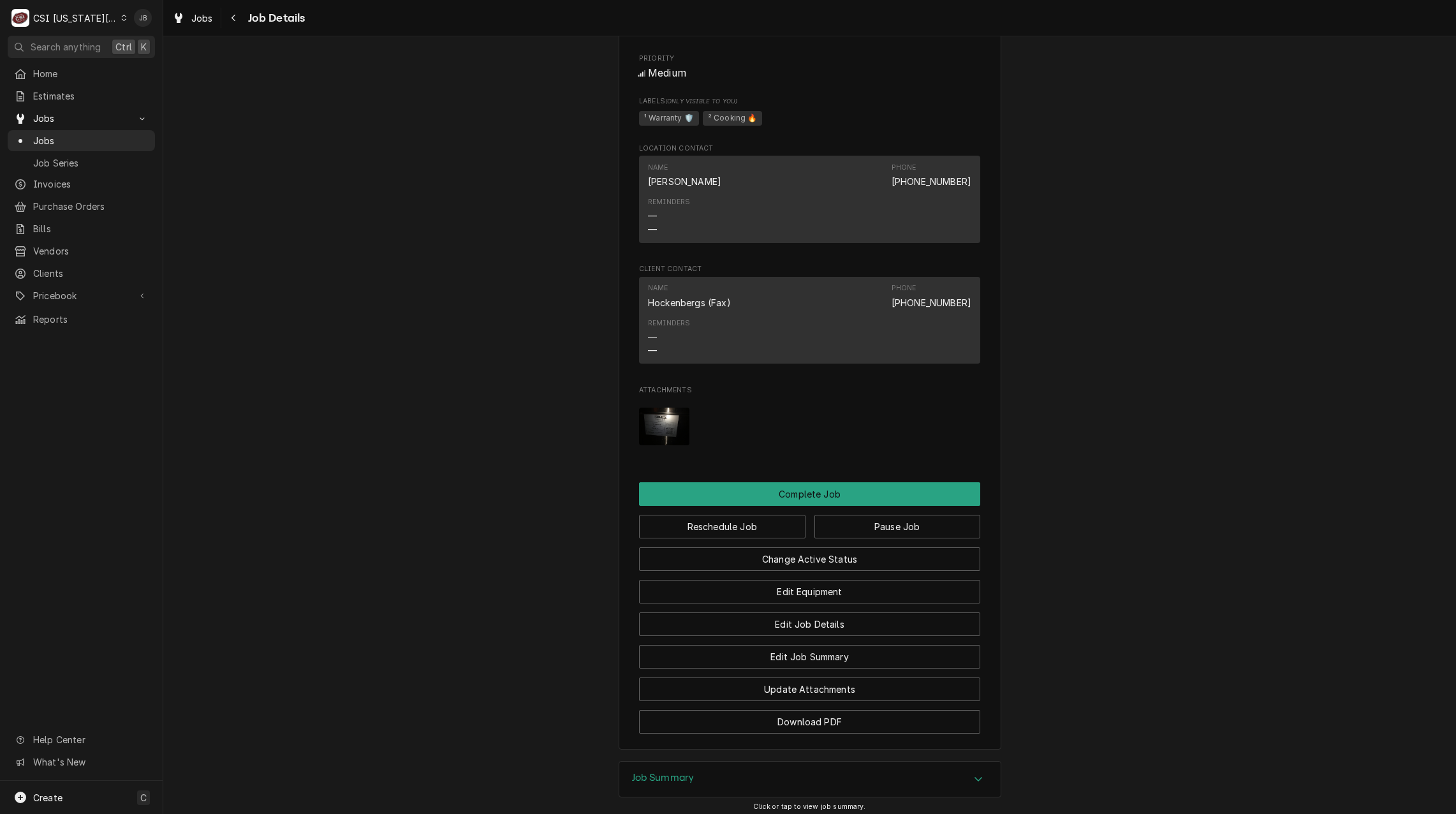
scroll to position [1060, 0]
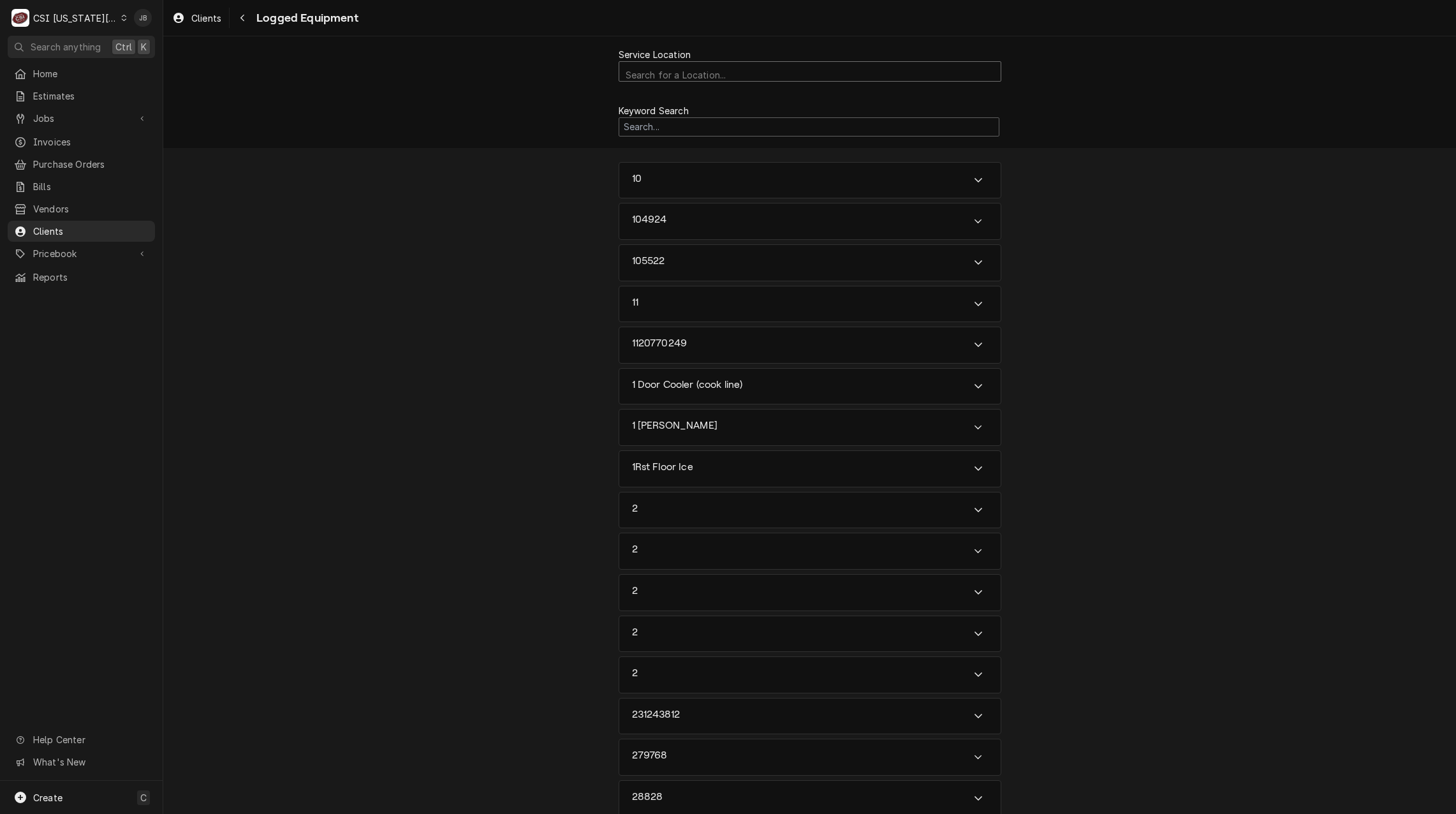
click at [672, 71] on div "Service Location" at bounding box center [810, 75] width 369 height 22
type input "1101 miss"
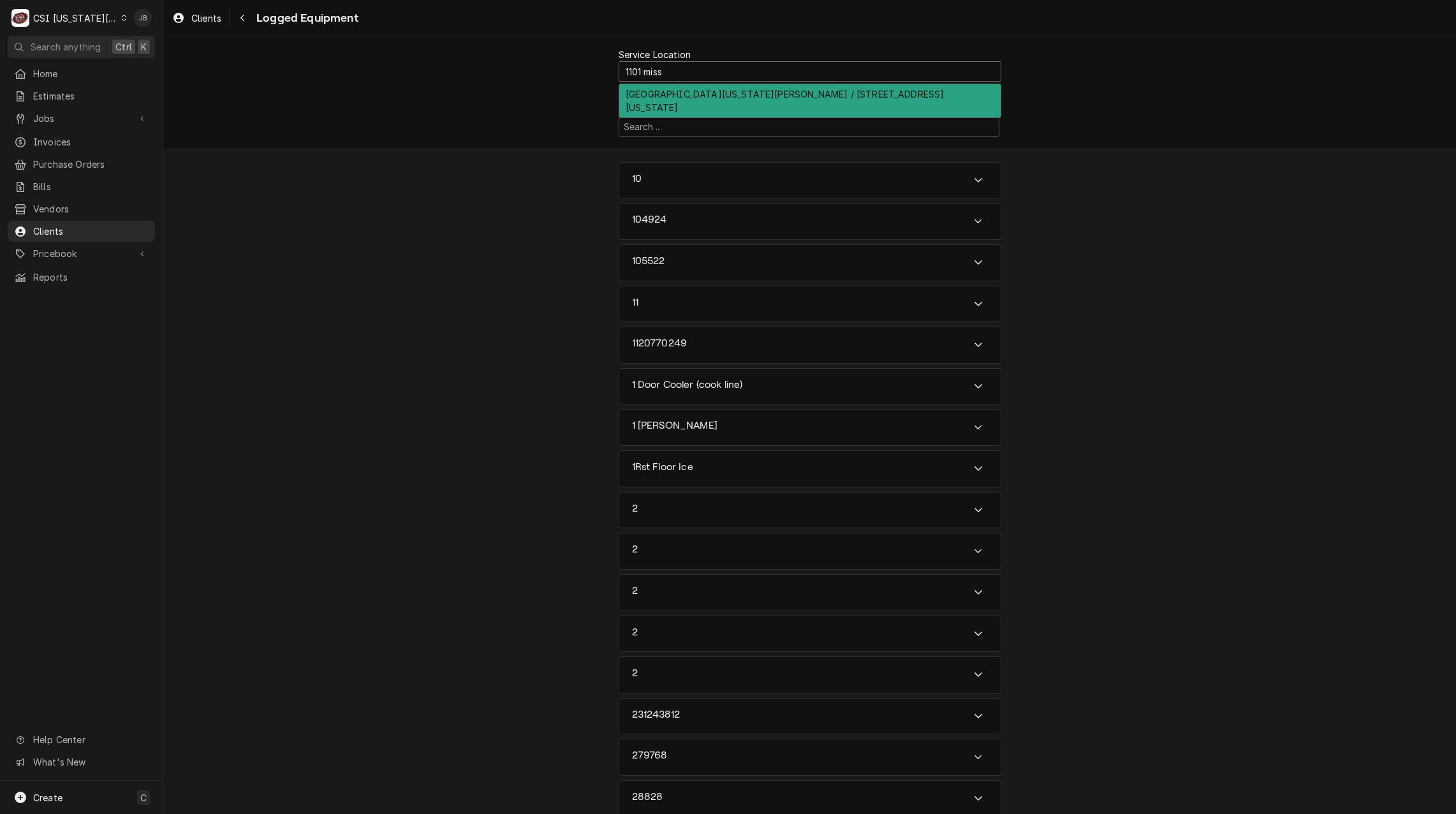
click at [681, 98] on div "University Of Kansas David Booth Memorial Stadium / 1101 Mississippi St, Lawren…" at bounding box center [809, 100] width 381 height 33
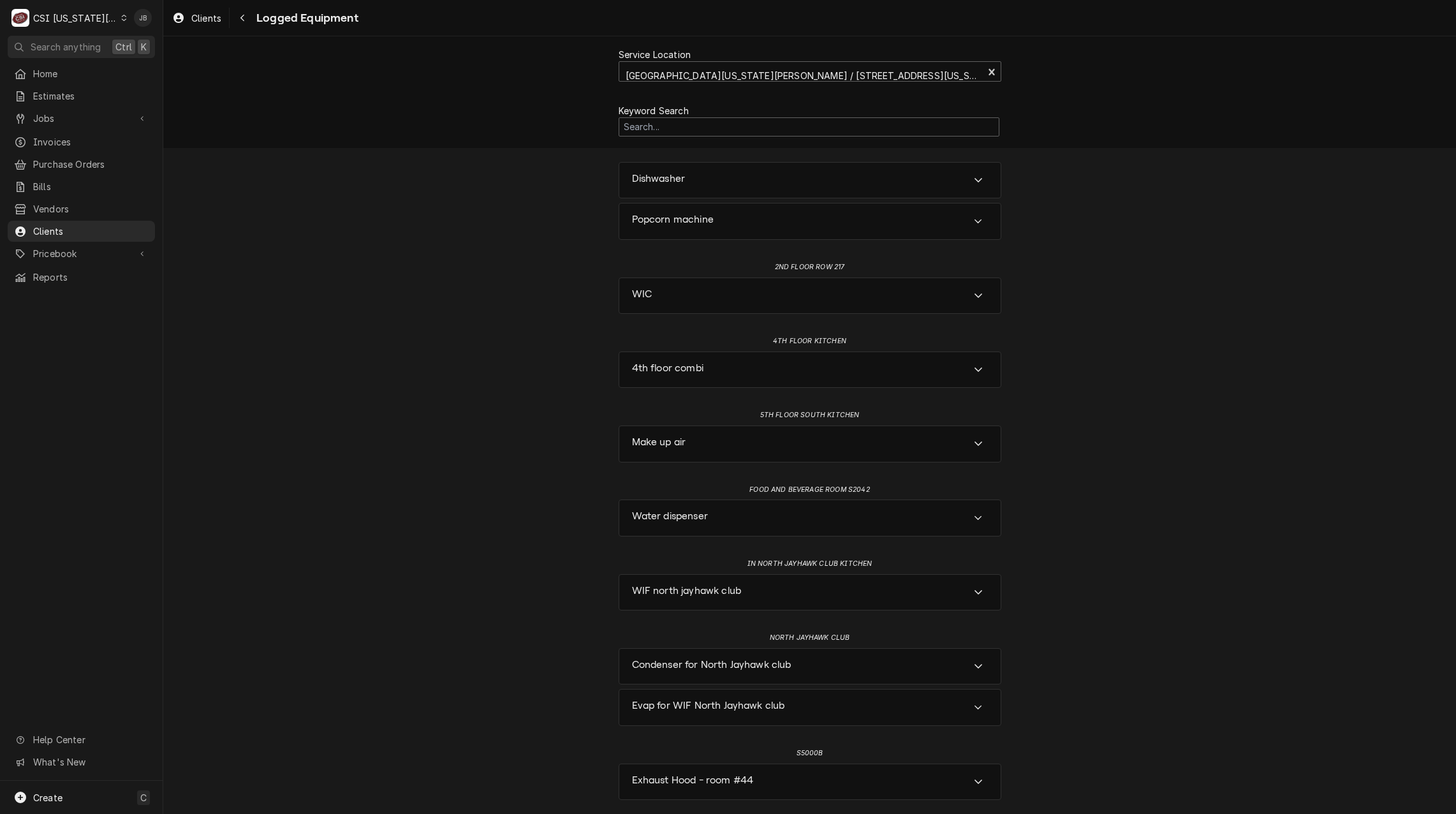
click at [552, 695] on div "Service Location University Of Kansas David Booth Memorial Stadium / 1101 Missi…" at bounding box center [809, 425] width 1293 height 777
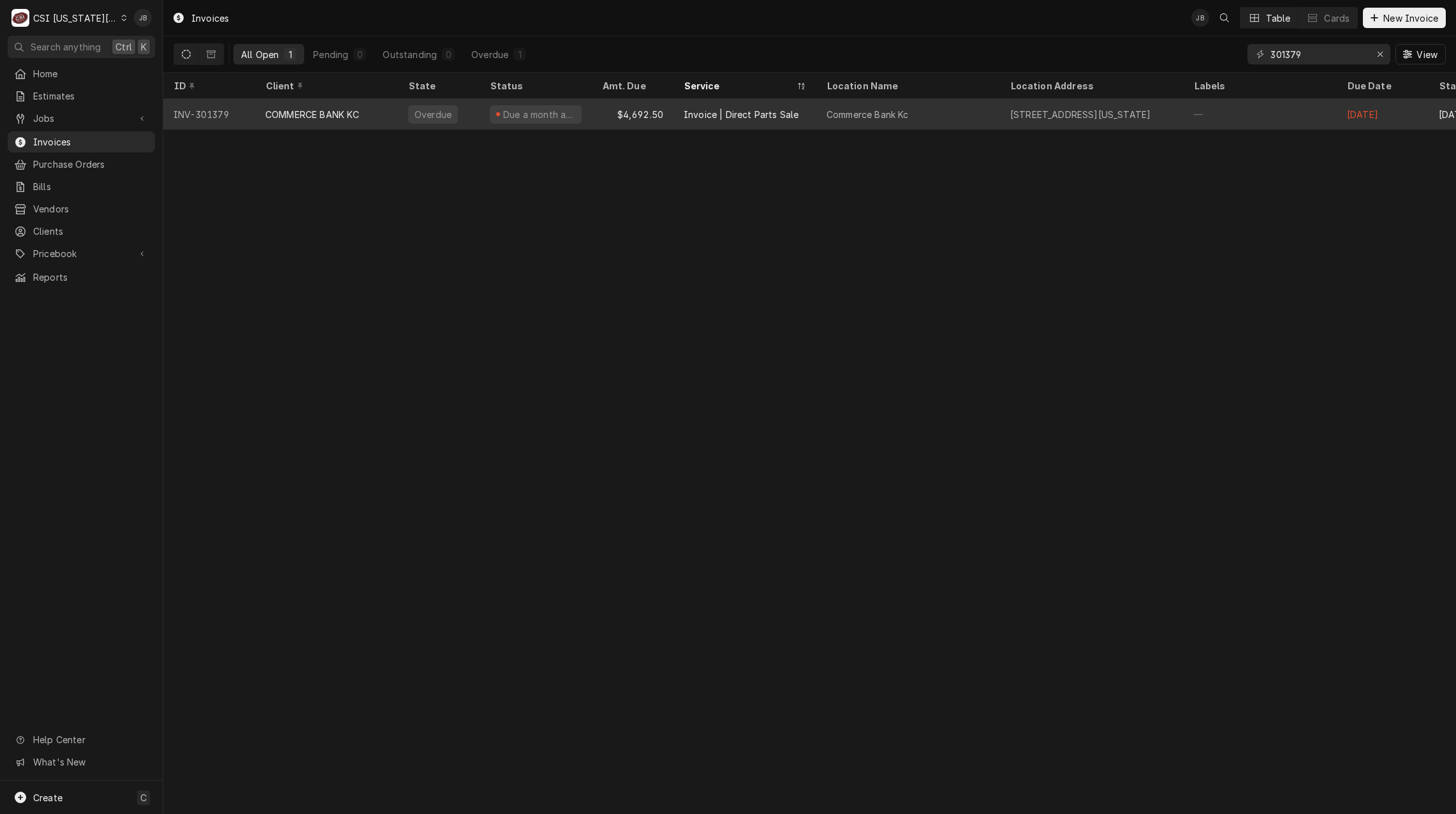
click at [305, 118] on div "COMMERCE BANK KC" at bounding box center [312, 114] width 94 height 13
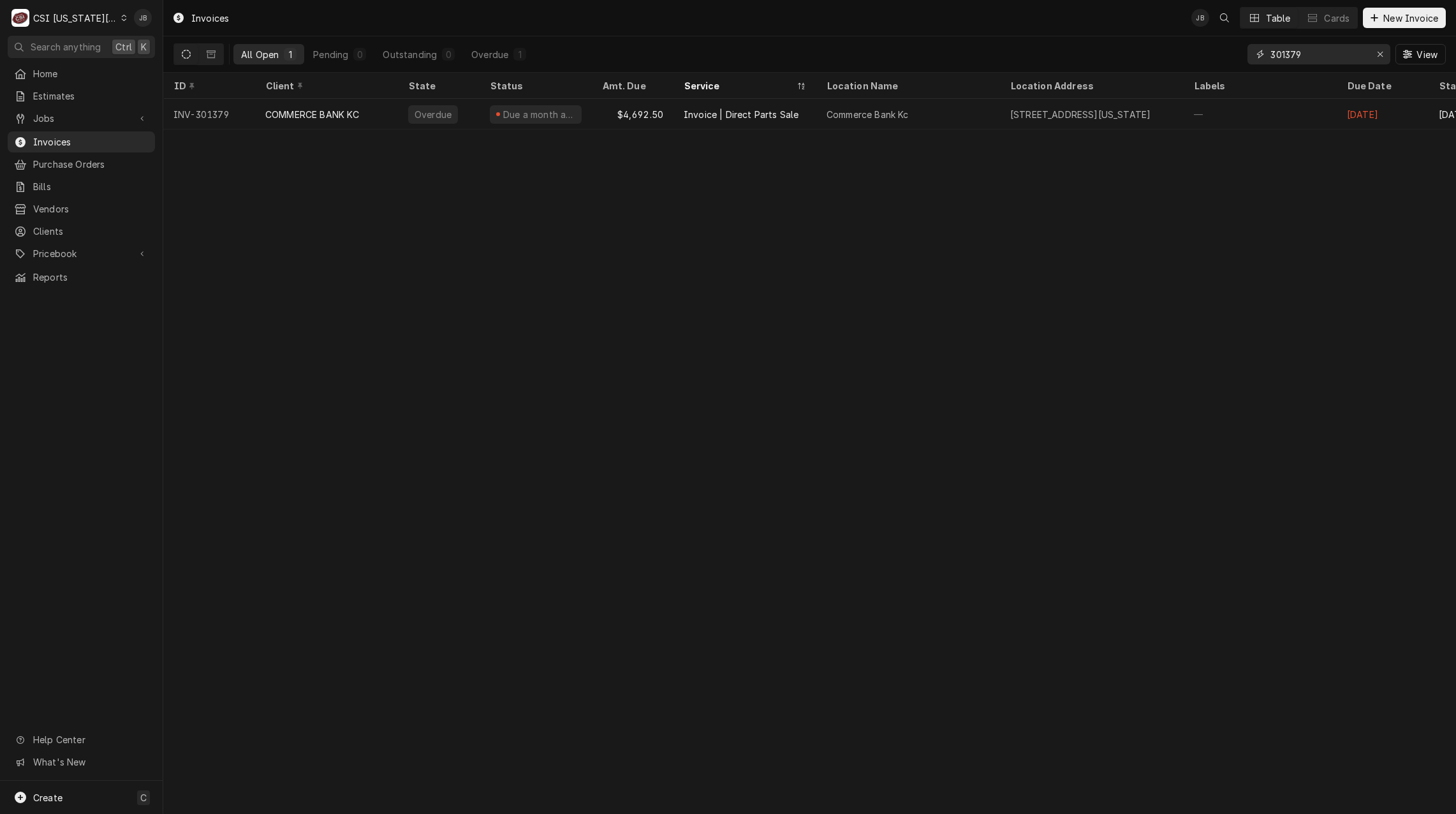
drag, startPoint x: 1272, startPoint y: 52, endPoint x: 1181, endPoint y: 52, distance: 91.0
click at [1189, 52] on div "All Open 1 Pending 0 Outstanding 0 Overdue 1 301379 View" at bounding box center [810, 54] width 1272 height 36
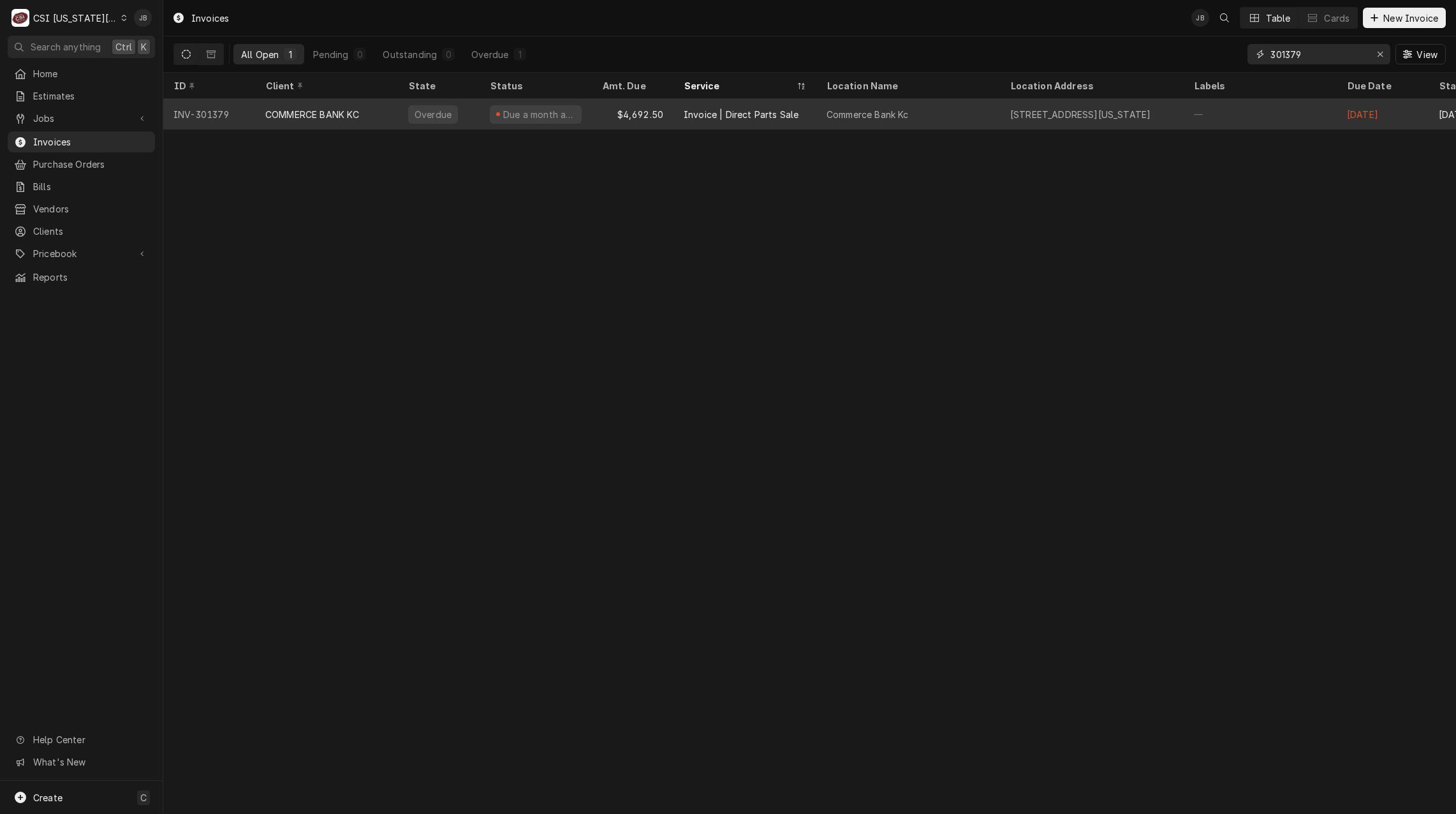
paste input "2782"
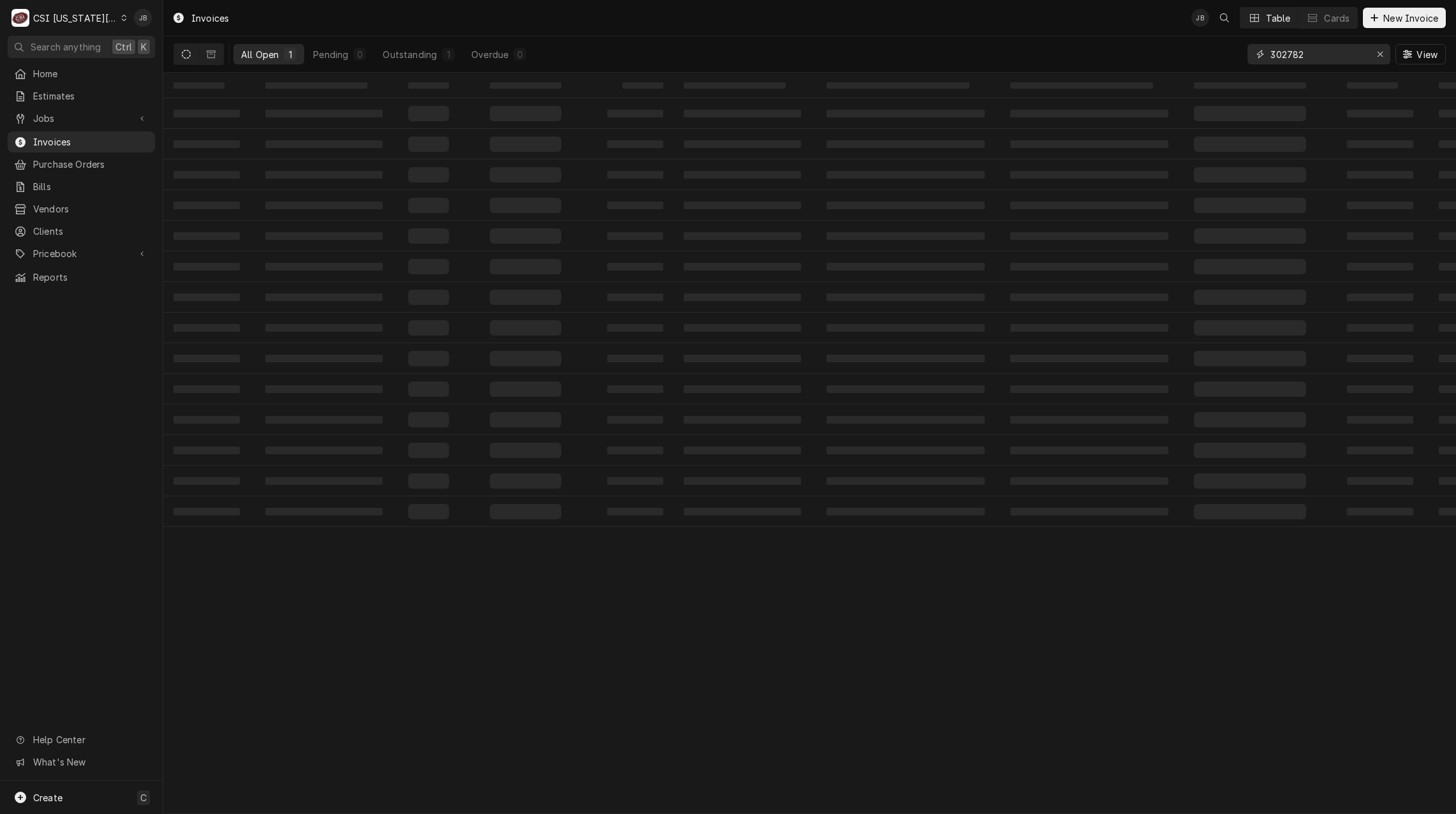
type input "302782"
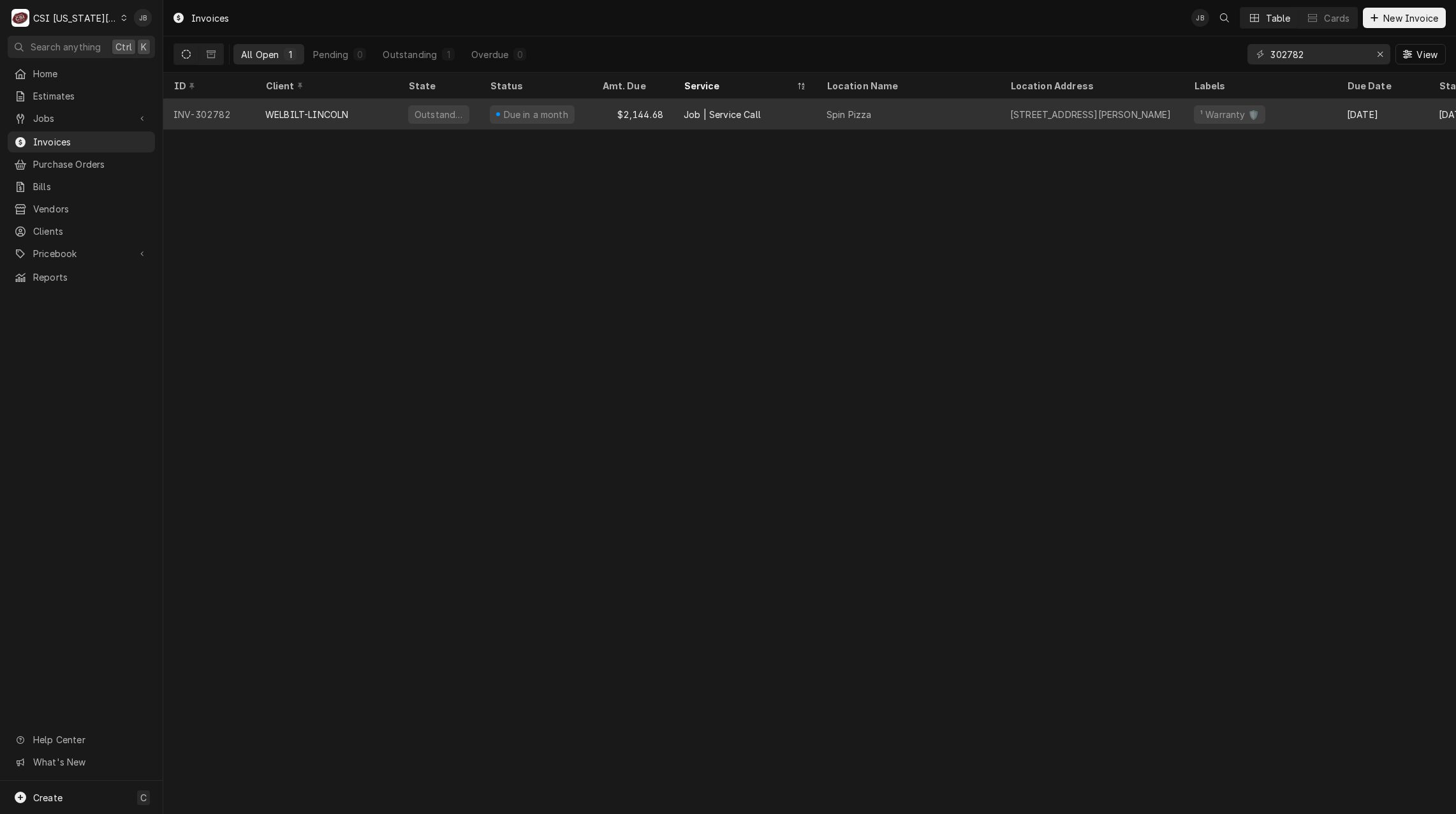
click at [482, 116] on div "Due in a month" at bounding box center [536, 114] width 112 height 30
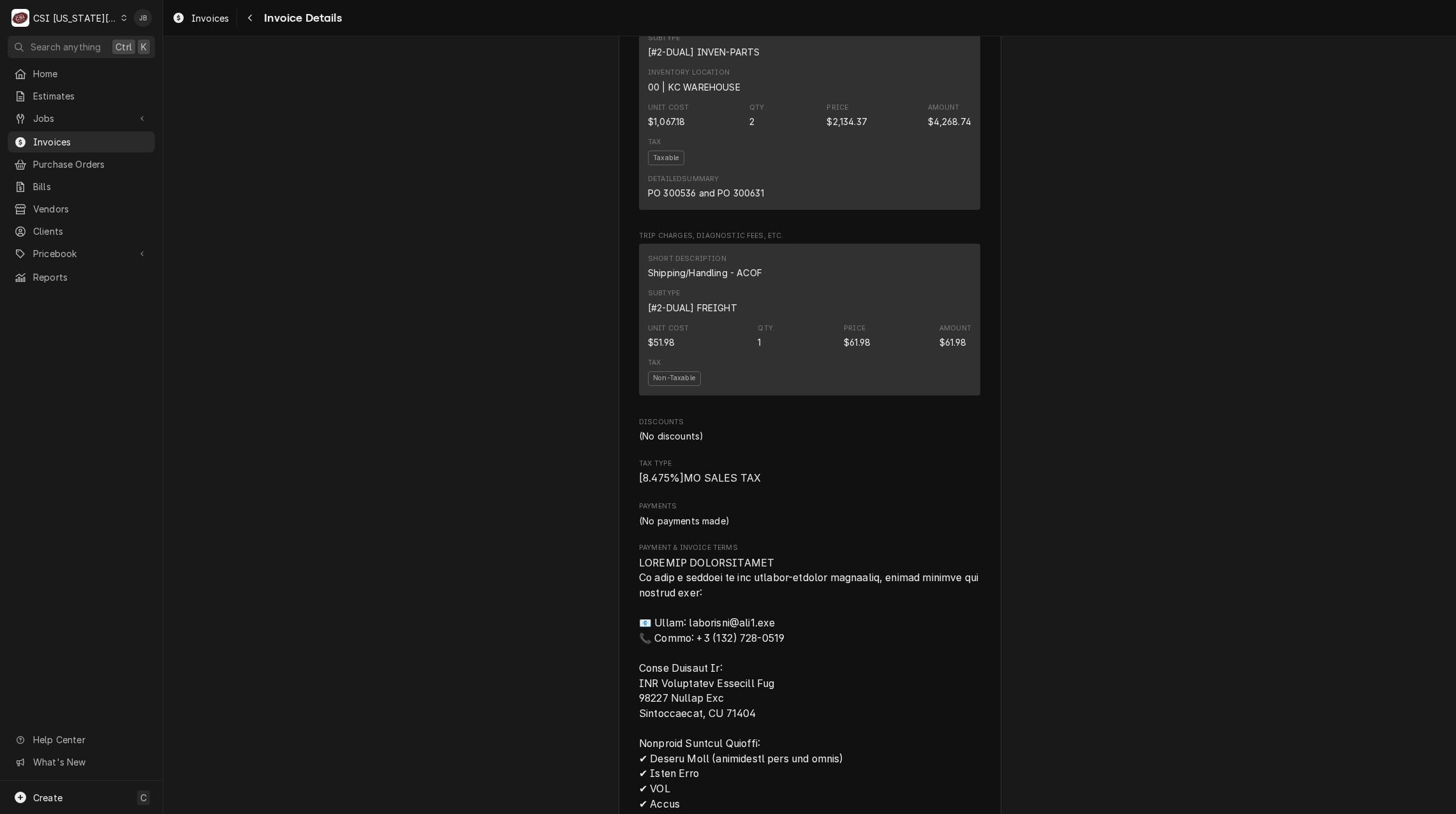
scroll to position [606, 0]
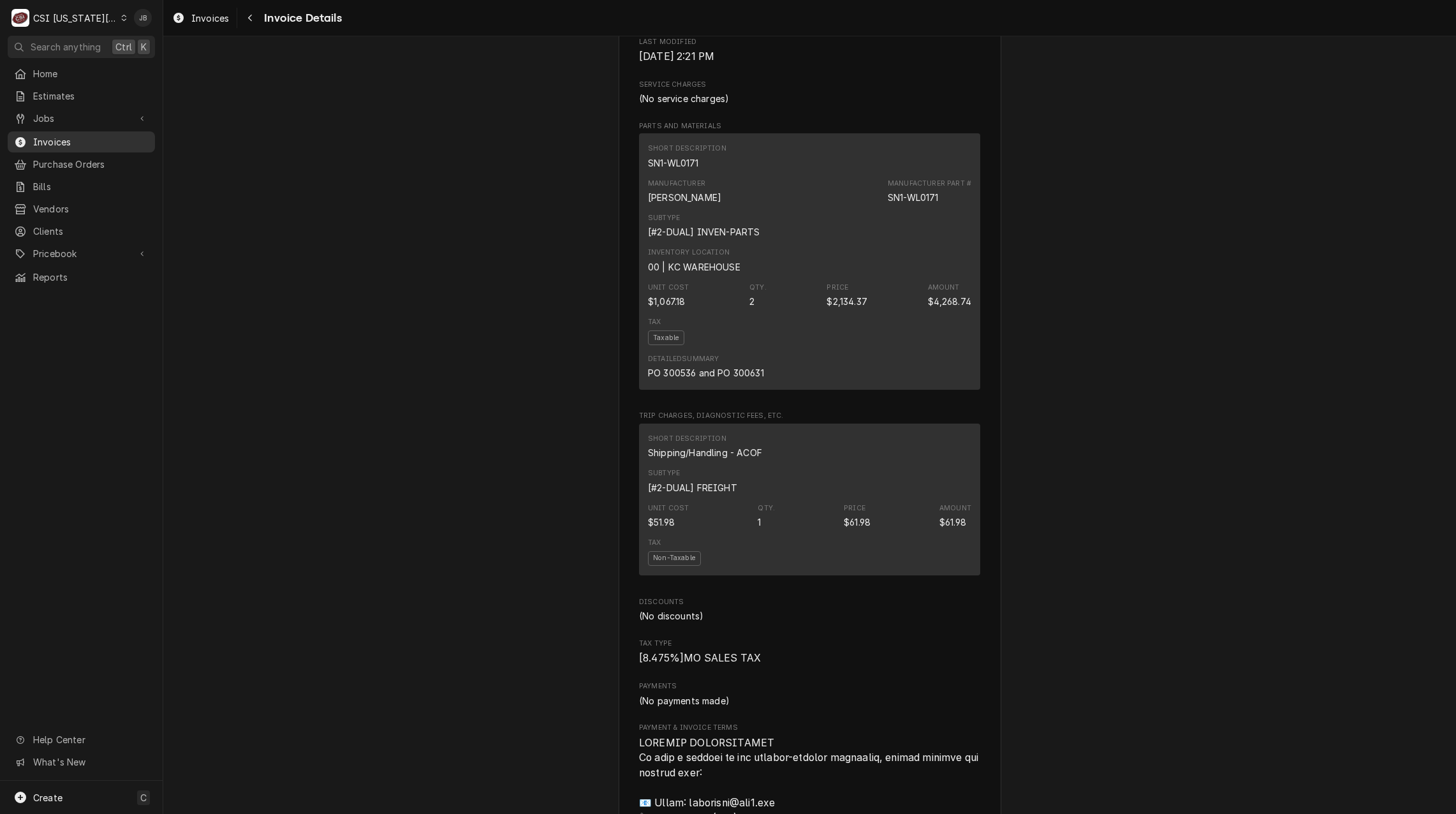
click at [76, 135] on span "Invoices" at bounding box center [91, 142] width 116 height 13
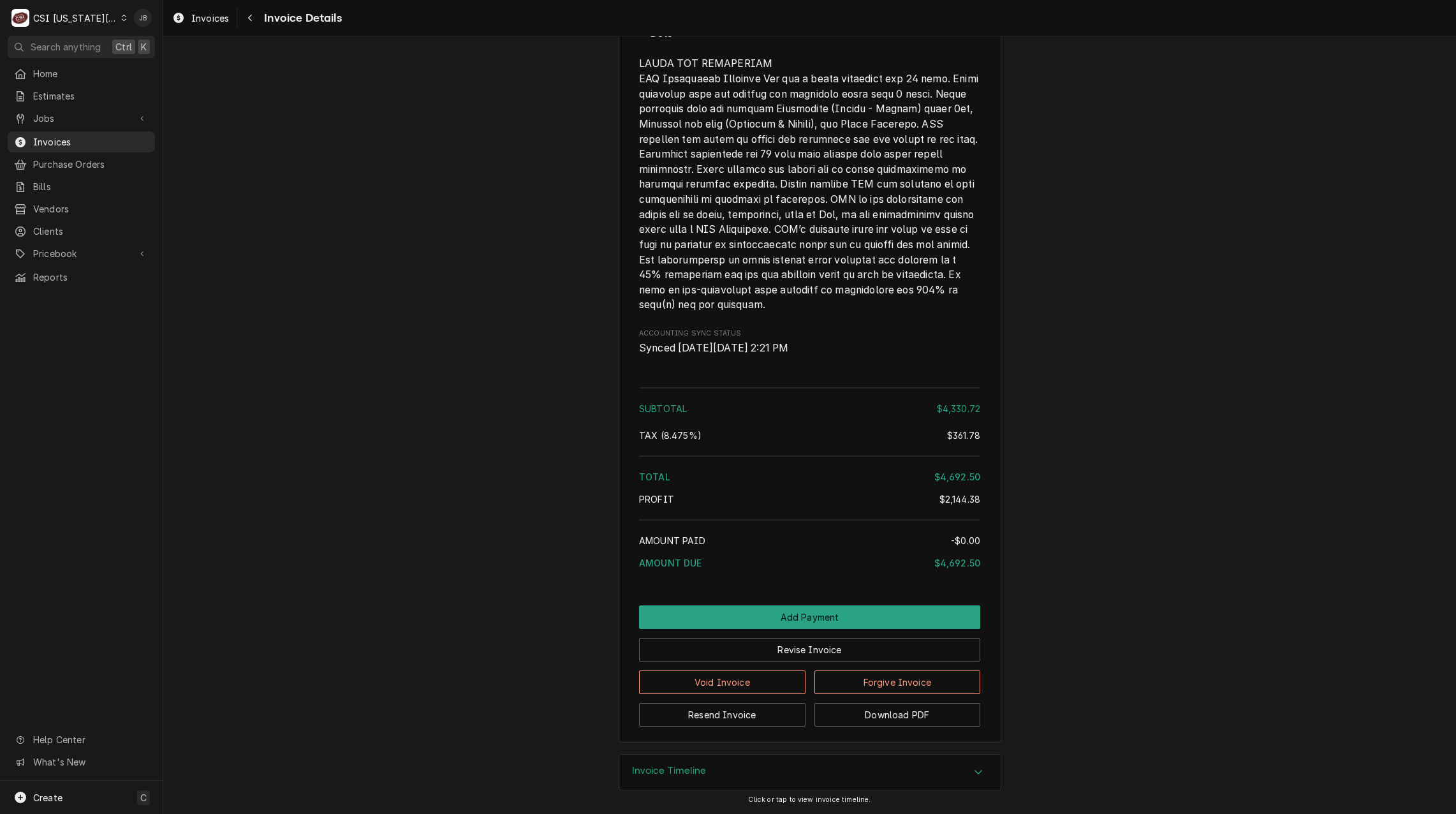
scroll to position [1627, 0]
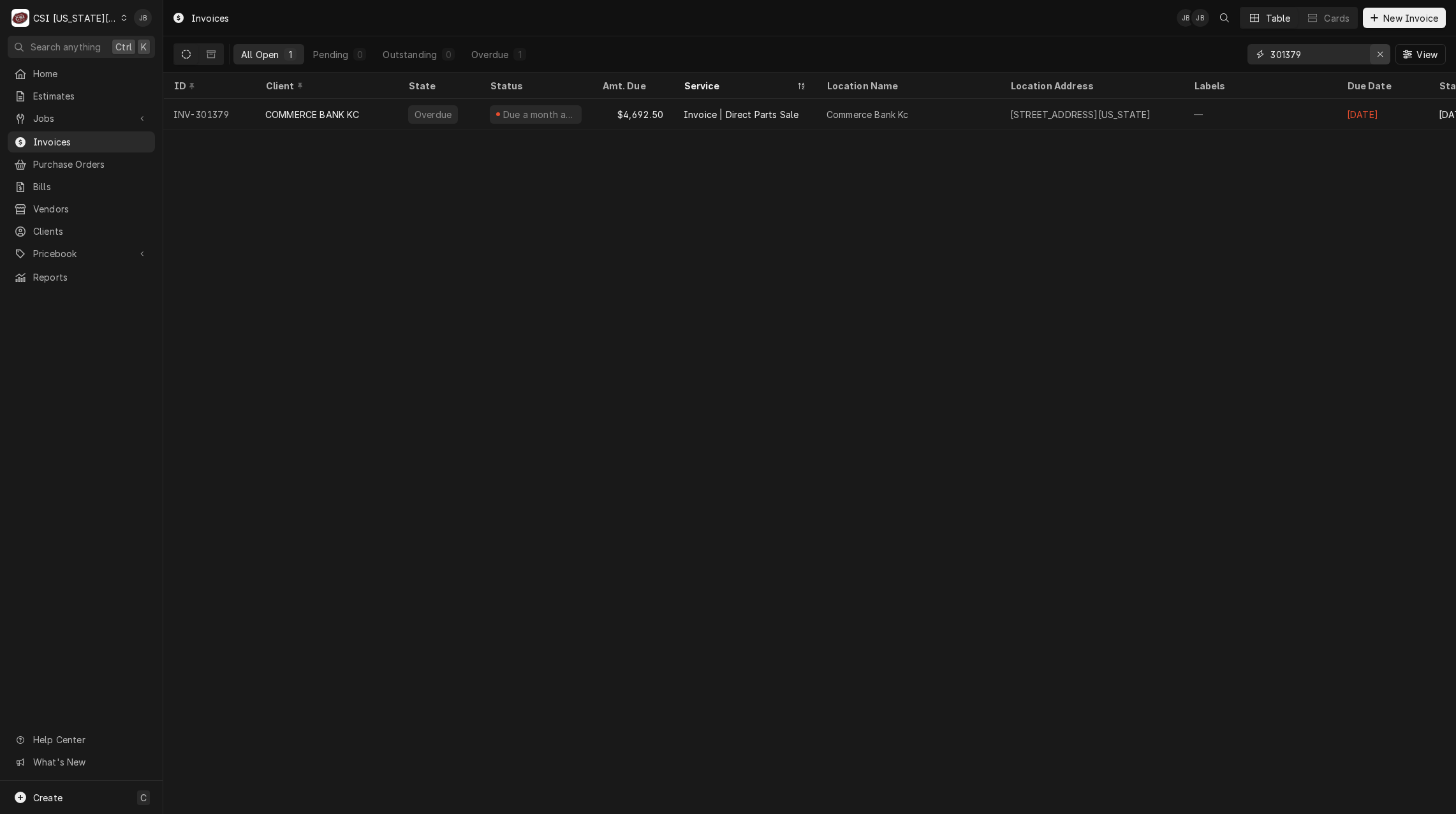
click at [1382, 55] on icon "Erase input" at bounding box center [1380, 54] width 7 height 9
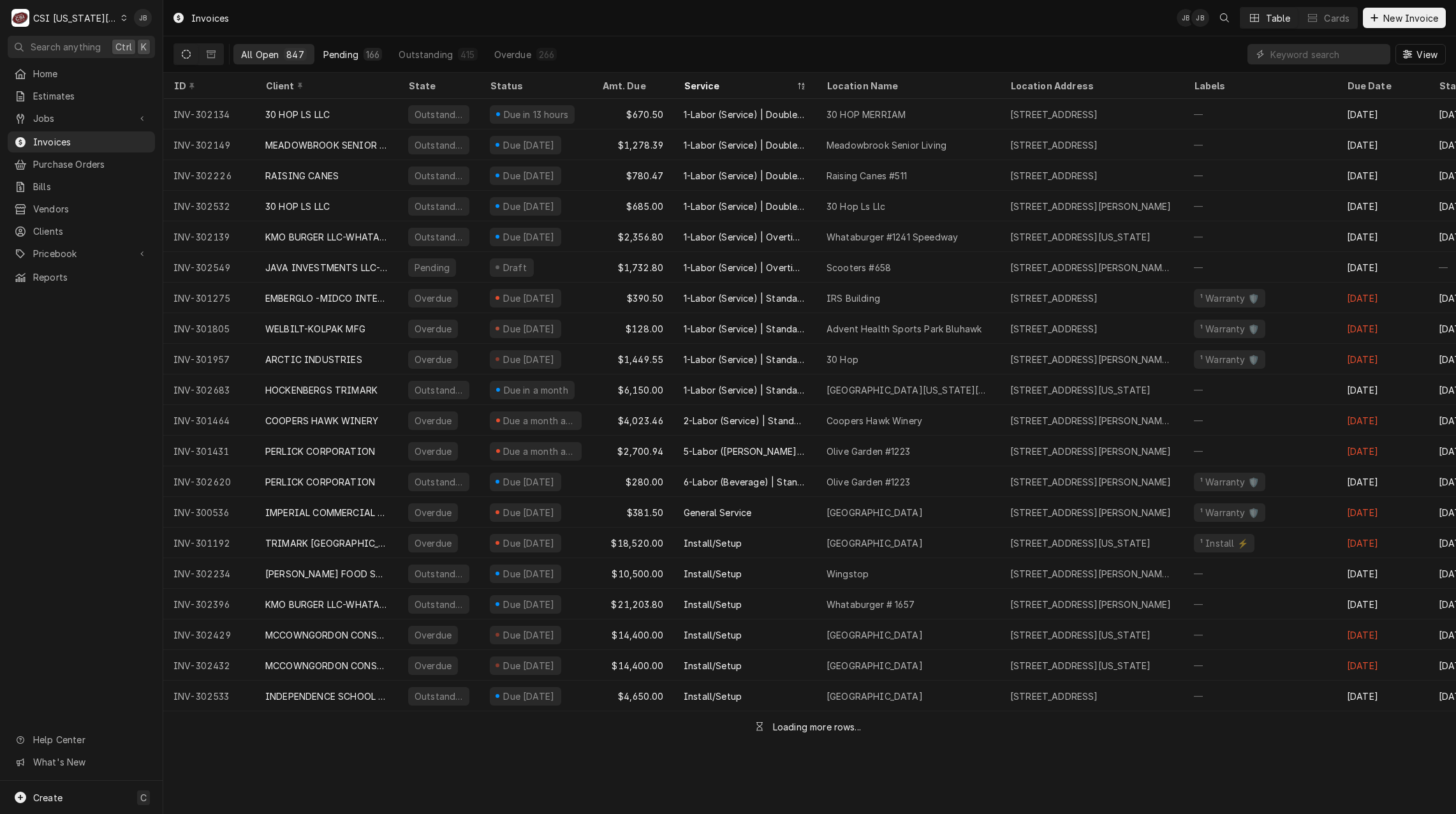
click at [346, 51] on div "Pending" at bounding box center [340, 54] width 35 height 13
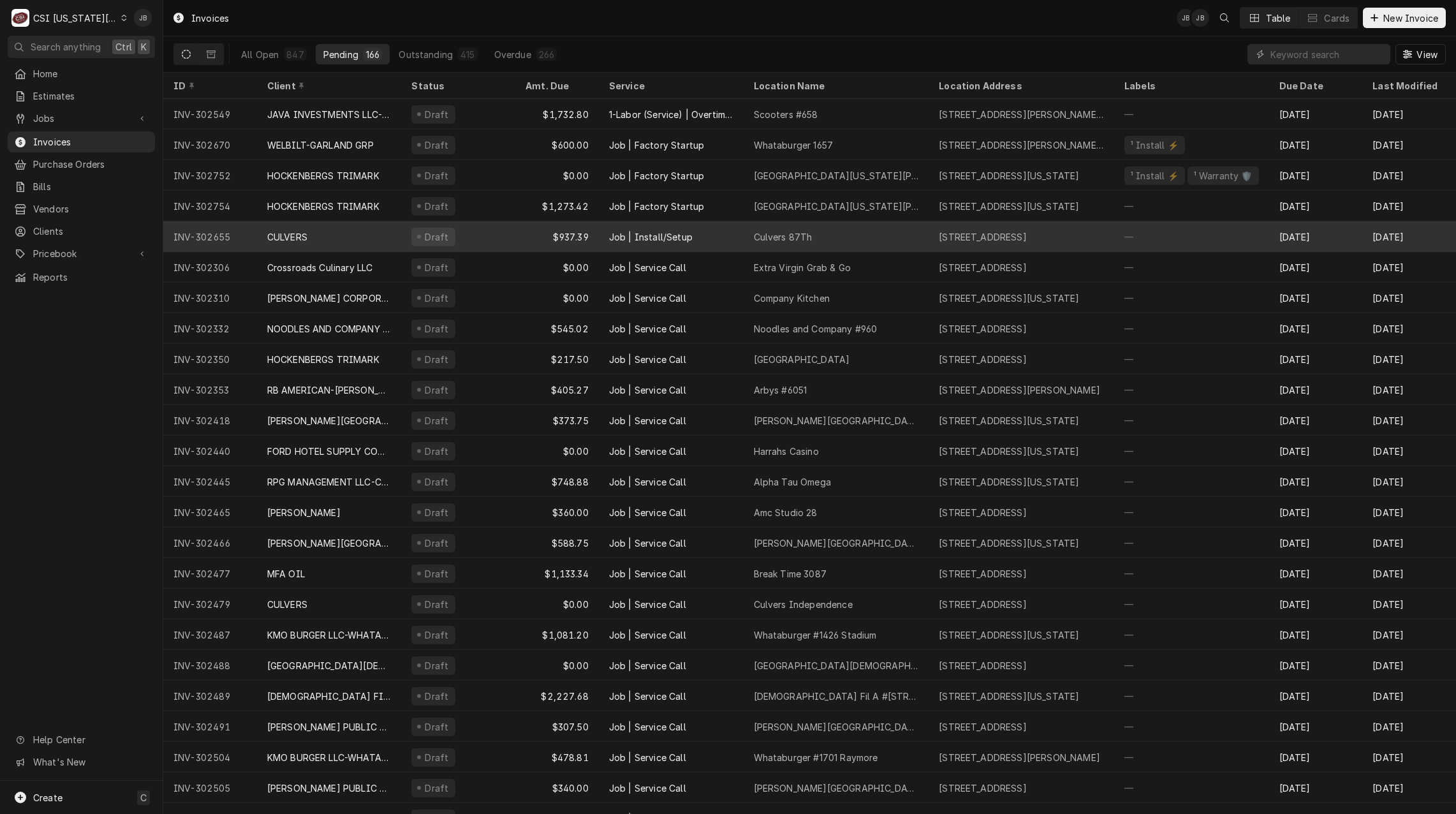
click at [335, 235] on div "CULVERS" at bounding box center [329, 237] width 145 height 30
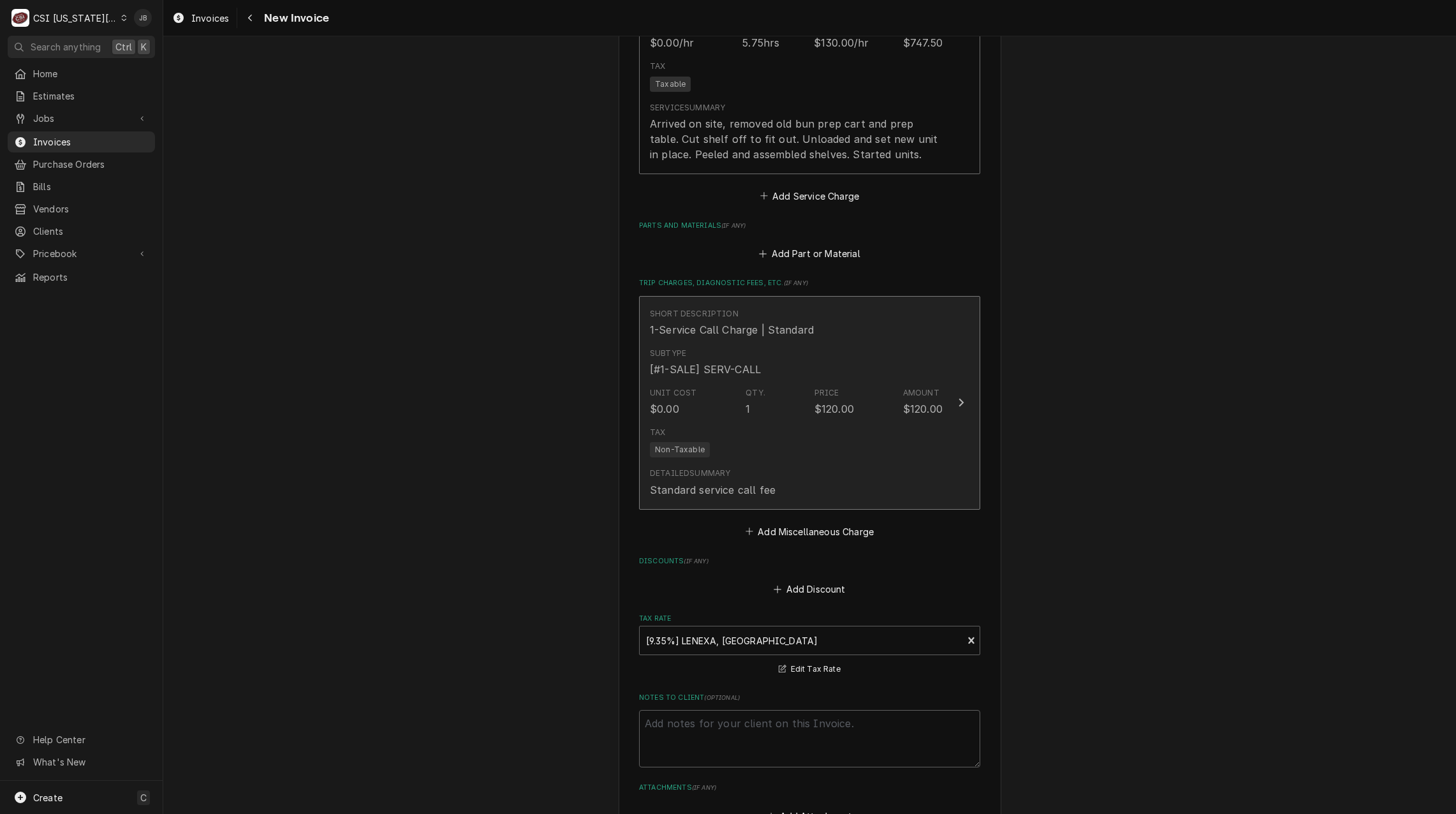
scroll to position [1084, 0]
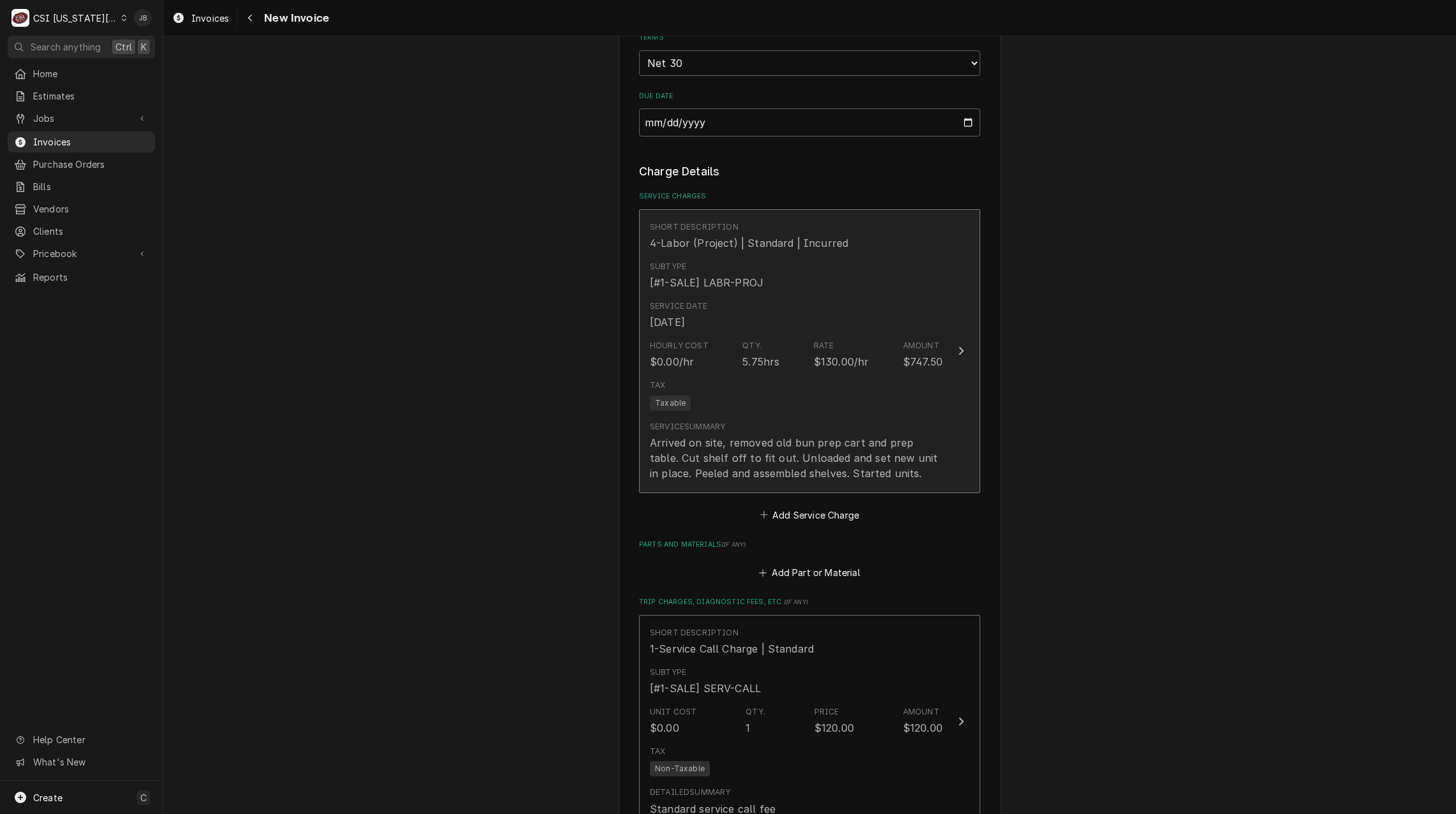
click at [748, 375] on div "Tax Taxable" at bounding box center [796, 395] width 293 height 41
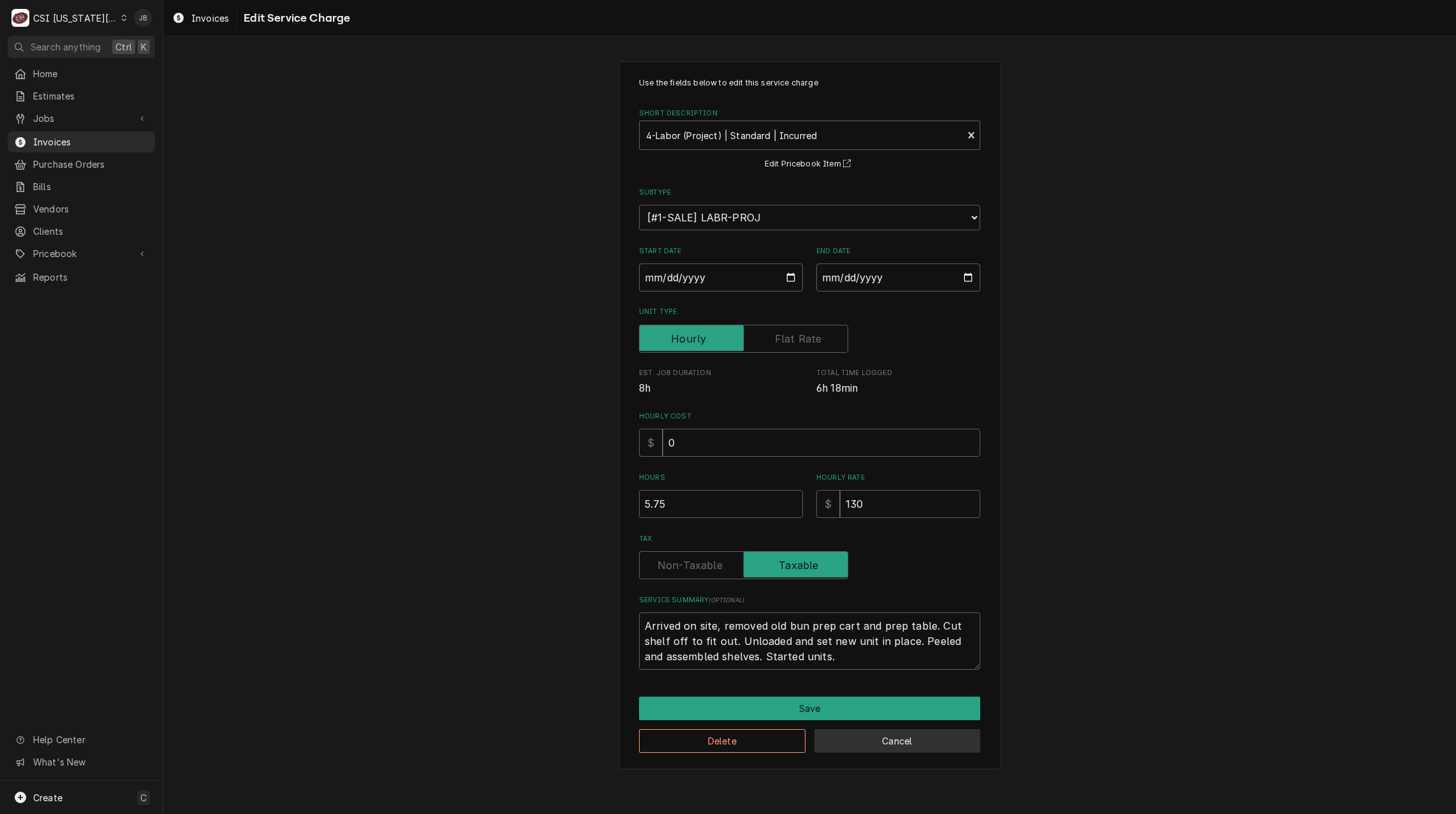
click at [904, 743] on button "Cancel" at bounding box center [898, 741] width 166 height 24
type textarea "x"
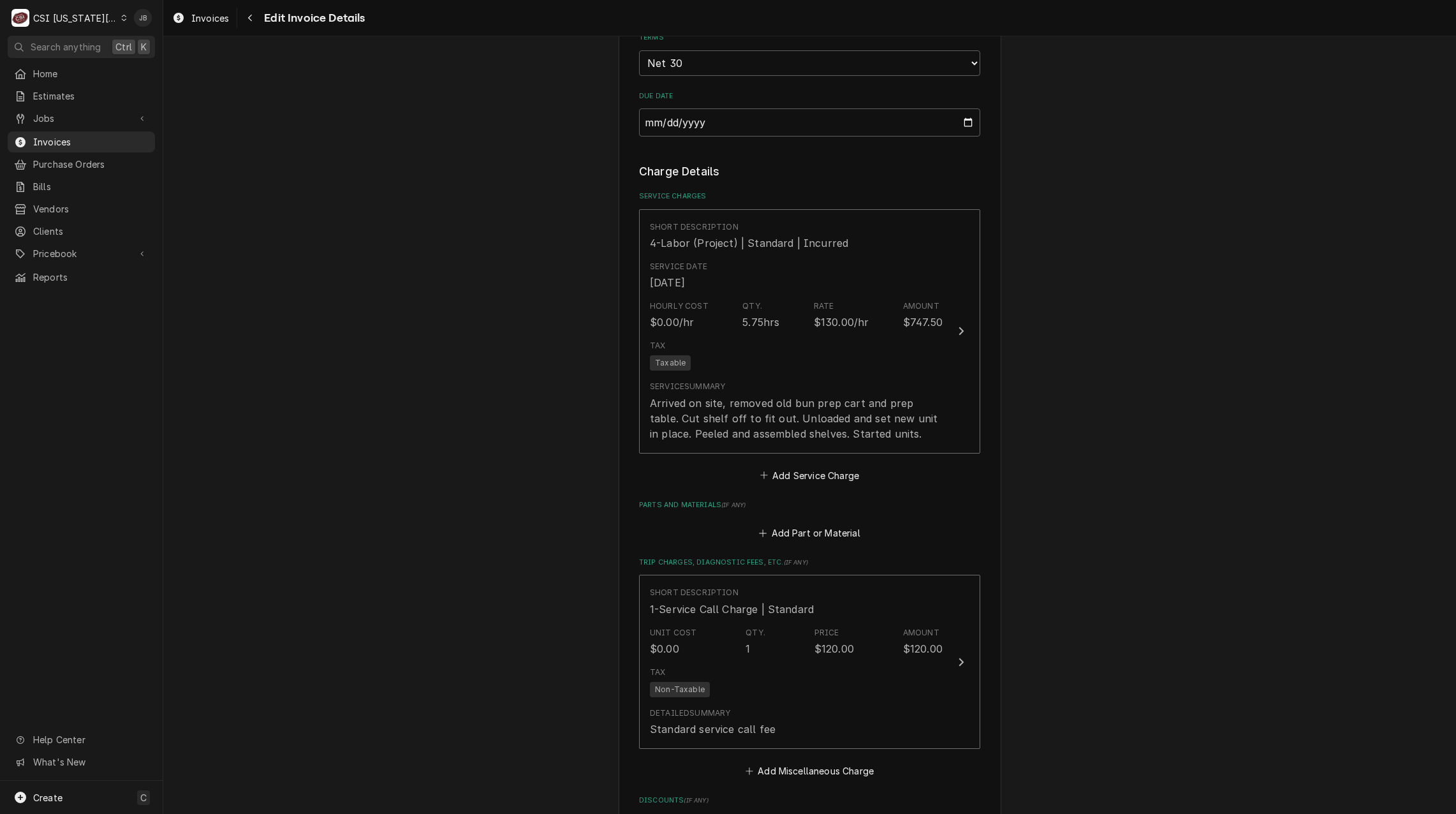
scroll to position [1069, 0]
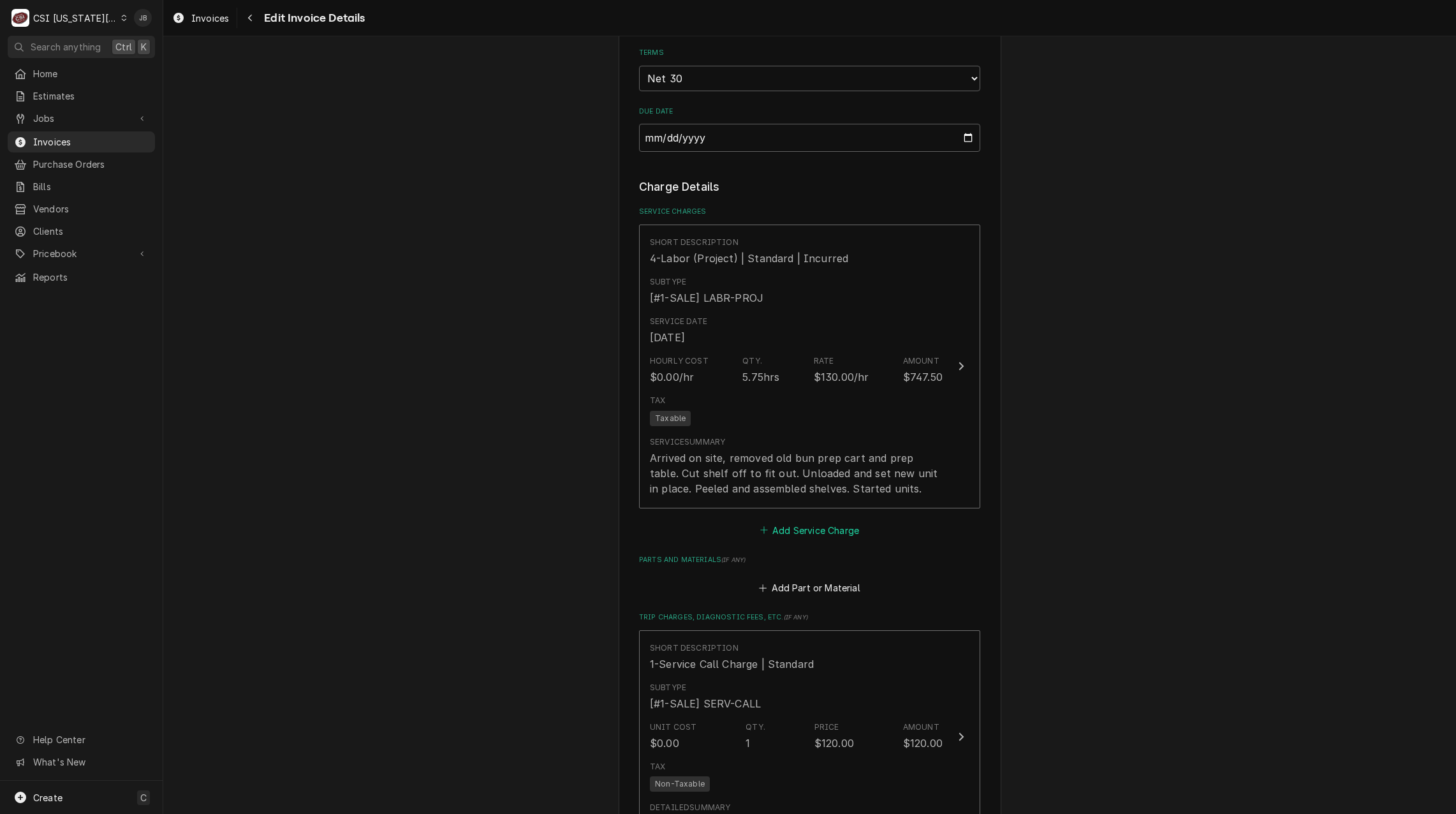
click at [809, 521] on button "Add Service Charge" at bounding box center [809, 530] width 103 height 18
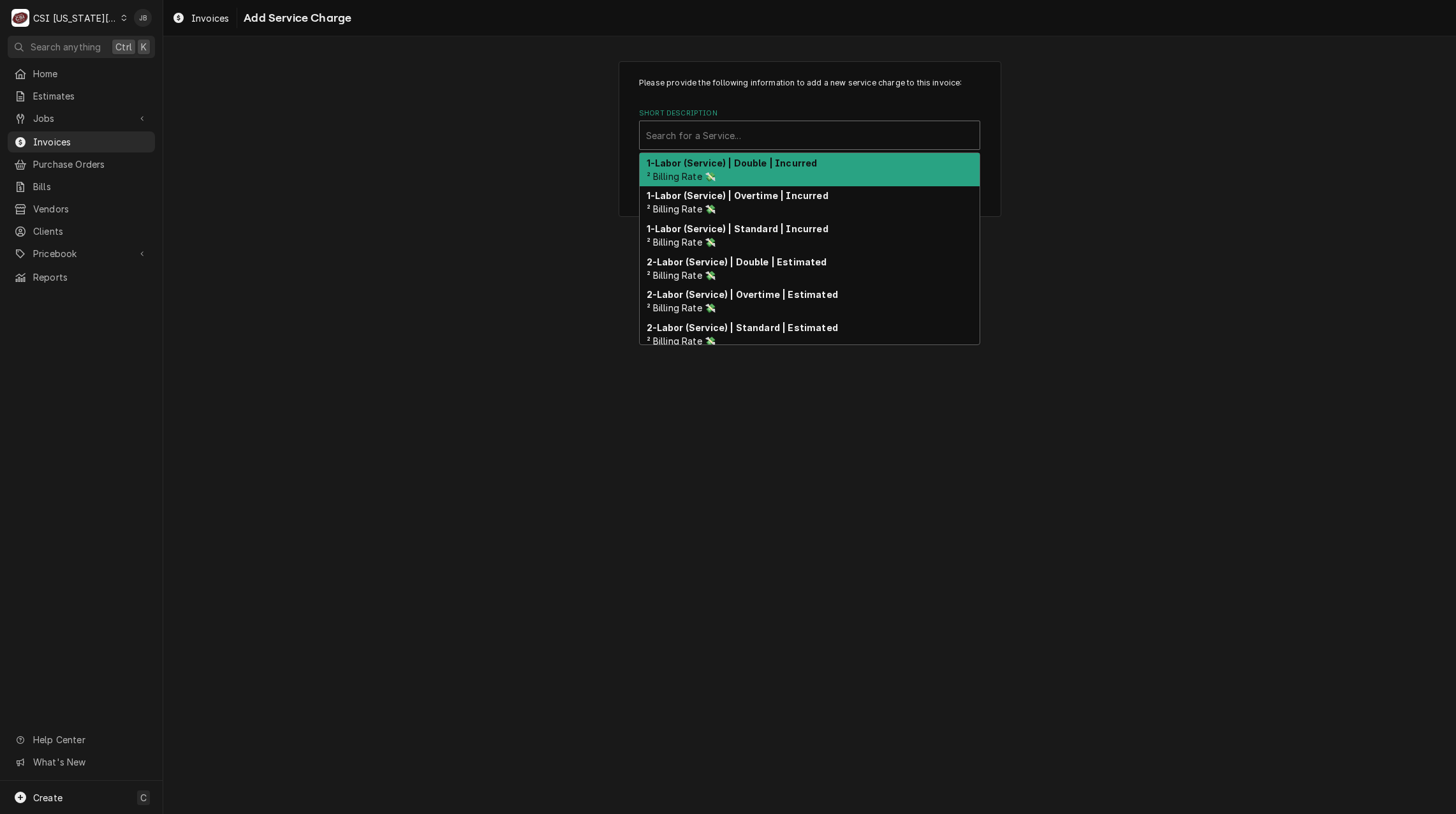
click at [750, 131] on div "Short Description" at bounding box center [809, 135] width 327 height 23
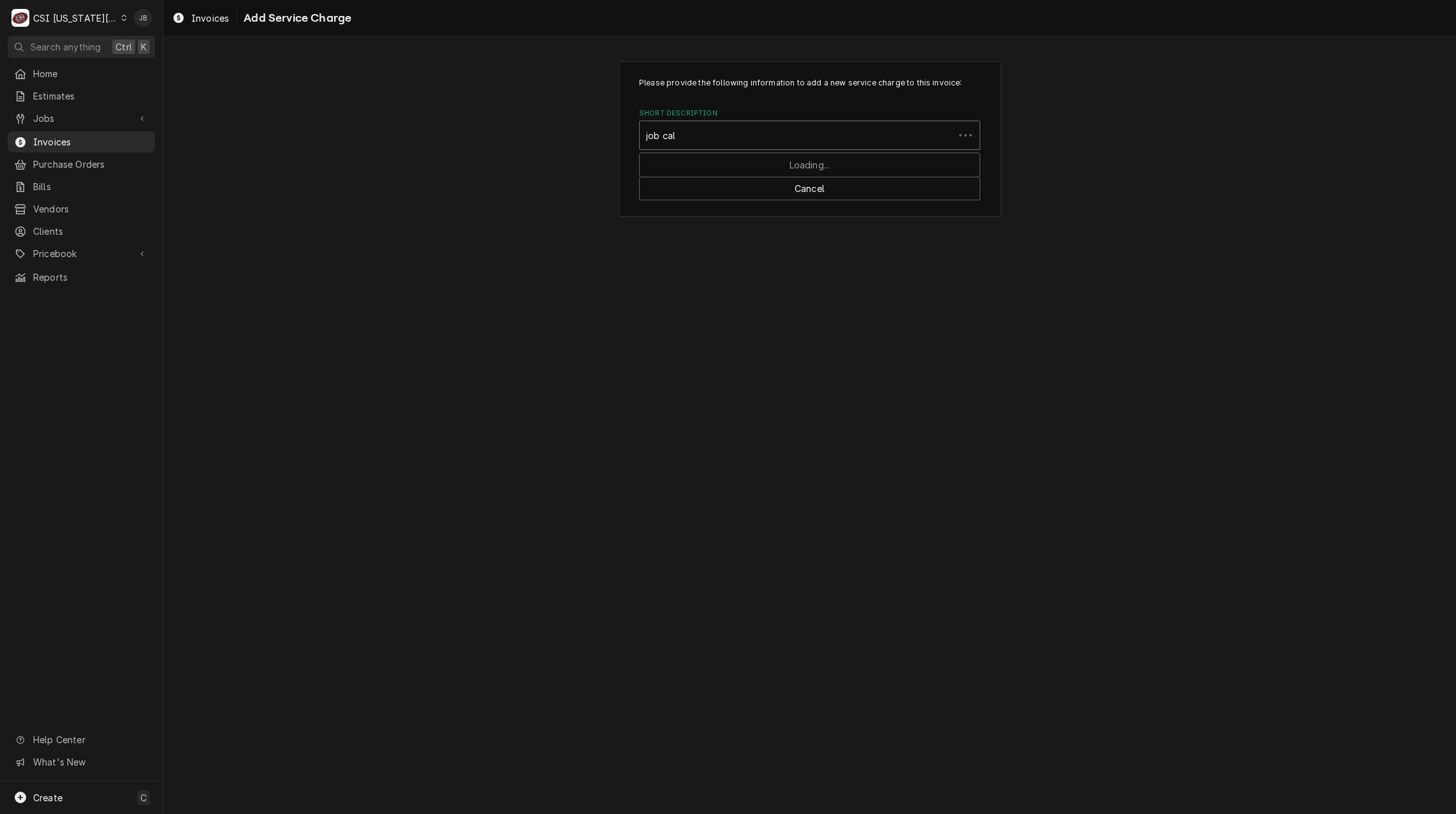
type input "job call"
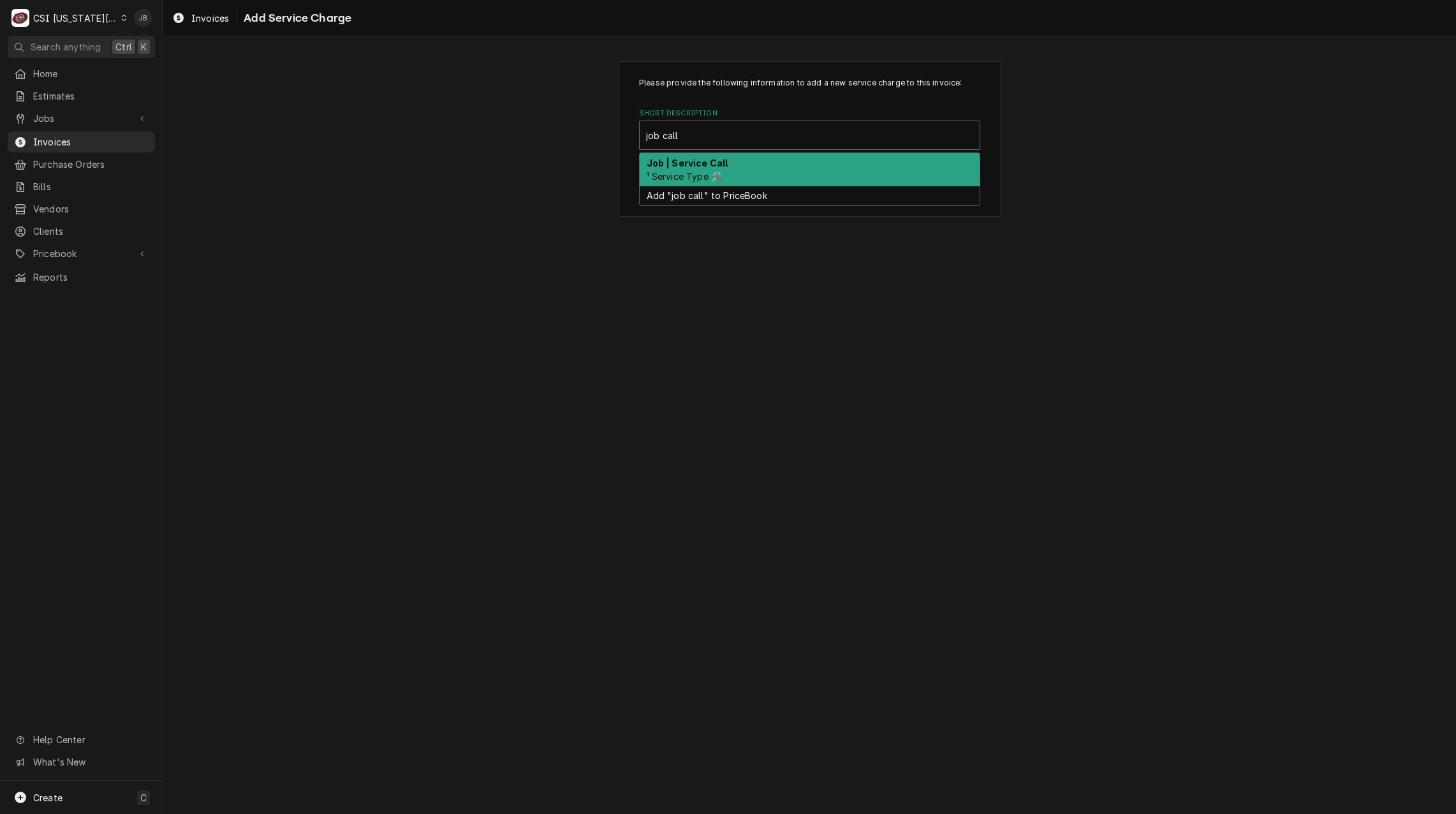
click at [707, 169] on div "Job | Service Call ¹ Service Type 🛠️" at bounding box center [809, 170] width 340 height 33
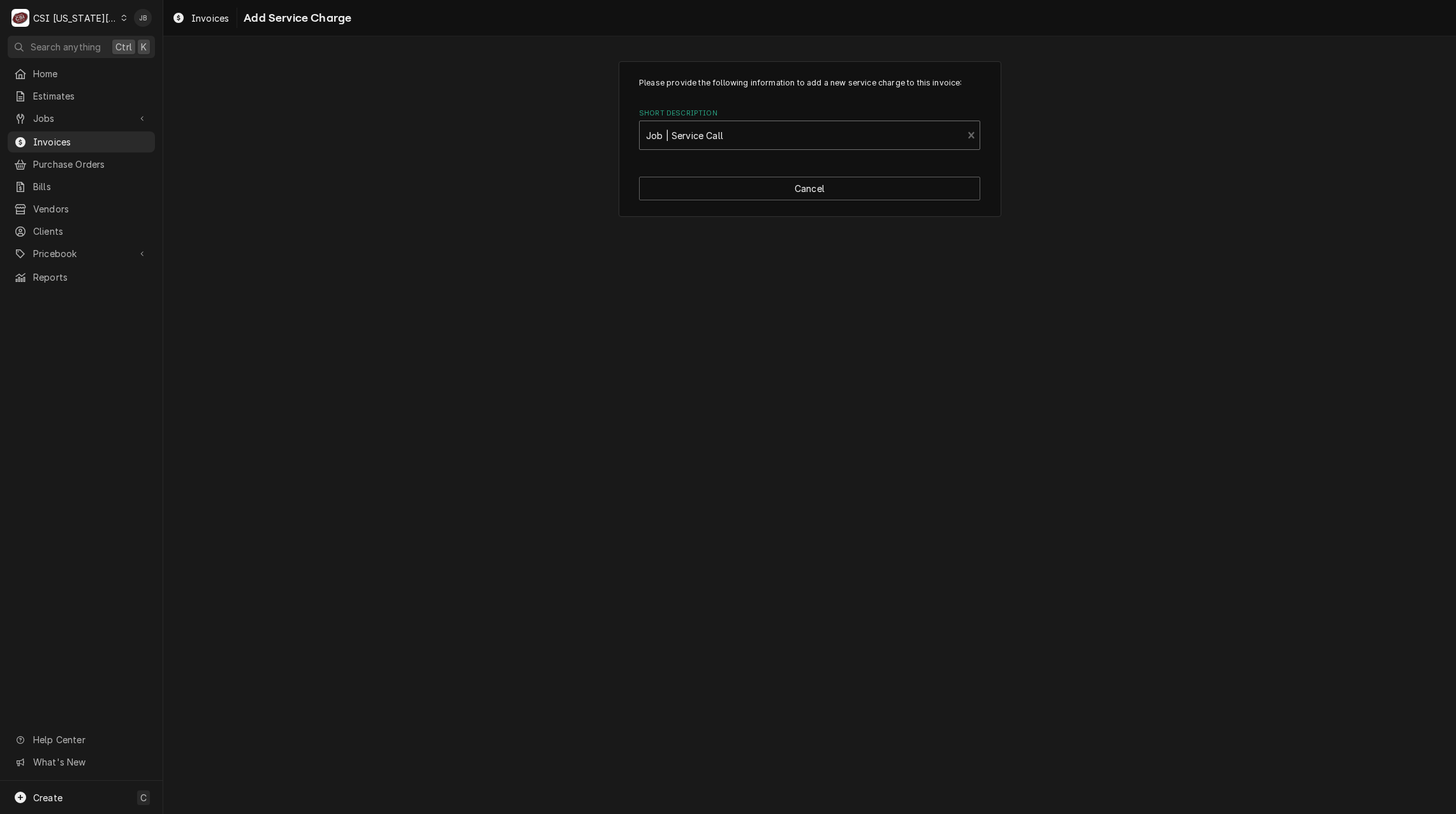
type textarea "x"
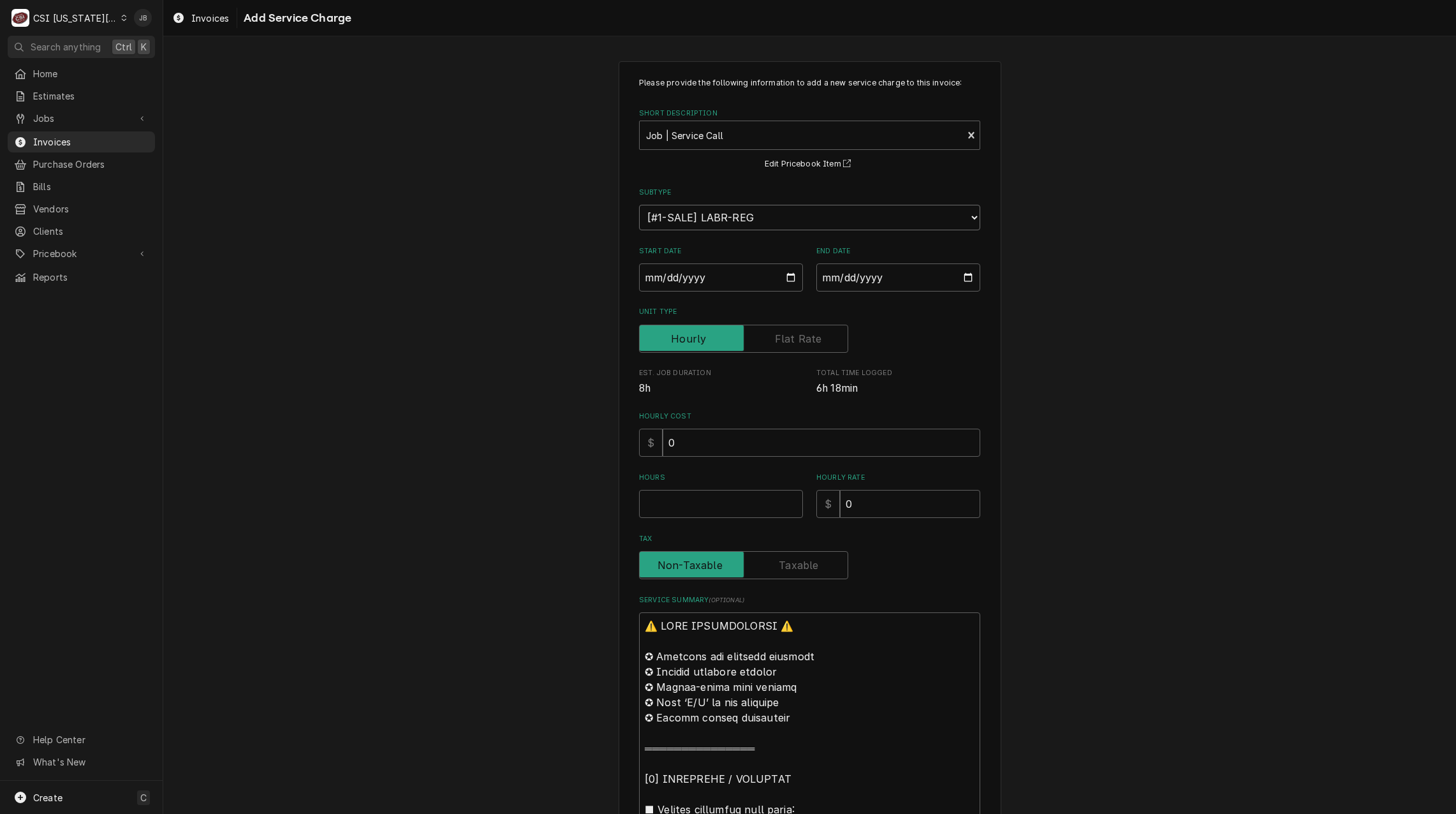
click at [710, 223] on select "Choose a subtype... [#1-SALE] LABR-BEV [#1-SALE] LABR-BEV-PM [#1-SALE] LABR-DBL…" at bounding box center [809, 217] width 341 height 26
drag, startPoint x: 503, startPoint y: 221, endPoint x: 504, endPoint y: 197, distance: 24.0
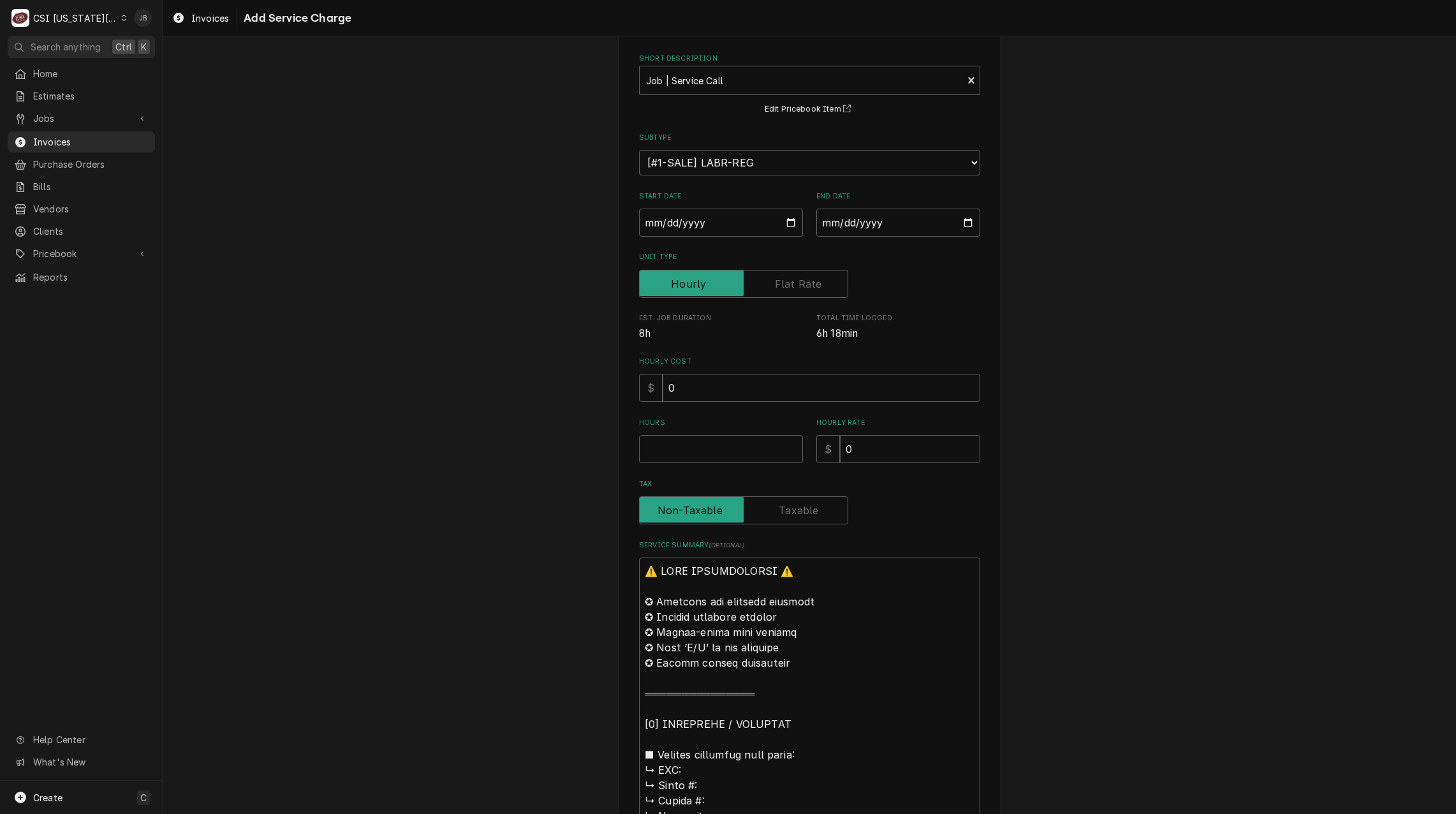
scroll to position [128, 0]
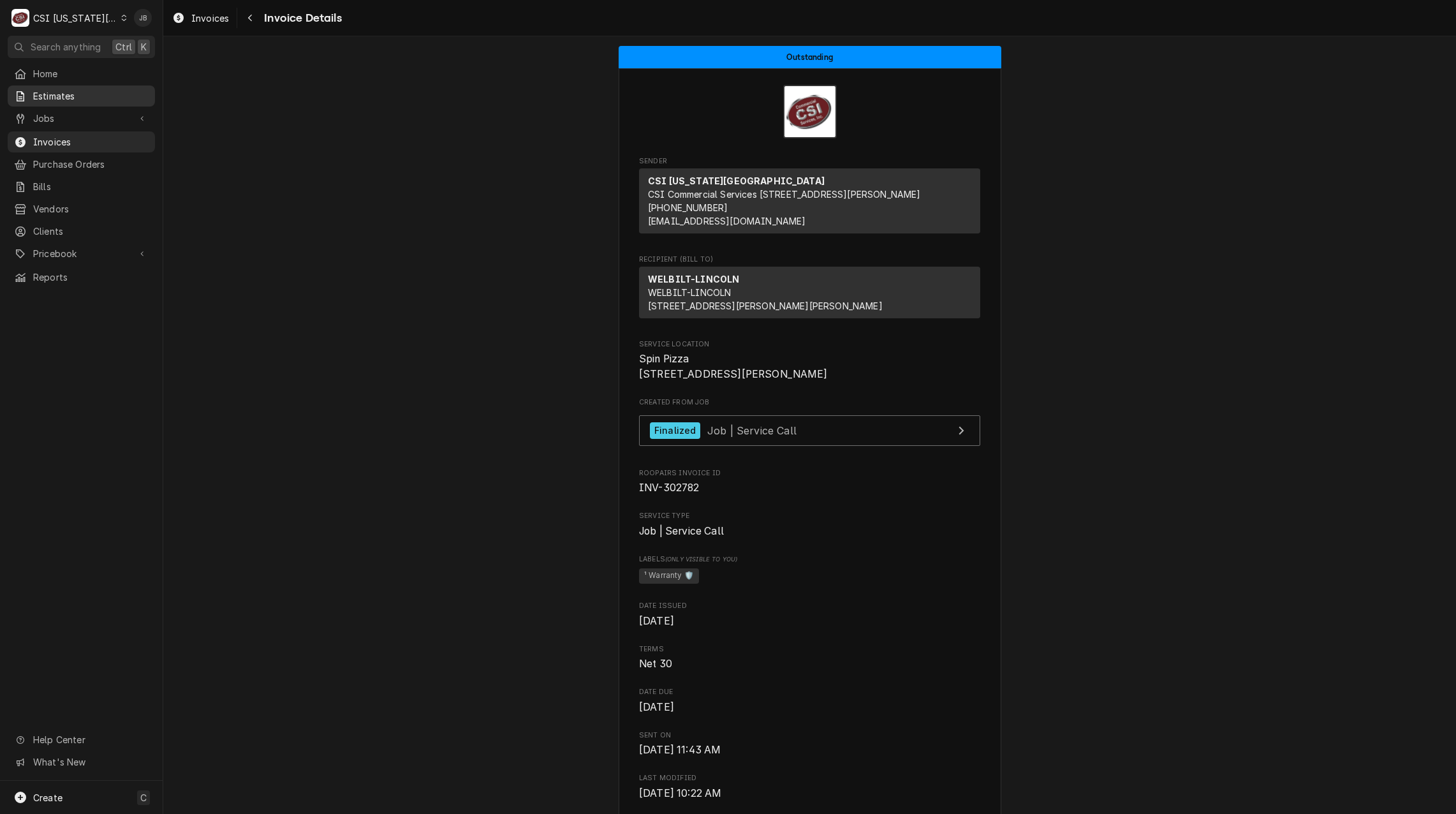
click at [91, 94] on span "Estimates" at bounding box center [91, 96] width 116 height 13
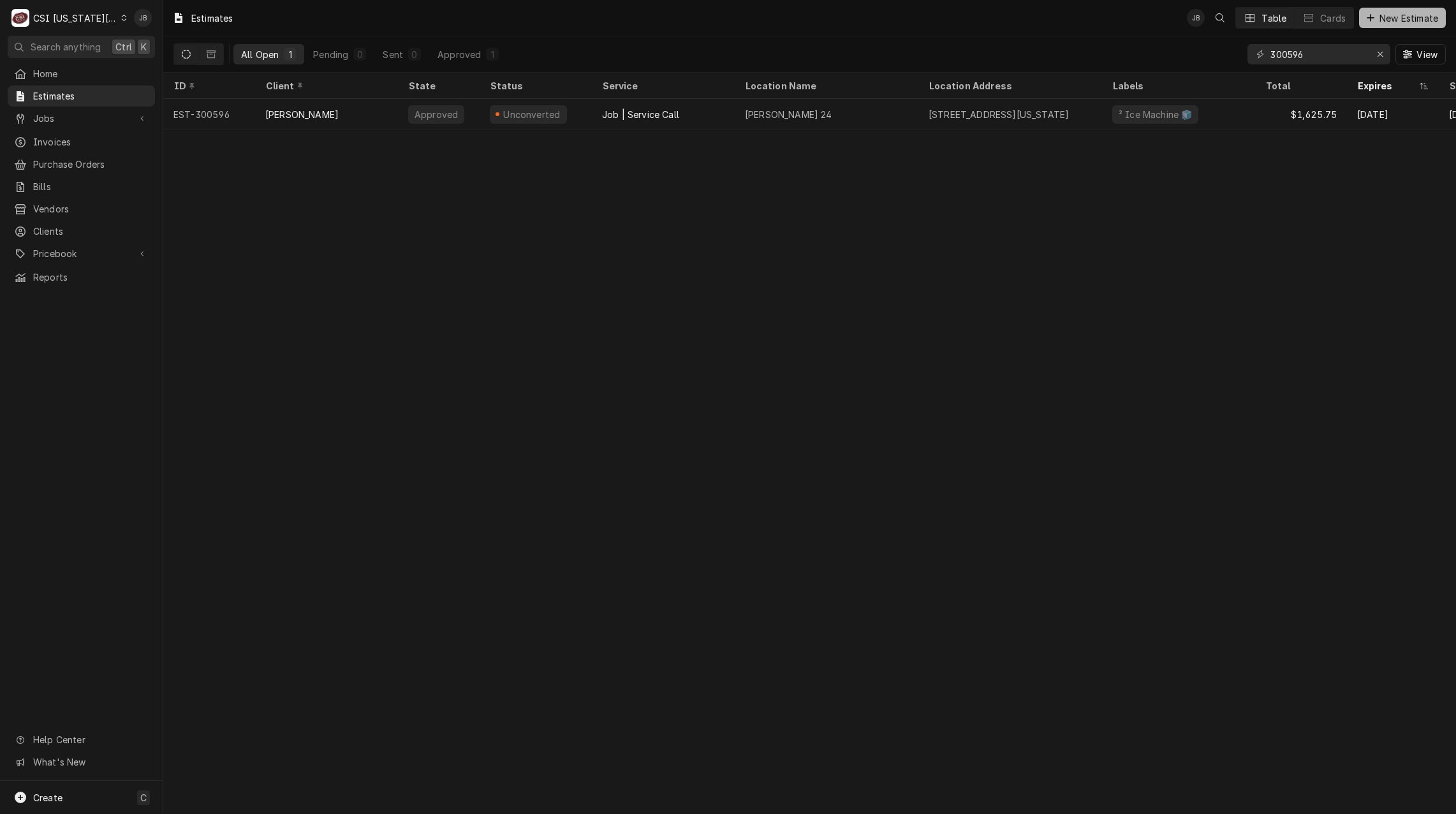
click at [1379, 24] on span "New Estimate" at bounding box center [1408, 18] width 64 height 13
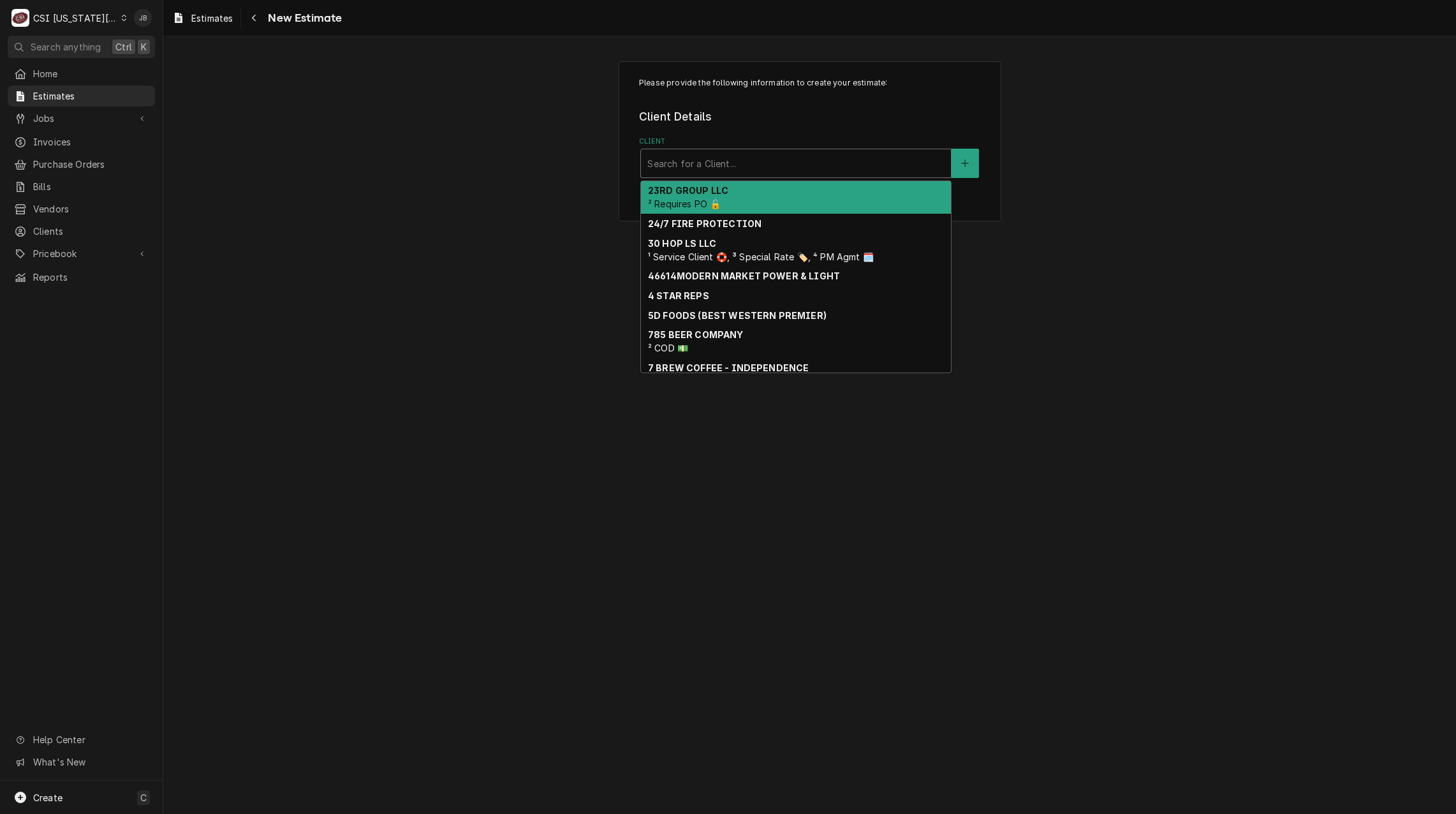
click at [695, 155] on div "Client" at bounding box center [796, 163] width 297 height 23
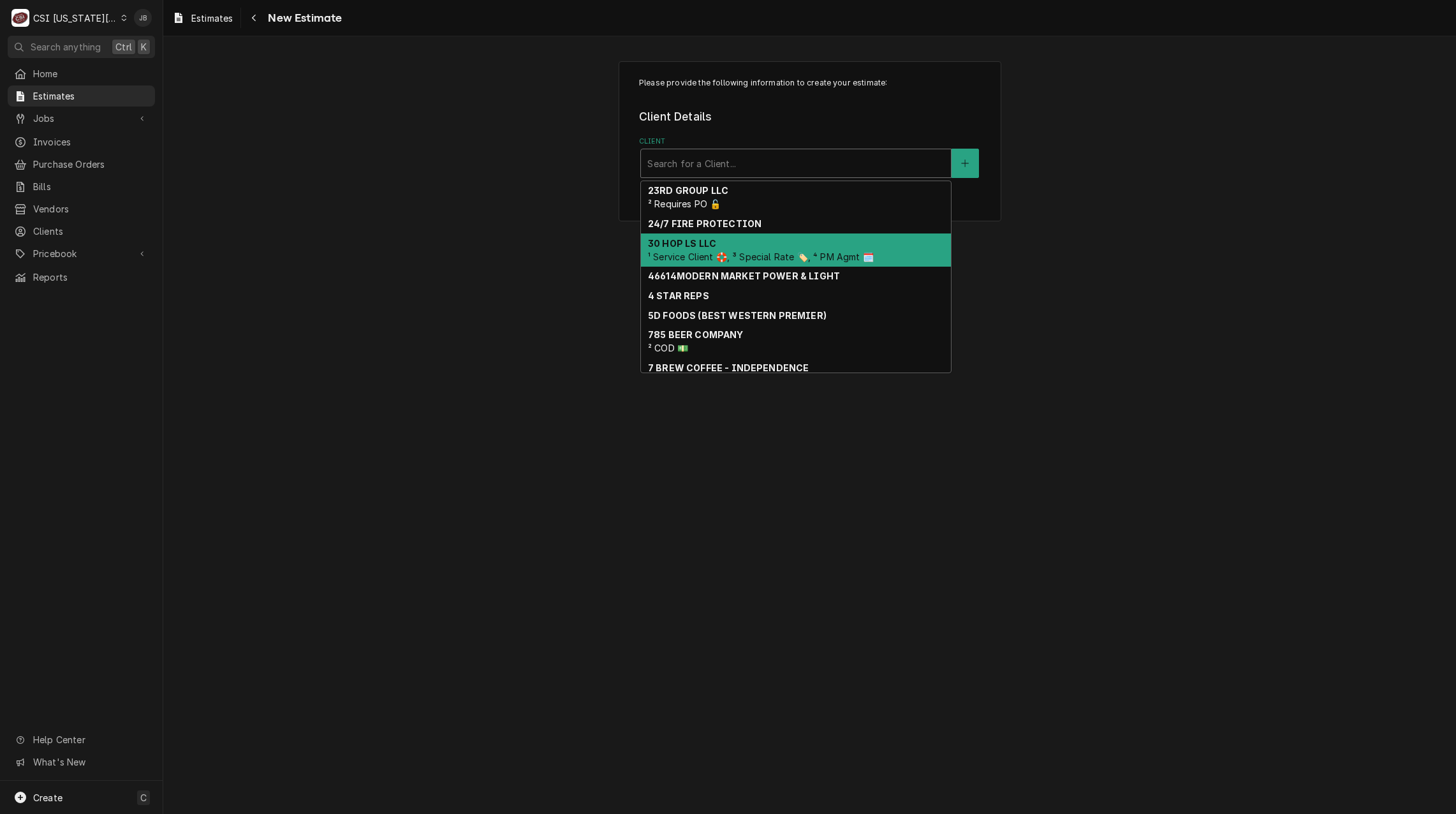
click at [721, 258] on span "¹ Service Client 🛟, ³ Special Rate 🏷️, ⁴ PM Agmt 🗓️" at bounding box center [761, 256] width 226 height 11
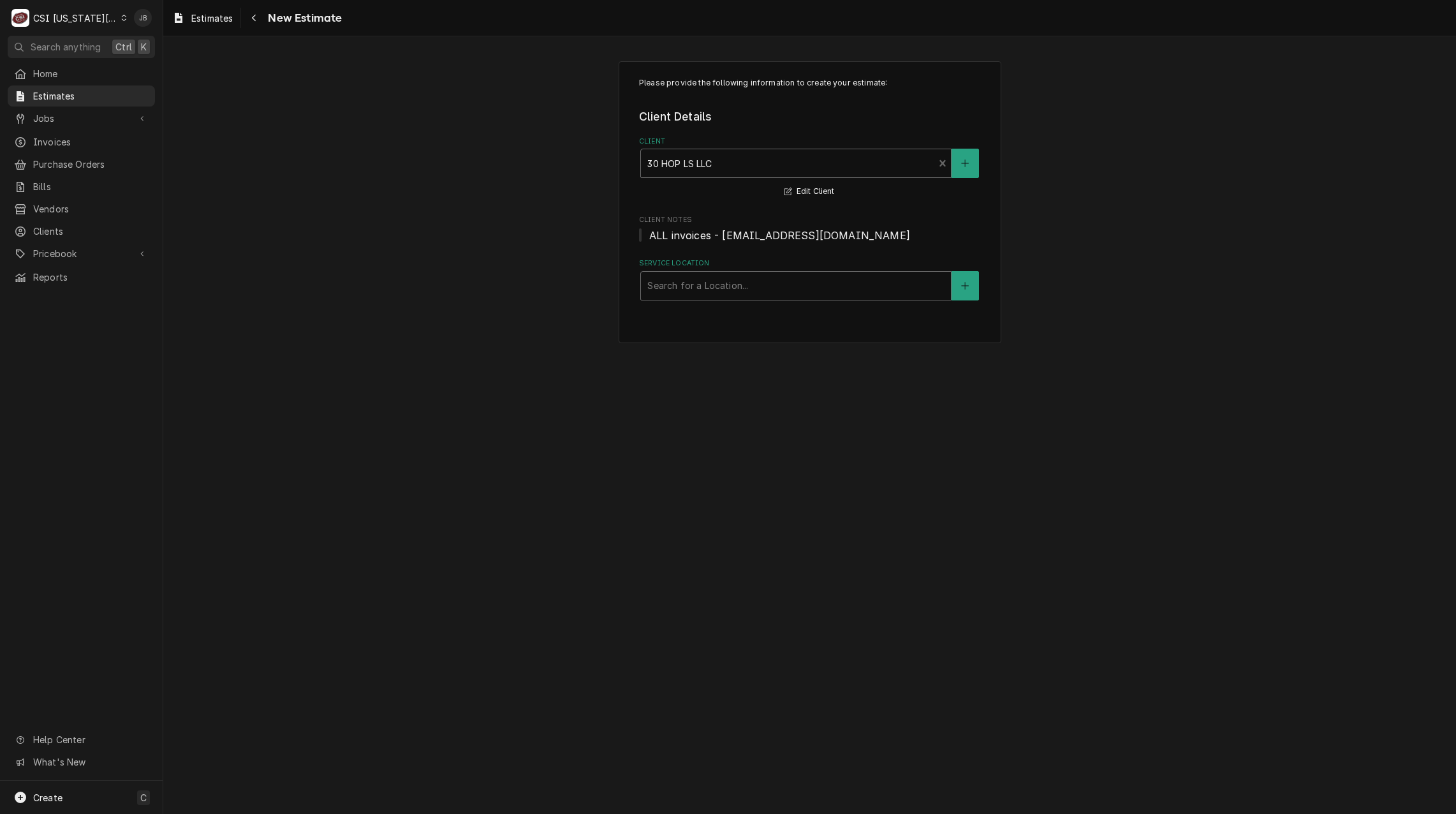
click at [690, 290] on div "Service Location" at bounding box center [796, 285] width 297 height 23
click at [723, 342] on div "30 HOP MERRIAM / [STREET_ADDRESS]" at bounding box center [795, 332] width 310 height 20
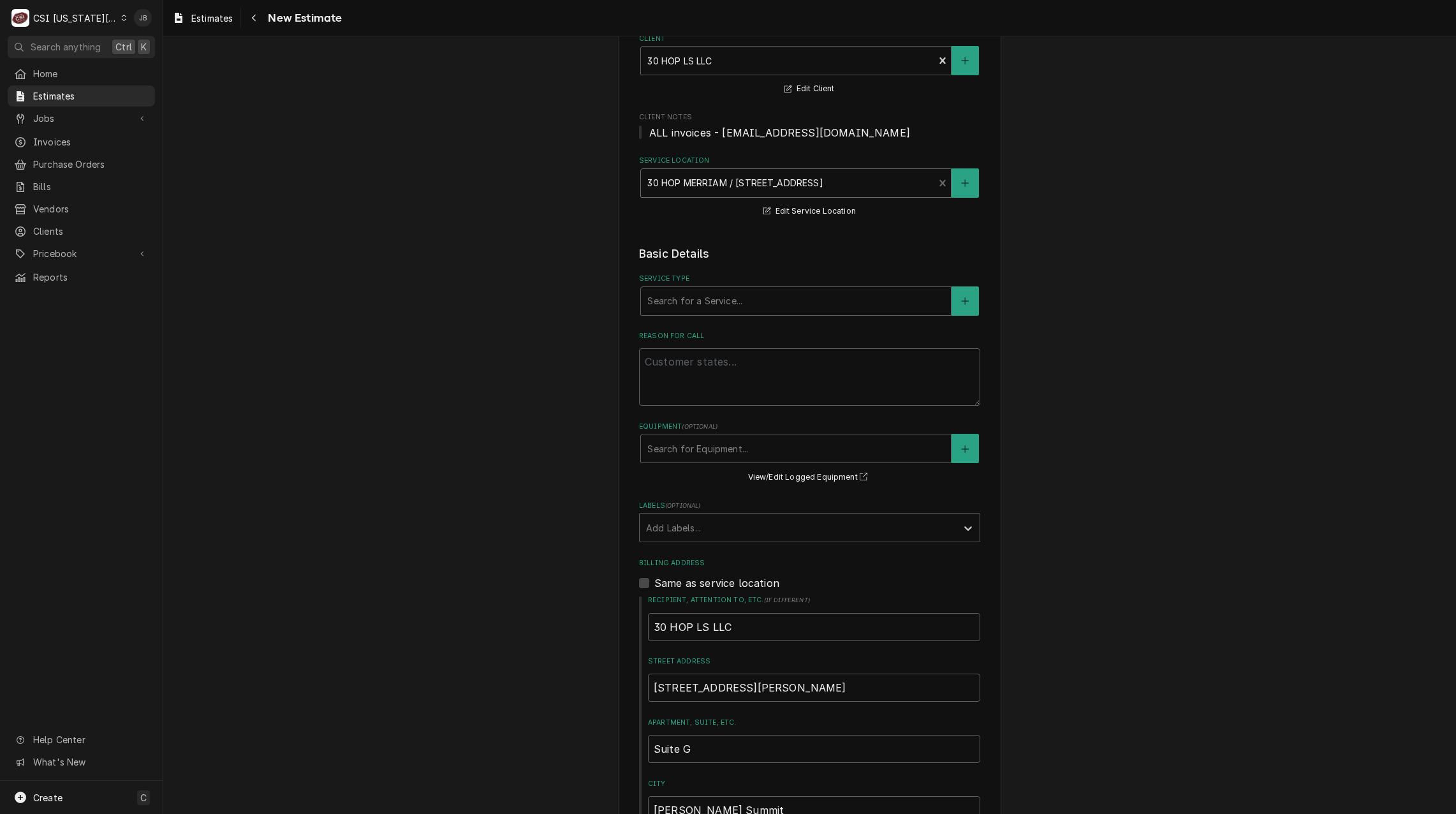
scroll to position [128, 0]
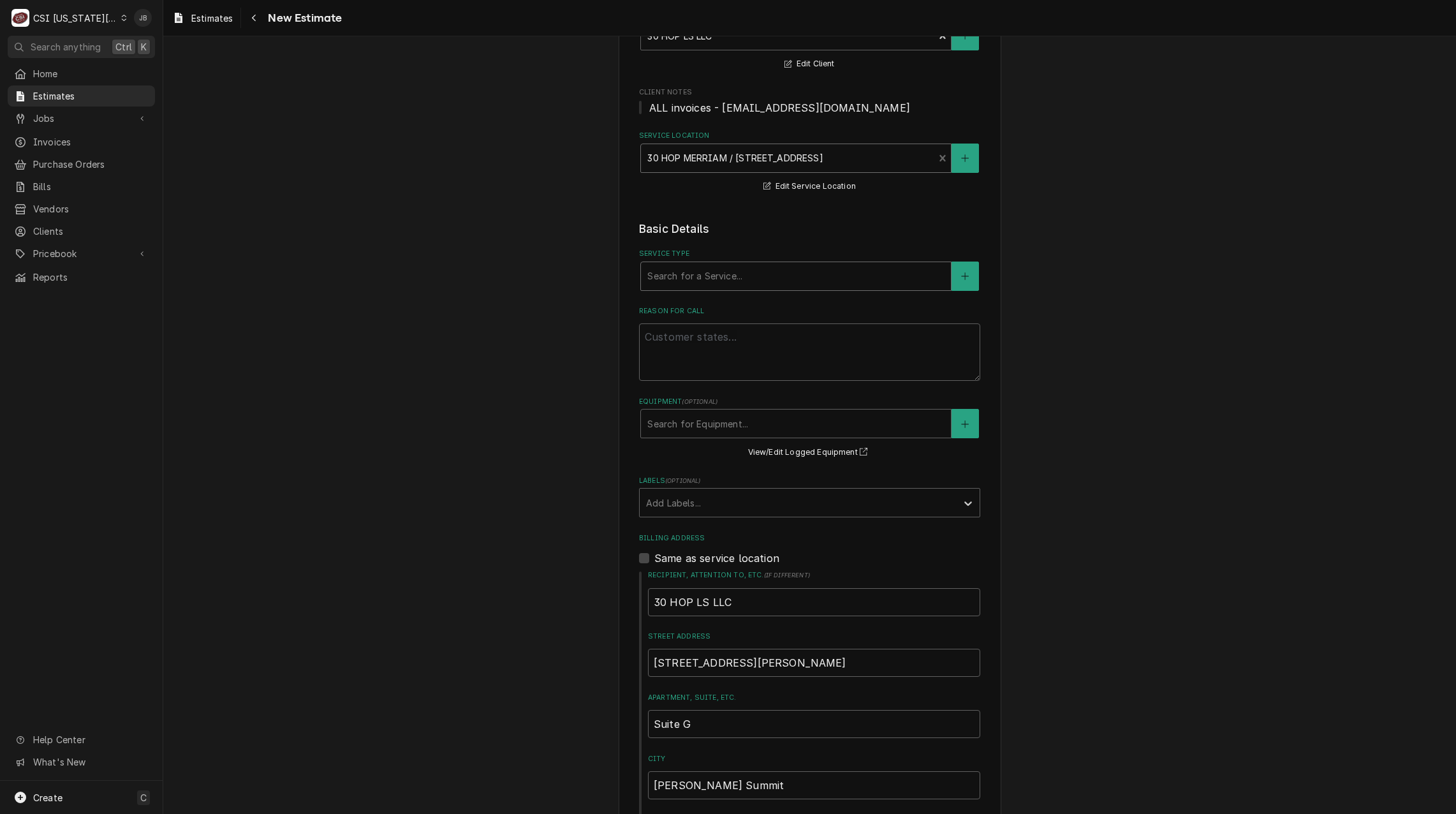
click at [700, 268] on div "Service Type" at bounding box center [796, 276] width 297 height 23
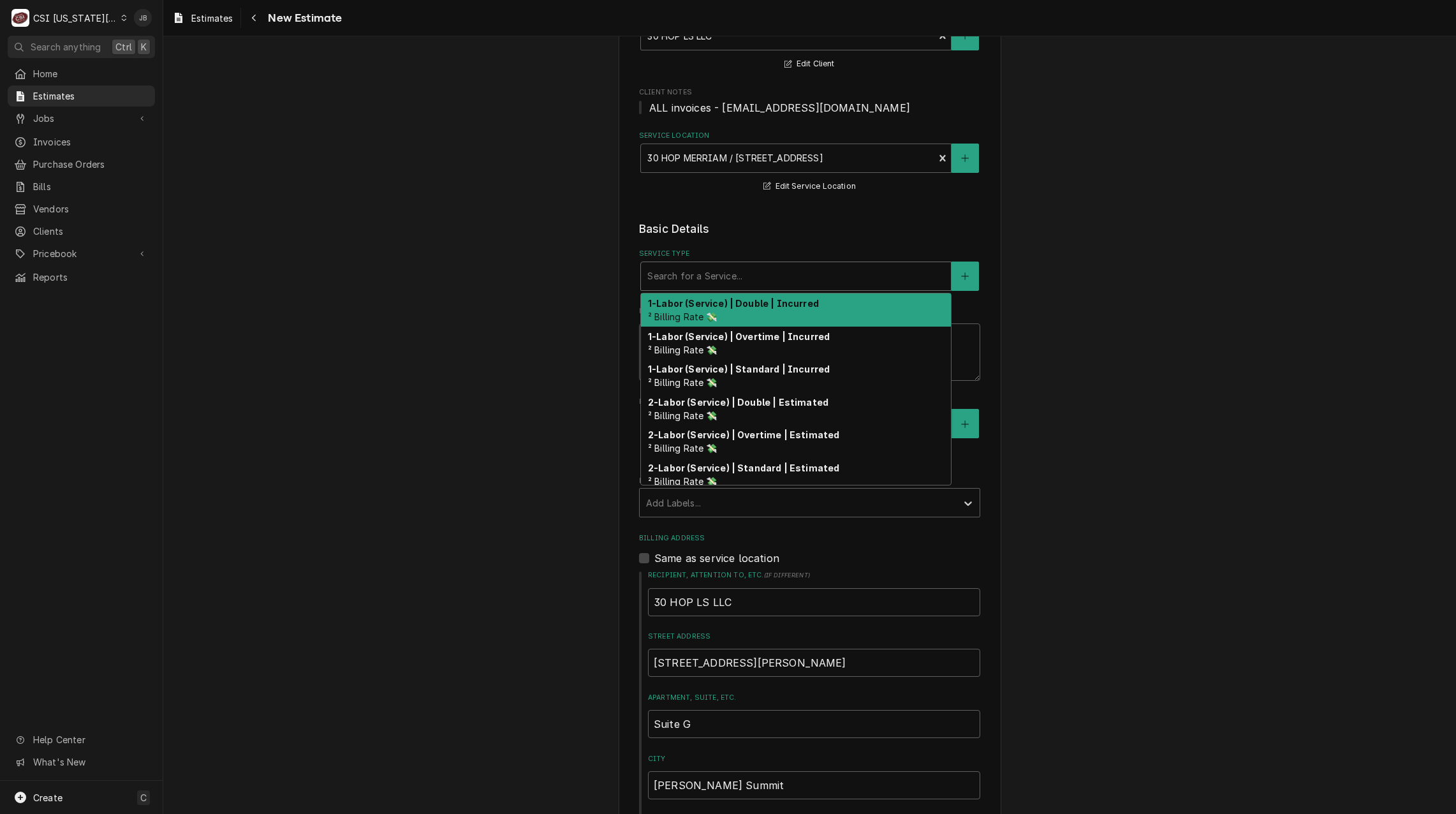
type textarea "x"
type input "q"
type textarea "x"
type input "qu"
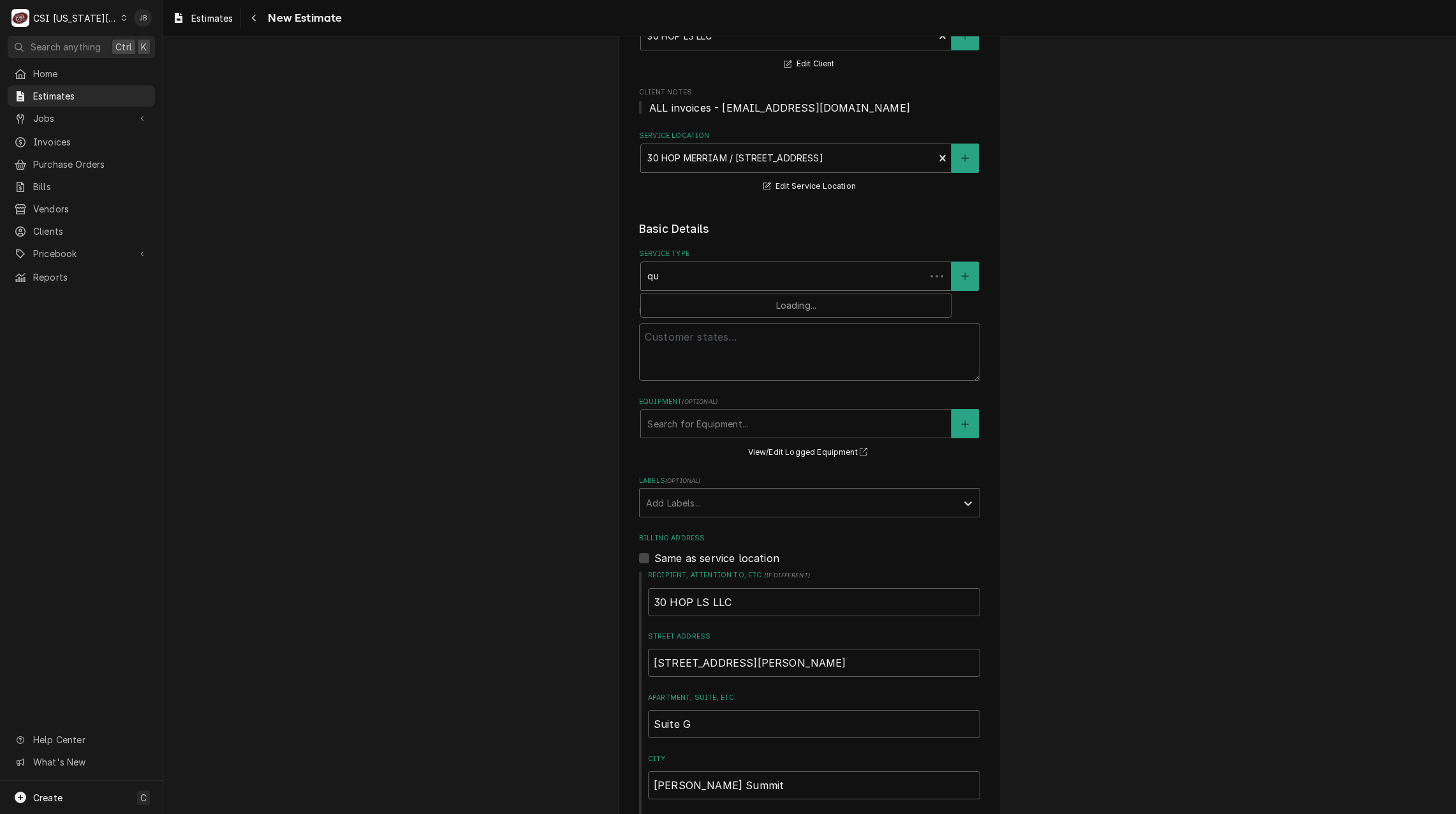
type textarea "x"
type input "quo"
type textarea "x"
type input "quot"
type textarea "x"
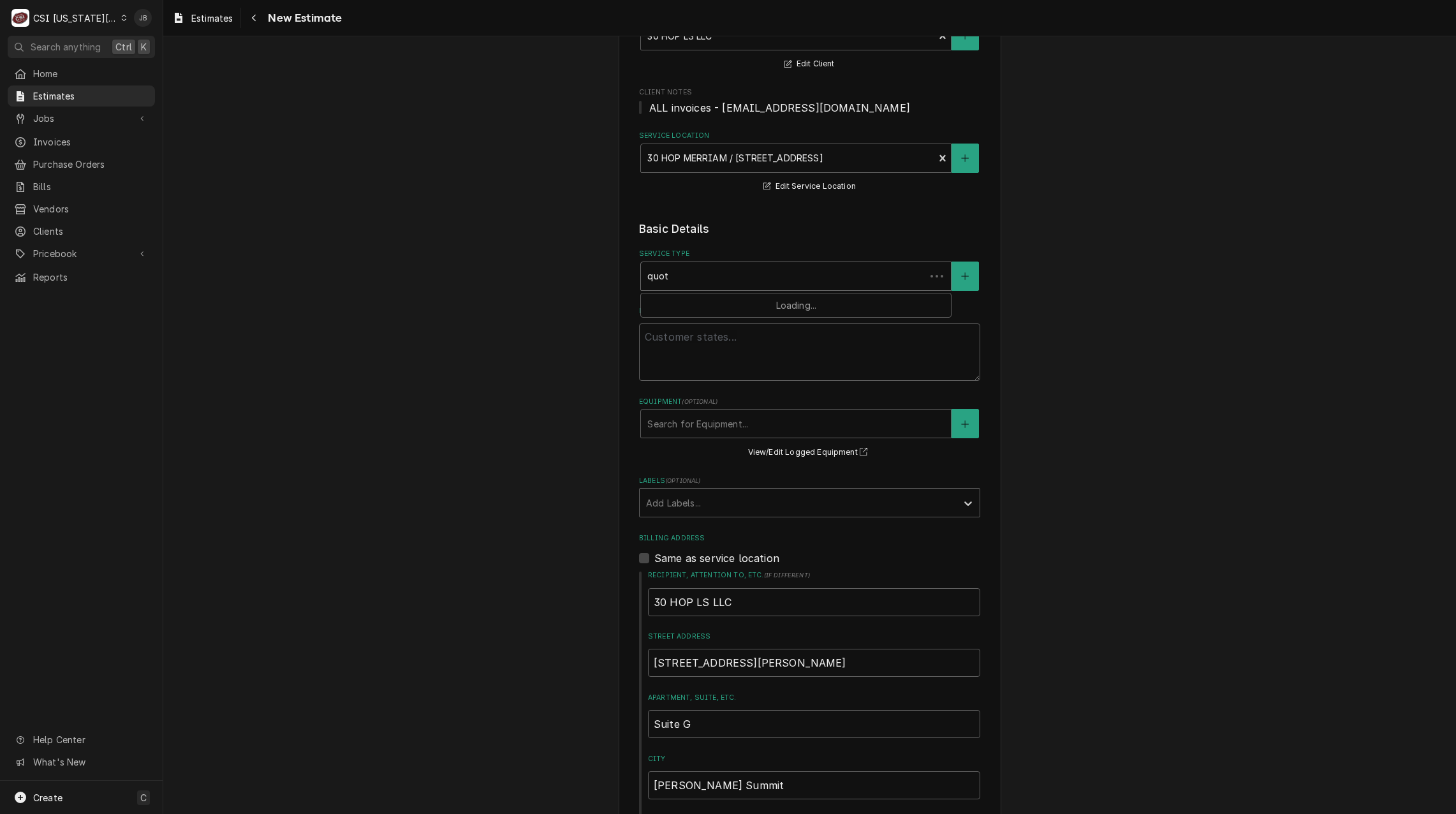
type input "quote"
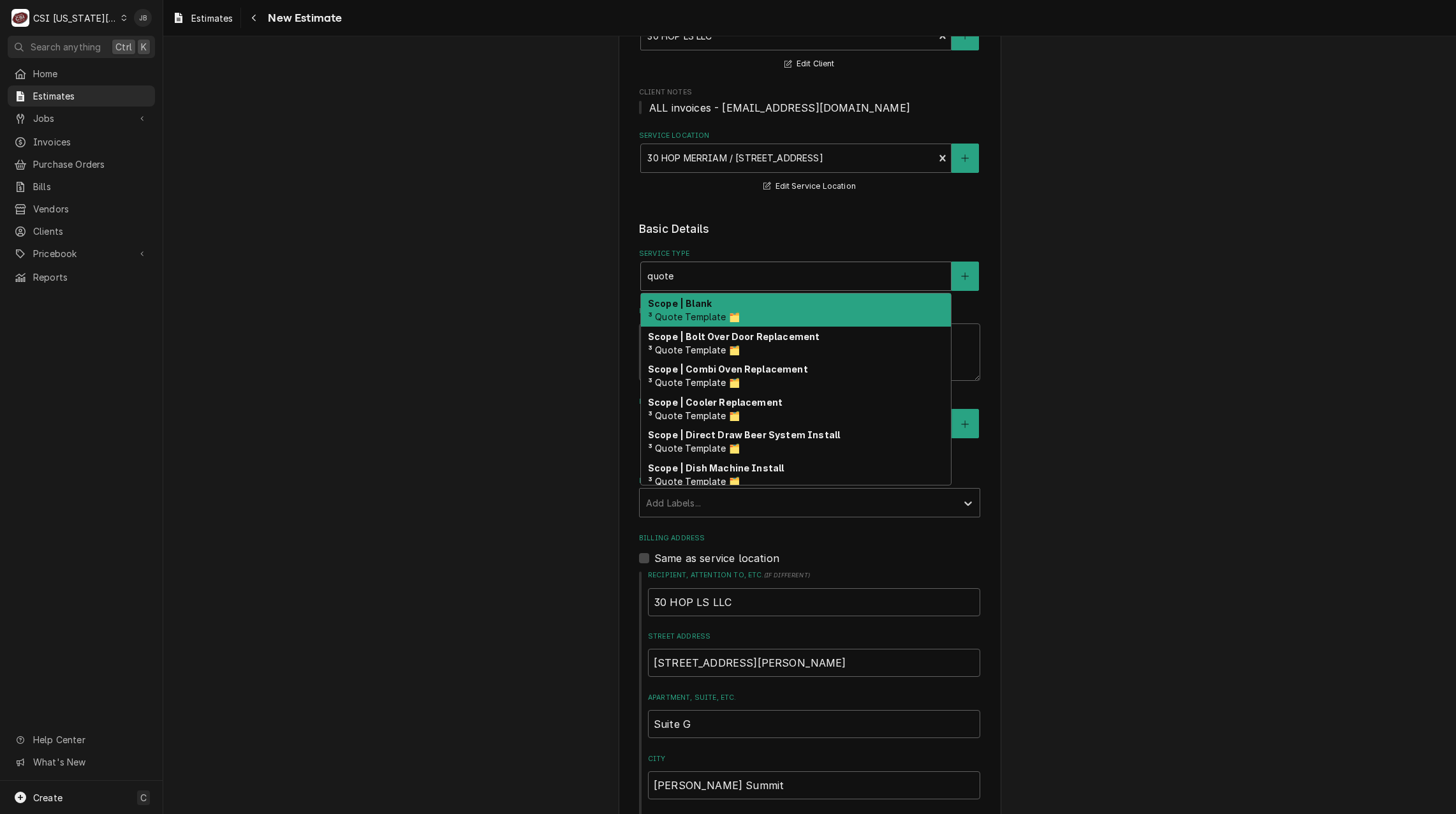
click at [708, 307] on div "Scope | Blank ³ Quote Template 🗂️" at bounding box center [795, 310] width 310 height 33
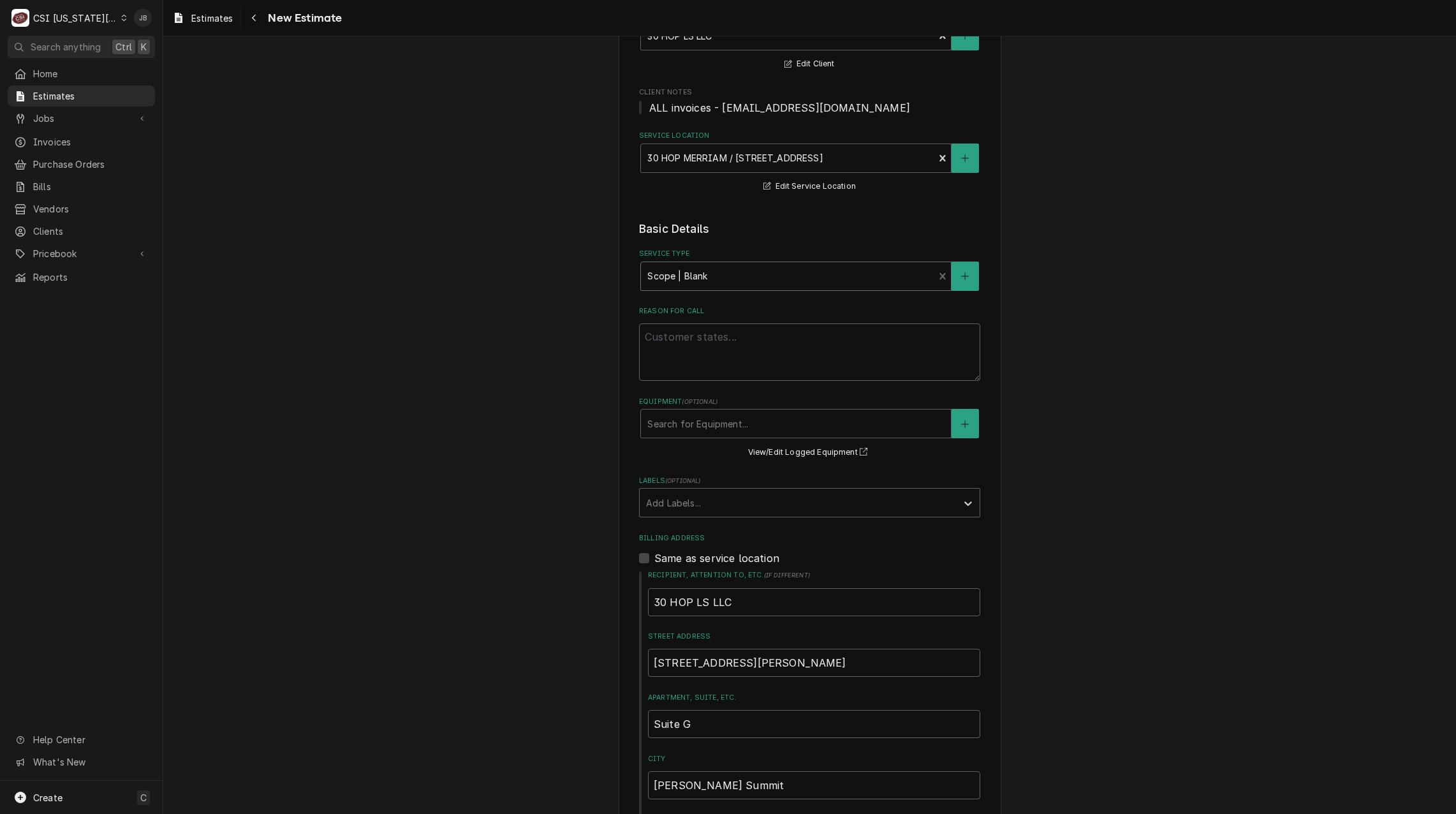
type textarea "x"
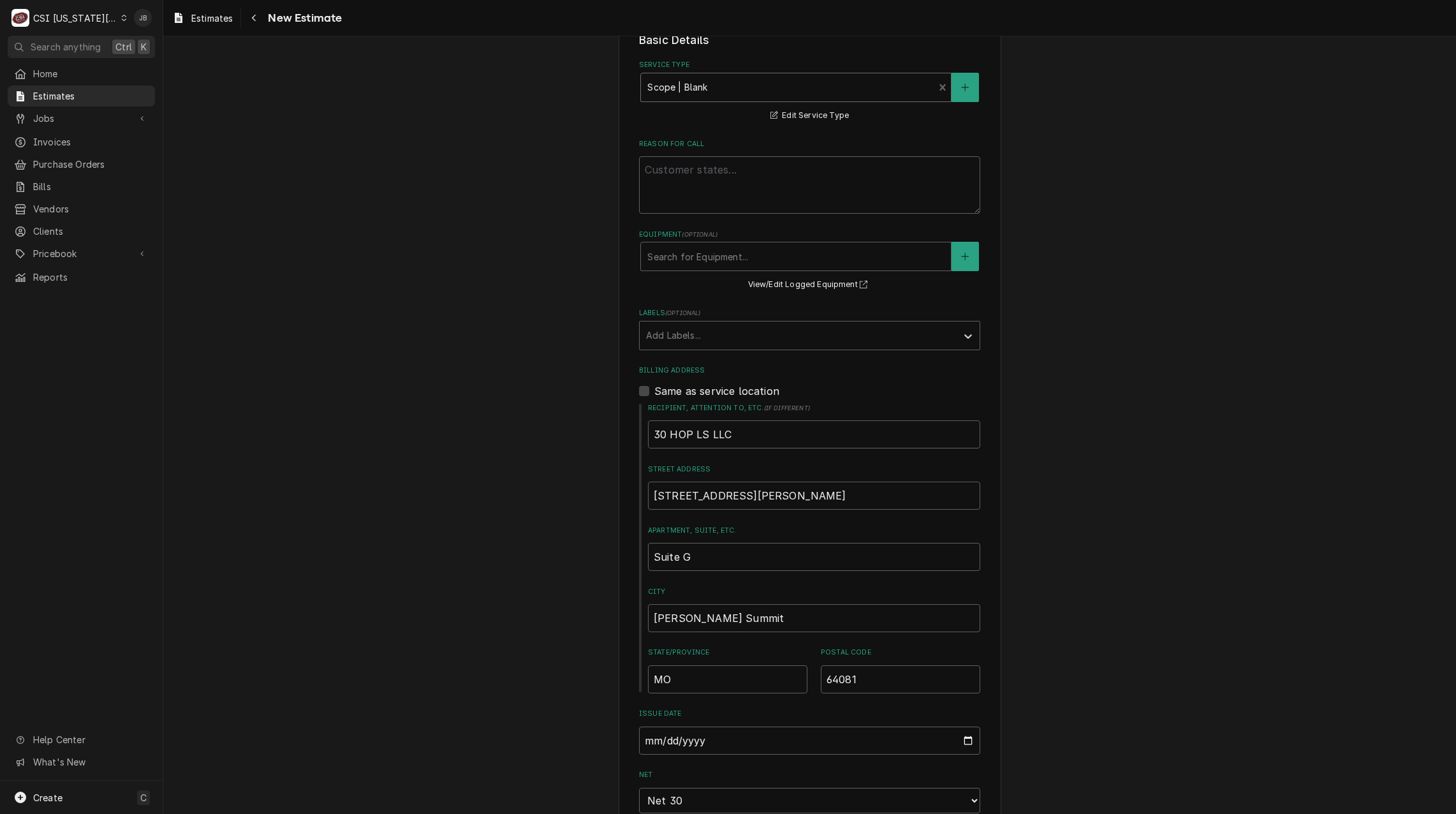
scroll to position [0, 0]
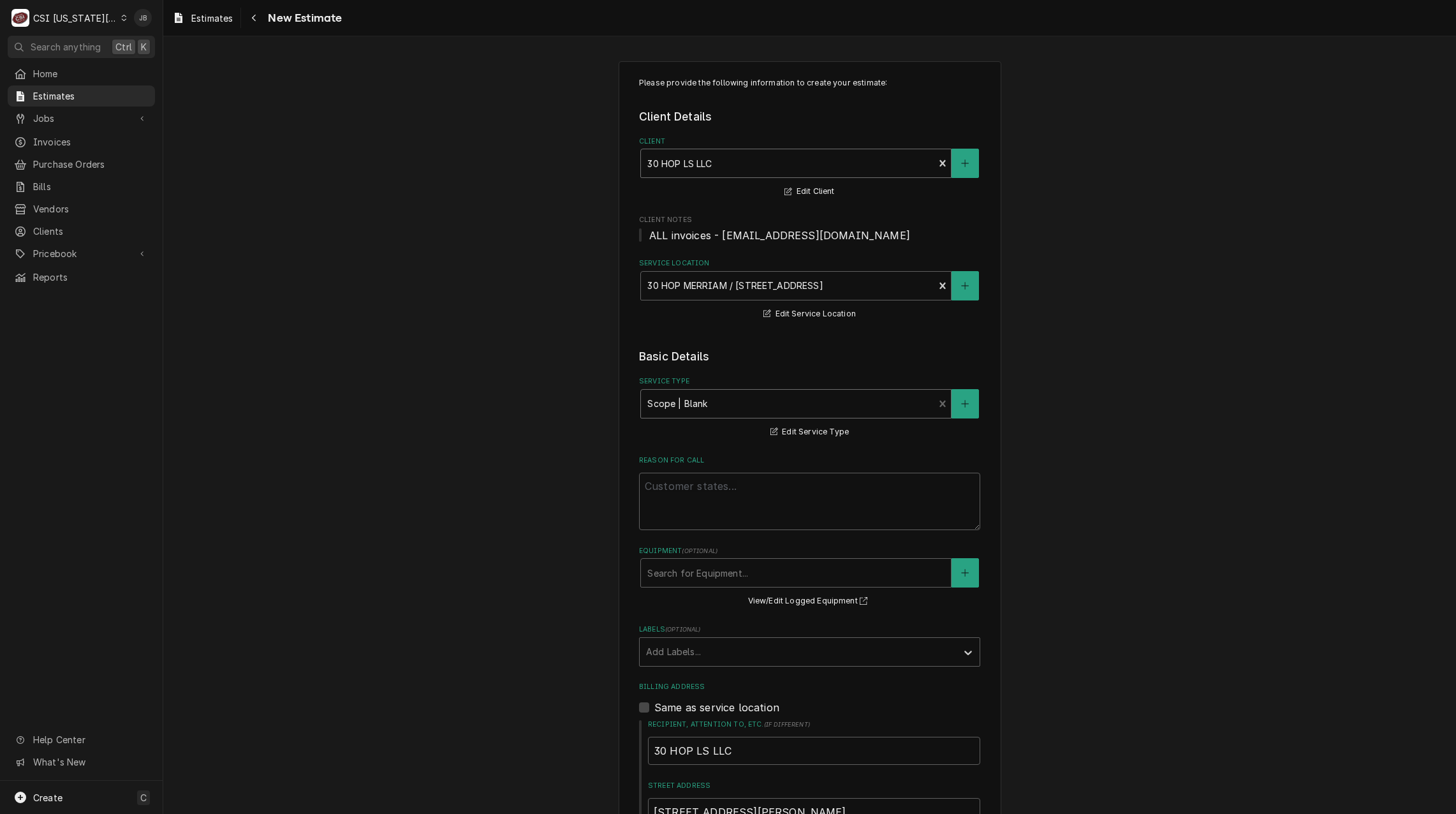
click at [672, 161] on div "Client" at bounding box center [787, 163] width 280 height 23
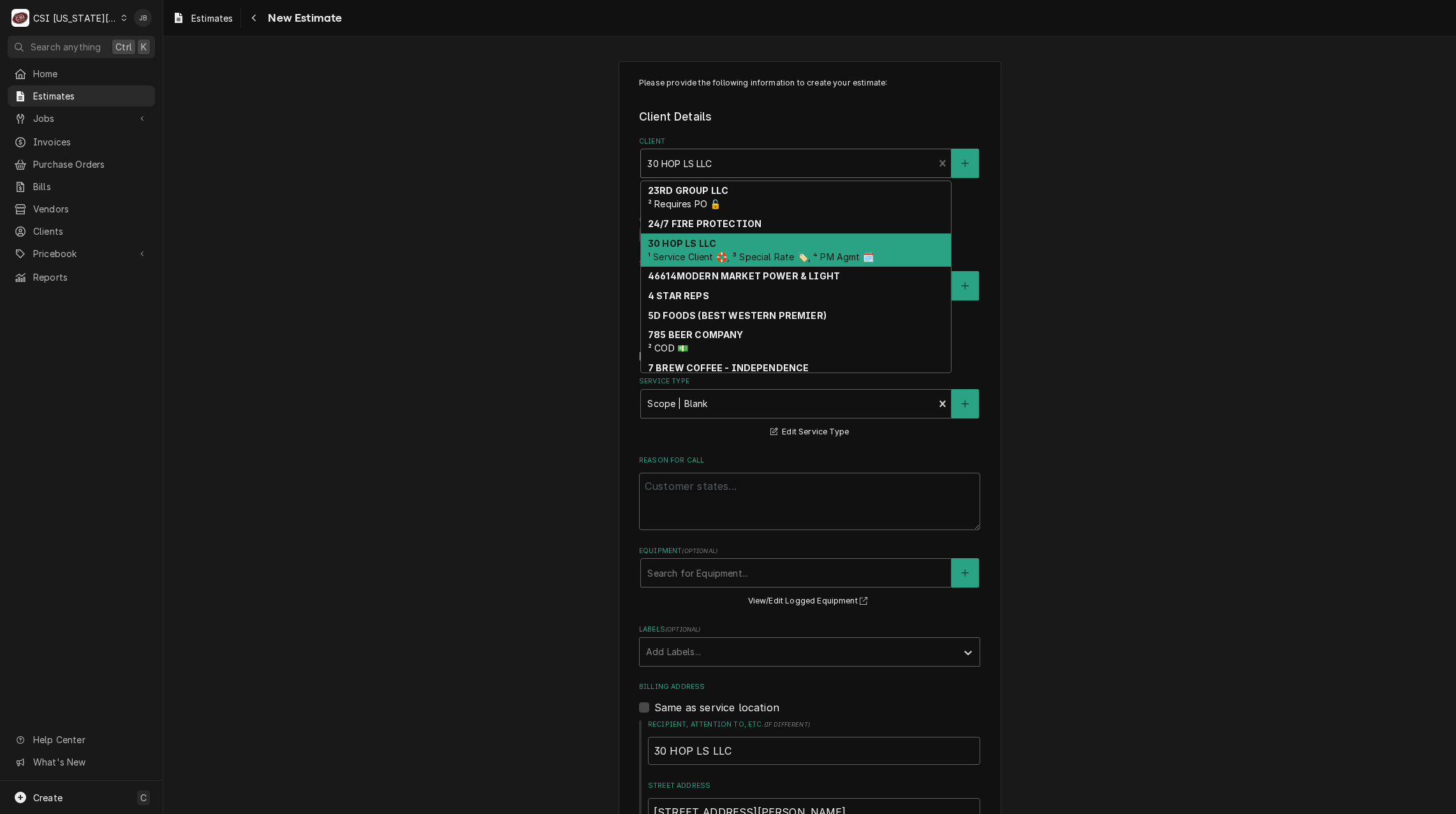
type input "c"
type textarea "x"
type input "ca"
type textarea "x"
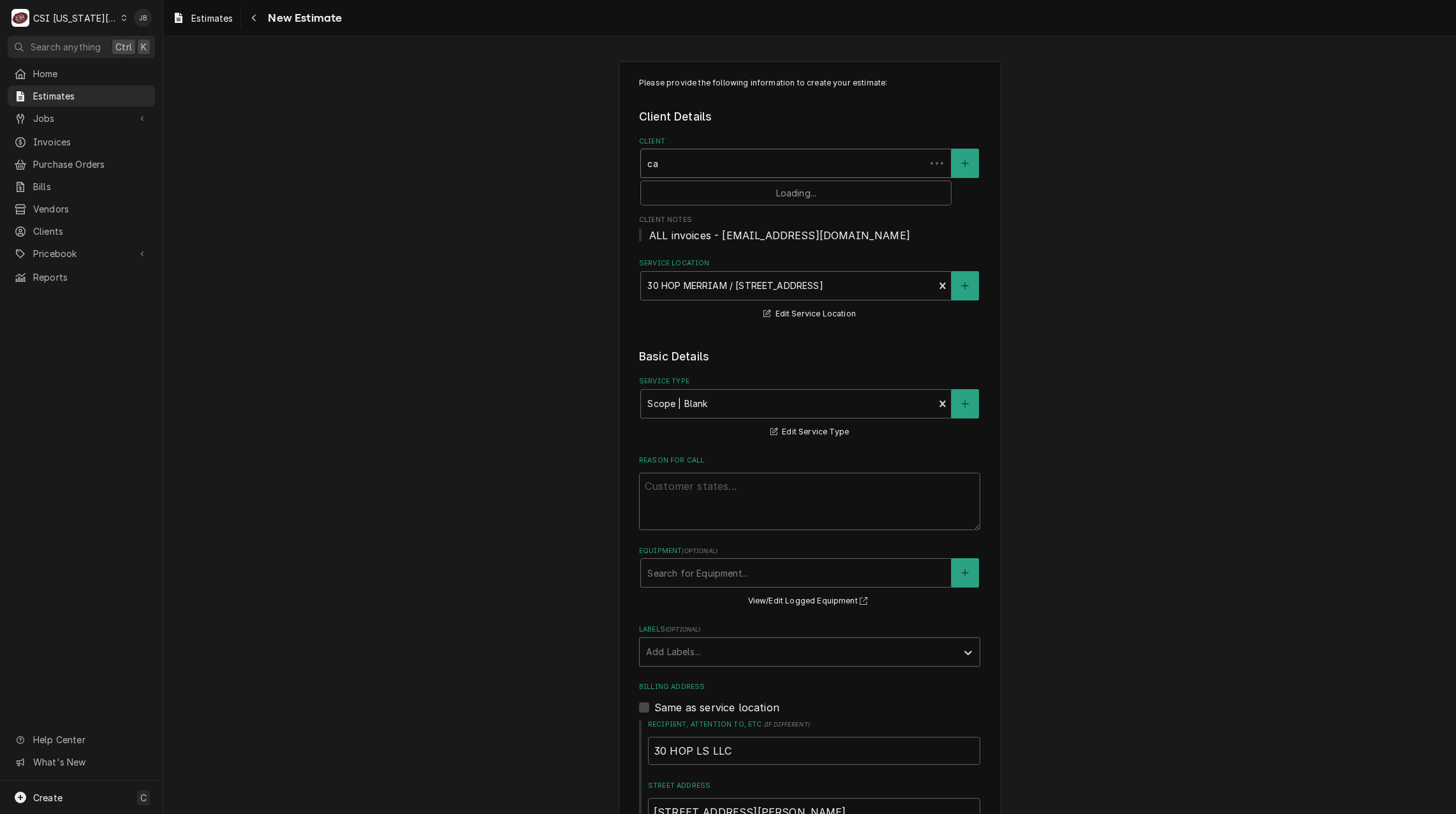
type input "can"
type textarea "x"
type input "cane"
type textarea "x"
type input "canes"
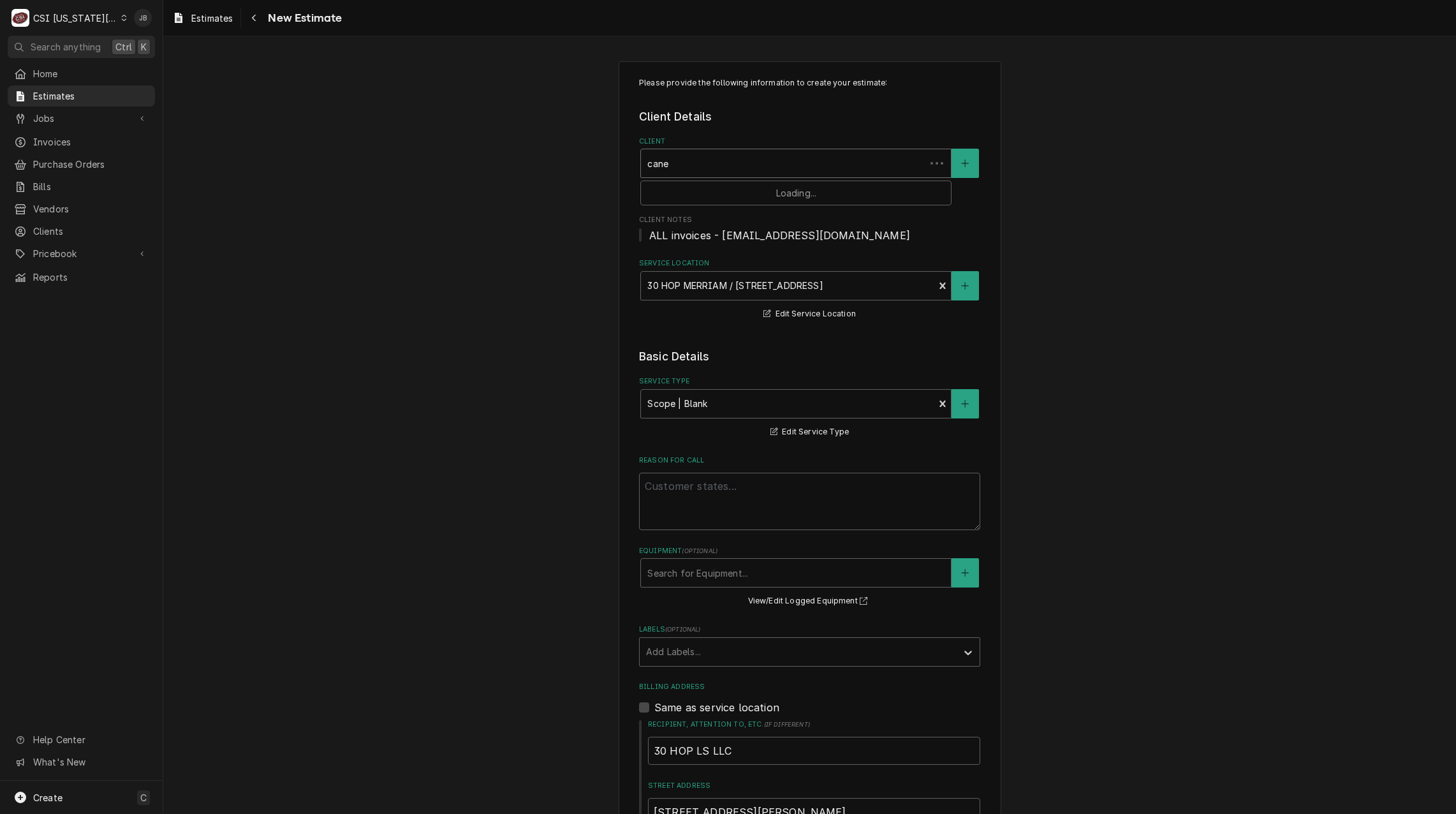
type textarea "x"
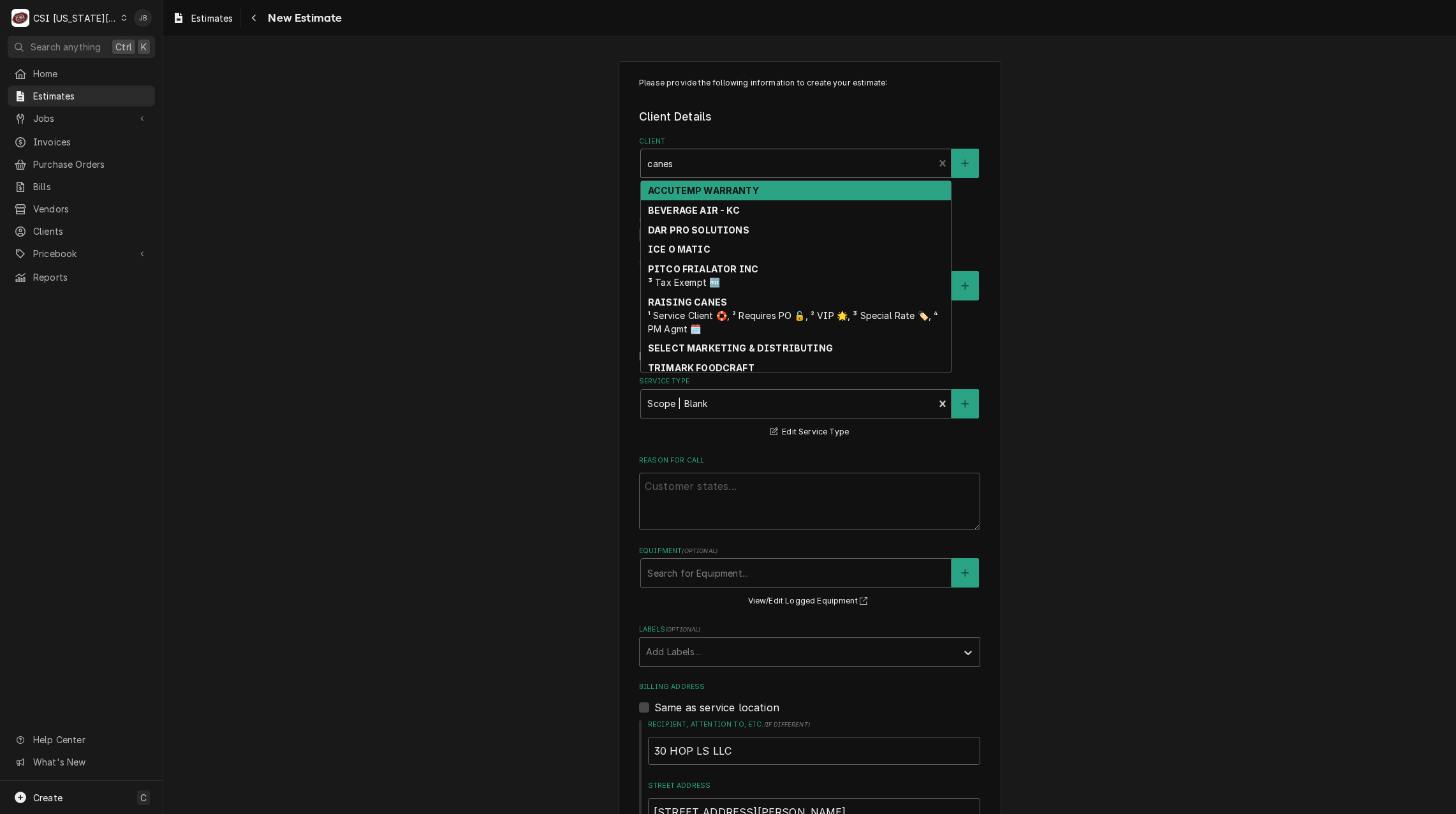
type input "canes"
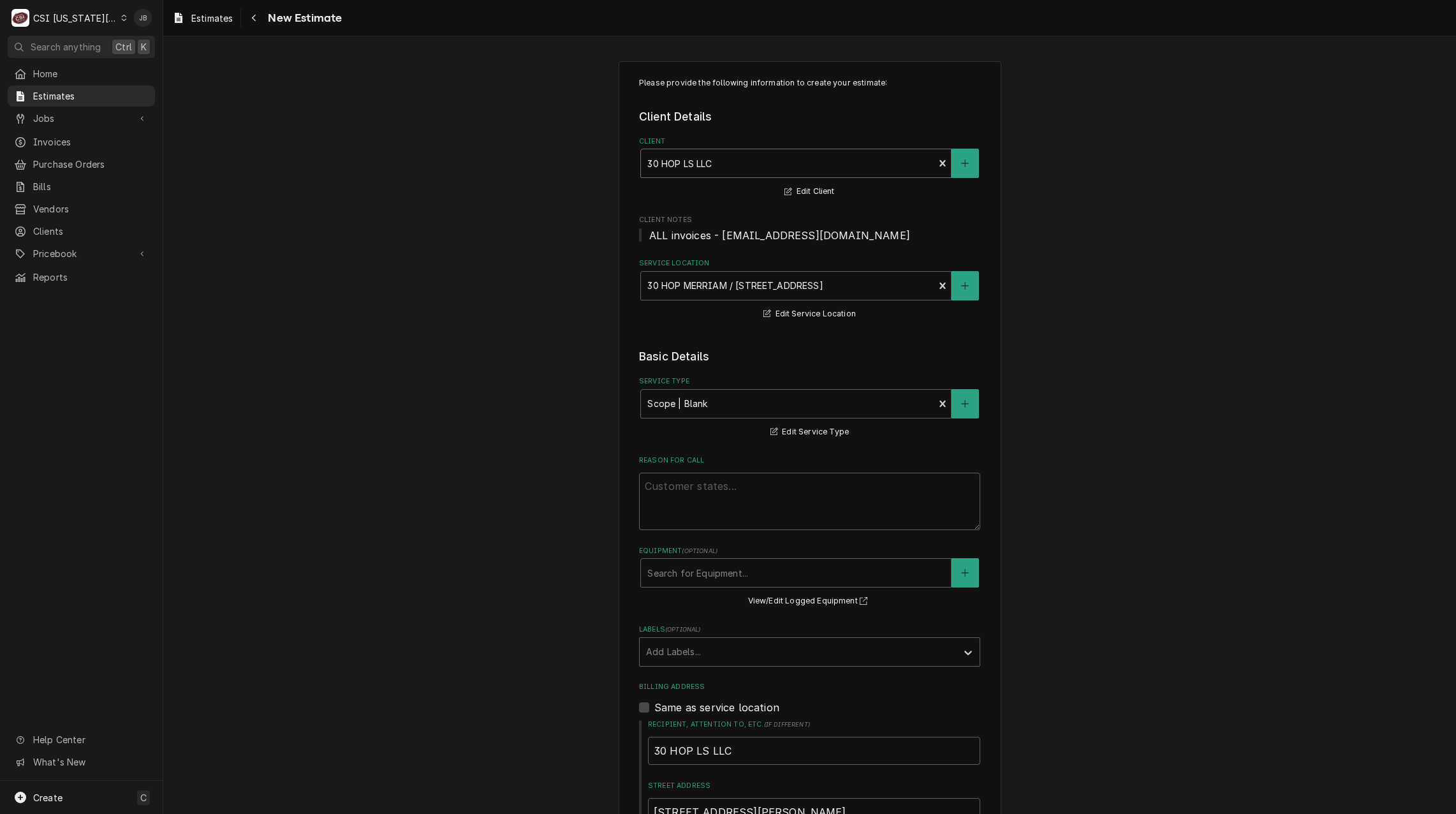
click at [736, 159] on div "Client" at bounding box center [787, 163] width 280 height 23
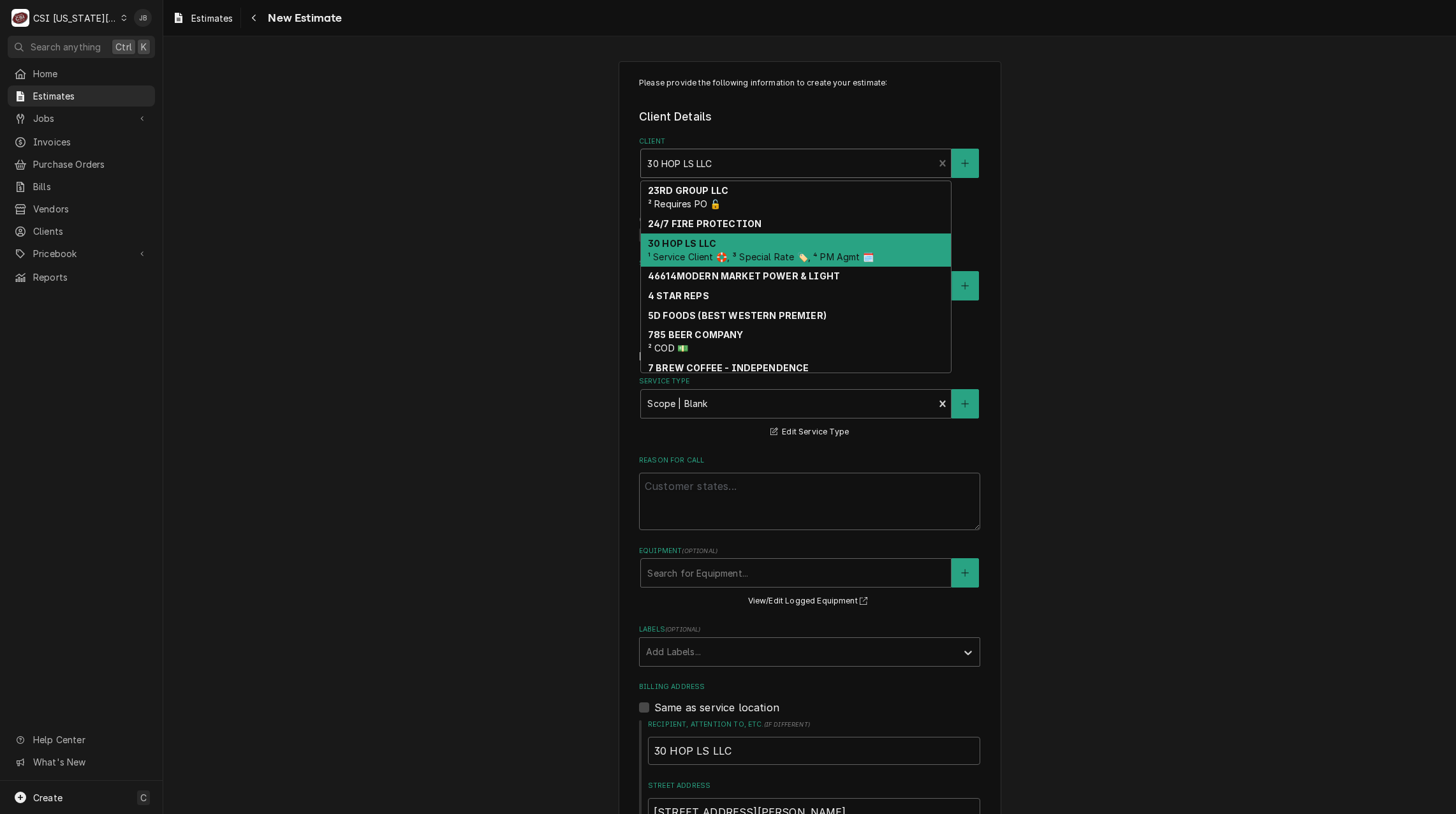
type input "c"
type textarea "x"
type input "ca"
type textarea "x"
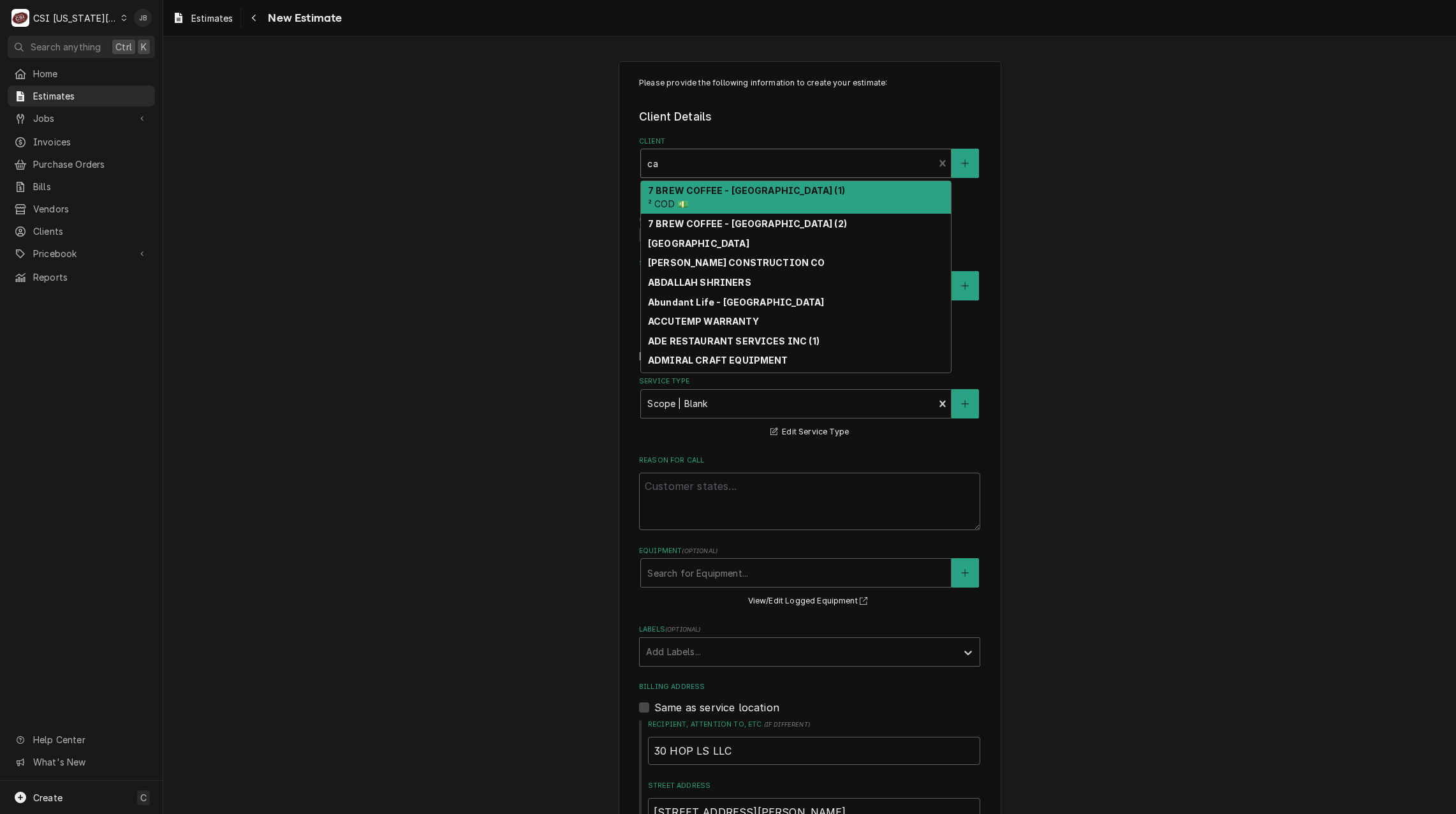
type input "can"
type textarea "x"
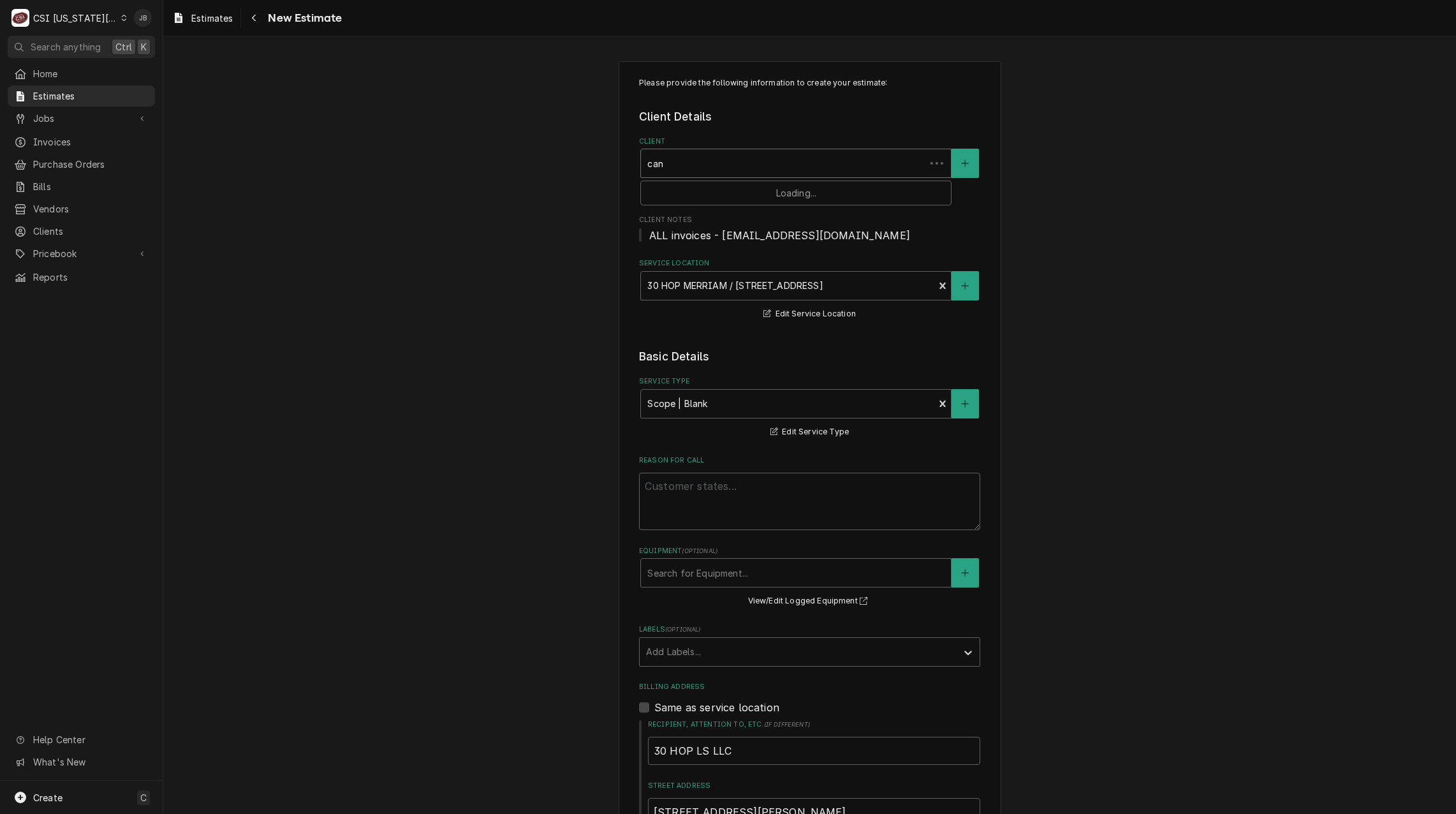
type input "cane"
type textarea "x"
type input "canes"
type textarea "x"
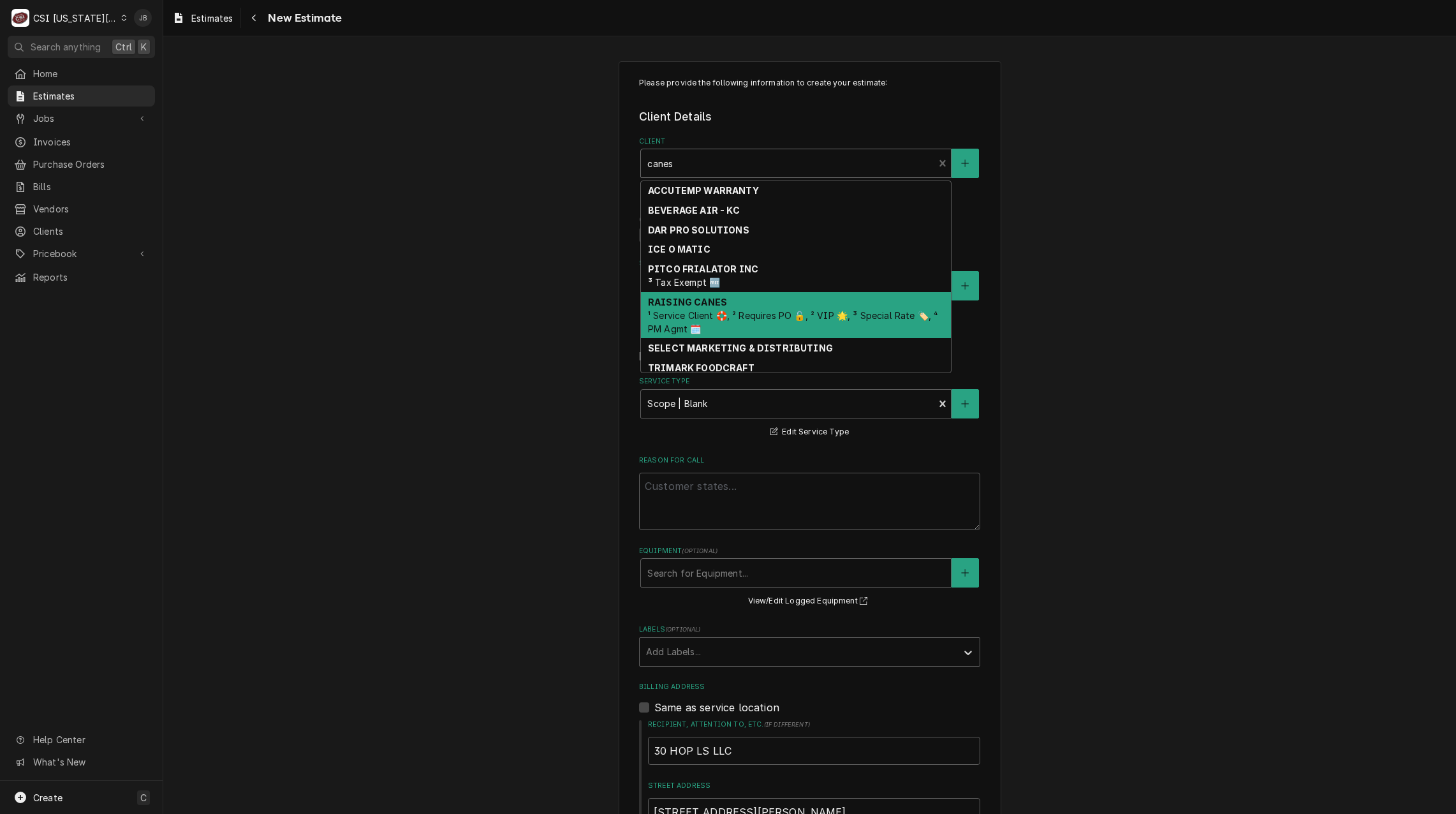
type input "canes"
type textarea "x"
click at [721, 315] on span "¹ Service Client 🛟, ² Requires PO 🔓, ² VIP 🌟, ³ Special Rate 🏷️, ⁴ PM Agmt 🗓️" at bounding box center [793, 322] width 290 height 24
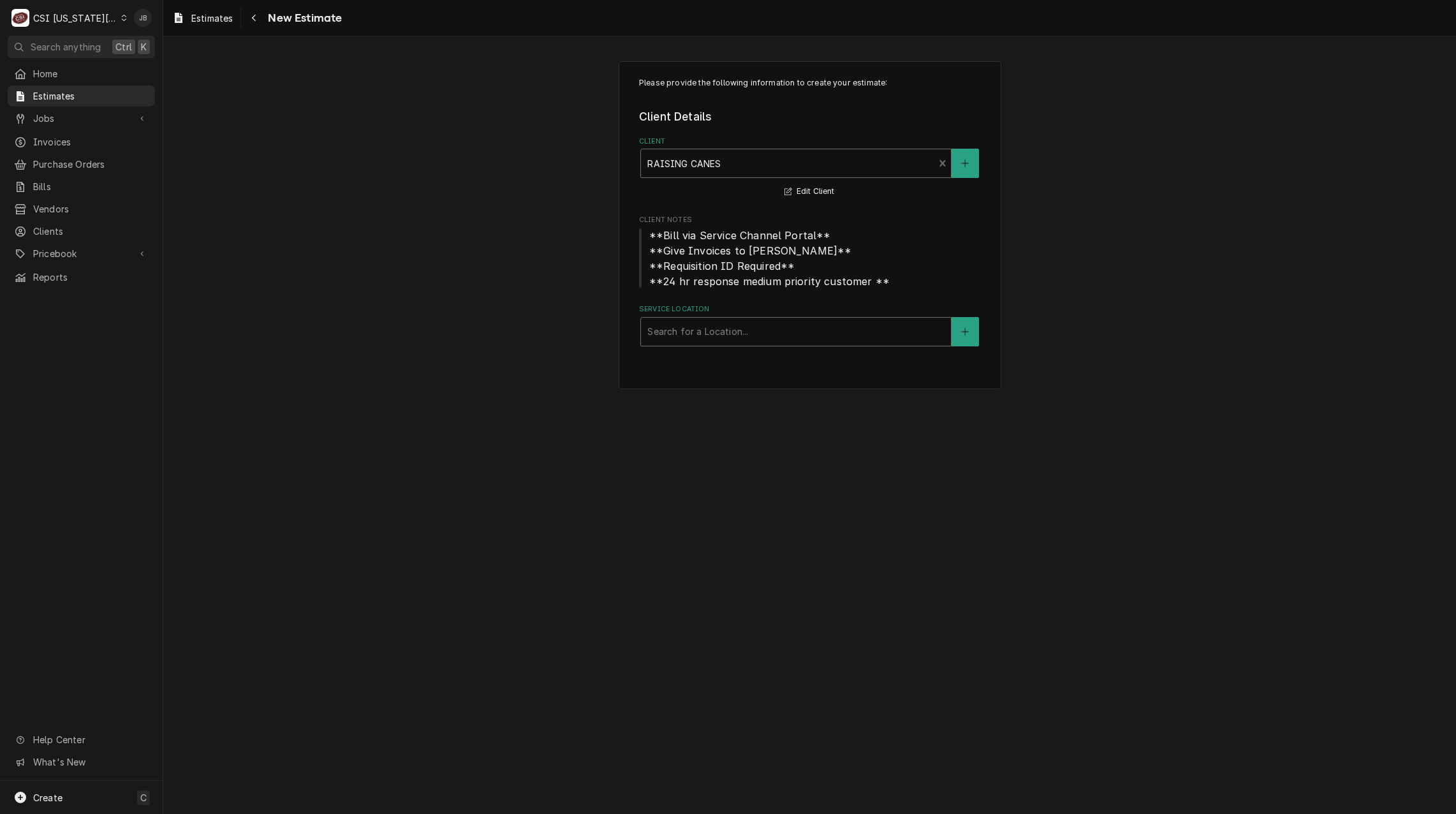
click at [708, 336] on div "Service Location" at bounding box center [796, 332] width 297 height 23
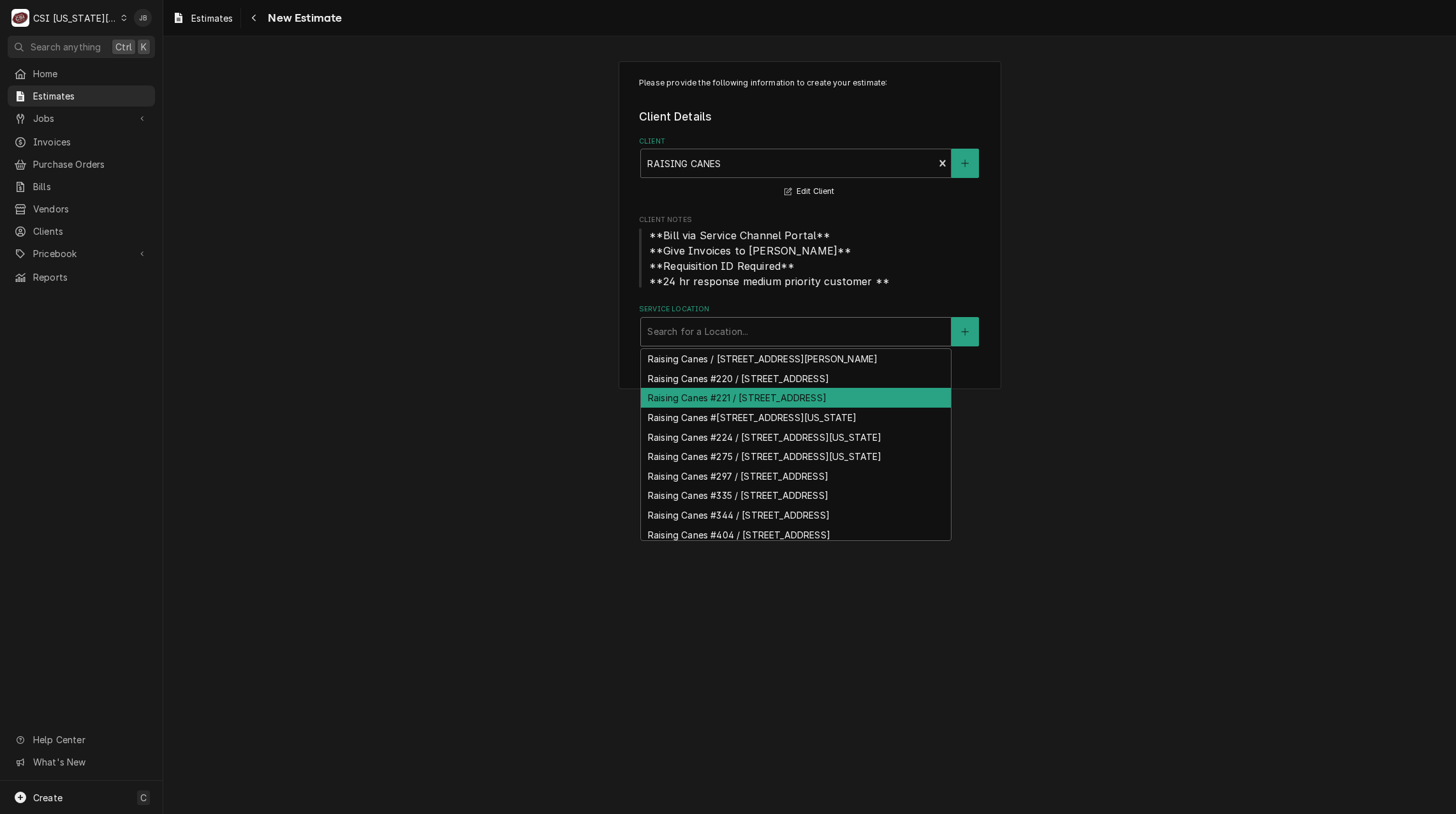
click at [802, 408] on div "Raising Canes #221 / [STREET_ADDRESS]" at bounding box center [795, 398] width 310 height 20
type textarea "x"
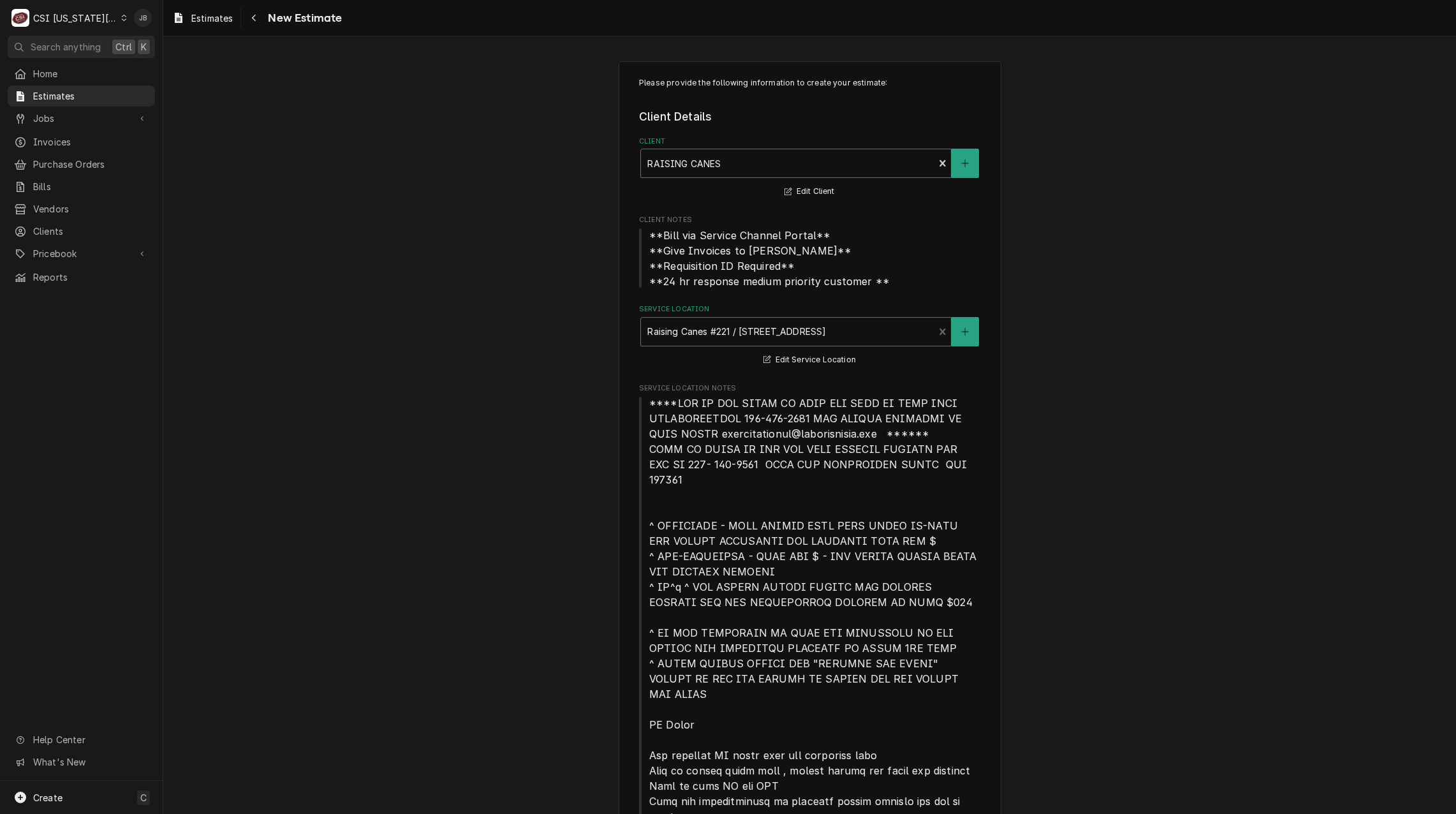
click at [678, 170] on div "Client" at bounding box center [787, 163] width 280 height 23
